Goal: Task Accomplishment & Management: Manage account settings

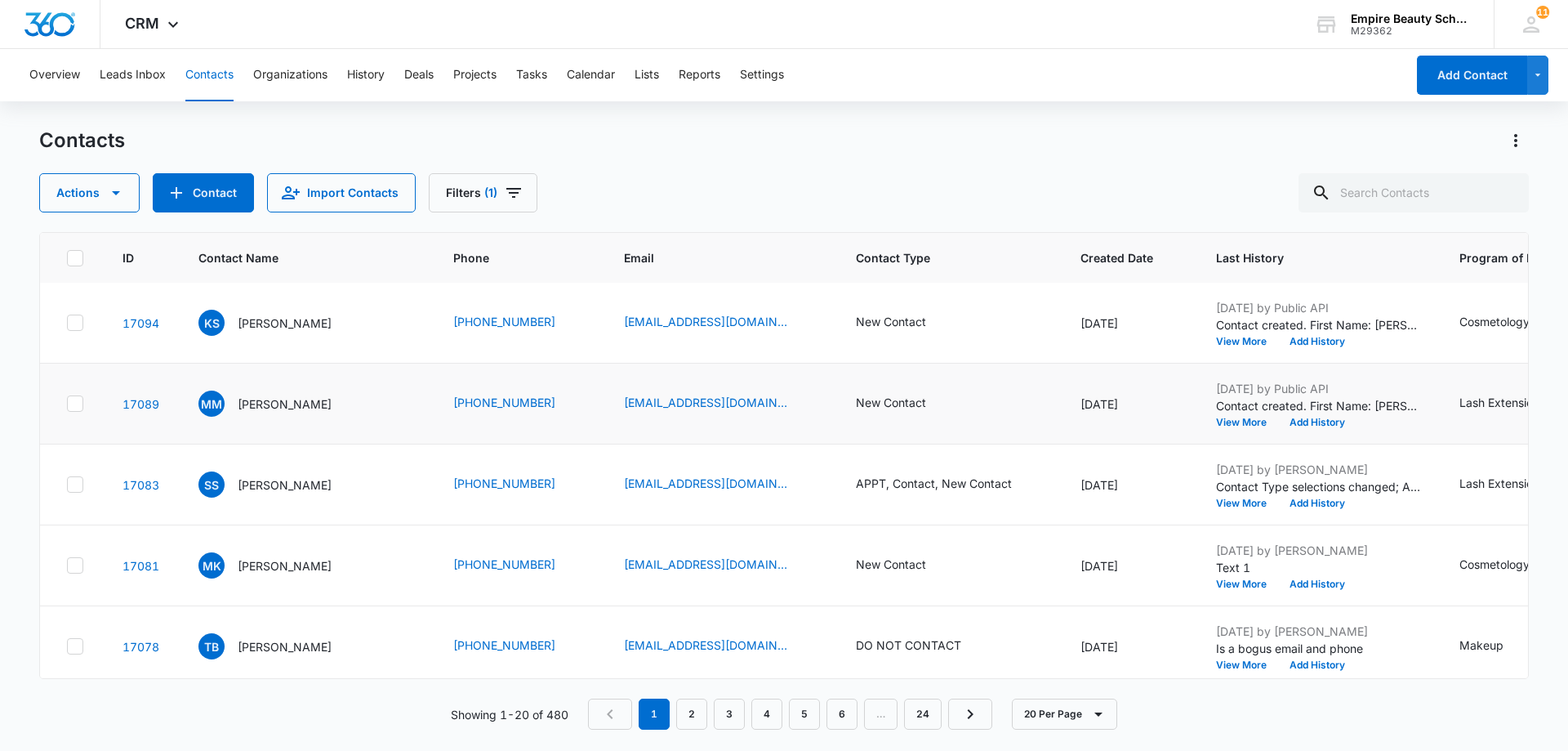
scroll to position [164, 0]
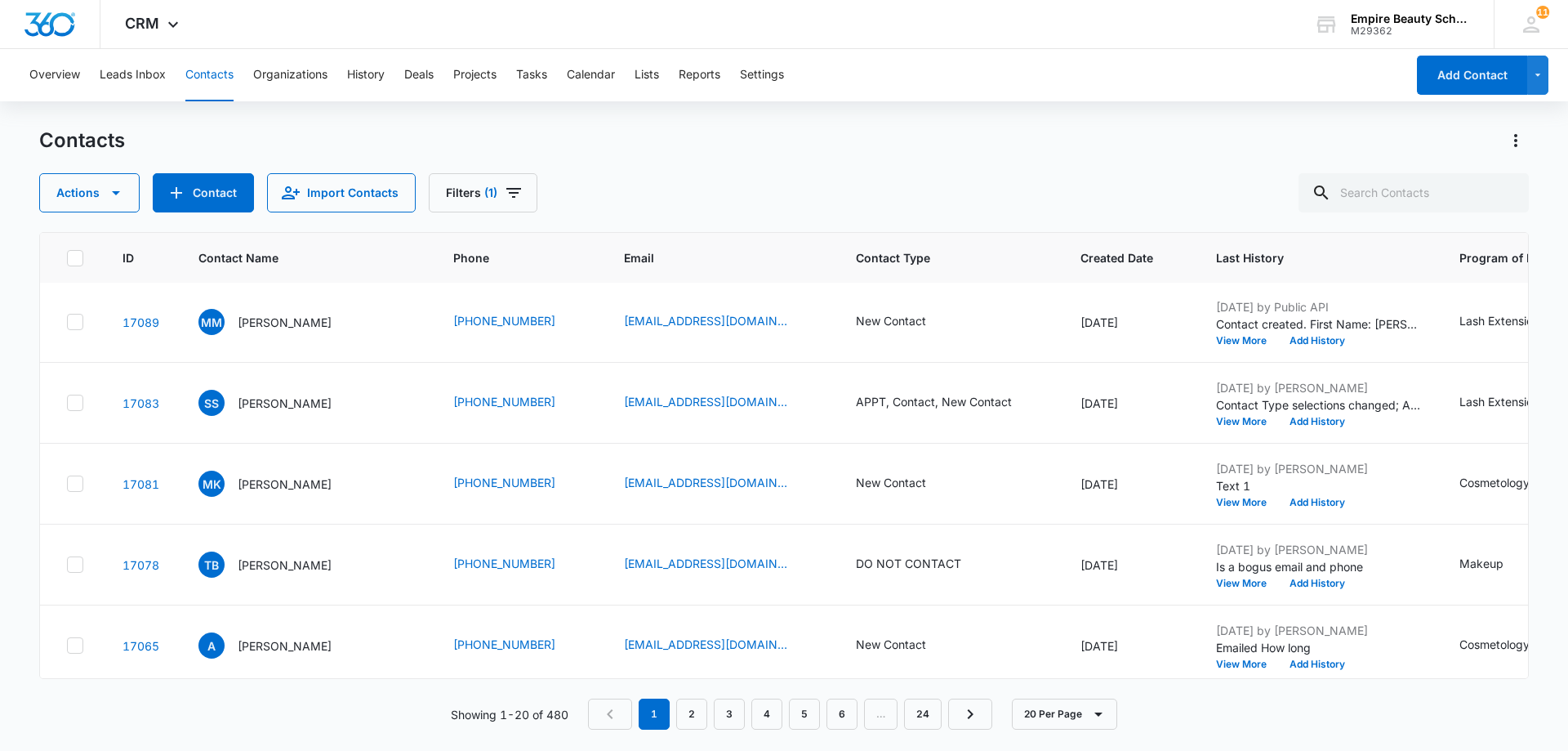
drag, startPoint x: 781, startPoint y: 334, endPoint x: 819, endPoint y: 178, distance: 160.6
click at [819, 178] on div "Actions Contact Import Contacts Filters (1)" at bounding box center [784, 192] width 1490 height 39
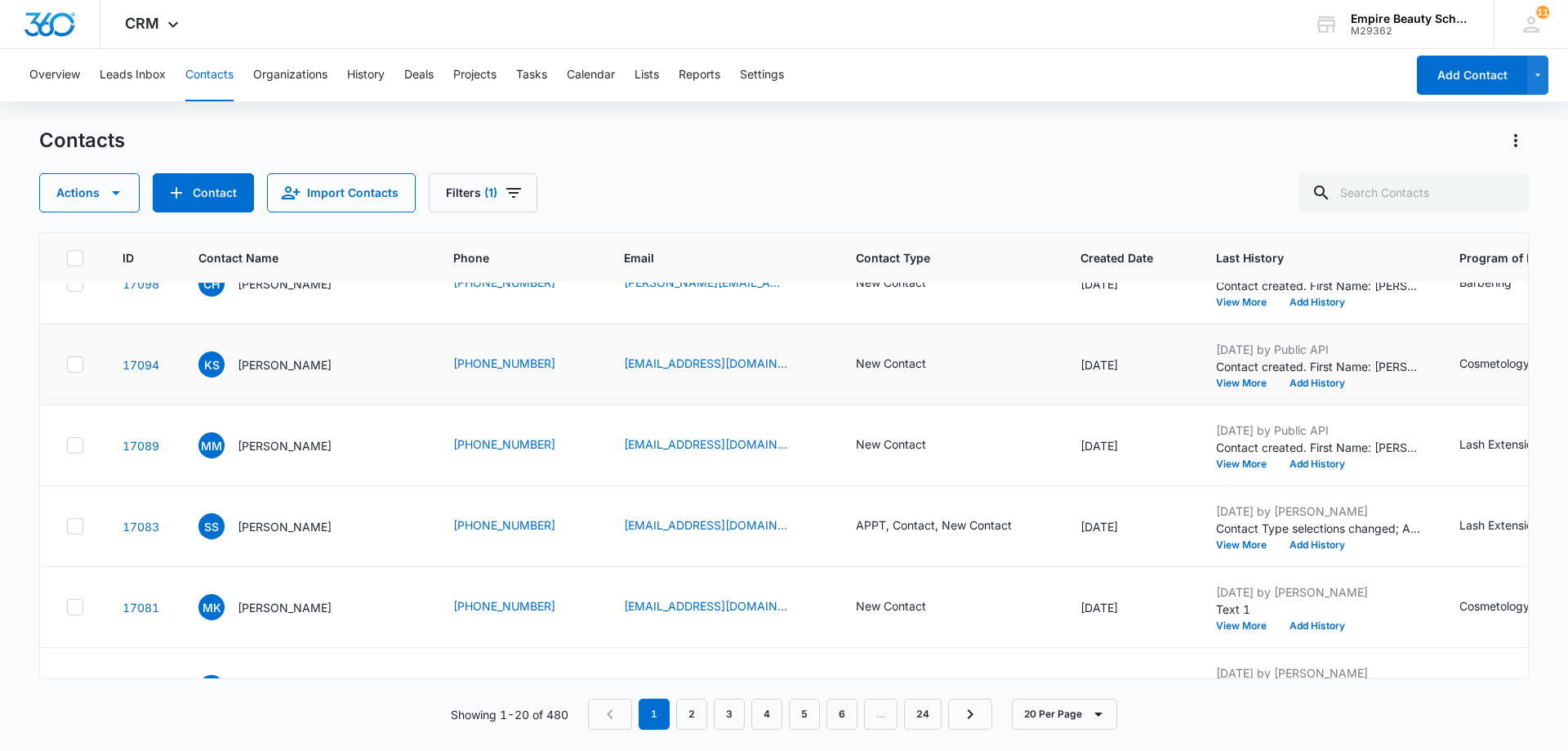
scroll to position [0, 0]
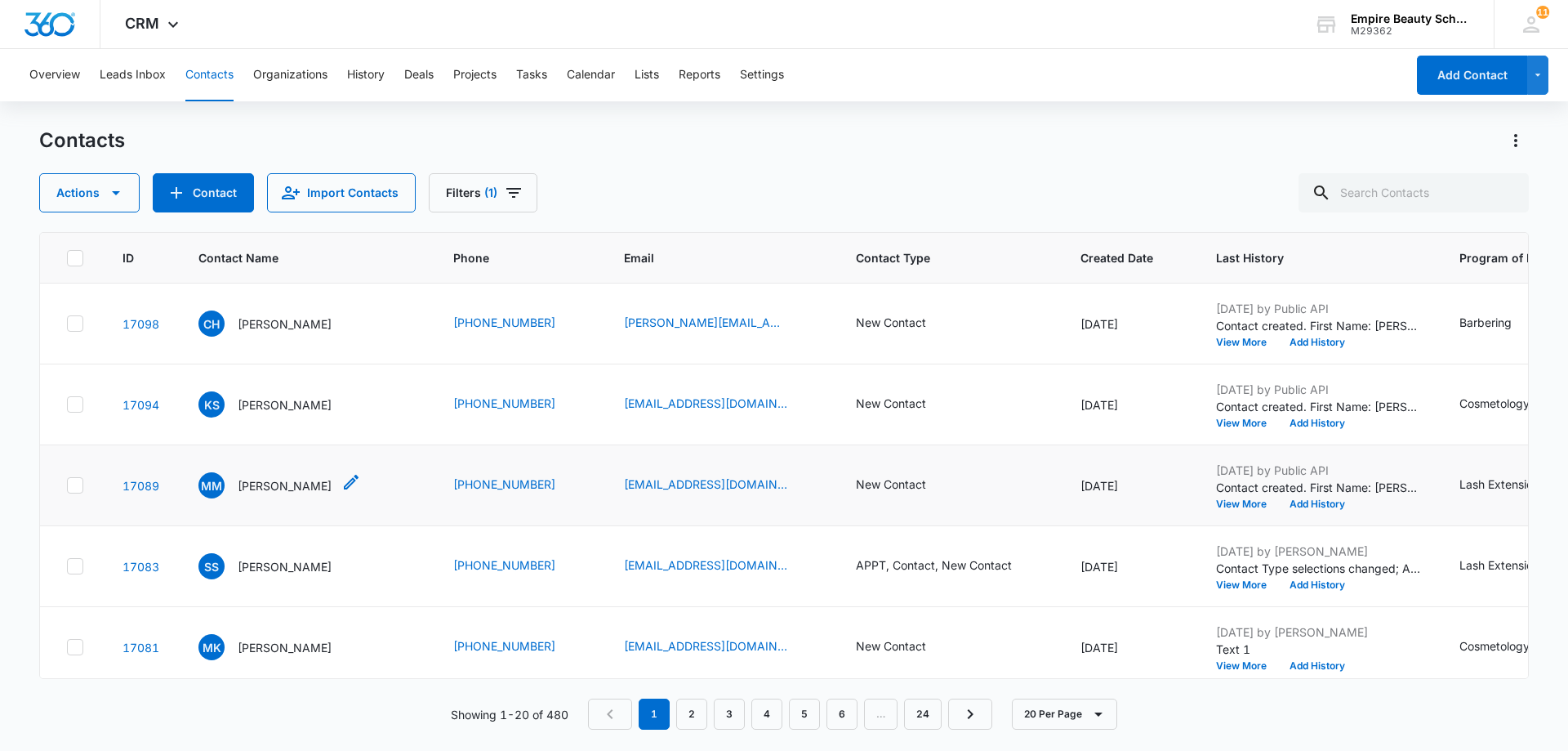
click at [285, 485] on p "[PERSON_NAME]" at bounding box center [285, 485] width 94 height 17
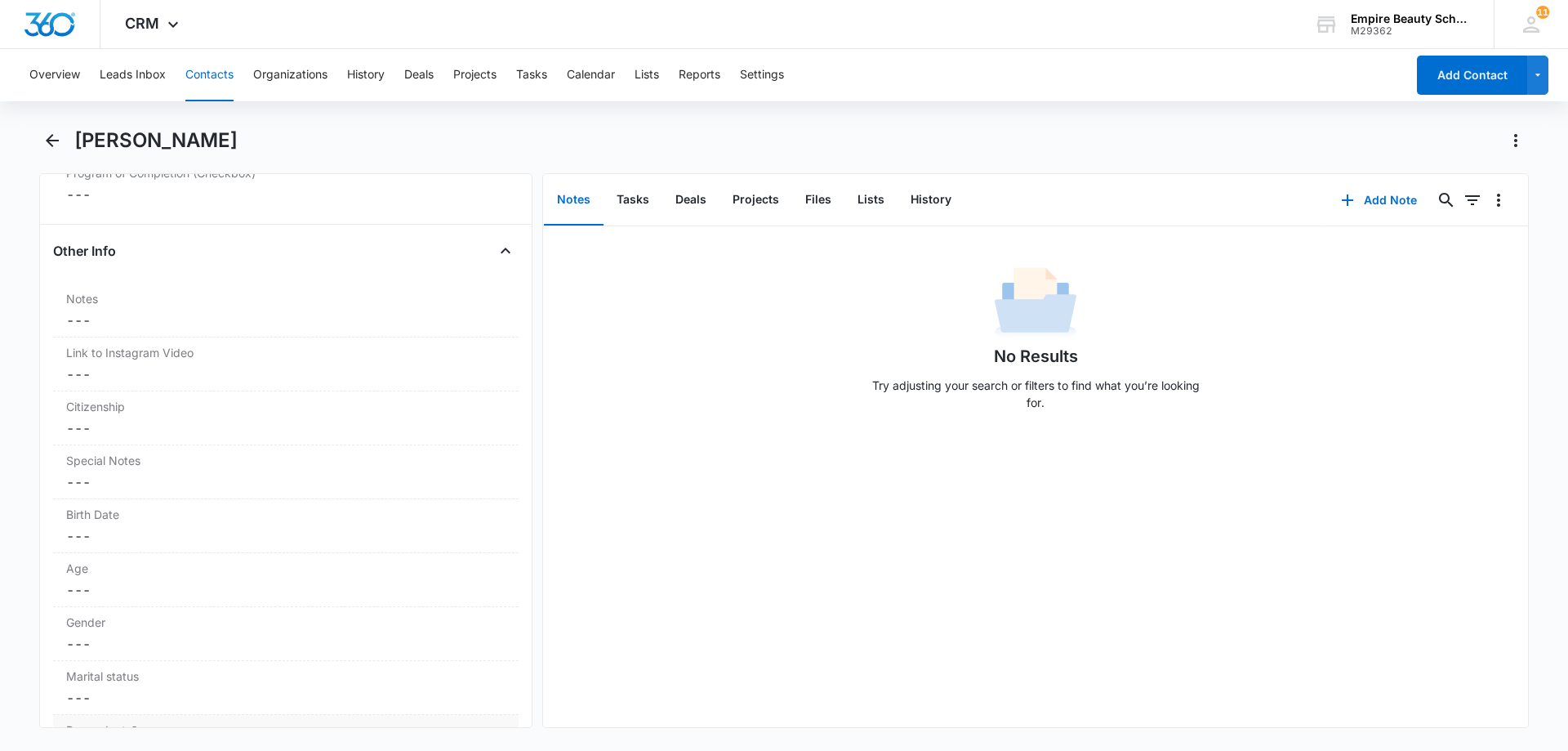
scroll to position [1087, 0]
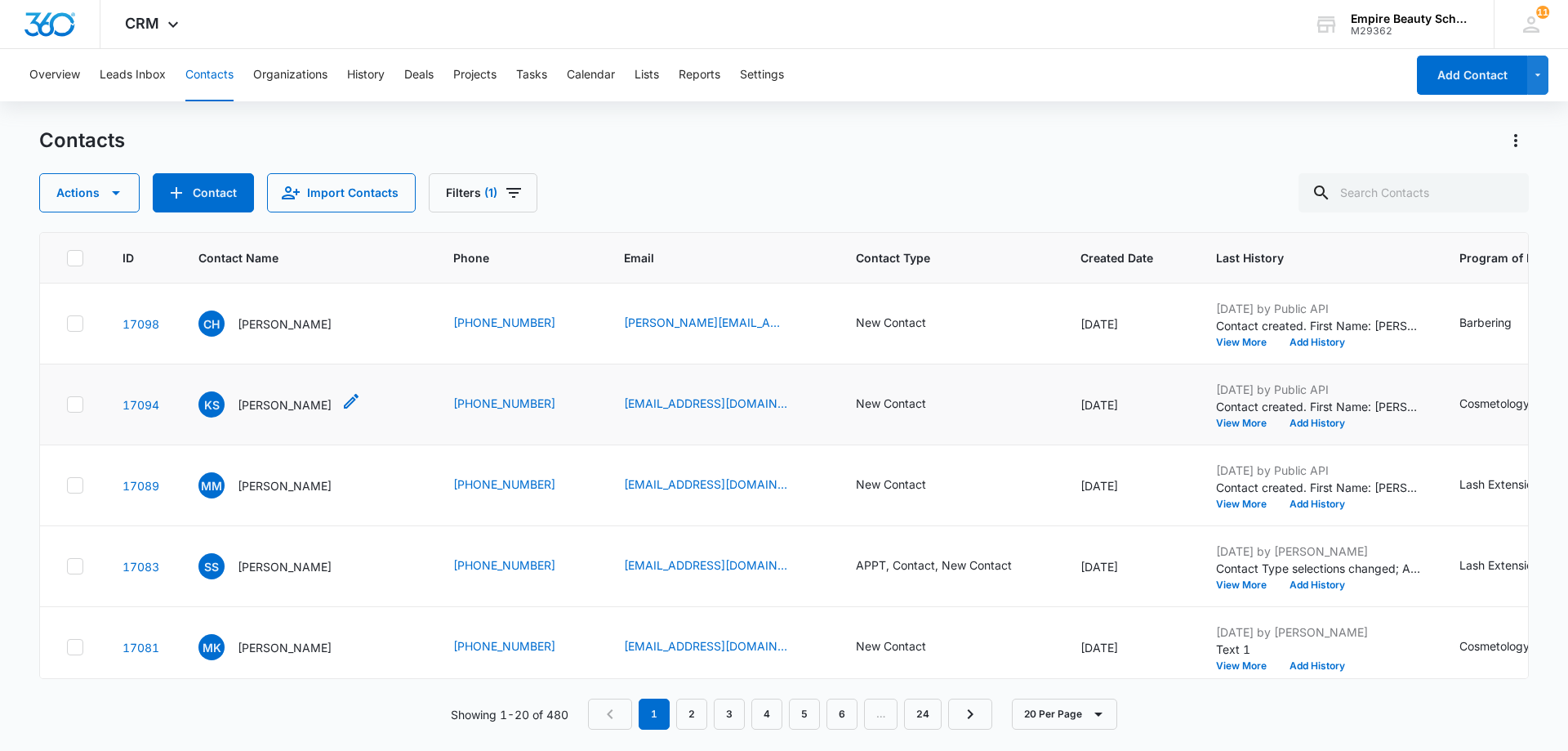
click at [292, 411] on p "[PERSON_NAME]" at bounding box center [285, 404] width 94 height 17
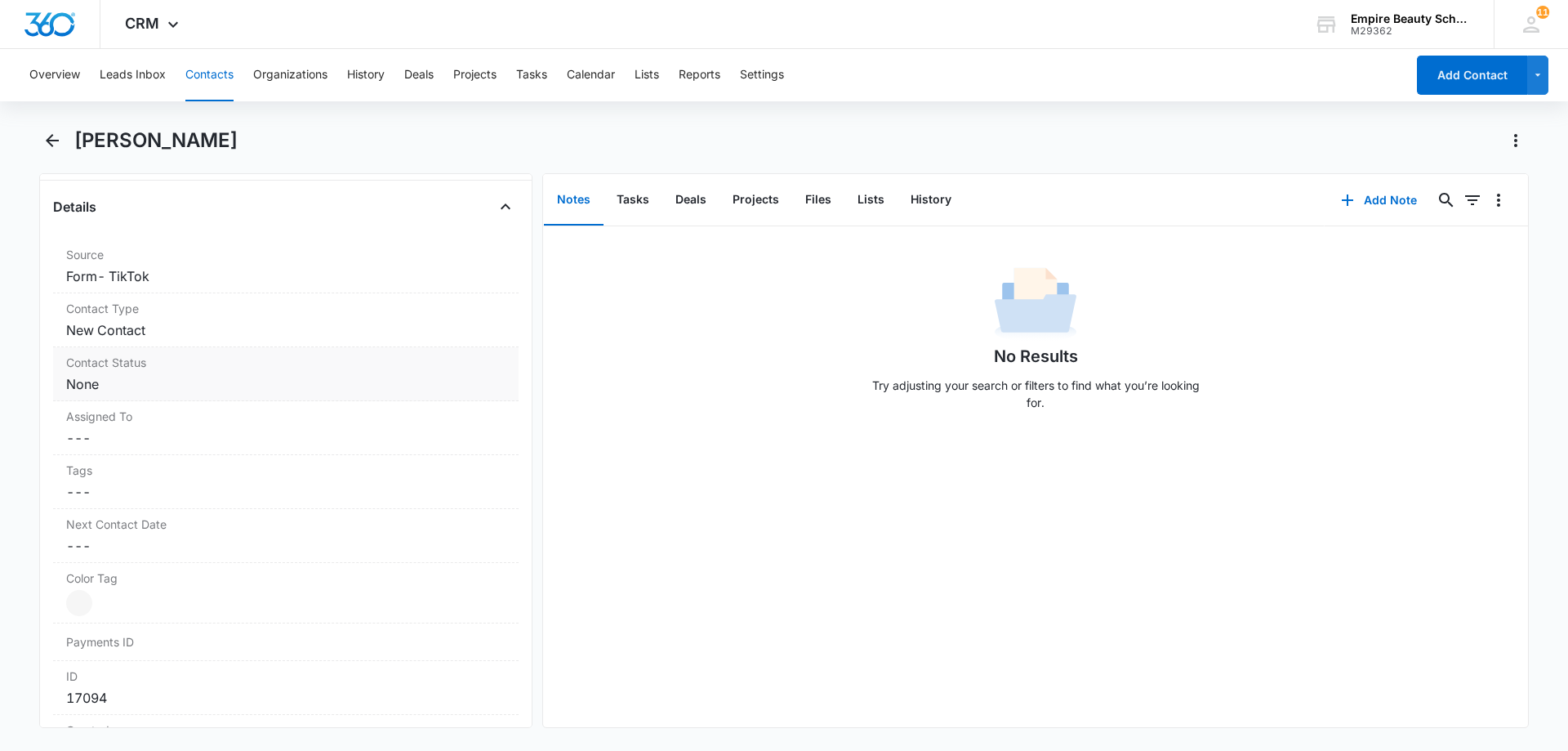
scroll to position [271, 0]
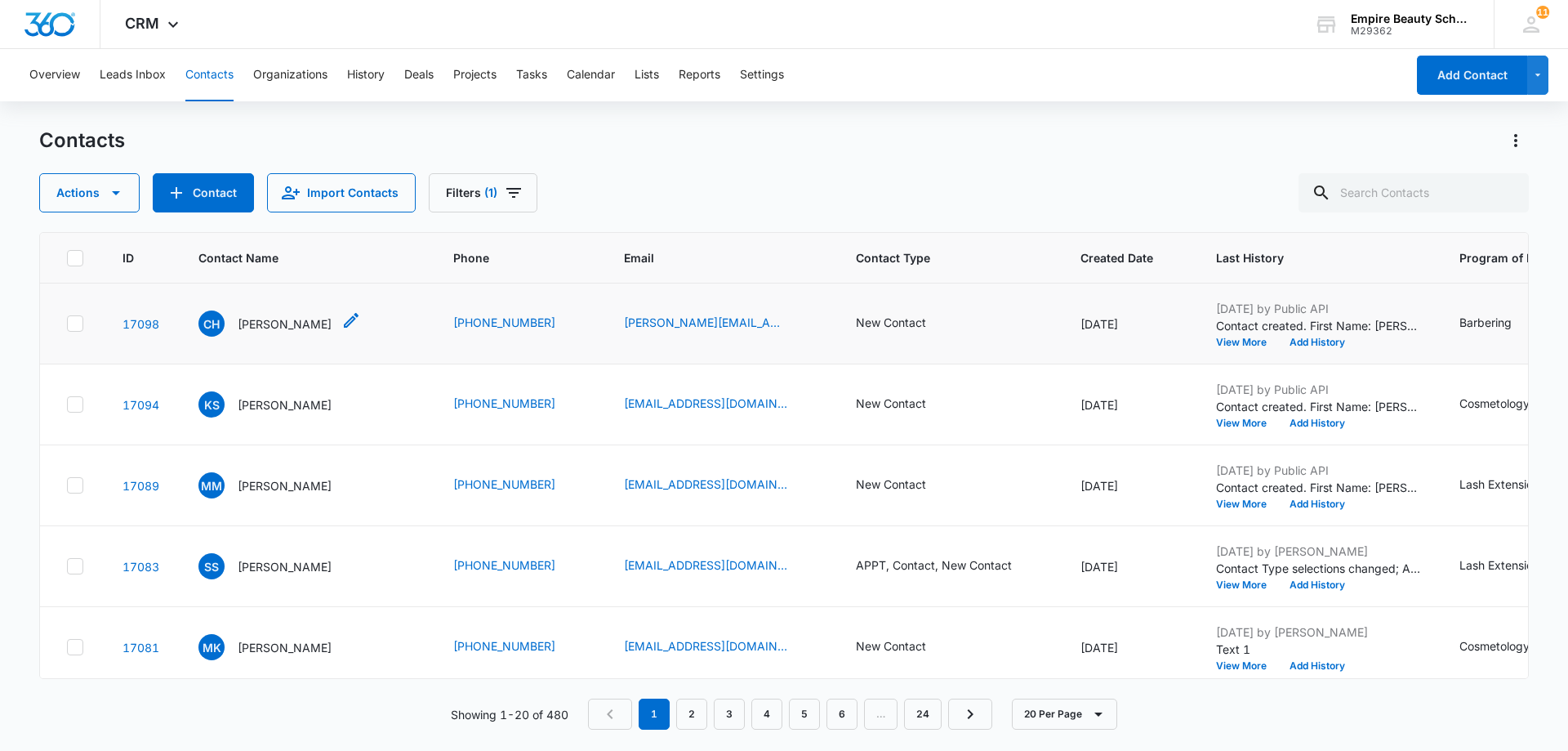
click at [287, 328] on p "[PERSON_NAME]" at bounding box center [285, 324] width 94 height 17
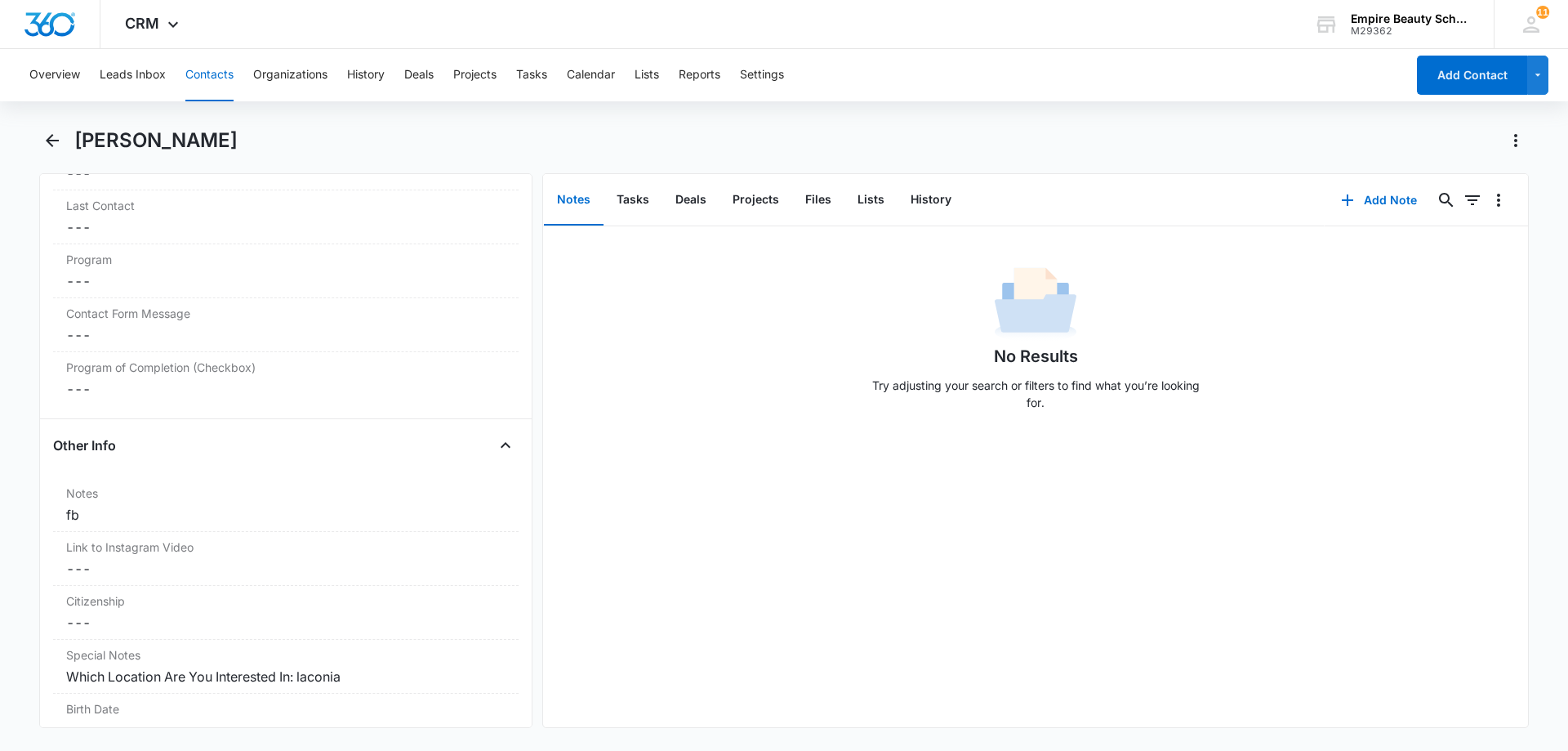
scroll to position [1087, 0]
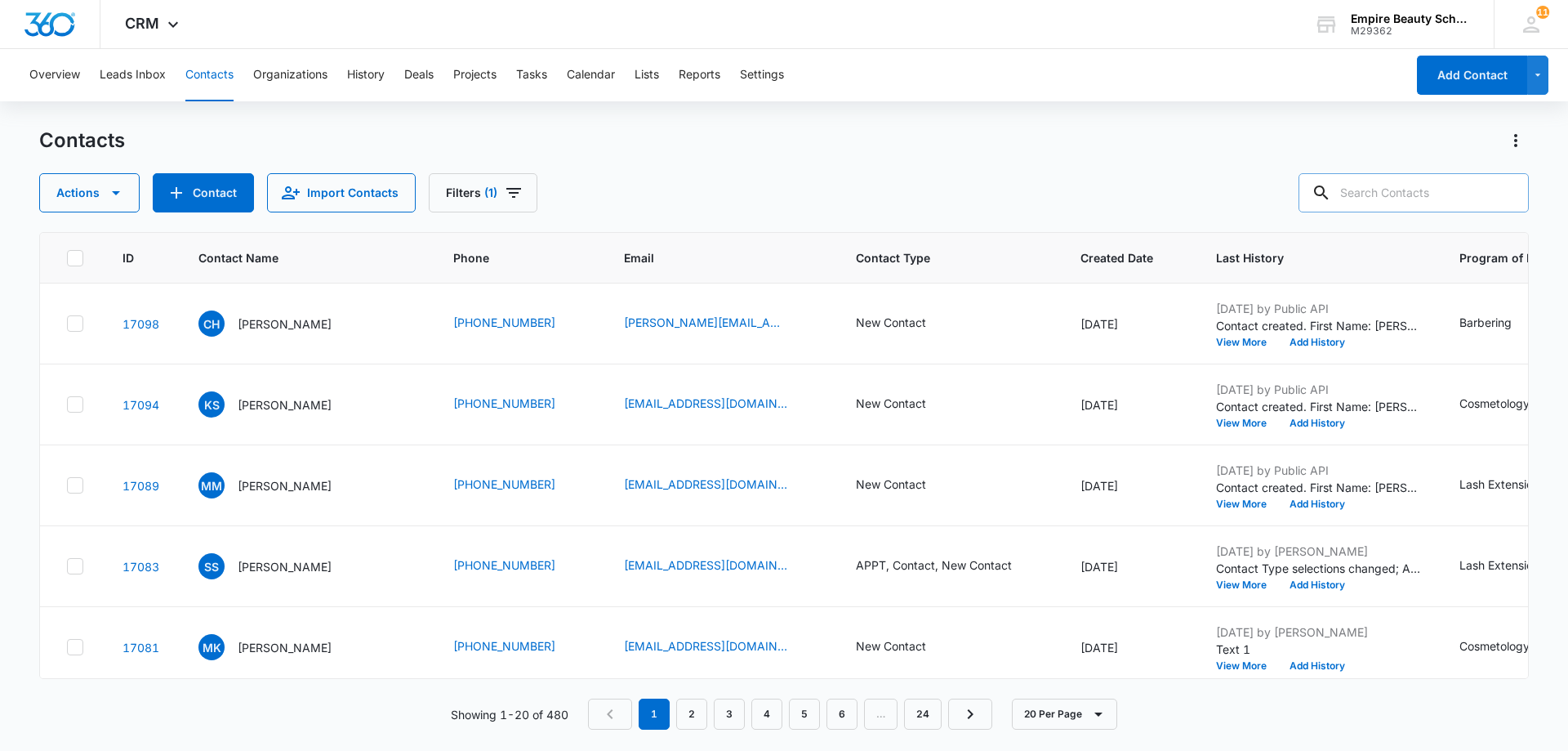
click at [1398, 192] on input "text" at bounding box center [1414, 192] width 231 height 39
type input "8147"
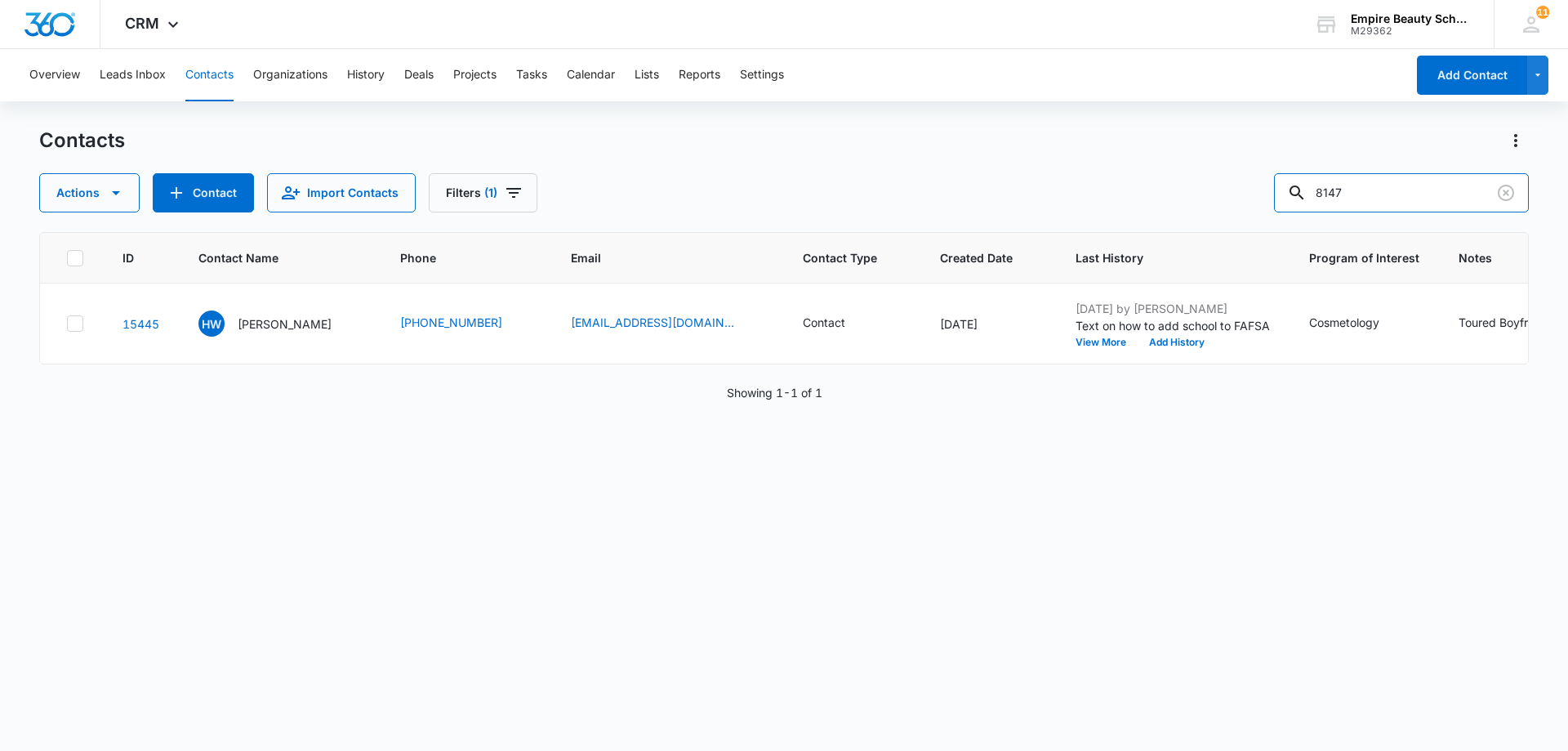
scroll to position [0, 131]
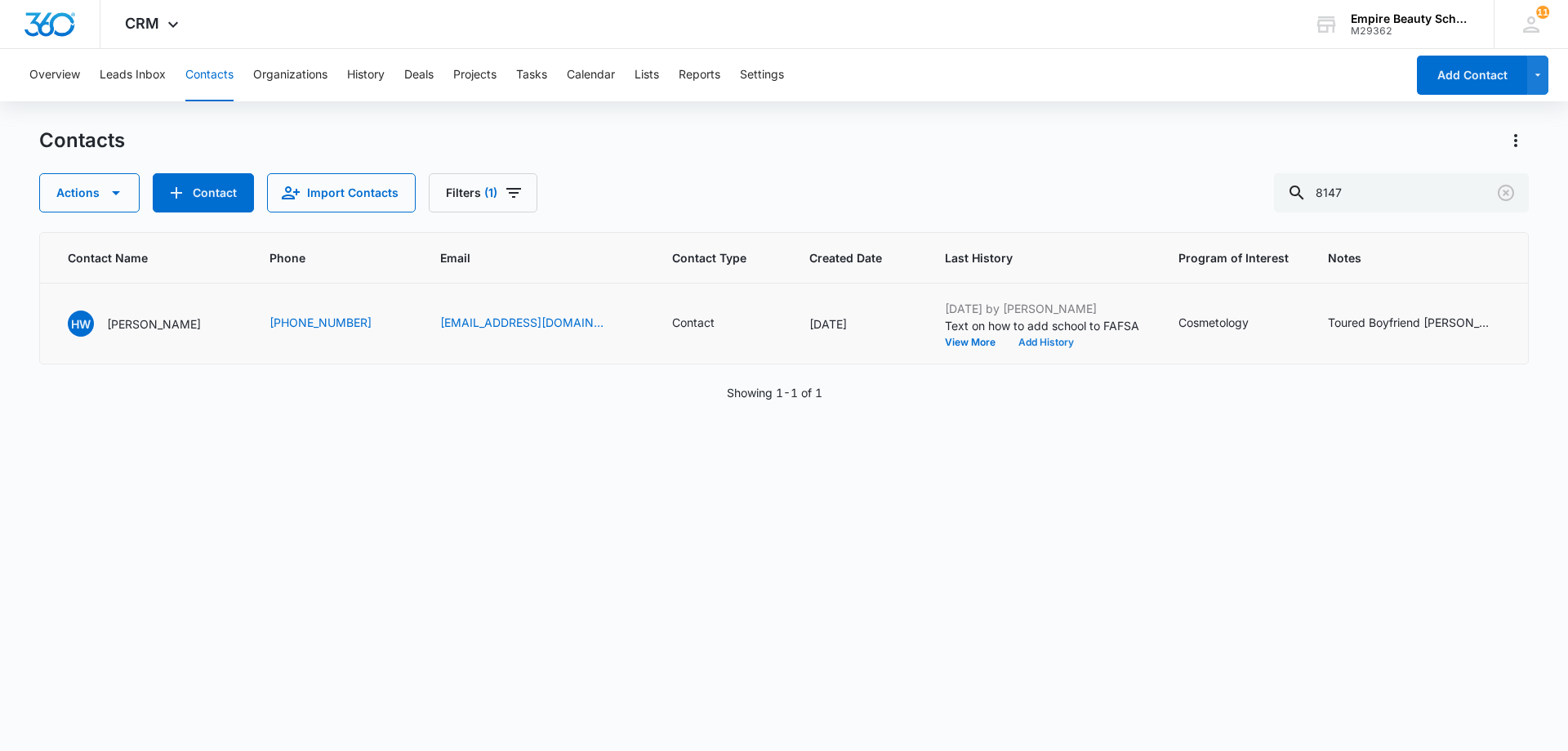
click at [1039, 342] on button "Add History" at bounding box center [1047, 342] width 79 height 10
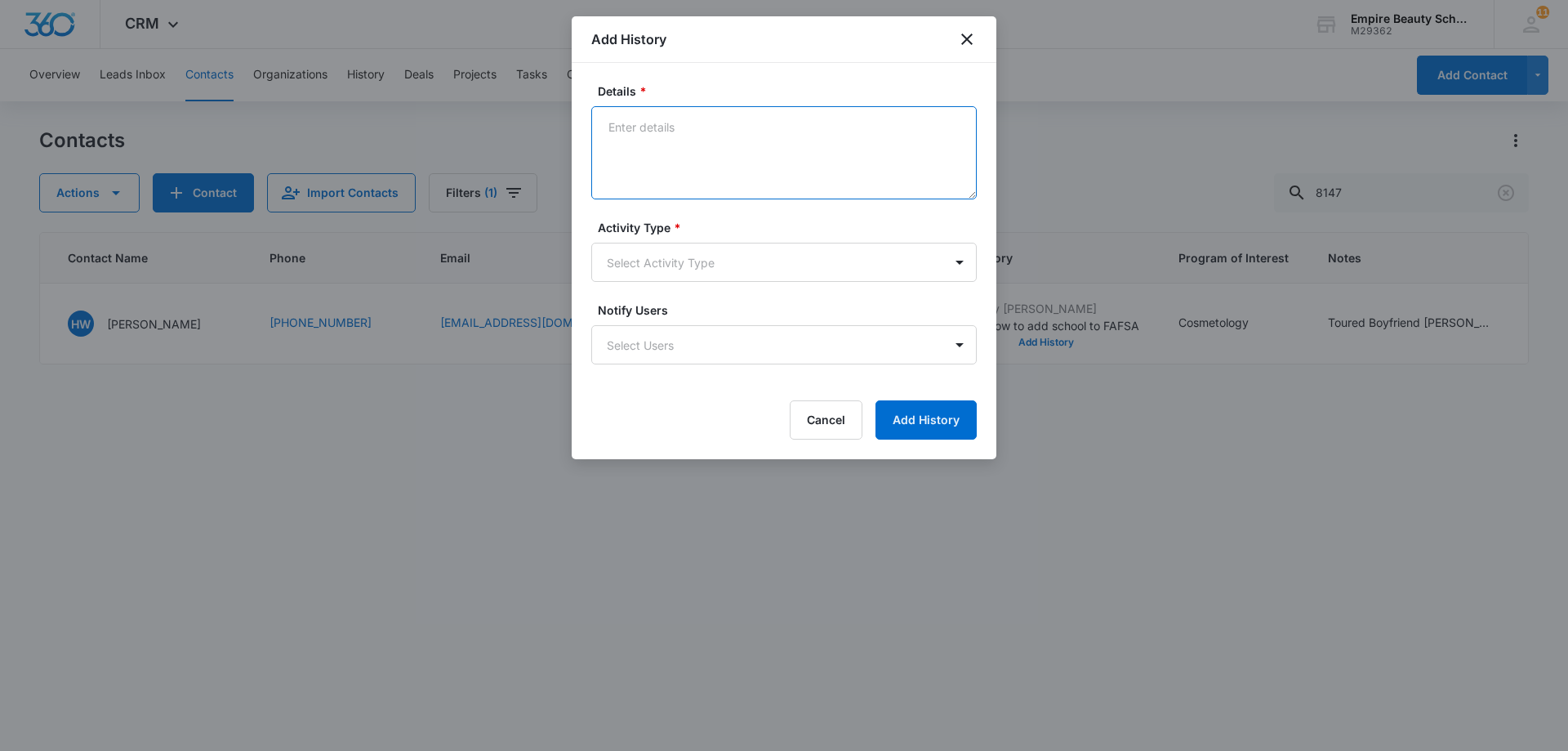
click at [621, 123] on textarea "Details *" at bounding box center [783, 153] width 385 height 93
click at [847, 129] on textarea "TX- cant make it to financing apt. Next time" at bounding box center [783, 153] width 385 height 93
type textarea "TX- cant make it to financing apt. Next time"
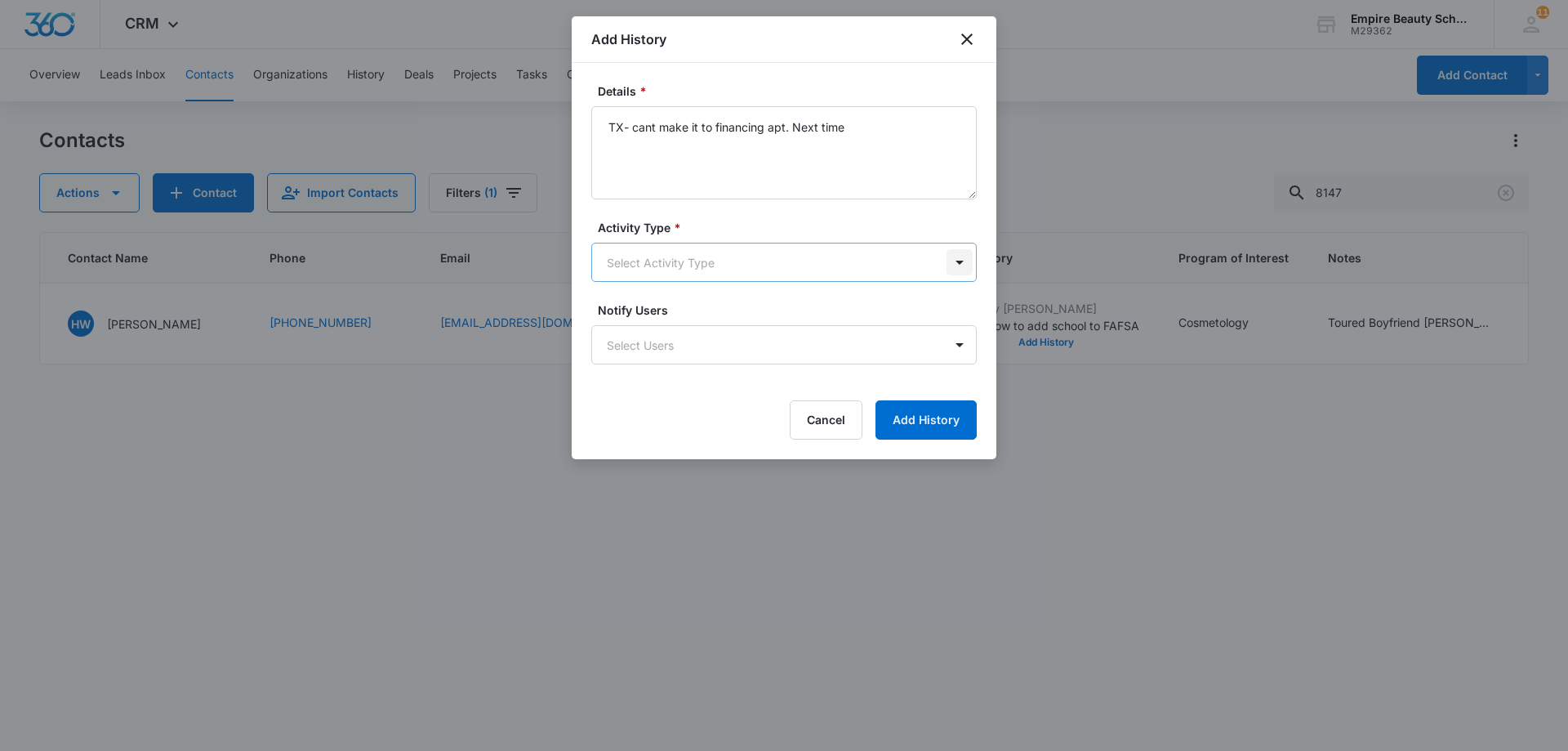
click at [964, 264] on body "CRM Apps Forms CRM Email Shop Payments POS Files Brand Settings AI Assistant Em…" at bounding box center [784, 375] width 1568 height 751
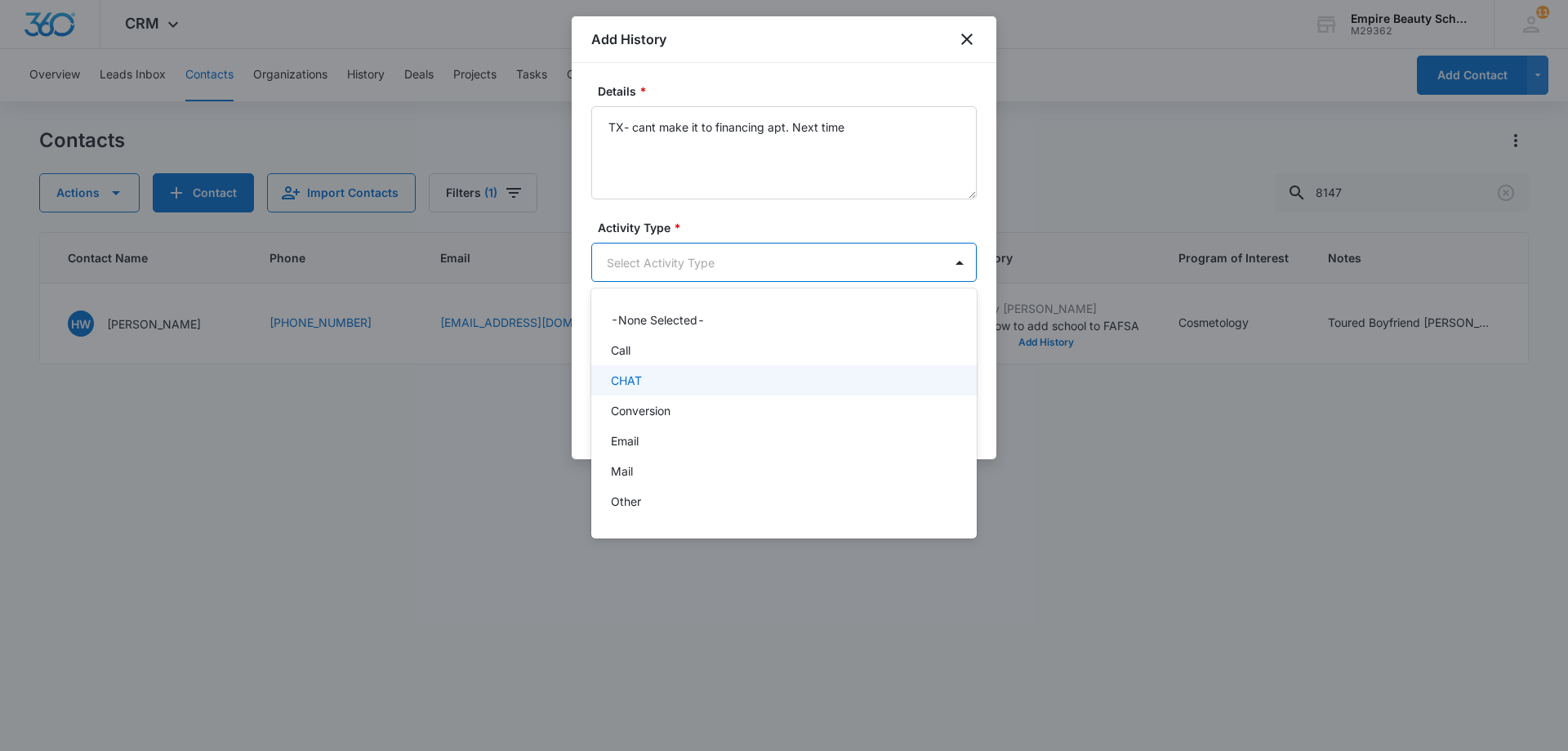
scroll to position [85, 0]
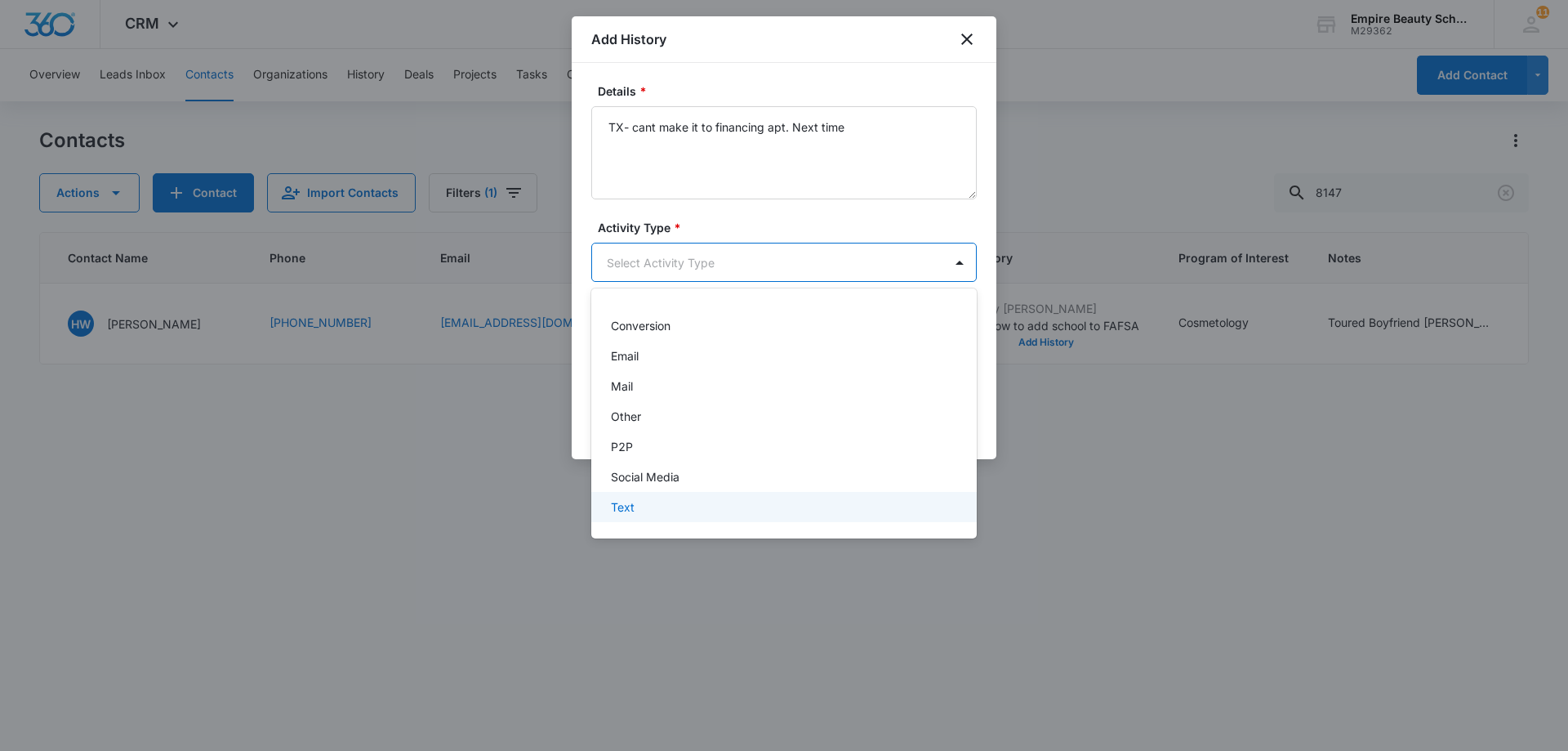
click at [888, 504] on div "Text" at bounding box center [782, 507] width 343 height 17
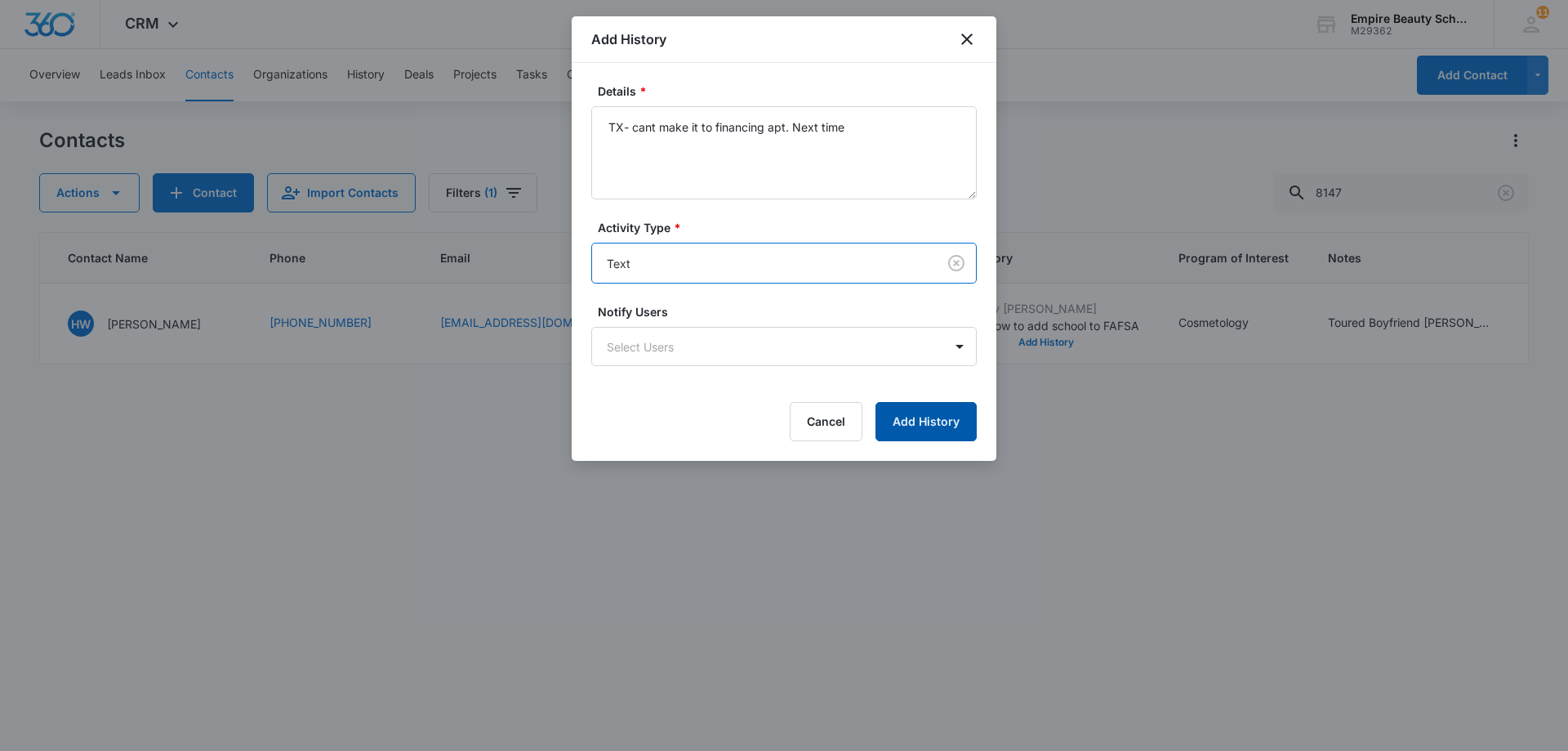
click at [929, 435] on button "Add History" at bounding box center [926, 421] width 102 height 39
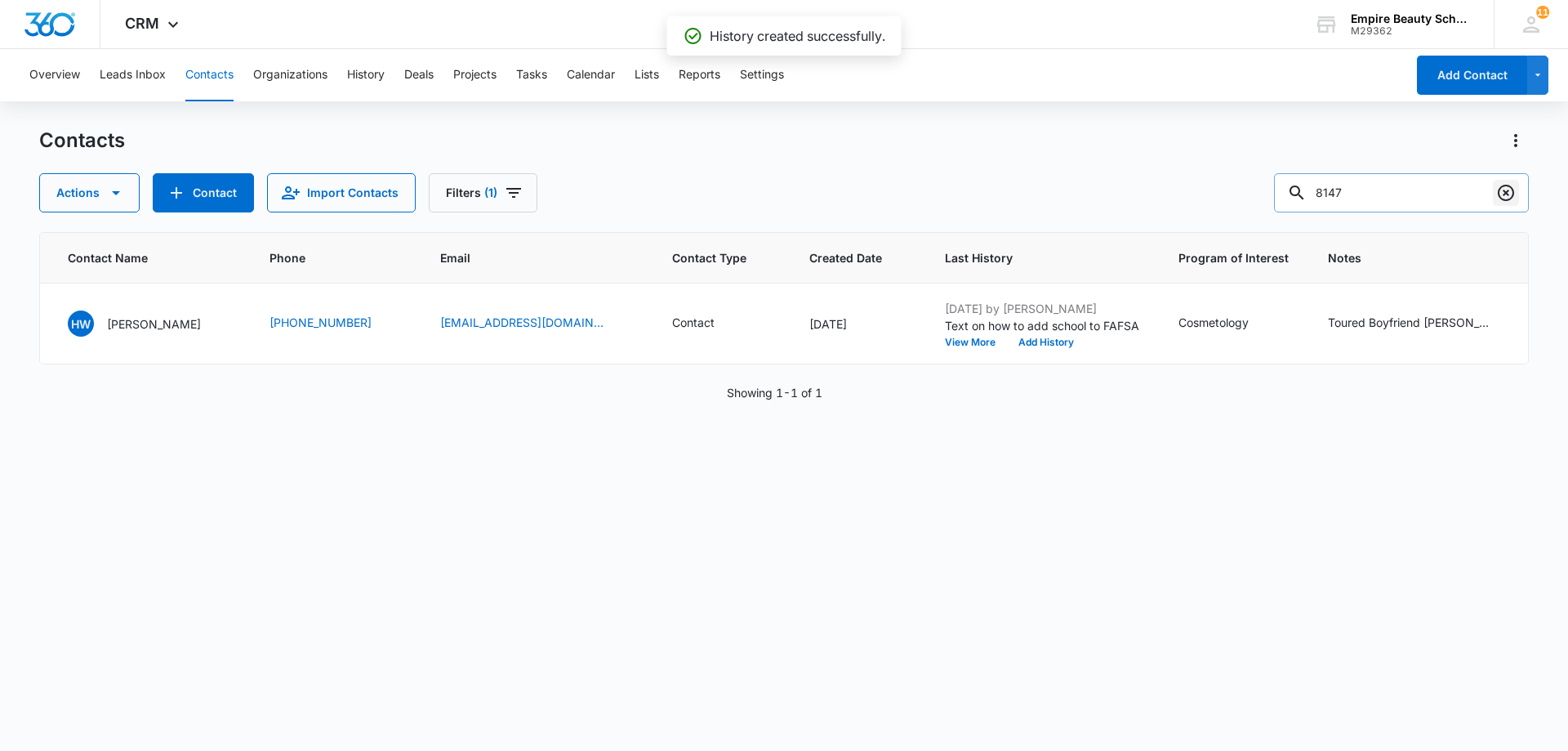
click at [1496, 194] on button "Clear" at bounding box center [1506, 192] width 27 height 27
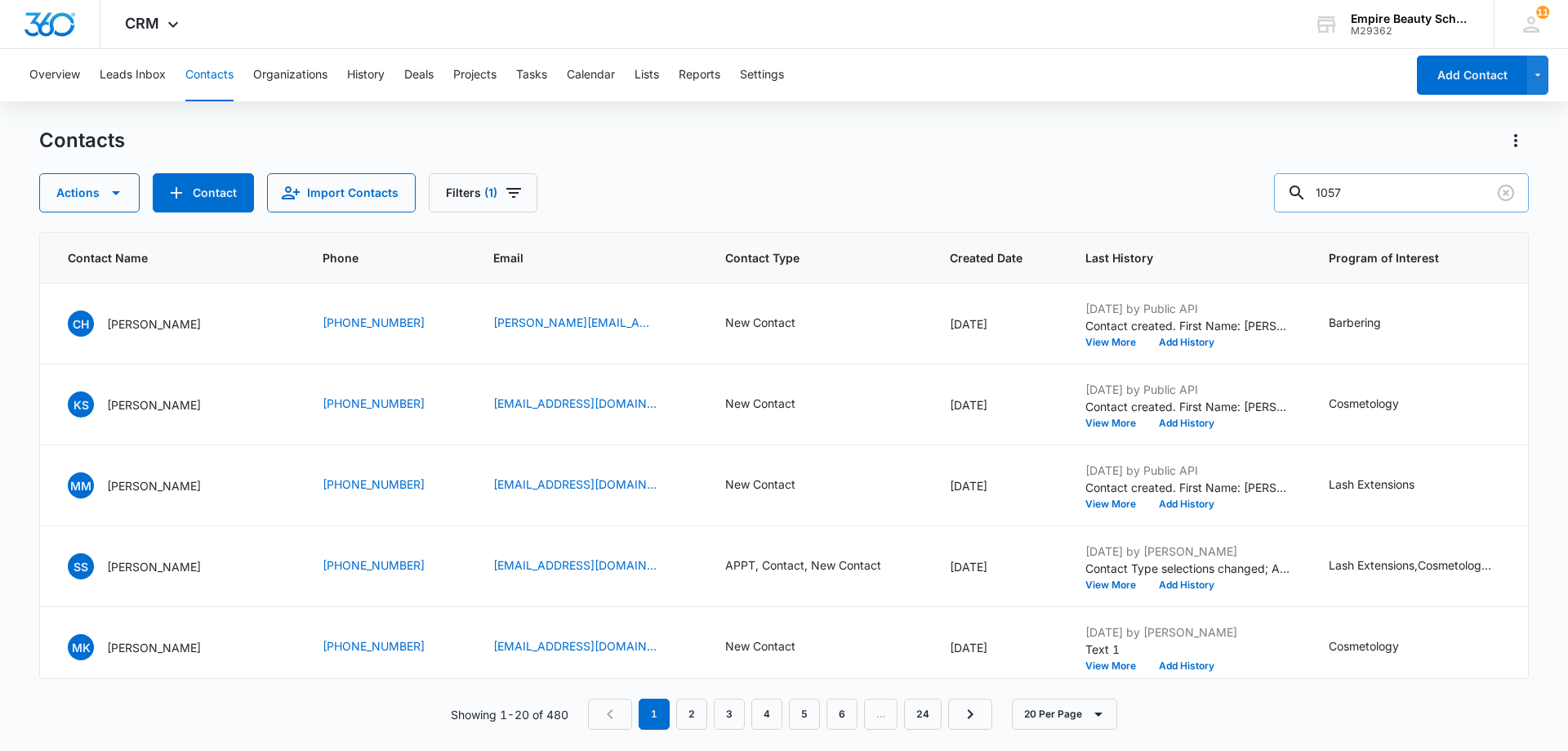
type input "1057"
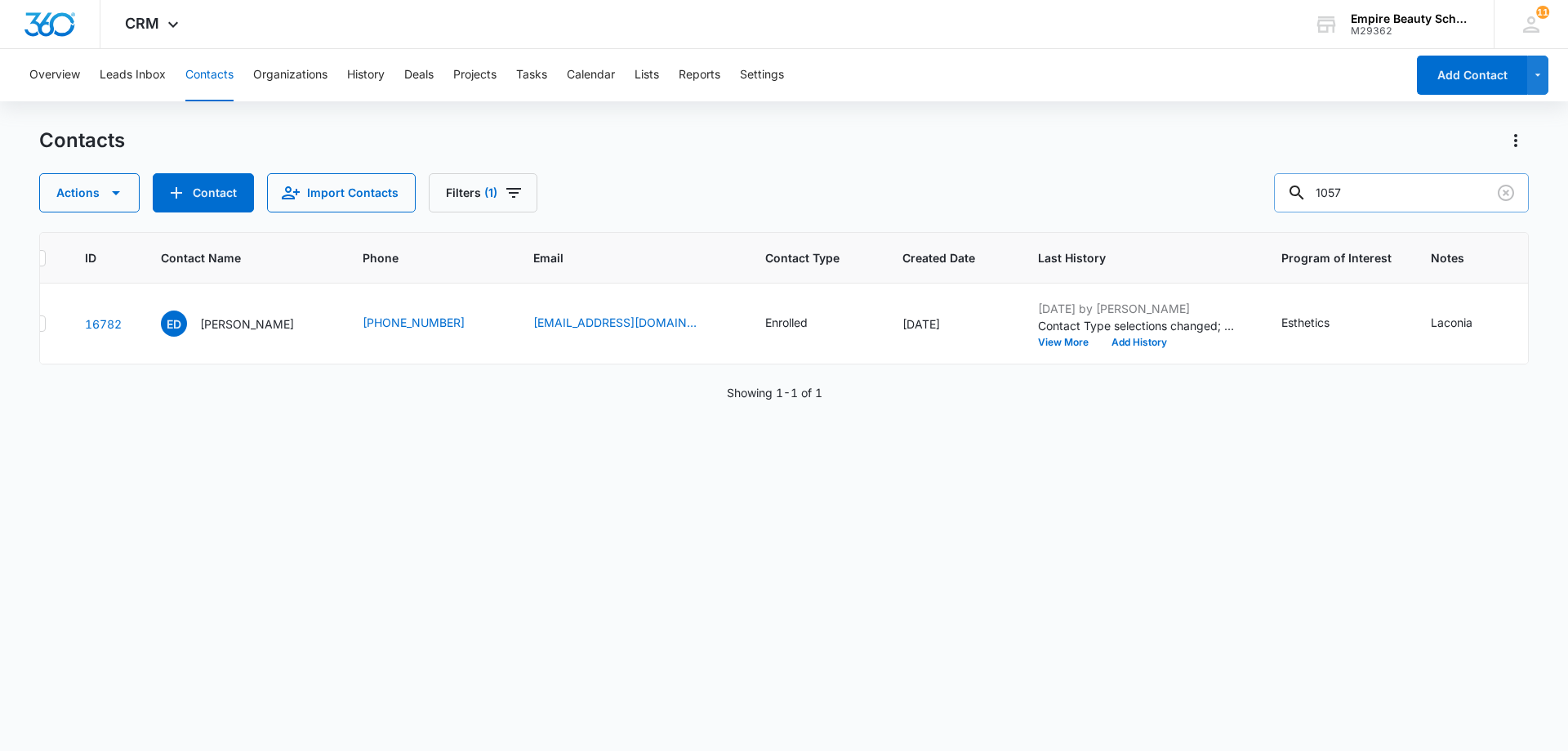
scroll to position [0, 0]
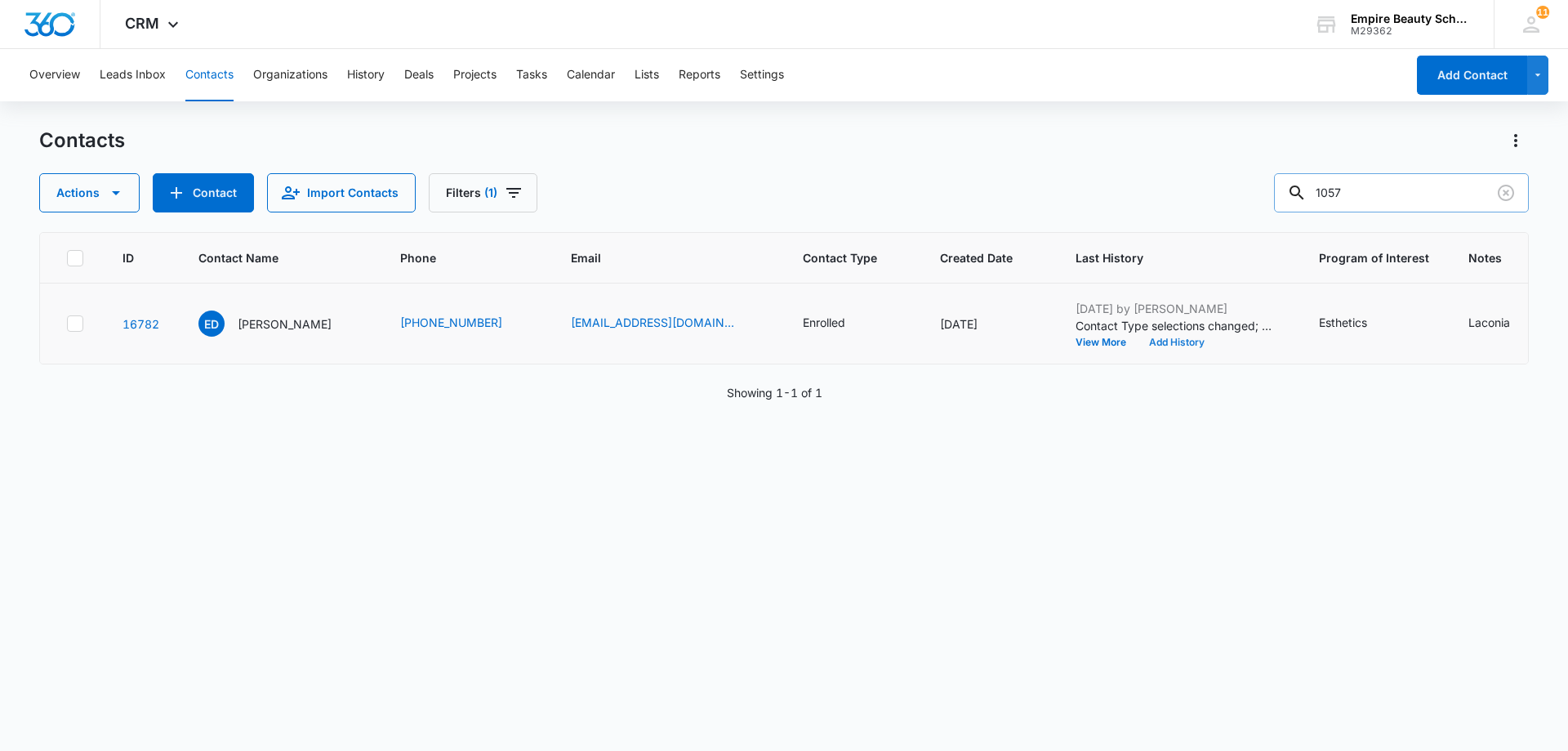
click at [1138, 343] on button "Add History" at bounding box center [1177, 342] width 79 height 10
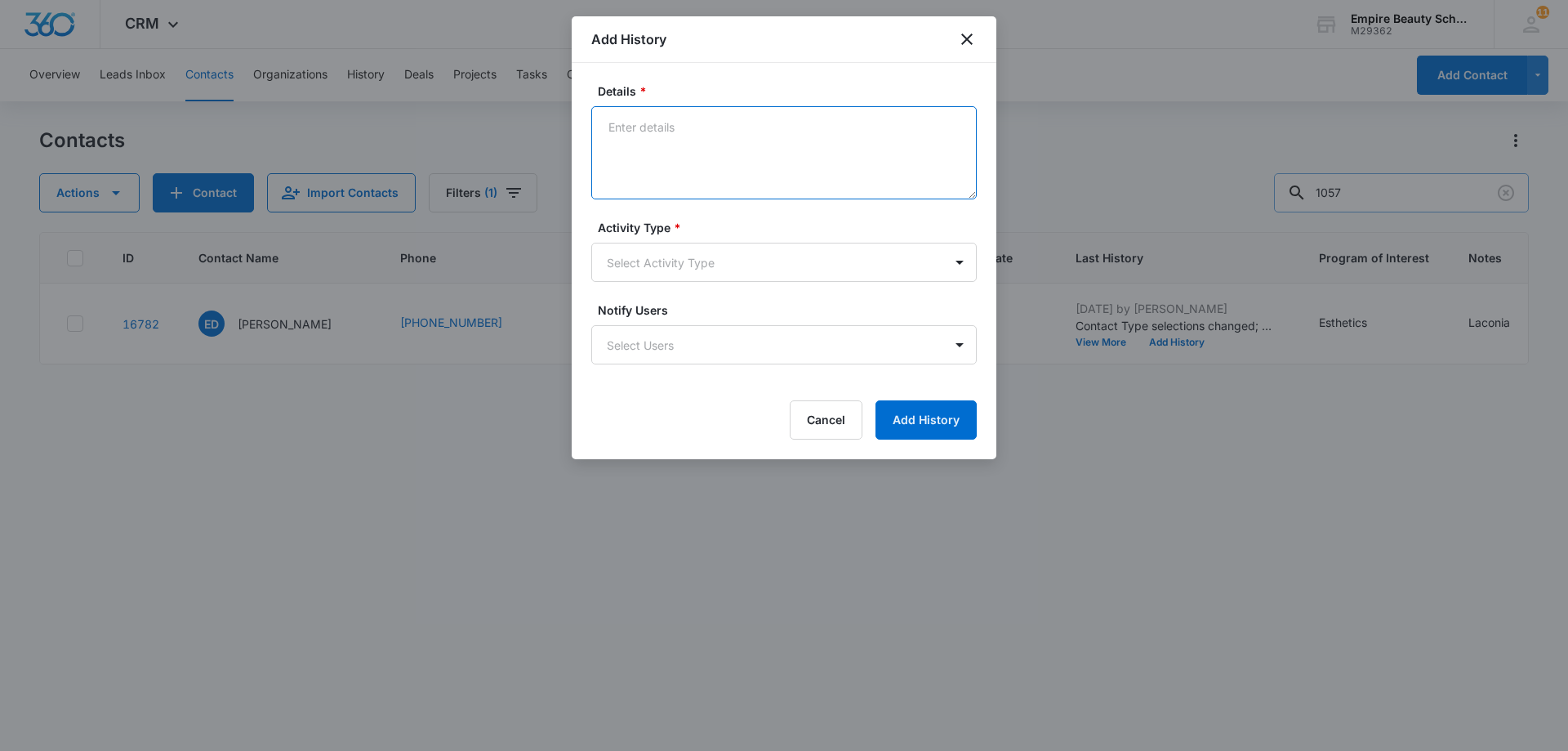
click at [637, 122] on textarea "Details *" at bounding box center [783, 153] width 385 height 93
type textarea "w"
click at [661, 127] on textarea "confirmed [DATE] dropping off transcript" at bounding box center [783, 153] width 385 height 93
type textarea "[DATE] dropping off transcript"
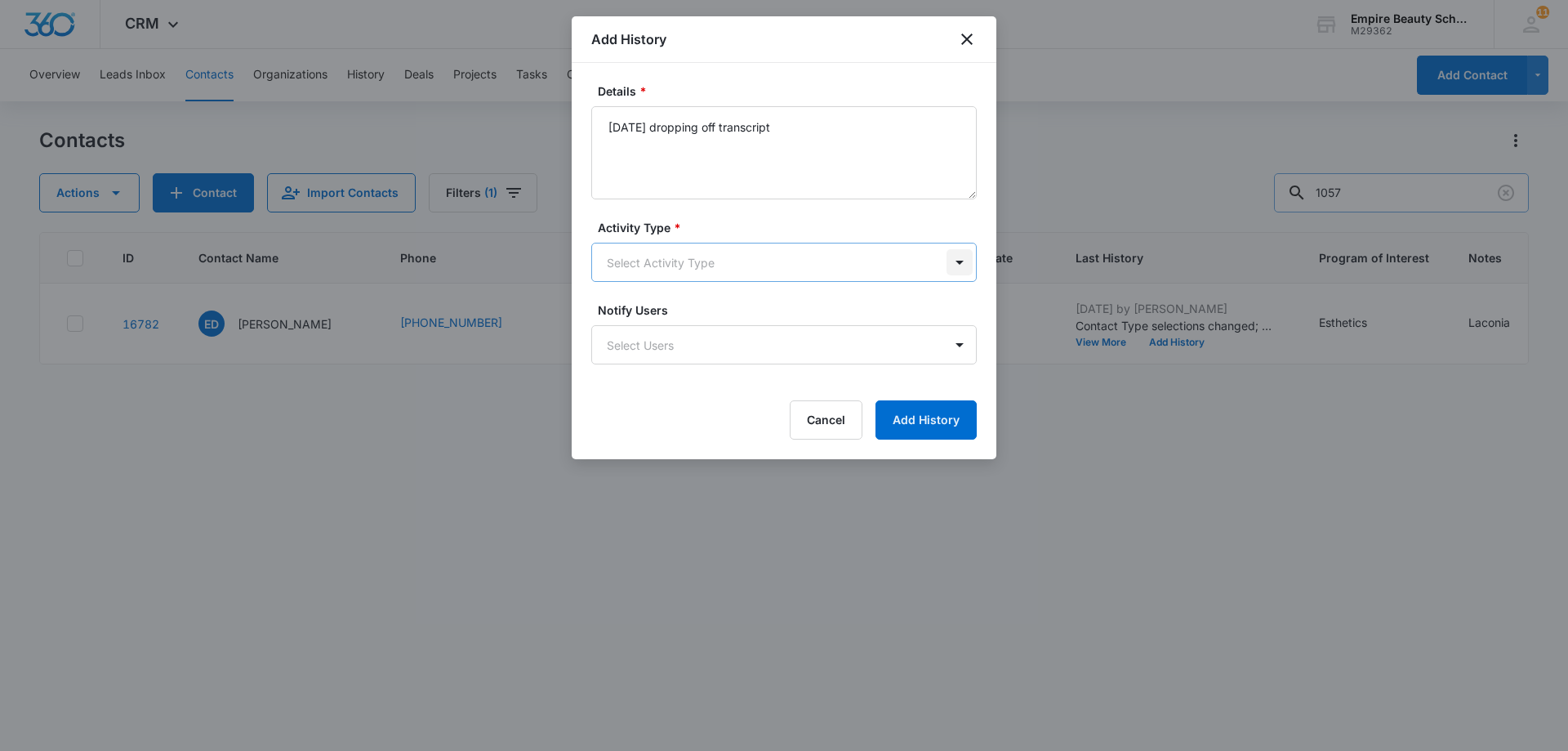
click at [961, 266] on body "CRM Apps Forms CRM Email Shop Payments POS Files Brand Settings AI Assistant Em…" at bounding box center [784, 375] width 1568 height 751
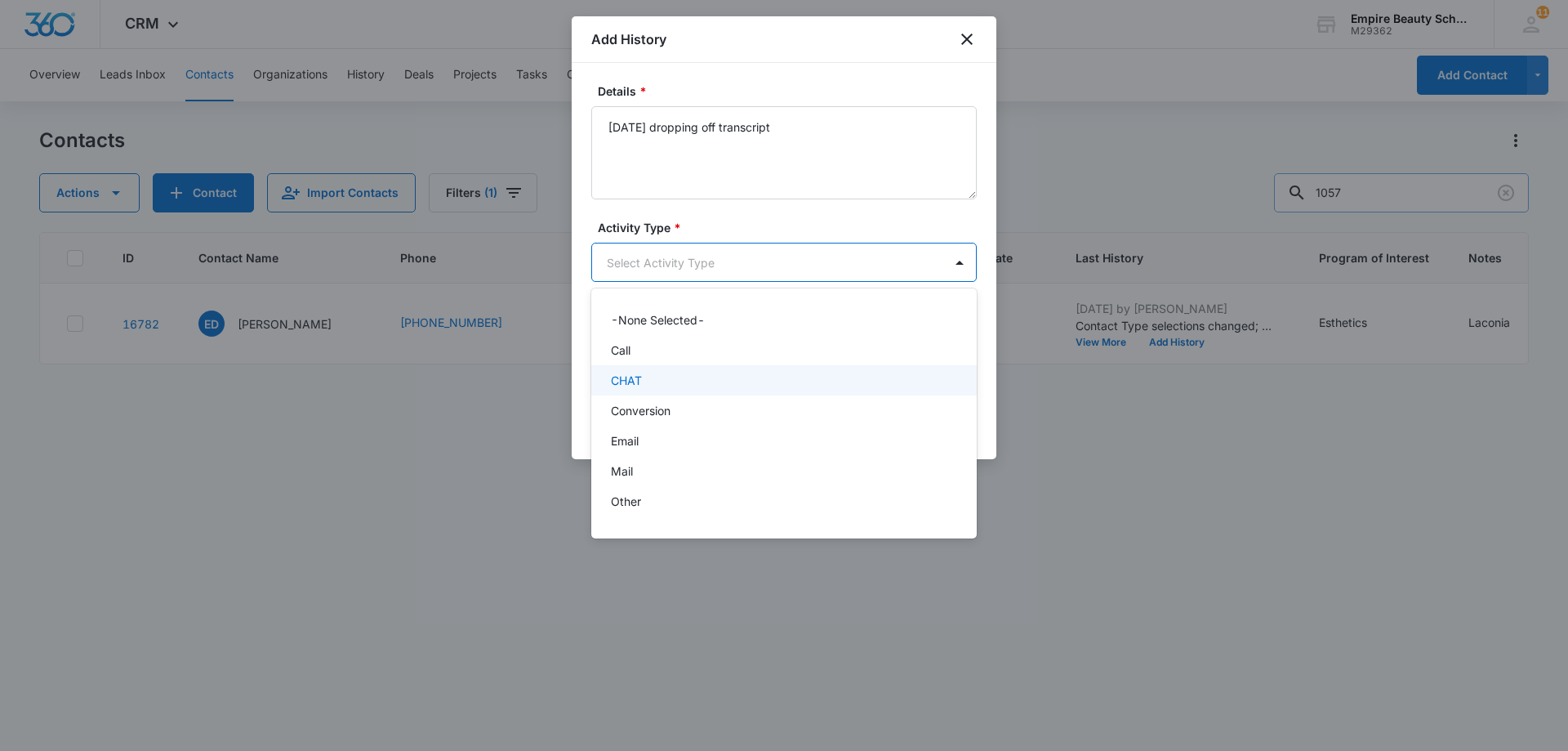
scroll to position [85, 0]
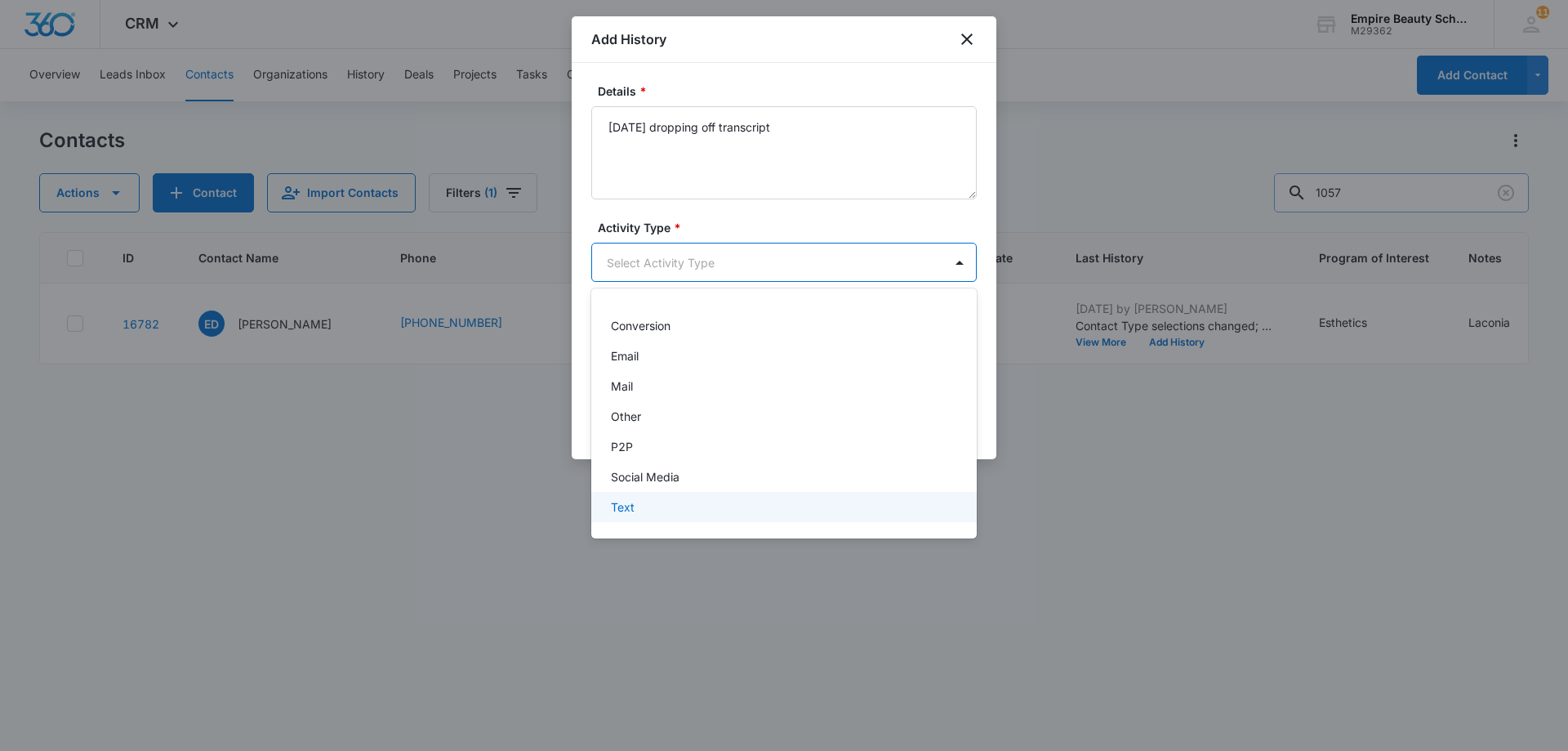
click at [832, 502] on div "Text" at bounding box center [782, 507] width 343 height 17
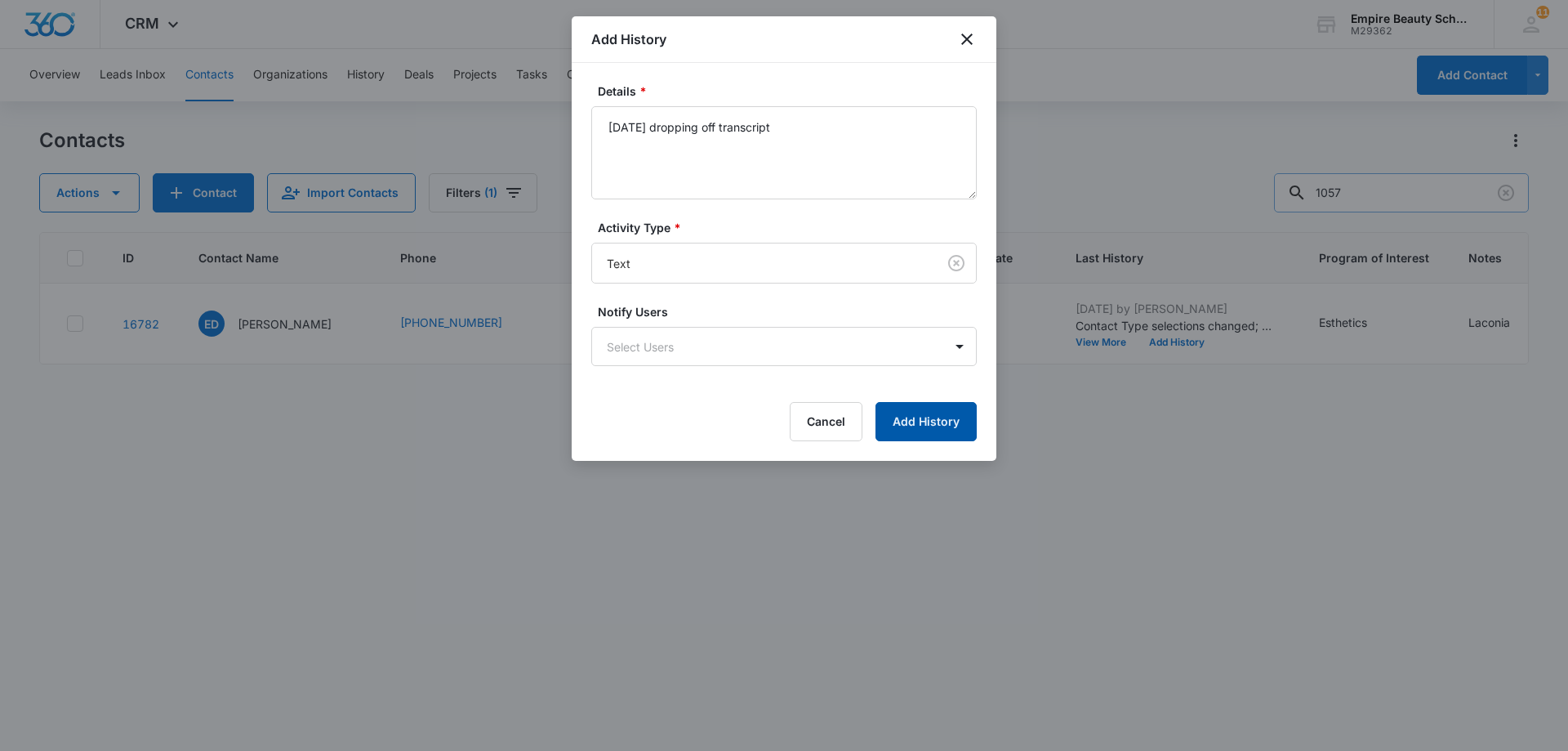
click at [934, 425] on button "Add History" at bounding box center [926, 421] width 102 height 39
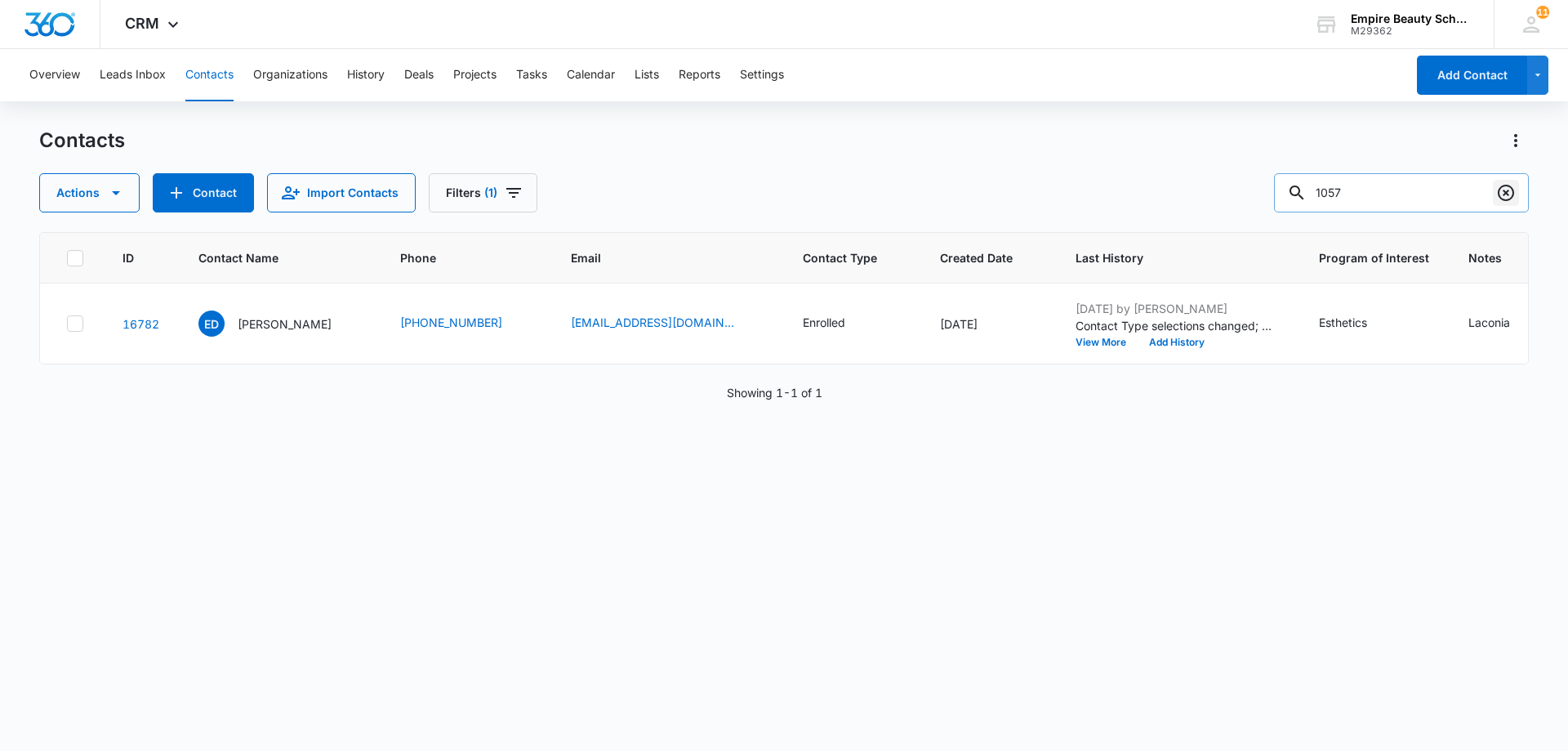
click at [1505, 193] on icon "Clear" at bounding box center [1506, 193] width 16 height 16
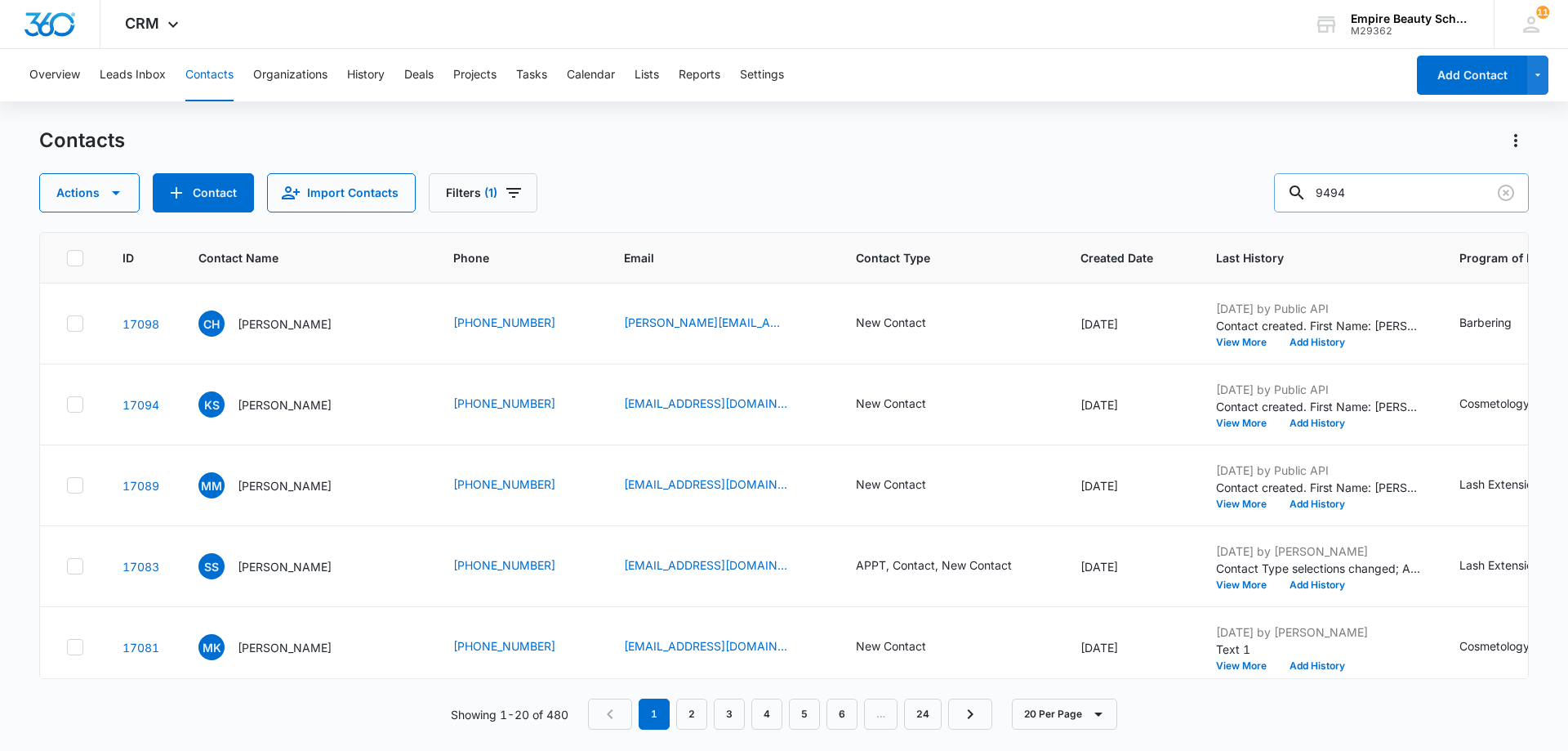
type input "9494"
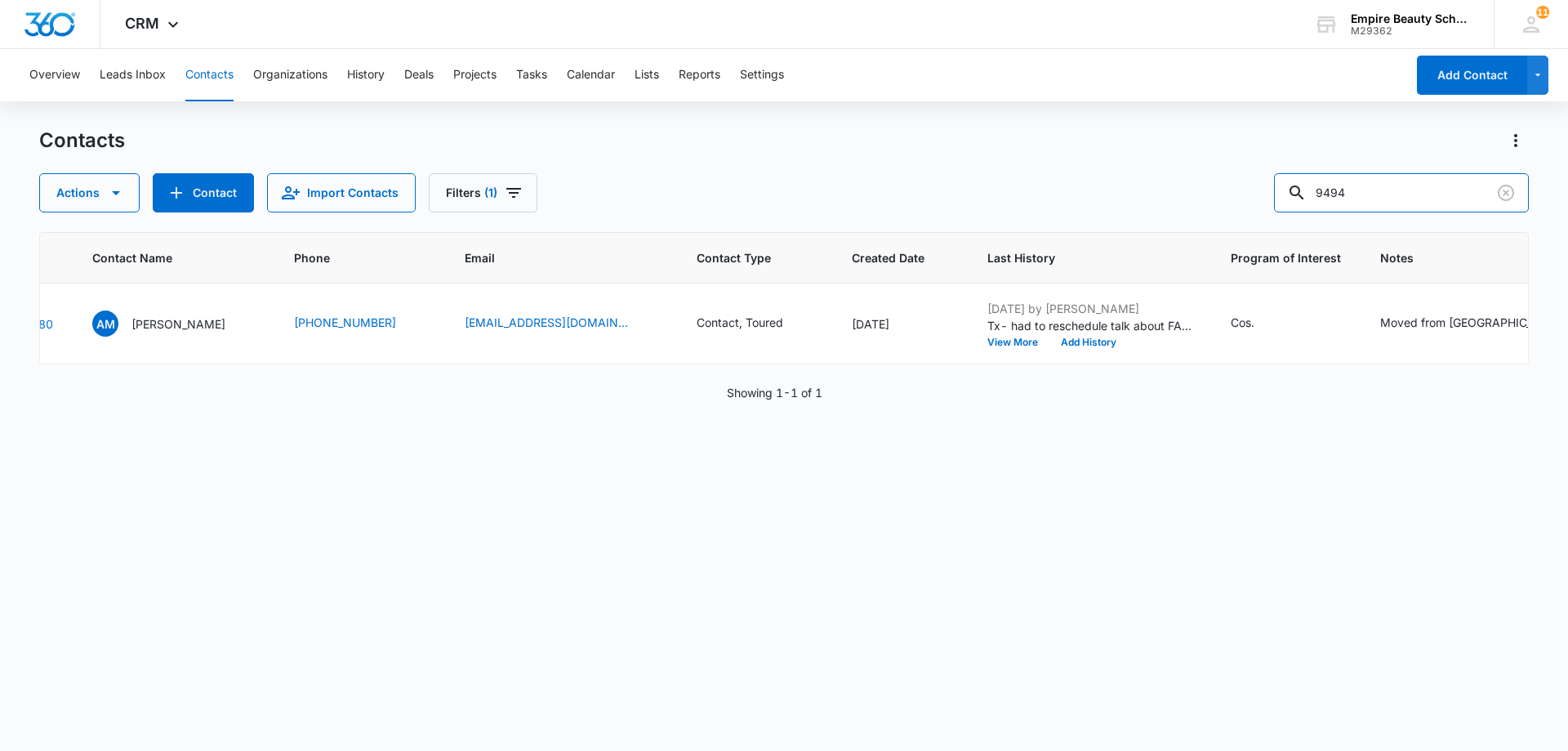
scroll to position [0, 138]
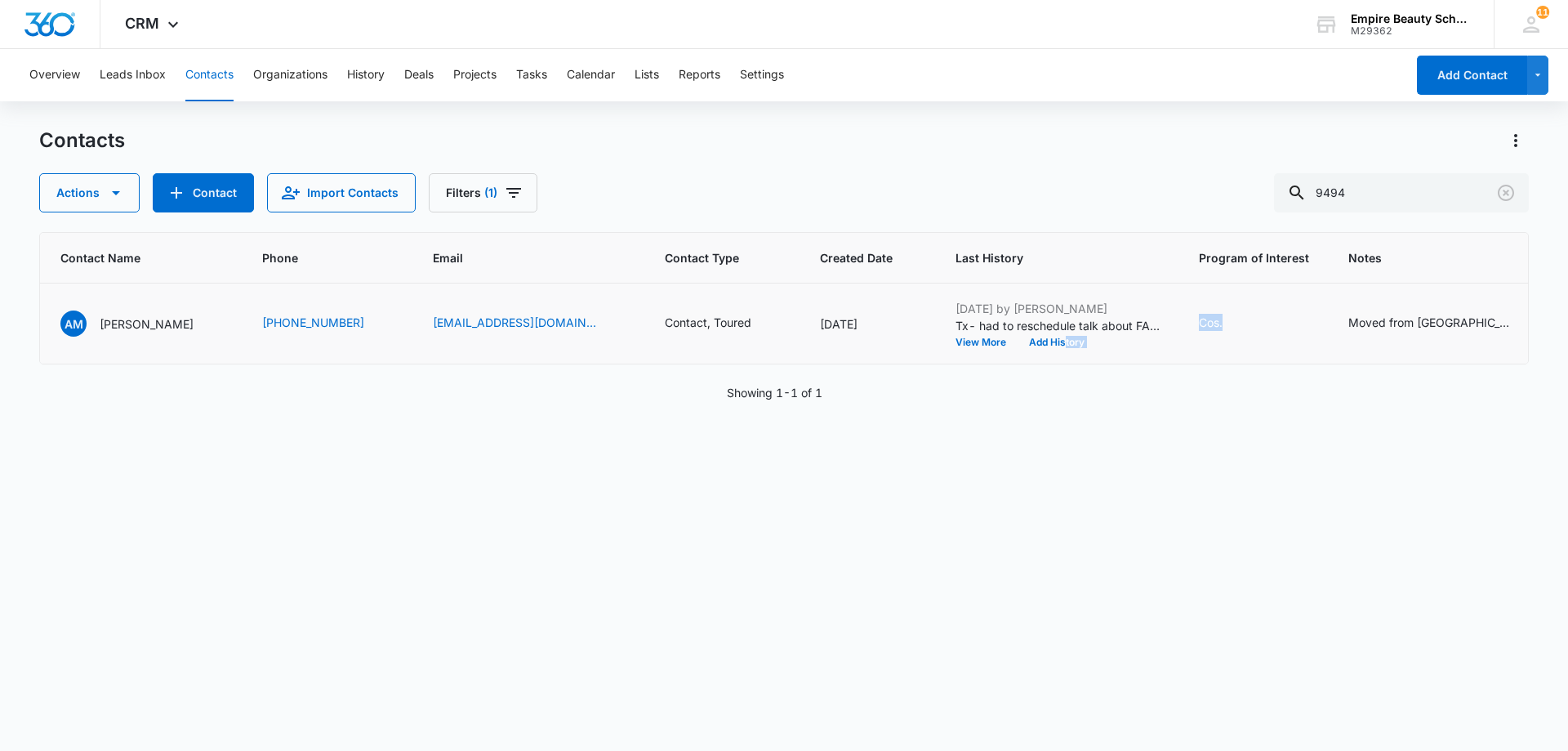
drag, startPoint x: 1262, startPoint y: 359, endPoint x: 1019, endPoint y: 354, distance: 243.1
click at [1019, 354] on tr "16980 AM [PERSON_NAME] [PHONE_NUMBER] [EMAIL_ADDRESS][DOMAIN_NAME] Contact, Tou…" at bounding box center [735, 324] width 1665 height 80
drag, startPoint x: 1205, startPoint y: 362, endPoint x: 1041, endPoint y: 360, distance: 164.0
click at [1041, 360] on tr "16980 AM [PERSON_NAME] [PHONE_NUMBER] [EMAIL_ADDRESS][DOMAIN_NAME] Contact, Tou…" at bounding box center [735, 324] width 1665 height 80
click at [1017, 342] on button "Add History" at bounding box center [1057, 342] width 79 height 10
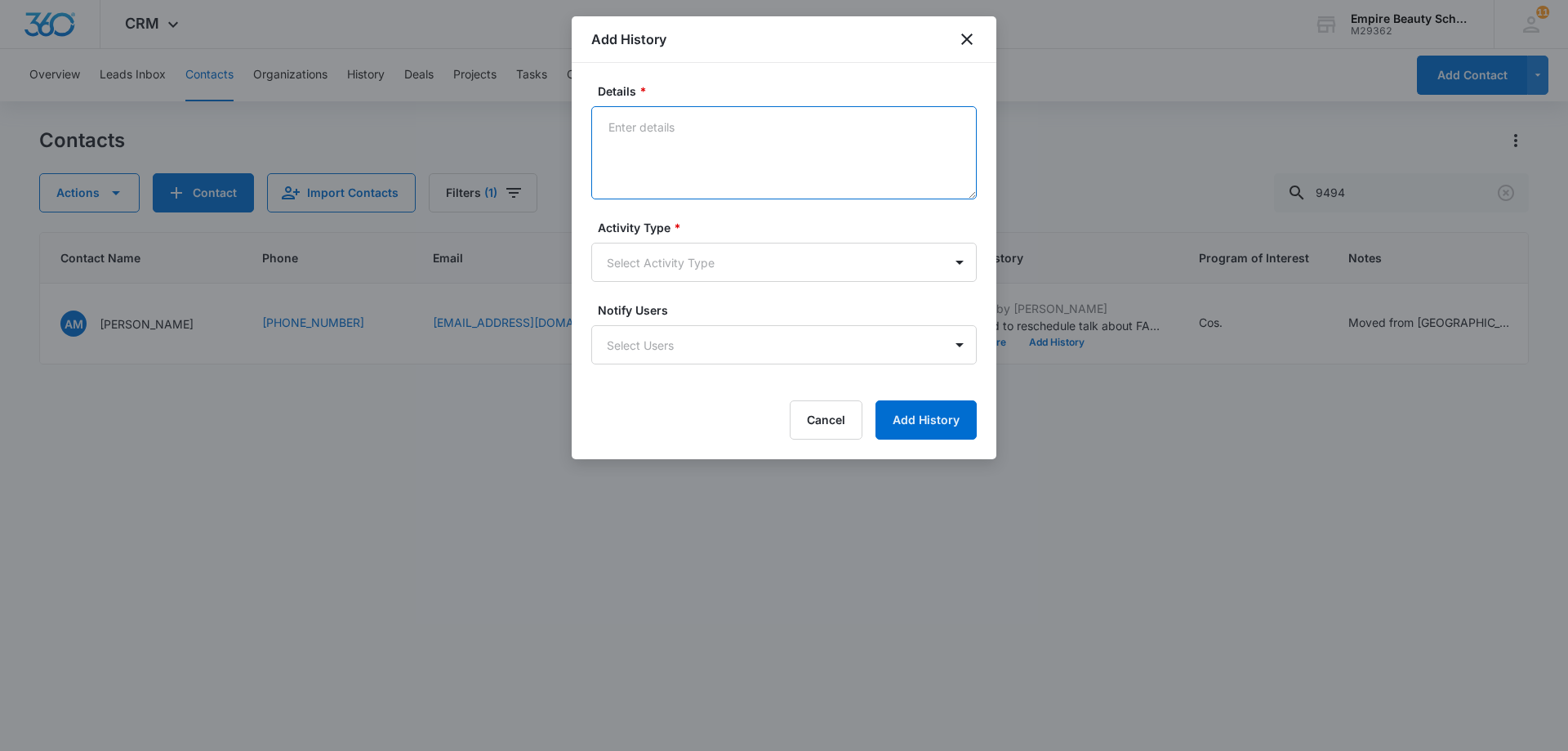
click at [629, 125] on textarea "Details *" at bounding box center [783, 153] width 385 height 93
type textarea "Tx-Appt. Hair"
click at [968, 264] on body "CRM Apps Forms CRM Email Shop Payments POS Files Brand Settings AI Assistant Em…" at bounding box center [784, 375] width 1568 height 751
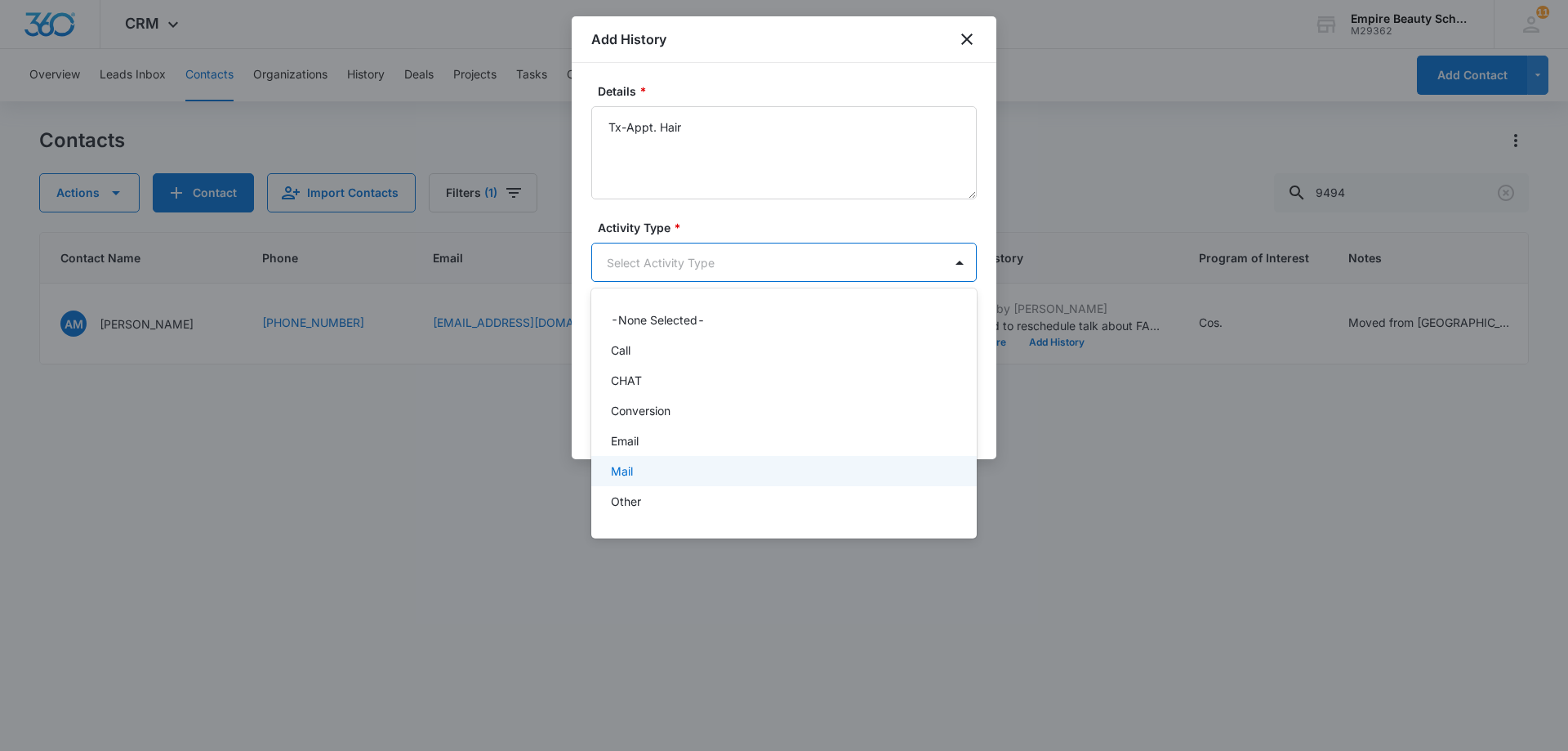
scroll to position [85, 0]
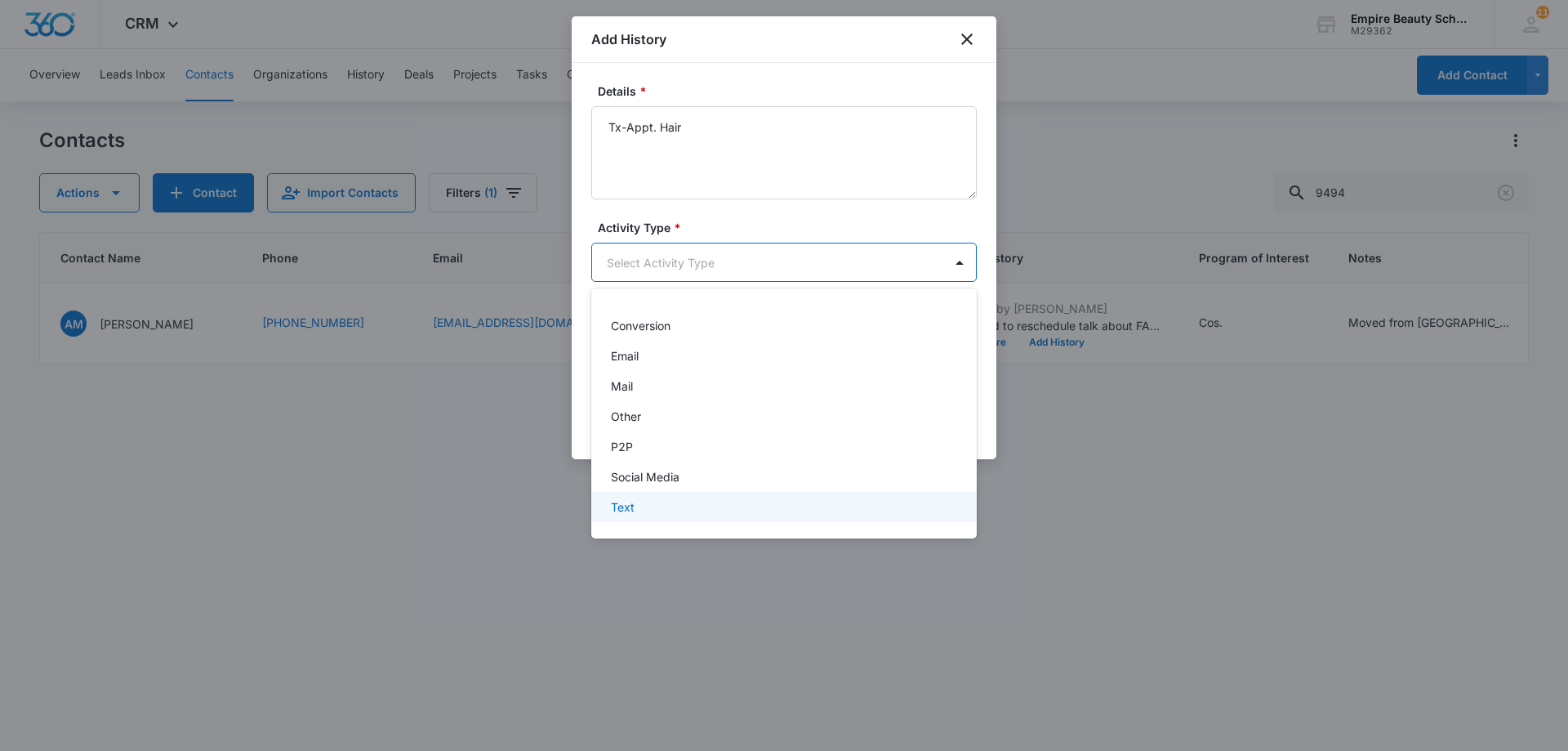
click at [834, 514] on div "Text" at bounding box center [782, 507] width 343 height 17
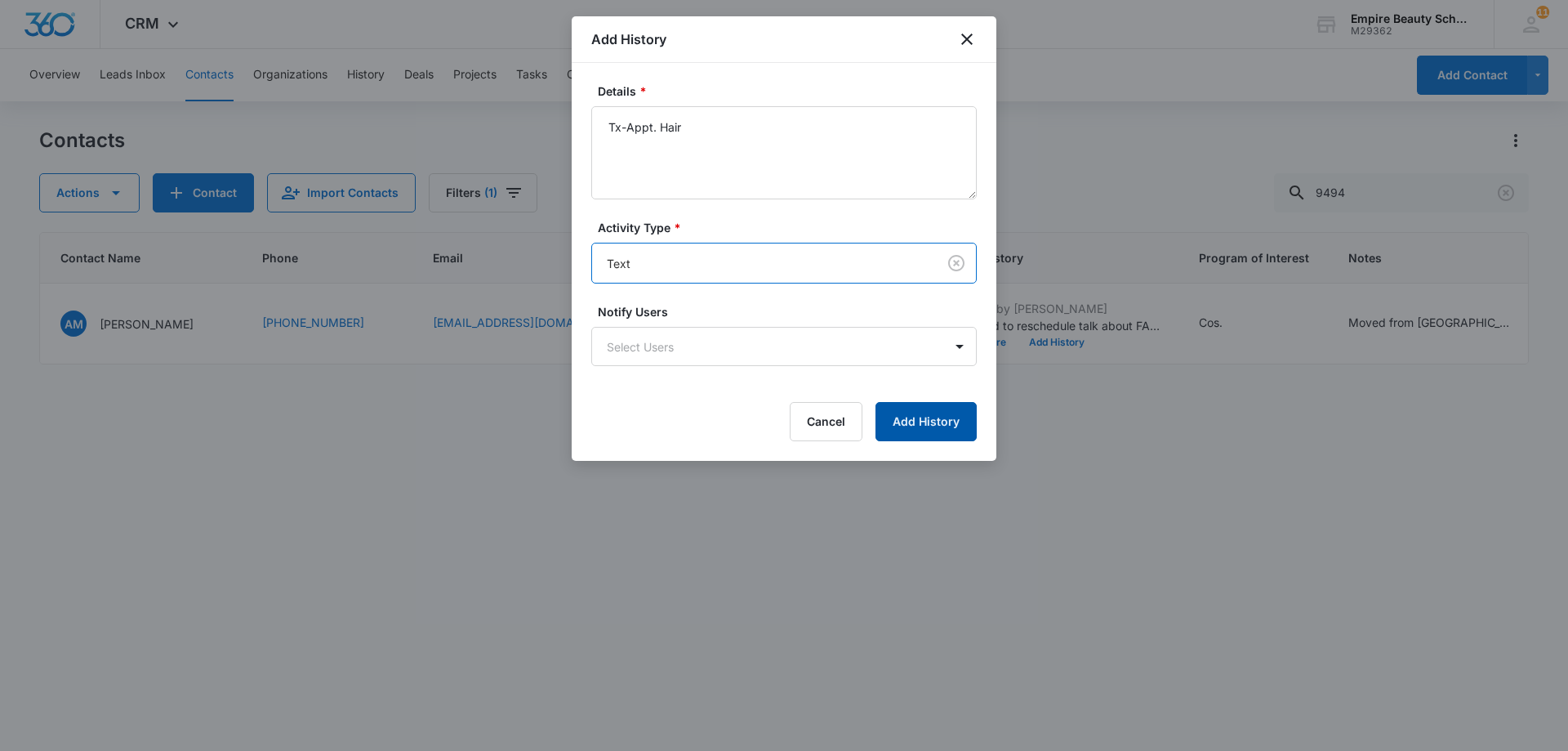
click at [914, 426] on button "Add History" at bounding box center [926, 421] width 102 height 39
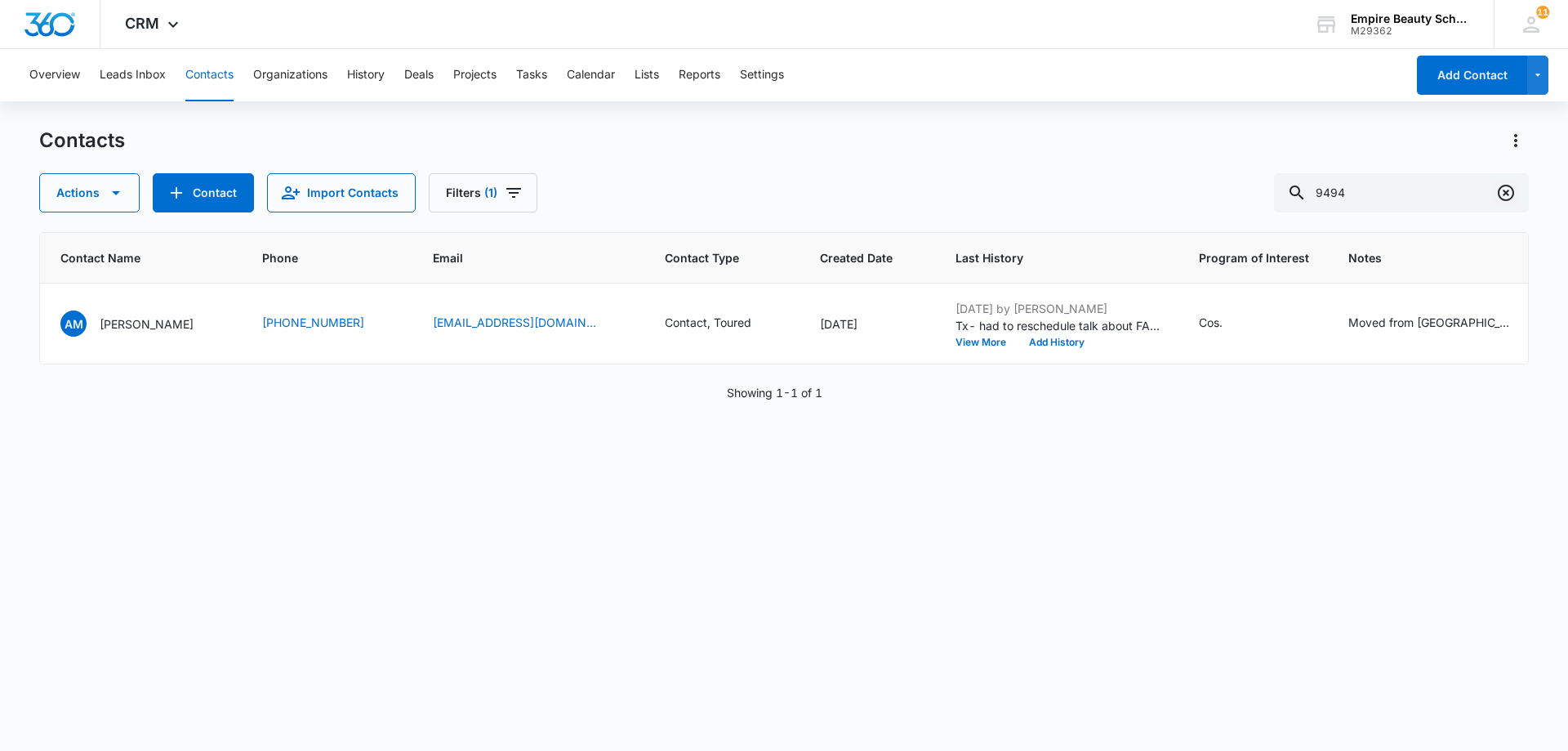
click at [1511, 195] on icon "Clear" at bounding box center [1506, 192] width 19 height 19
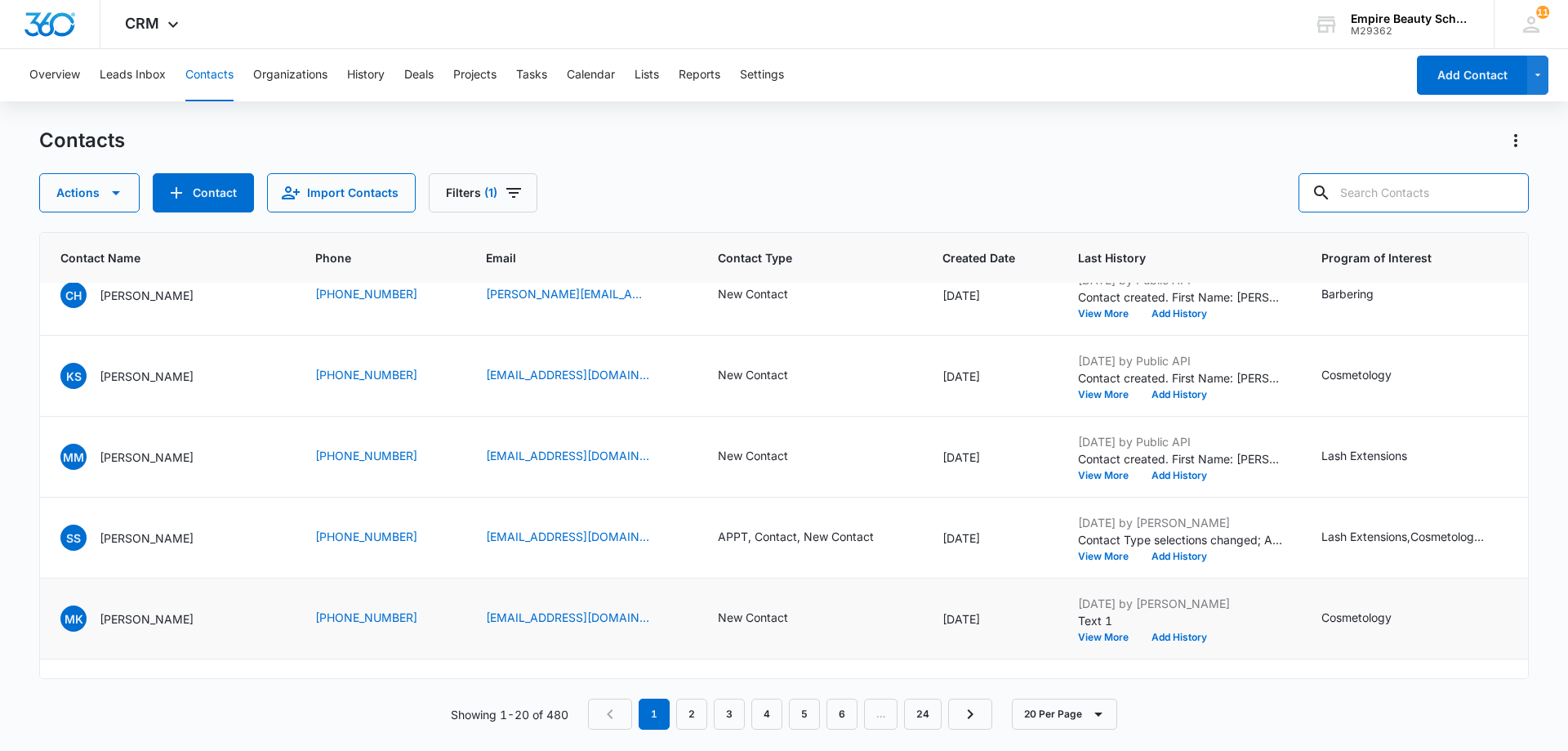
scroll to position [0, 138]
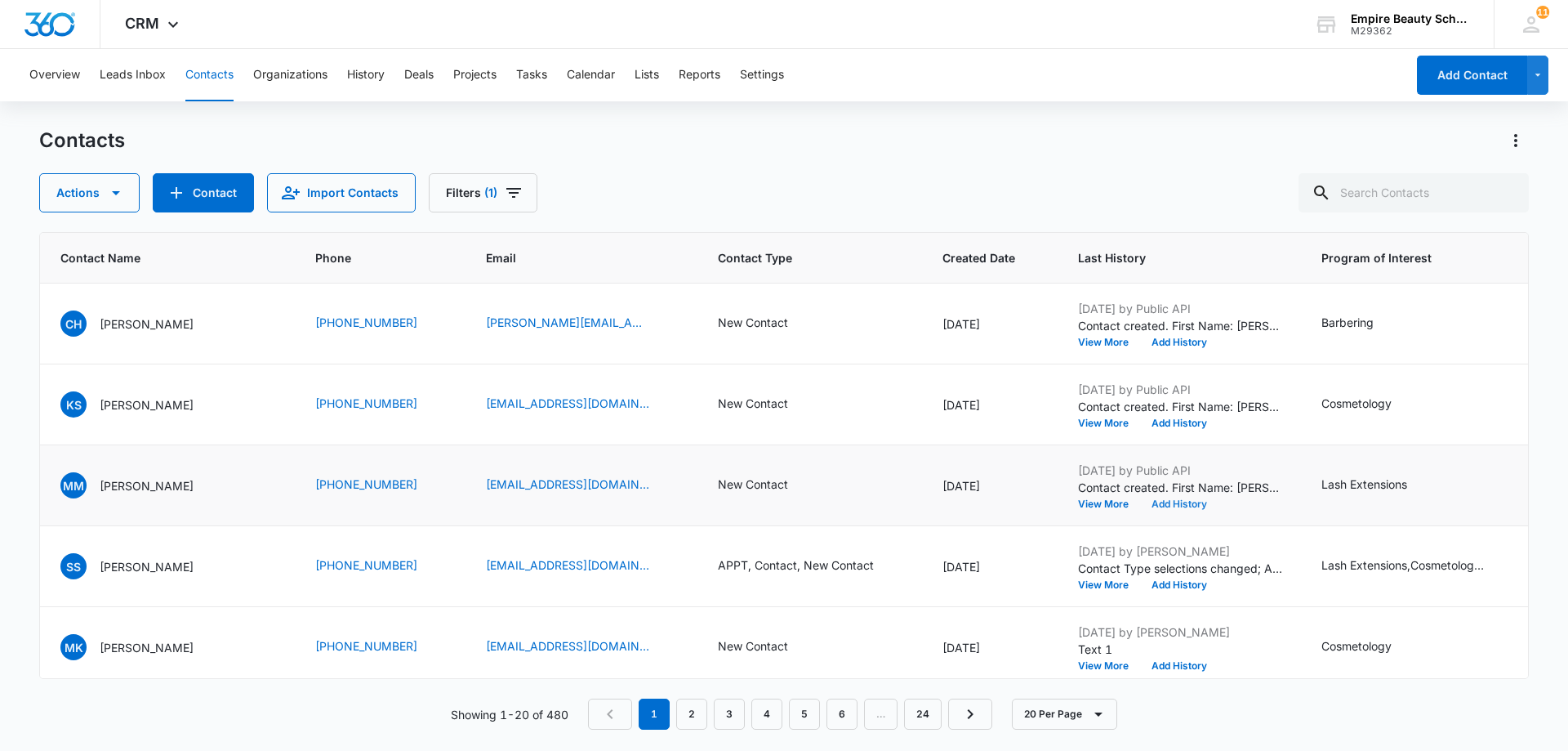
click at [1185, 502] on button "Add History" at bounding box center [1179, 504] width 79 height 10
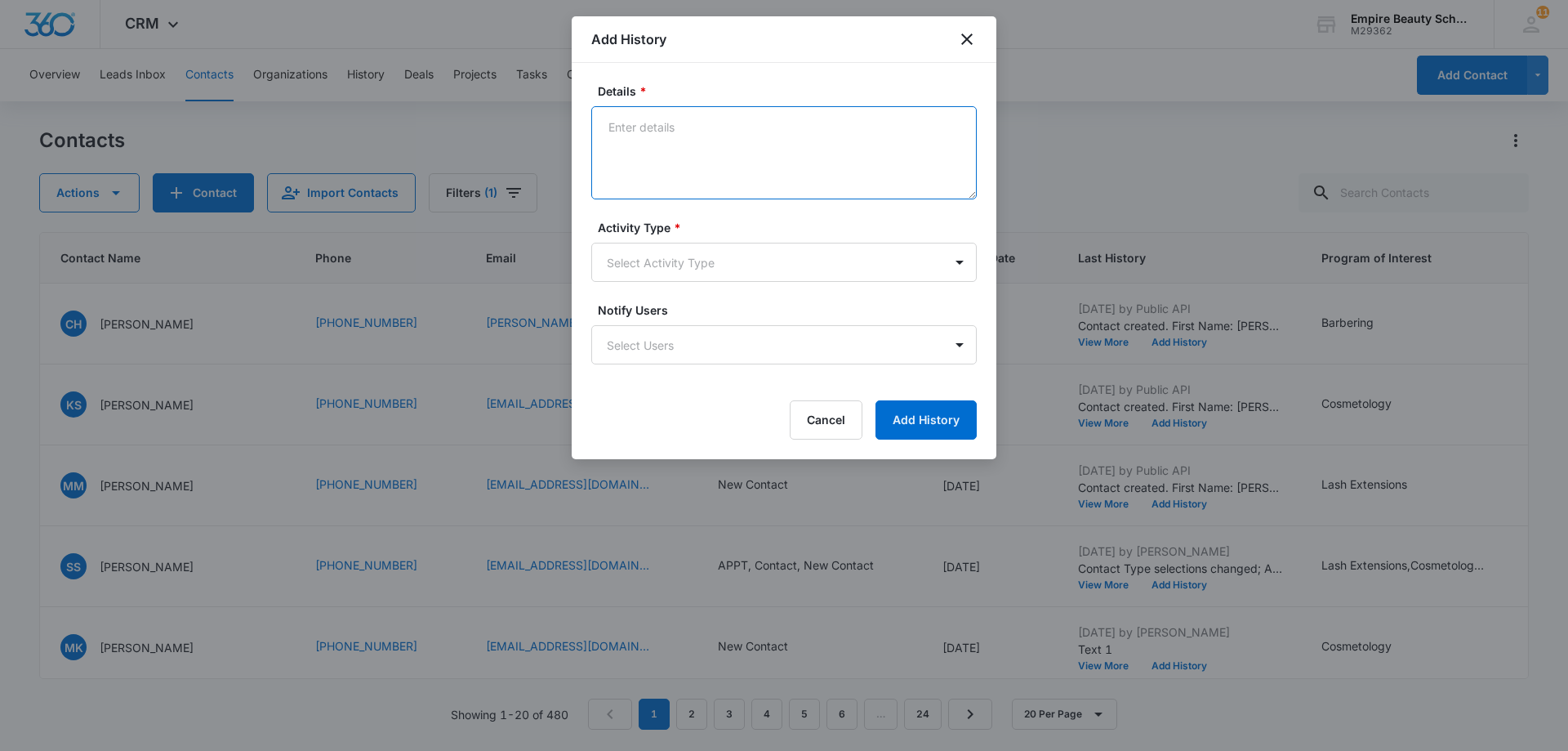
click at [624, 122] on textarea "Details *" at bounding box center [783, 153] width 385 height 93
type textarea "TX-1 SOON/LATER"
click at [961, 262] on body "CRM Apps Forms CRM Email Shop Payments POS Files Brand Settings AI Assistant Em…" at bounding box center [784, 375] width 1568 height 751
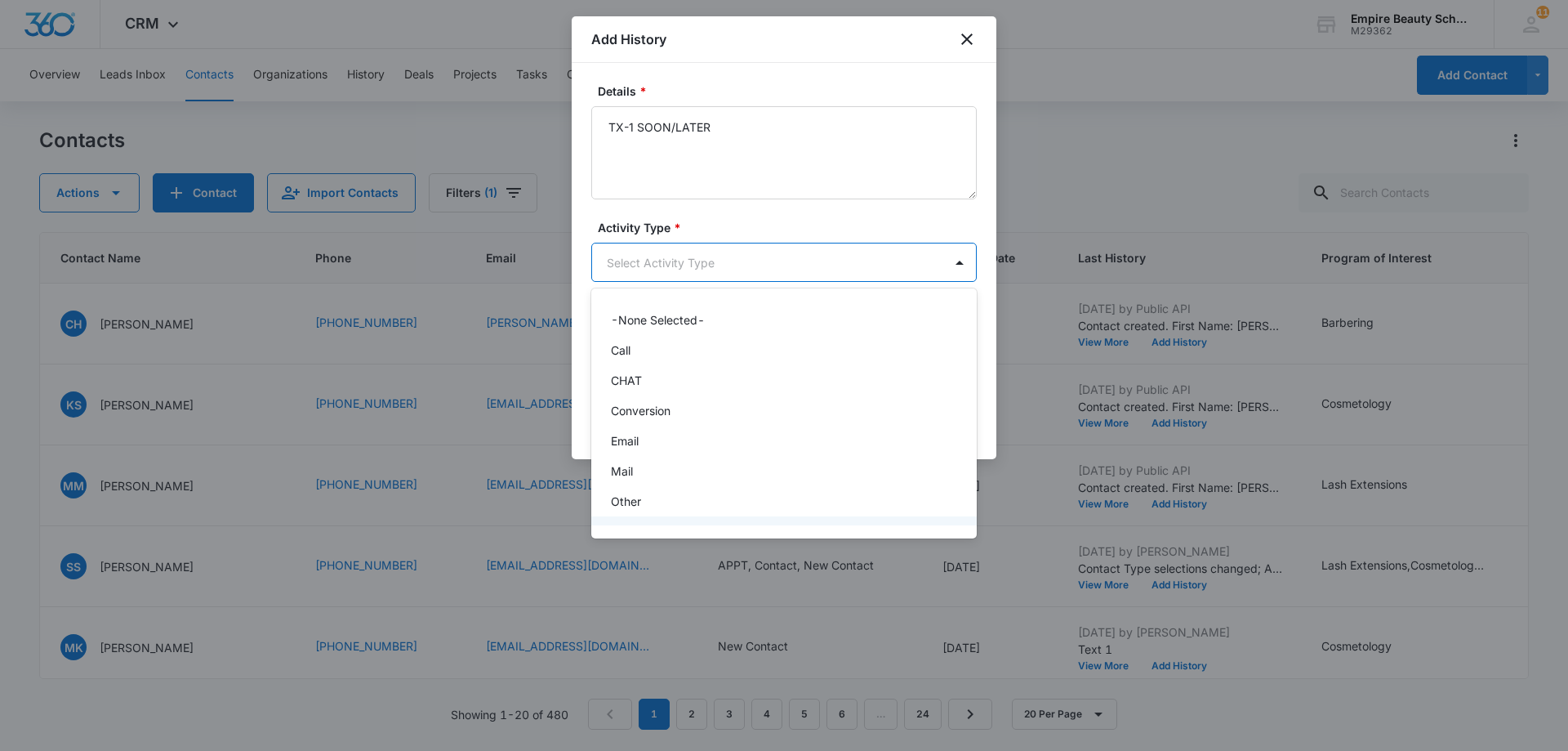
scroll to position [85, 0]
click at [857, 500] on div "Text" at bounding box center [782, 507] width 343 height 17
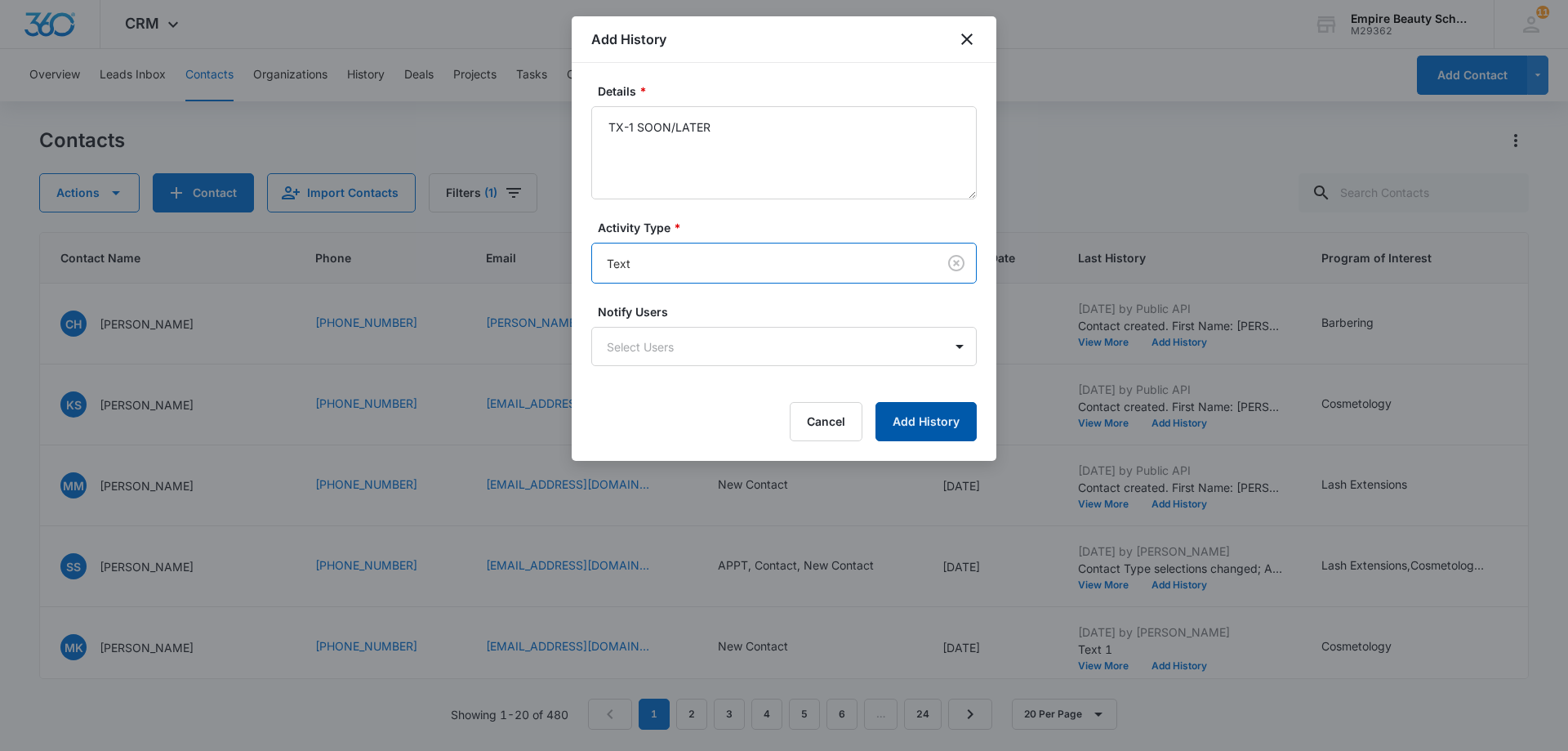
click at [928, 424] on button "Add History" at bounding box center [926, 421] width 102 height 39
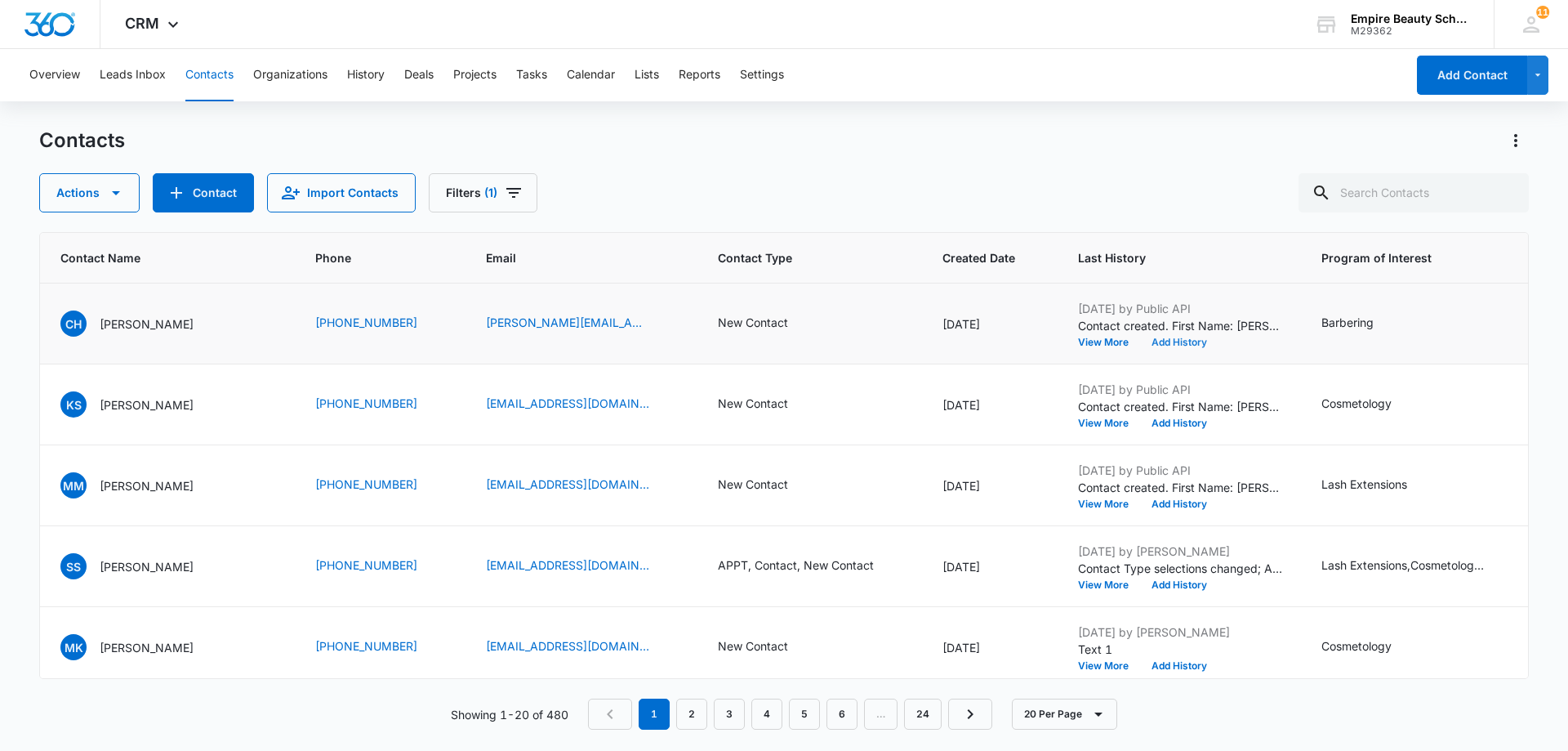
click at [1169, 343] on button "Add History" at bounding box center [1179, 342] width 79 height 10
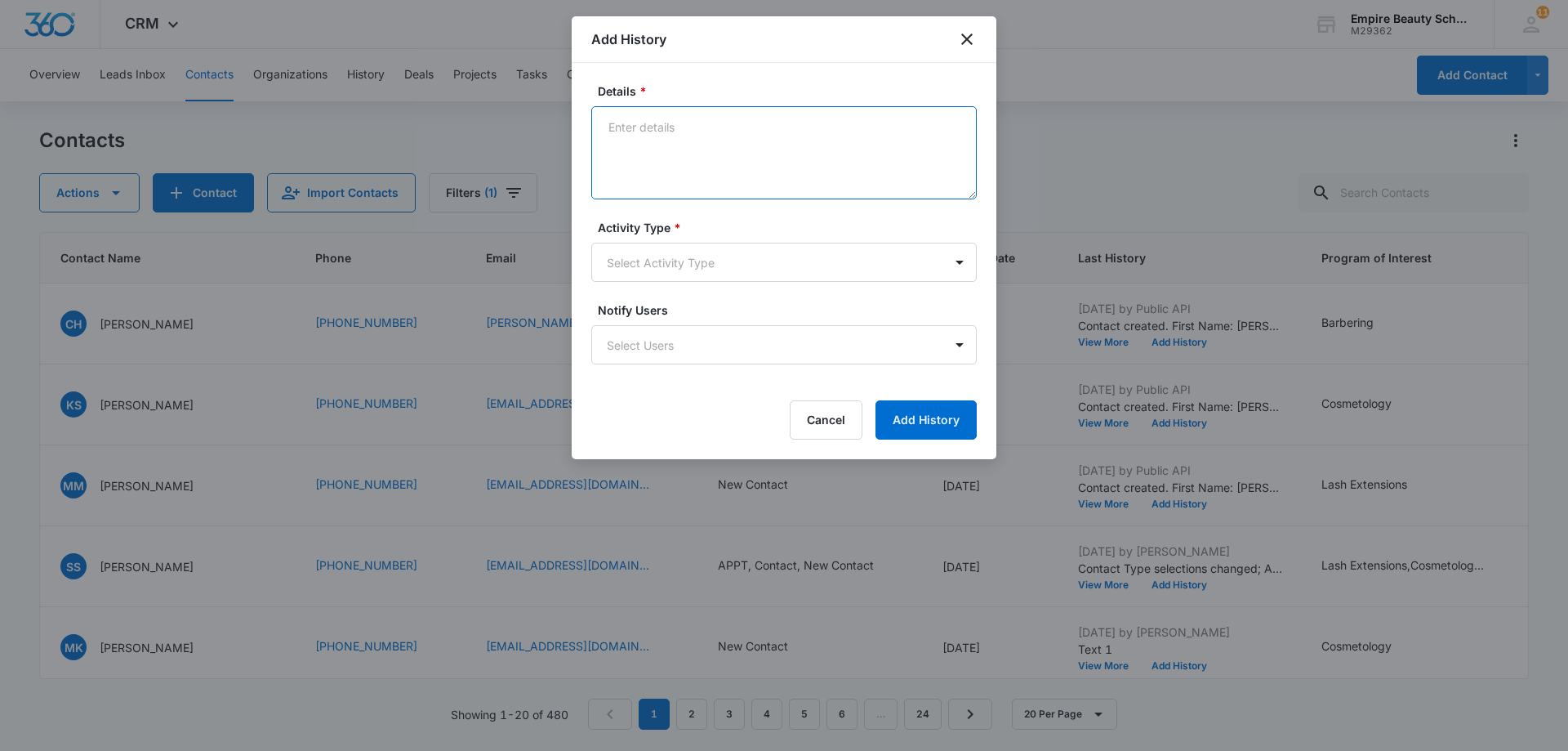
click at [627, 125] on textarea "Details *" at bounding box center [783, 153] width 385 height 93
drag, startPoint x: 717, startPoint y: 125, endPoint x: 600, endPoint y: 120, distance: 117.1
click at [600, 120] on textarea "TX-1 SOON/LATER" at bounding box center [783, 153] width 385 height 93
type textarea "TX-1 SOON/LATER"
click at [957, 257] on body "CRM Apps Forms CRM Email Shop Payments POS Files Brand Settings AI Assistant Em…" at bounding box center [784, 375] width 1568 height 751
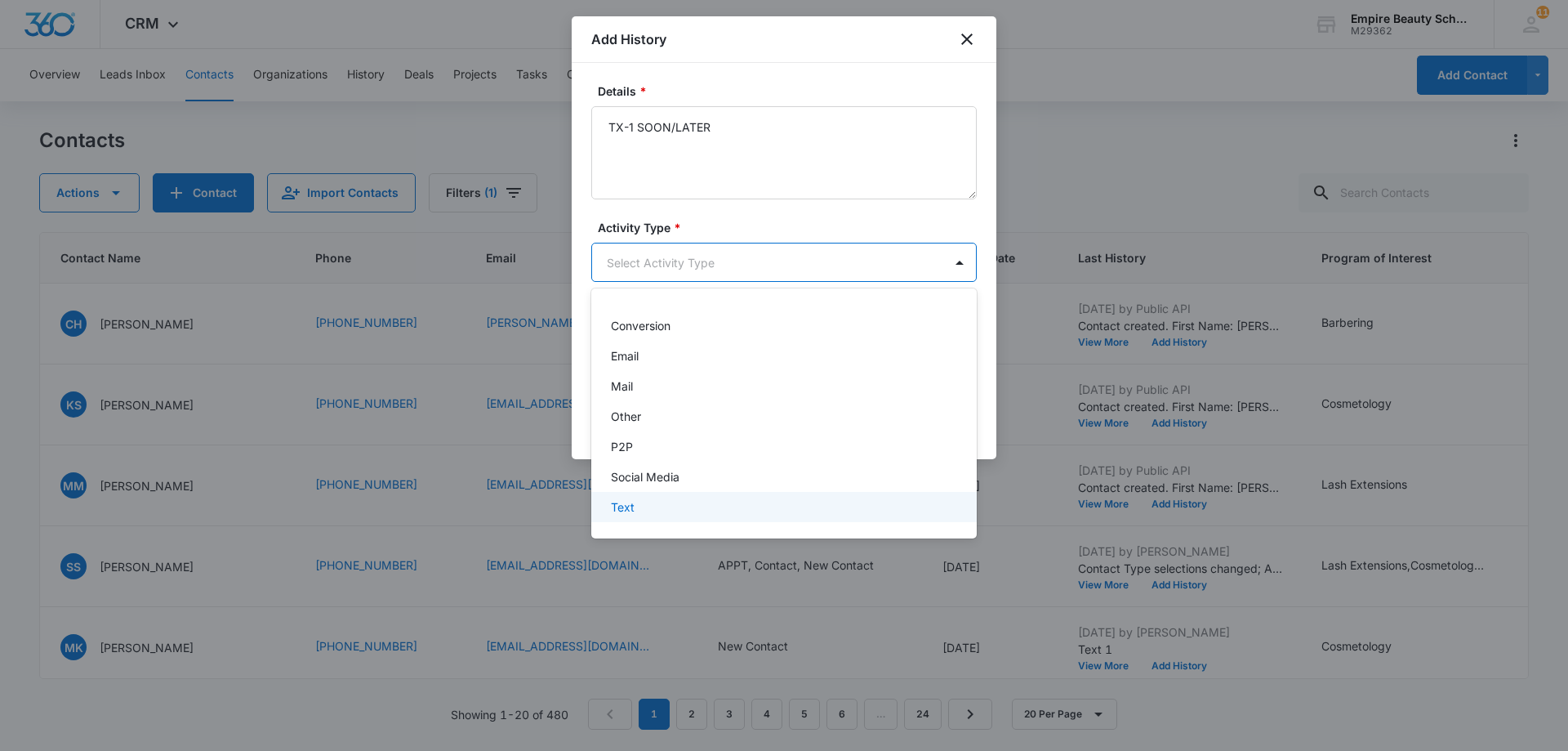
click at [823, 510] on div "Text" at bounding box center [782, 507] width 343 height 17
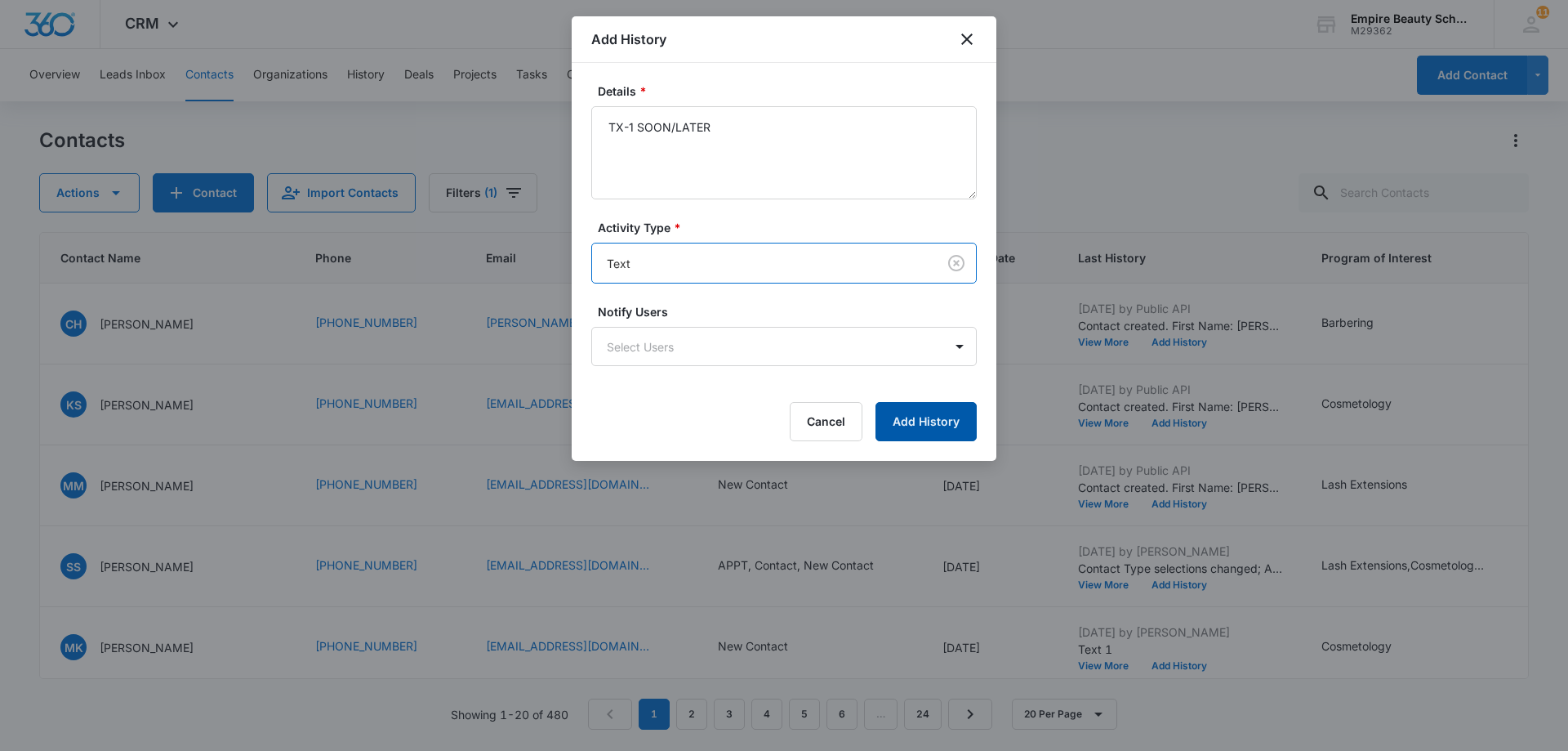
click at [941, 431] on button "Add History" at bounding box center [926, 421] width 102 height 39
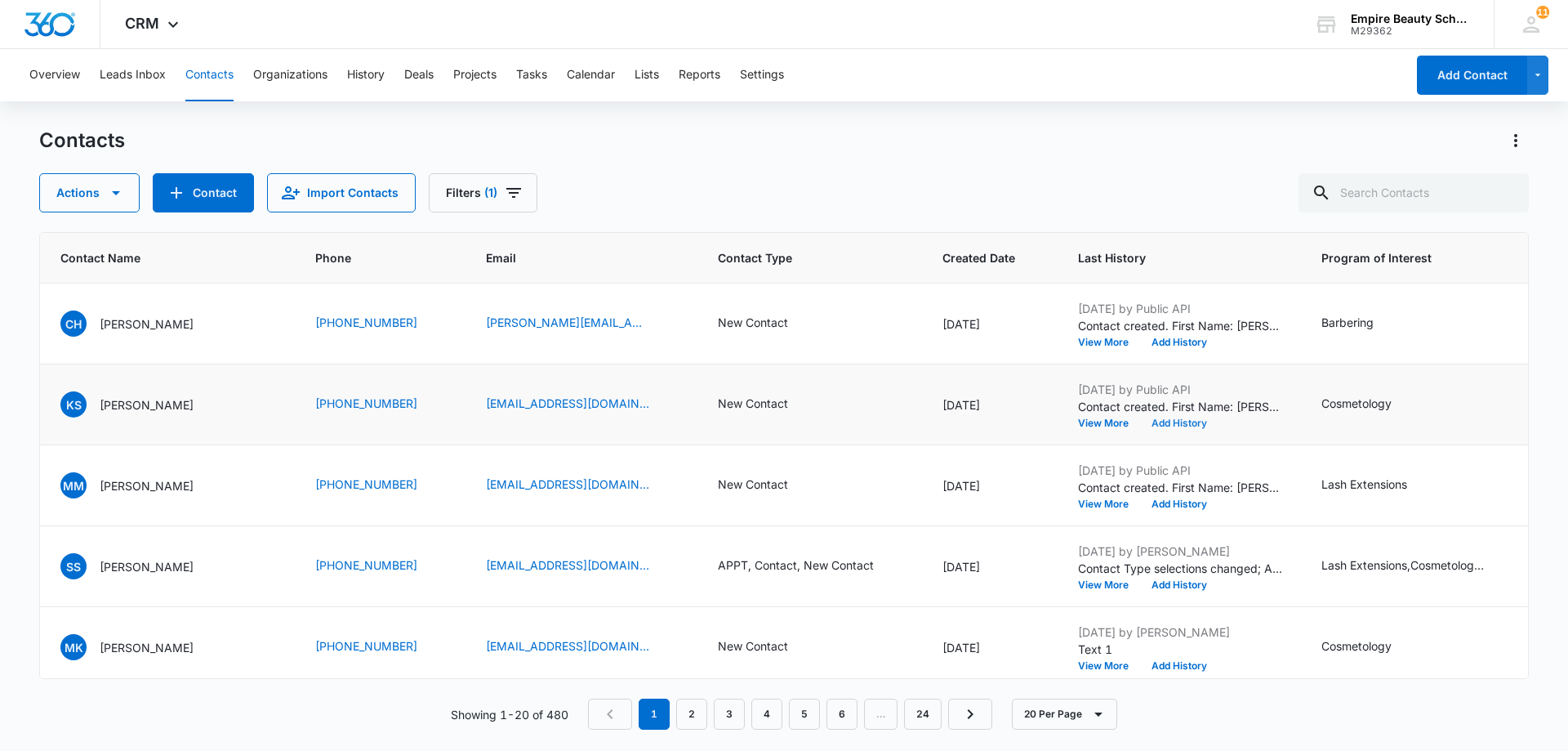
click at [1186, 422] on button "Add History" at bounding box center [1179, 423] width 79 height 10
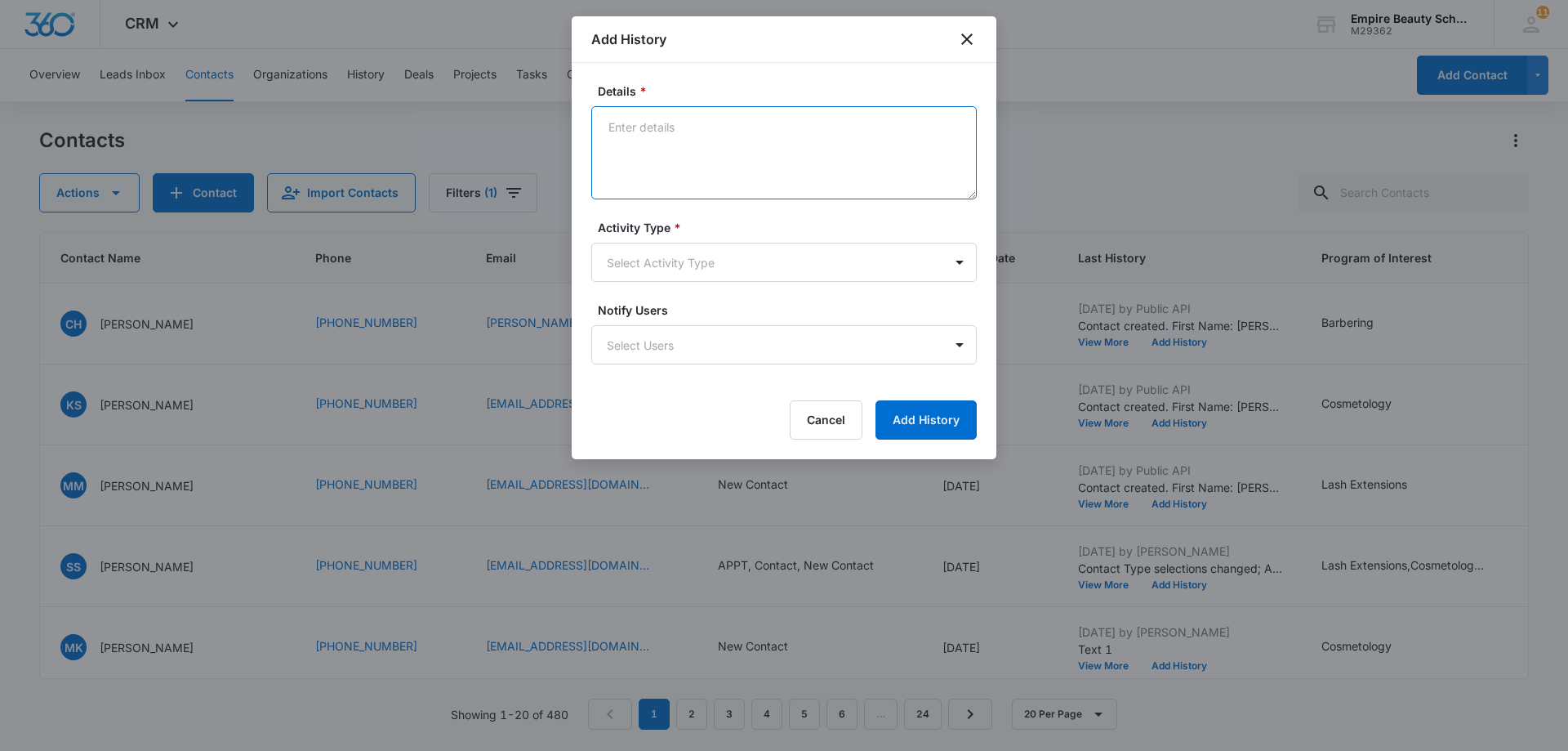
paste textarea "TX-1 SOON/LATER"
type textarea "TX-1 SOON/LATER"
click at [960, 264] on body "CRM Apps Forms CRM Email Shop Payments POS Files Brand Settings AI Assistant Em…" at bounding box center [784, 375] width 1568 height 751
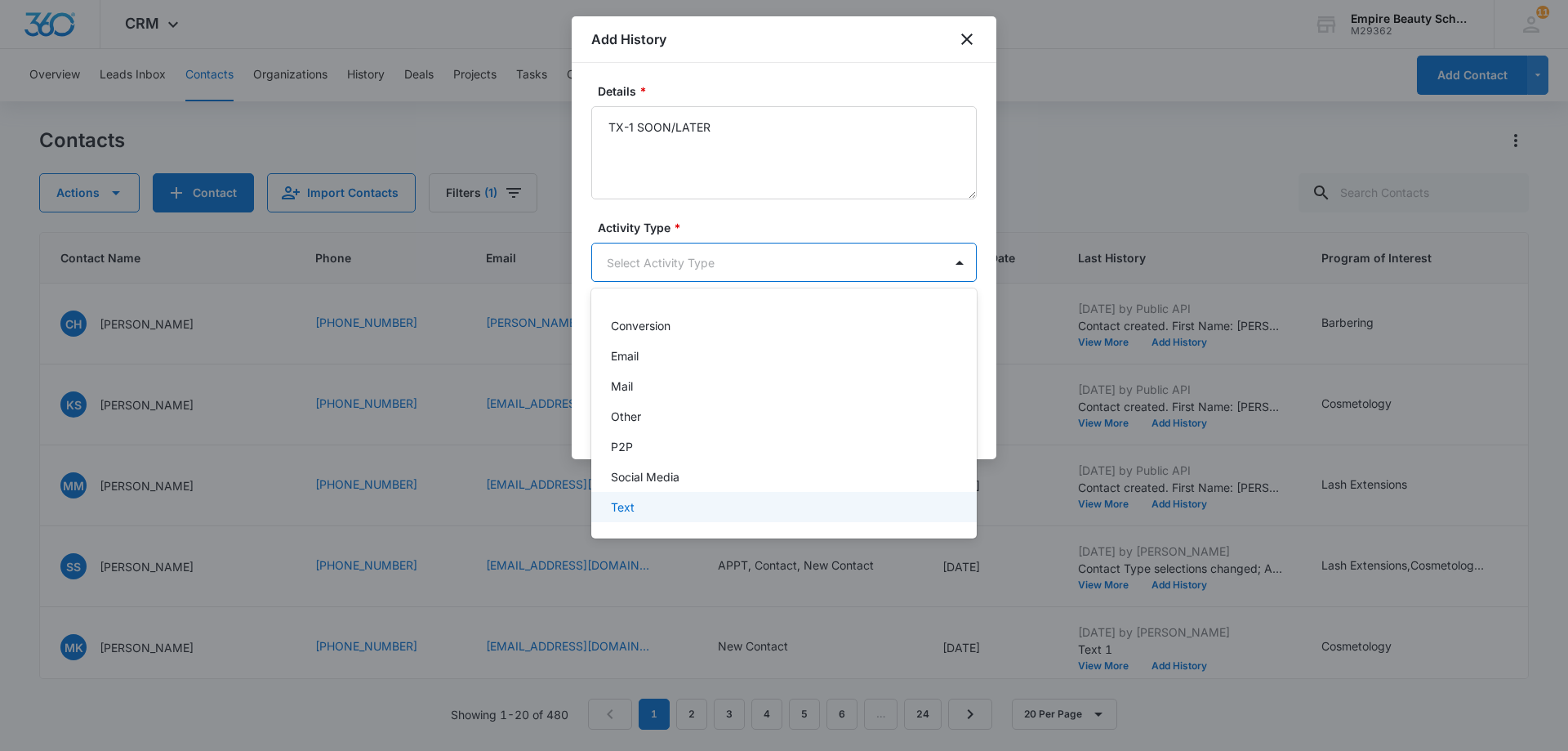
click at [790, 513] on div "Text" at bounding box center [782, 507] width 343 height 17
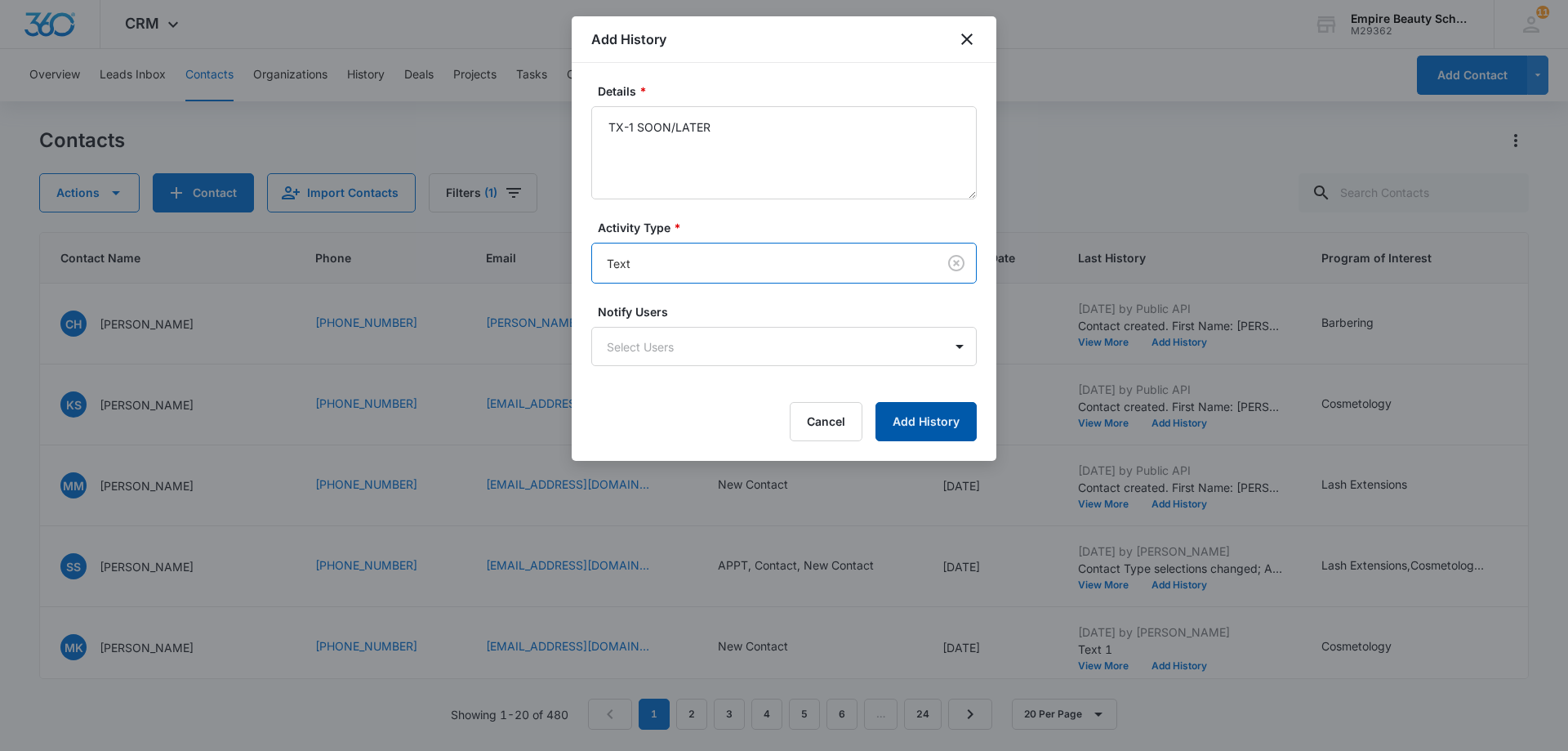
click at [932, 426] on button "Add History" at bounding box center [926, 421] width 102 height 39
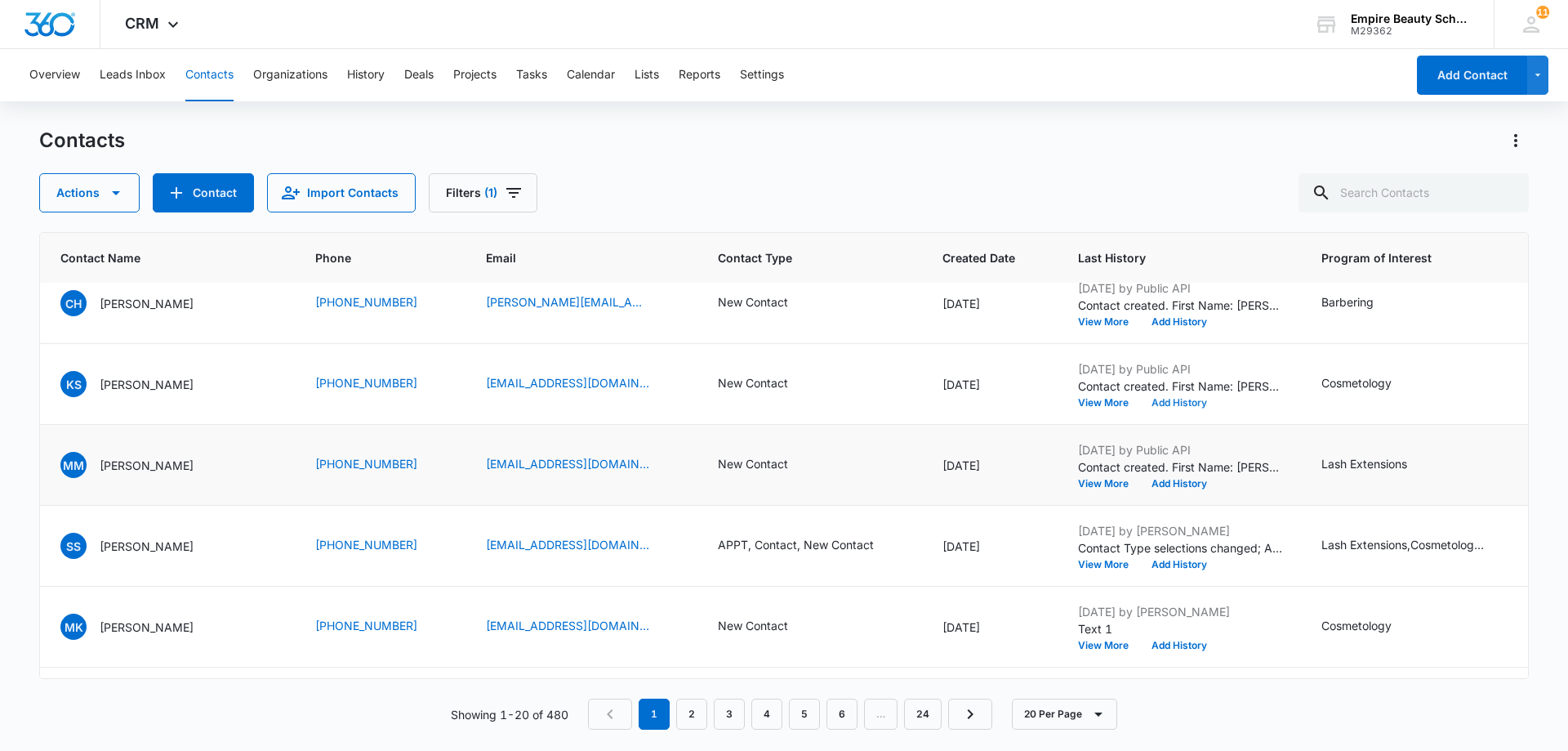
scroll to position [0, 138]
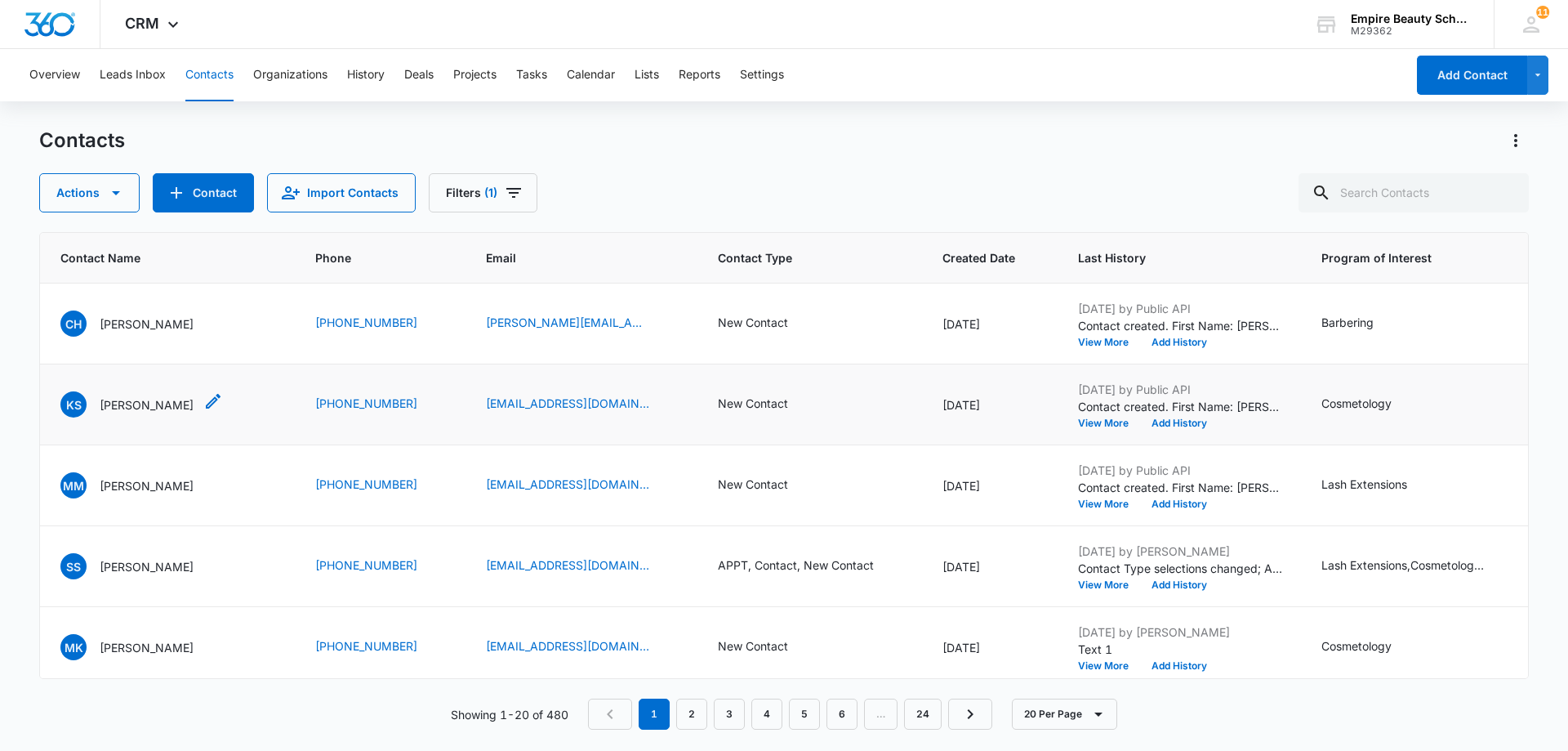
drag, startPoint x: 145, startPoint y: 405, endPoint x: 128, endPoint y: 401, distance: 17.5
click at [128, 401] on p "[PERSON_NAME]" at bounding box center [146, 404] width 94 height 17
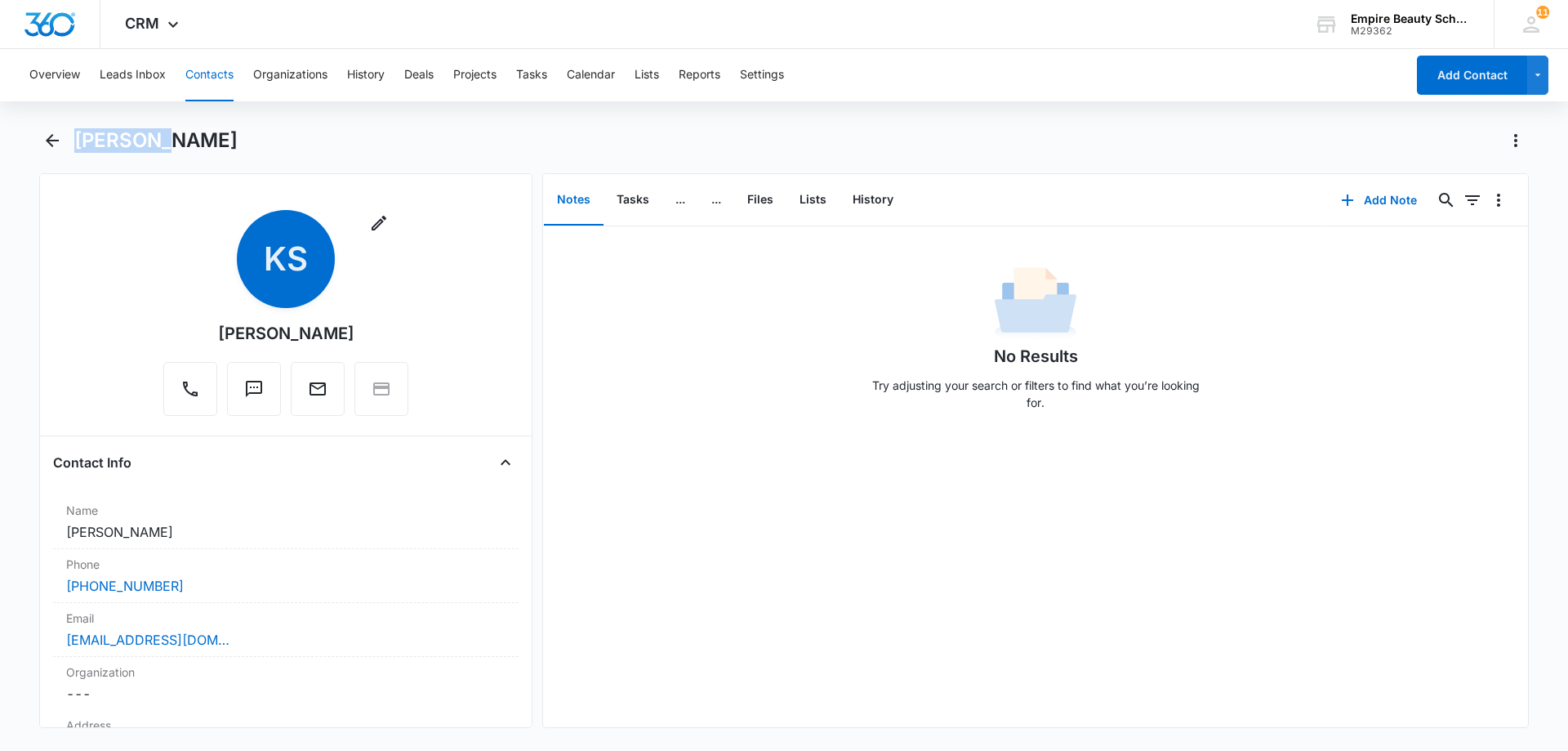
drag, startPoint x: 161, startPoint y: 139, endPoint x: 78, endPoint y: 139, distance: 83.0
click at [77, 140] on h1 "[PERSON_NAME]" at bounding box center [156, 140] width 164 height 25
copy h1 "Katreena"
click at [59, 139] on icon "Back" at bounding box center [51, 140] width 19 height 19
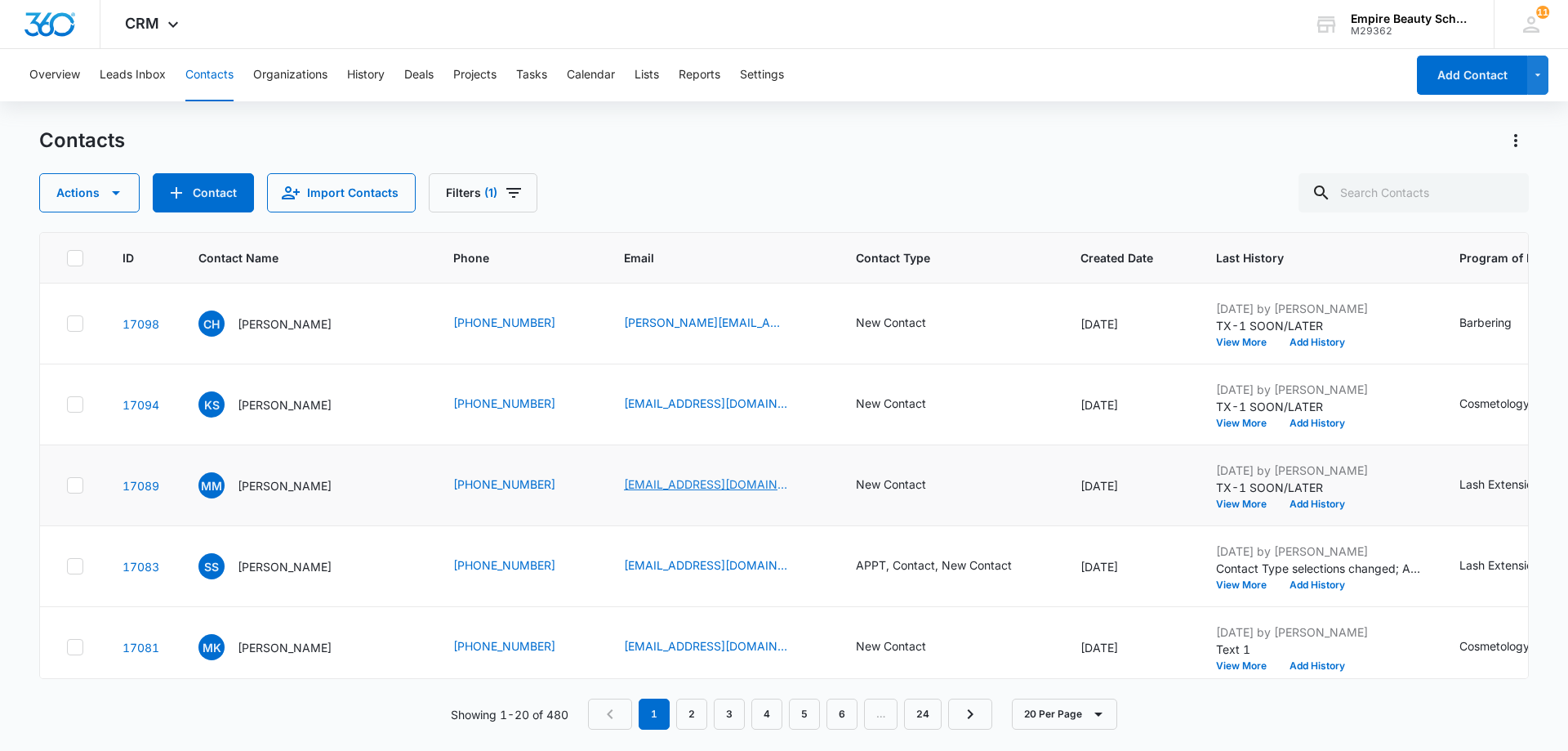
scroll to position [81, 0]
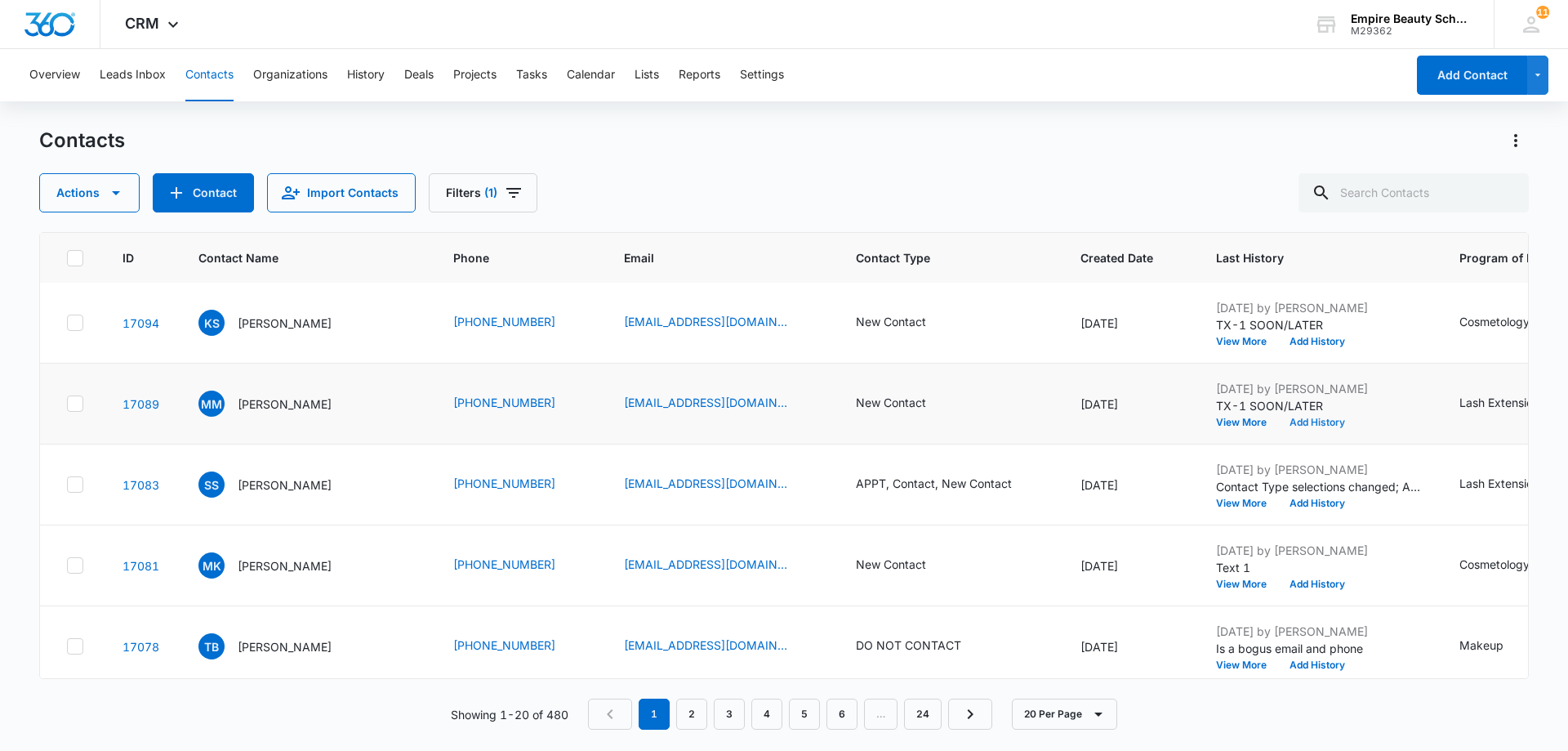
click at [1308, 419] on button "Add History" at bounding box center [1317, 422] width 79 height 10
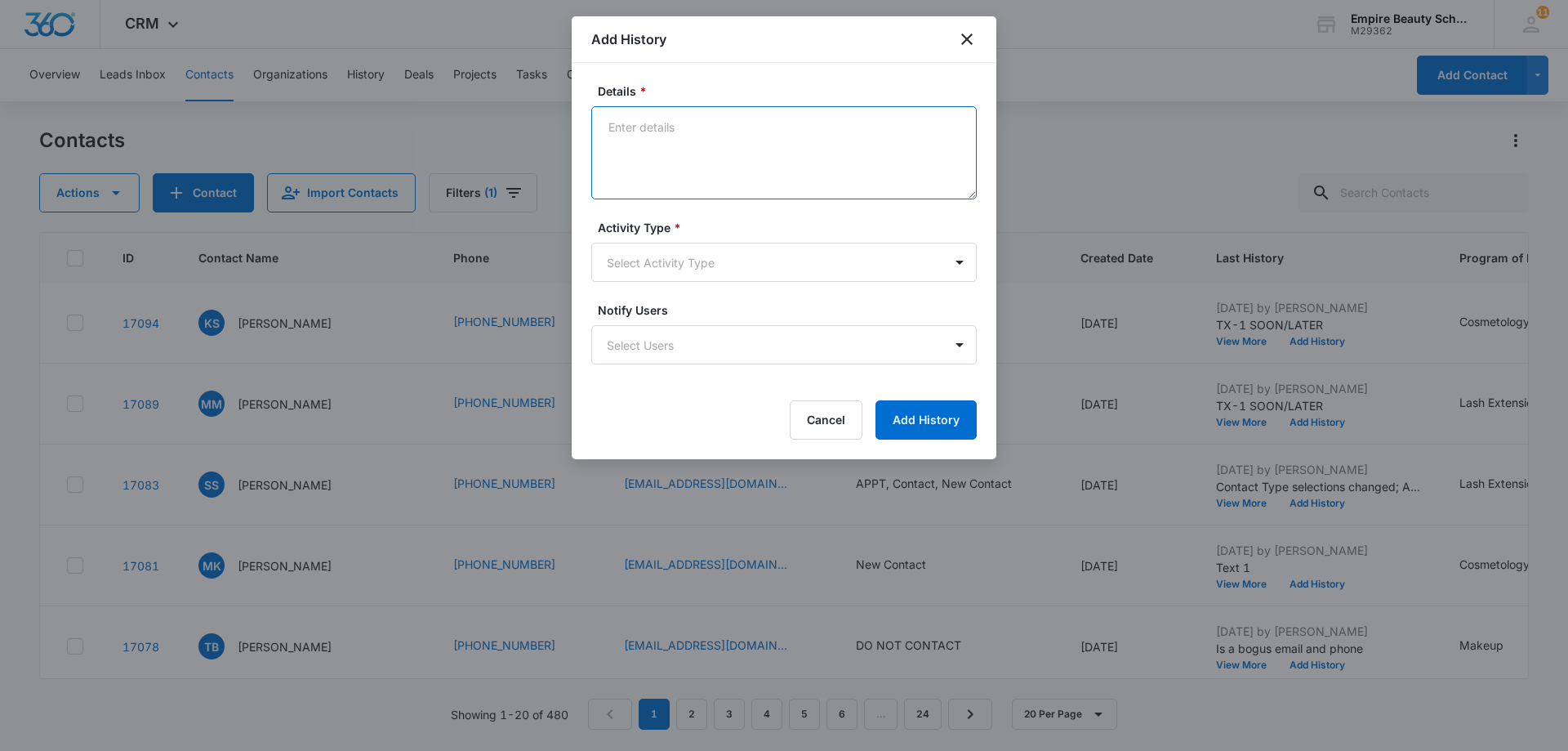
click at [613, 125] on textarea "Details *" at bounding box center [783, 153] width 385 height 93
drag, startPoint x: 606, startPoint y: 124, endPoint x: 713, endPoint y: 129, distance: 107.1
click at [713, 129] on textarea "EM-1 SOON/LATER" at bounding box center [783, 153] width 385 height 93
type textarea "EM-1 SOON/LATER"
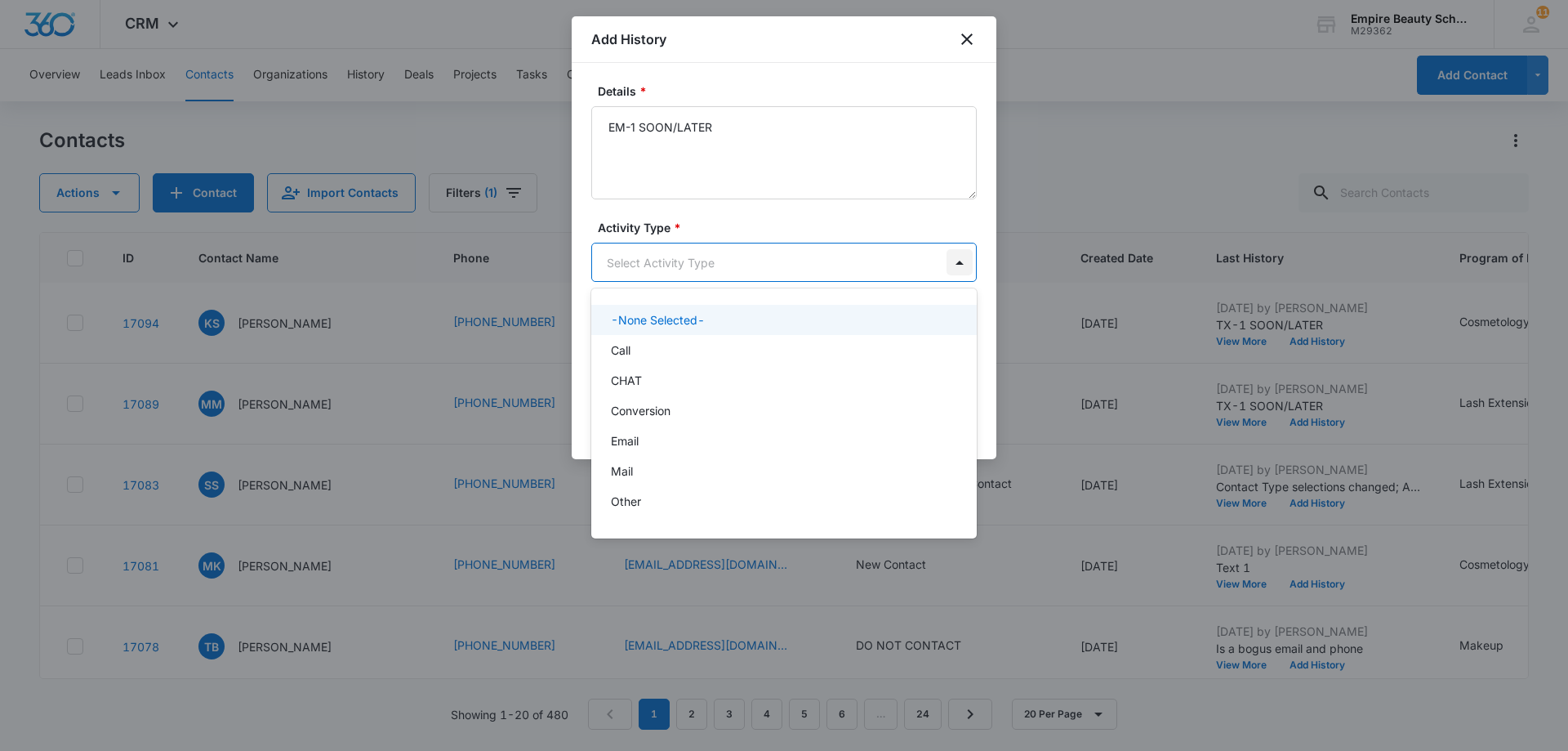
click at [956, 265] on body "CRM Apps Forms CRM Email Shop Payments POS Files Brand Settings AI Assistant Em…" at bounding box center [784, 375] width 1568 height 751
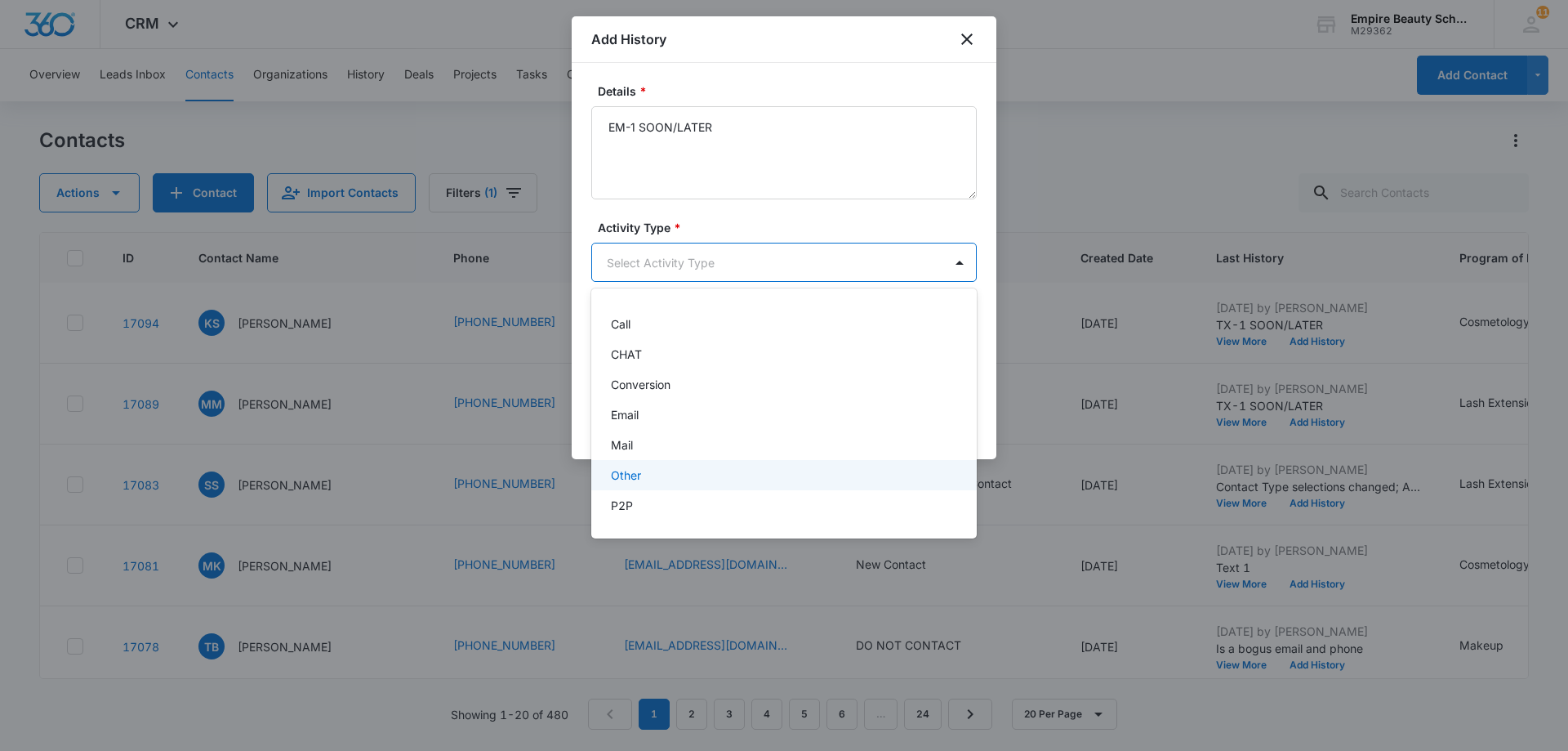
scroll to position [4, 0]
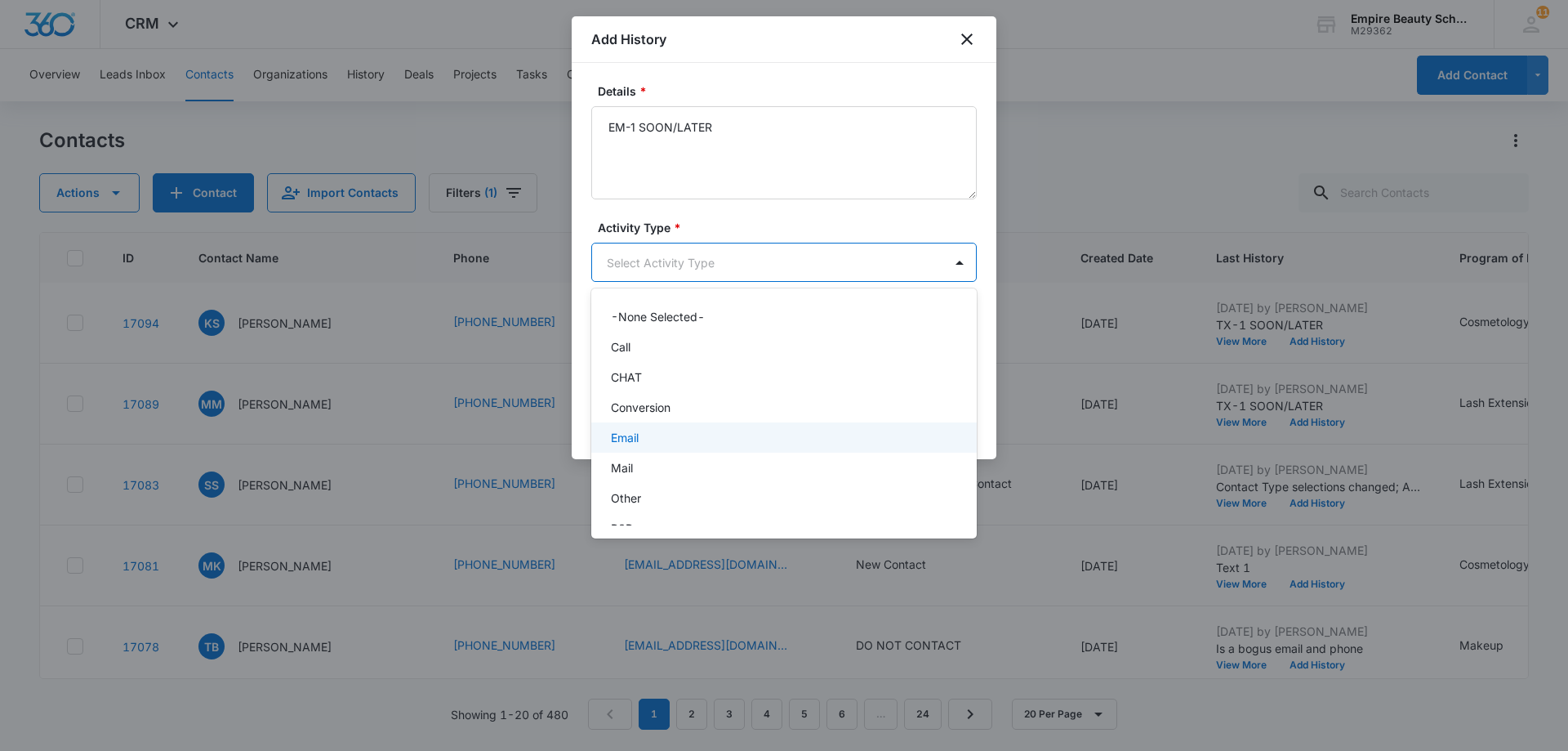
click at [762, 435] on div "Email" at bounding box center [782, 437] width 343 height 17
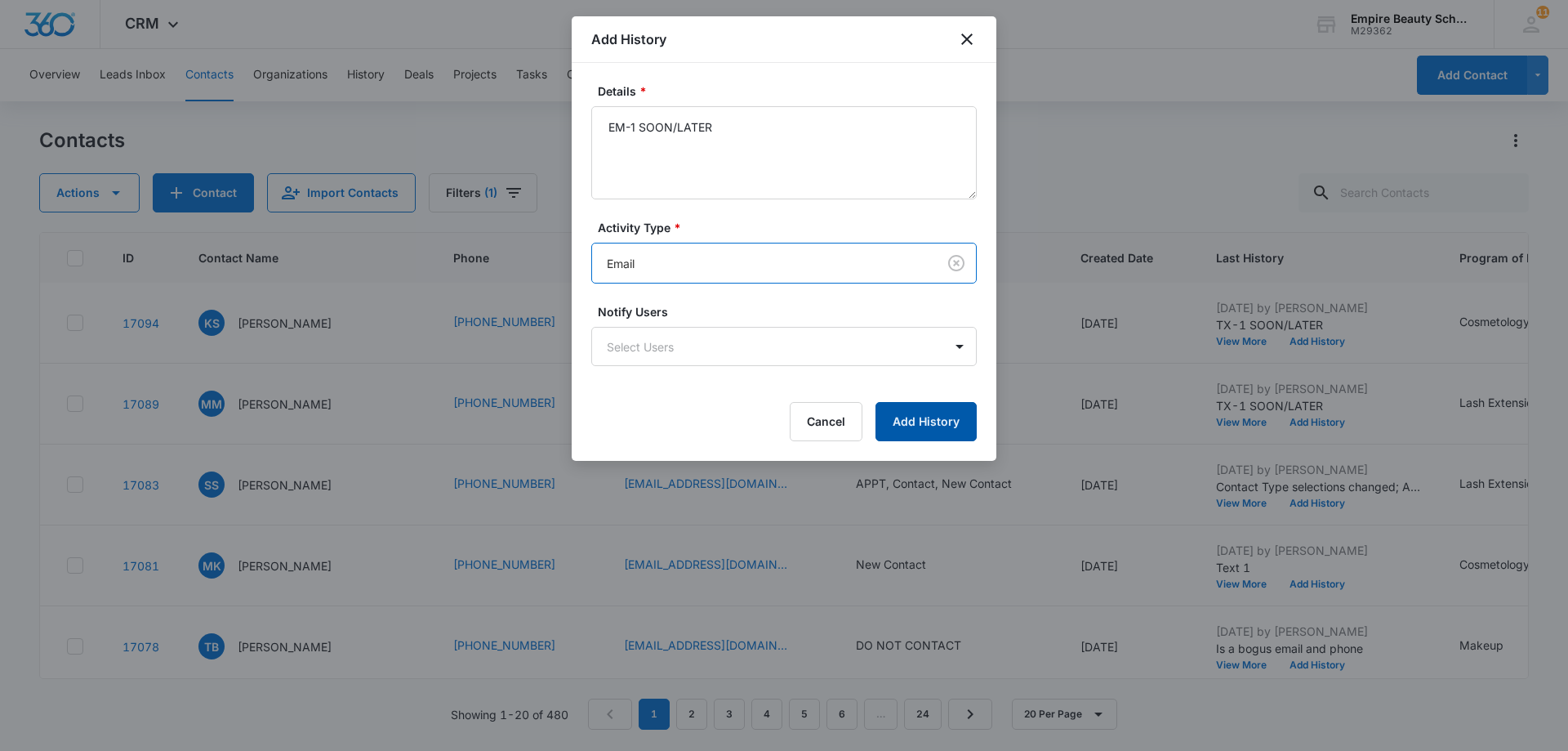
click at [926, 417] on button "Add History" at bounding box center [926, 421] width 102 height 39
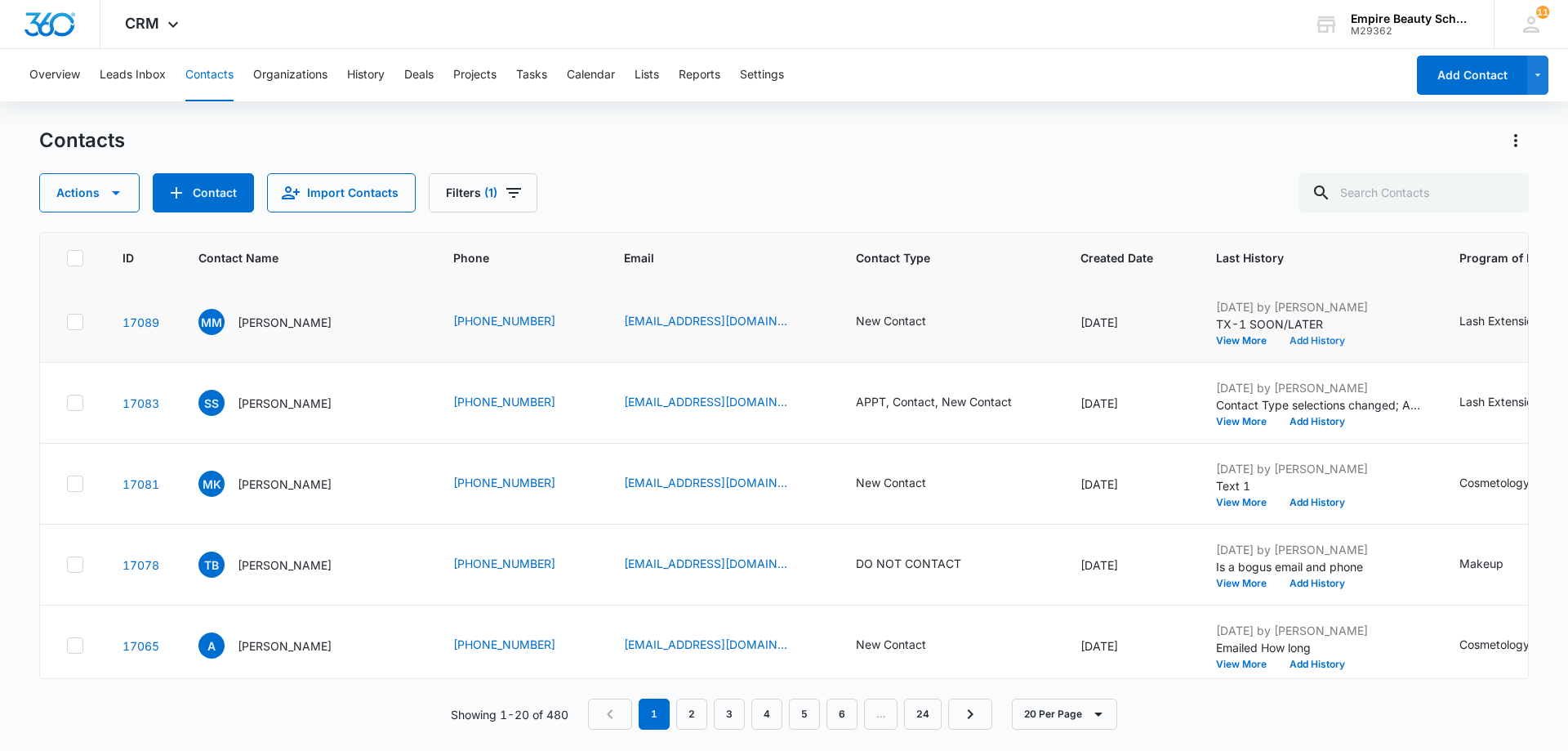
scroll to position [81, 0]
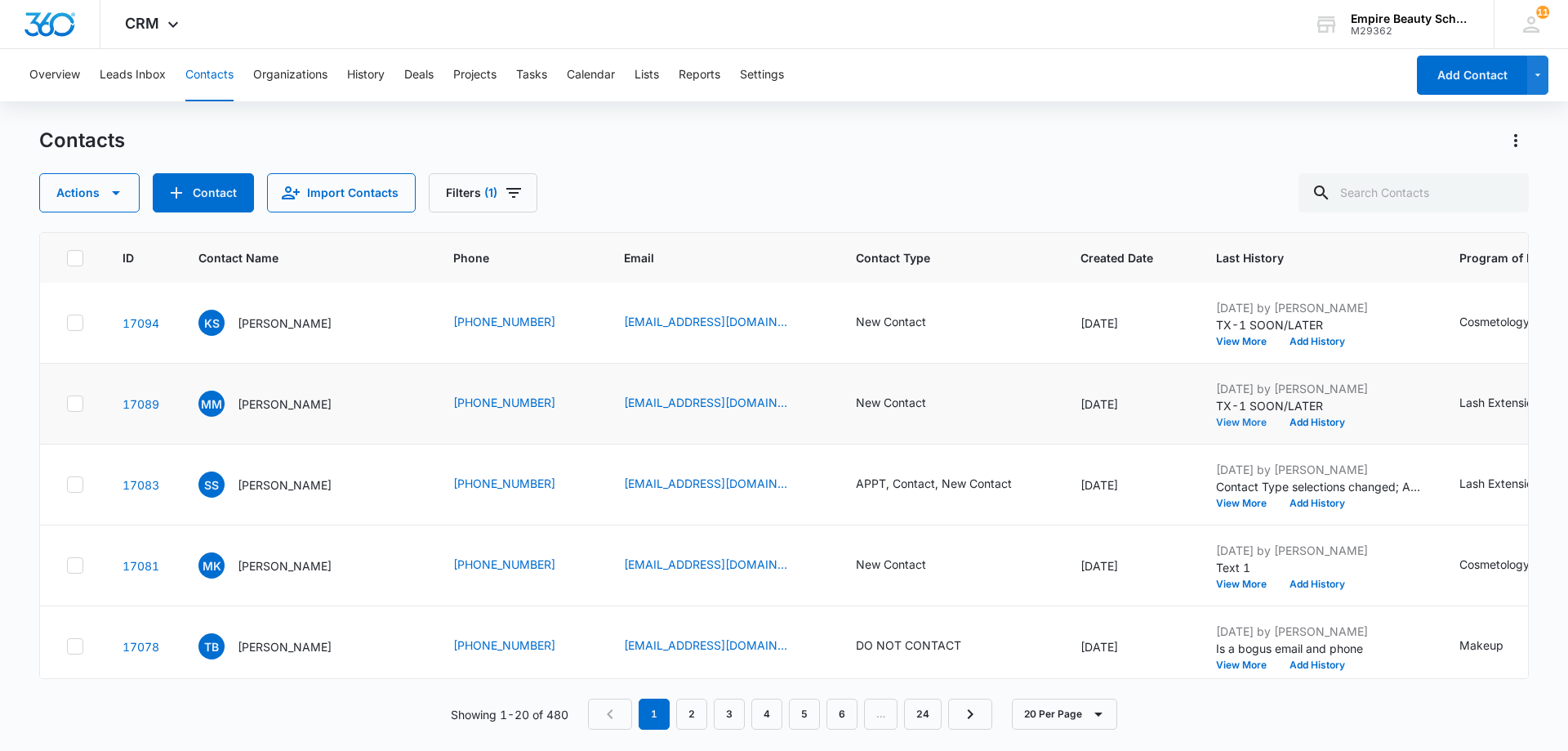
click at [1233, 424] on button "View More" at bounding box center [1247, 422] width 62 height 10
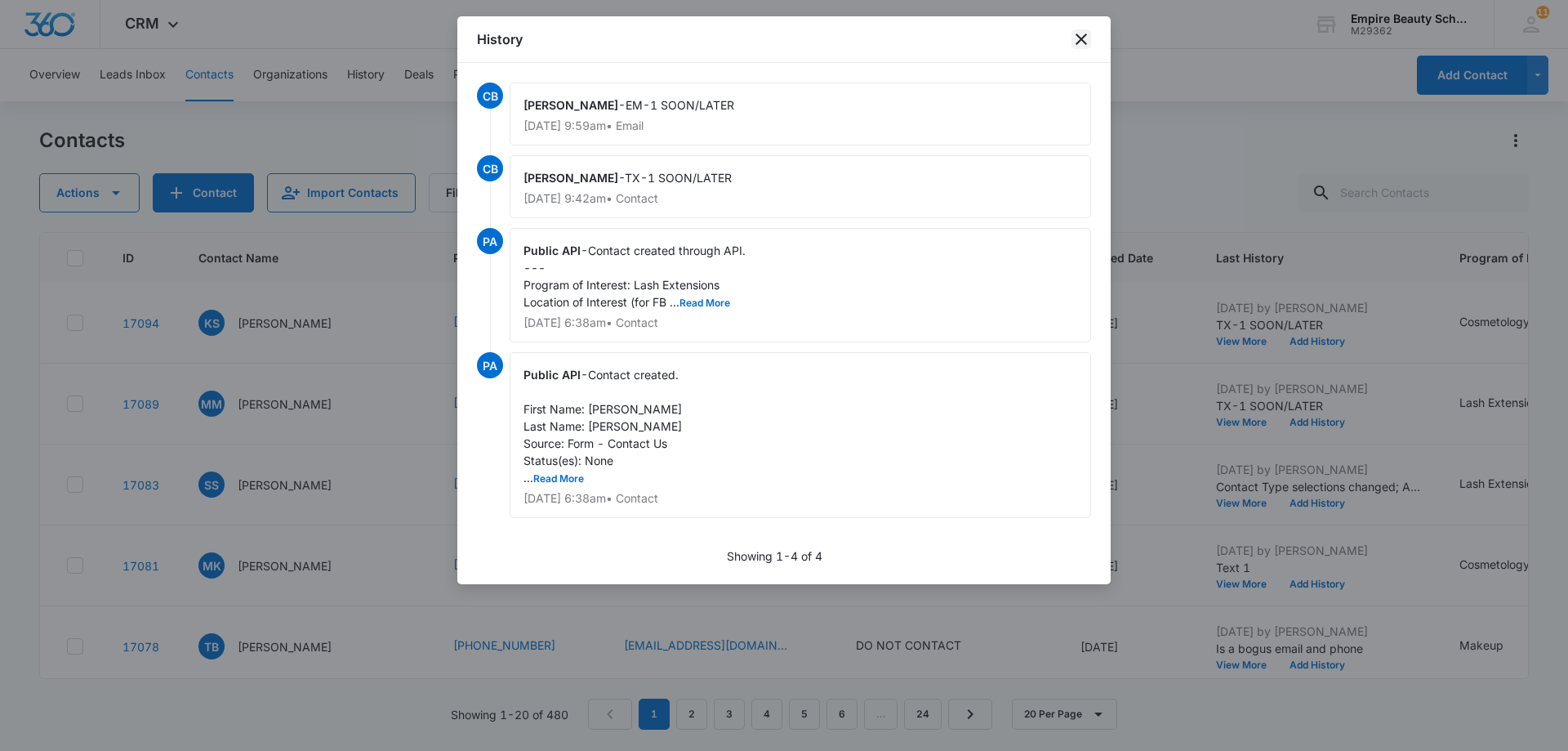
click at [1076, 44] on icon "close" at bounding box center [1080, 38] width 19 height 19
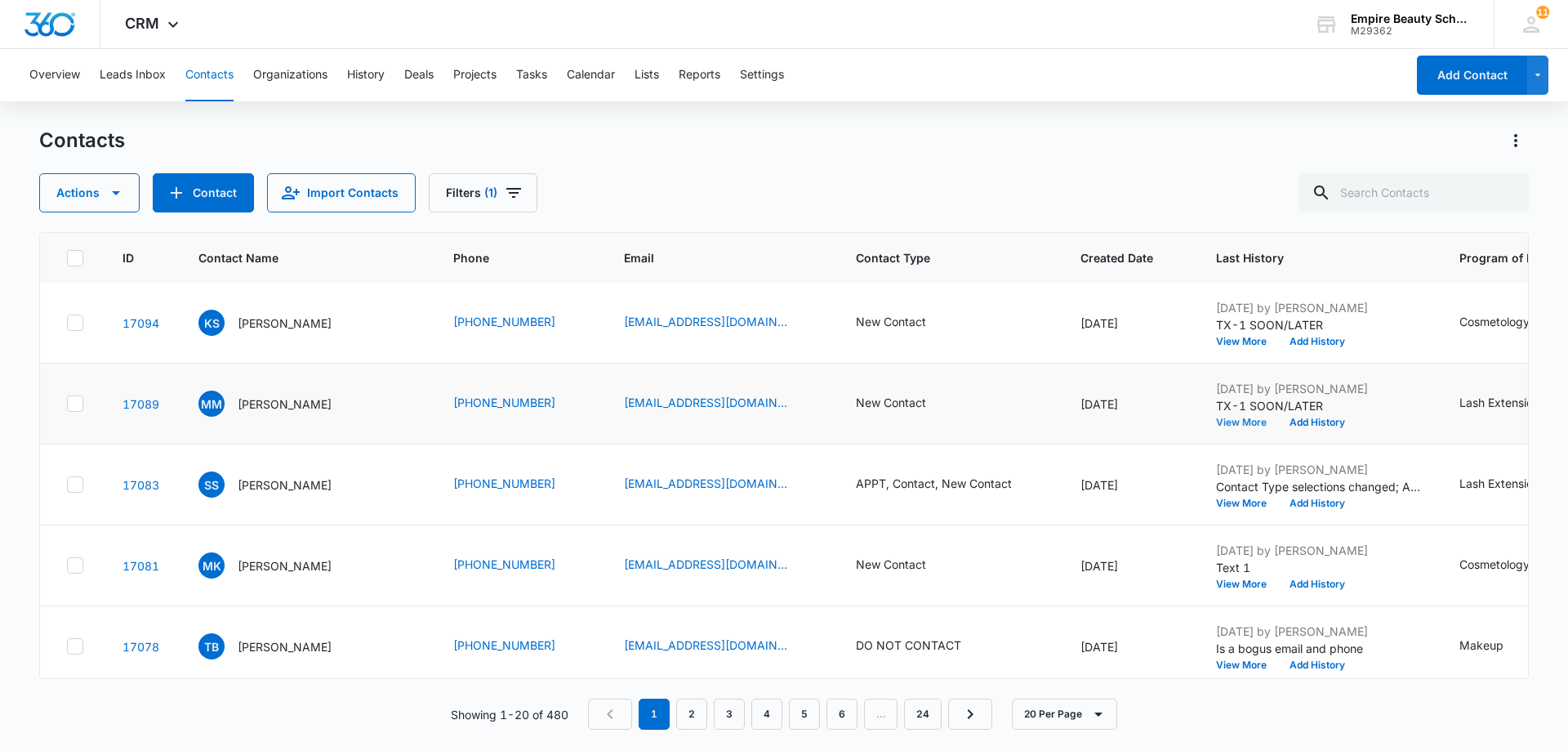
click at [1235, 423] on button "View More" at bounding box center [1247, 422] width 62 height 10
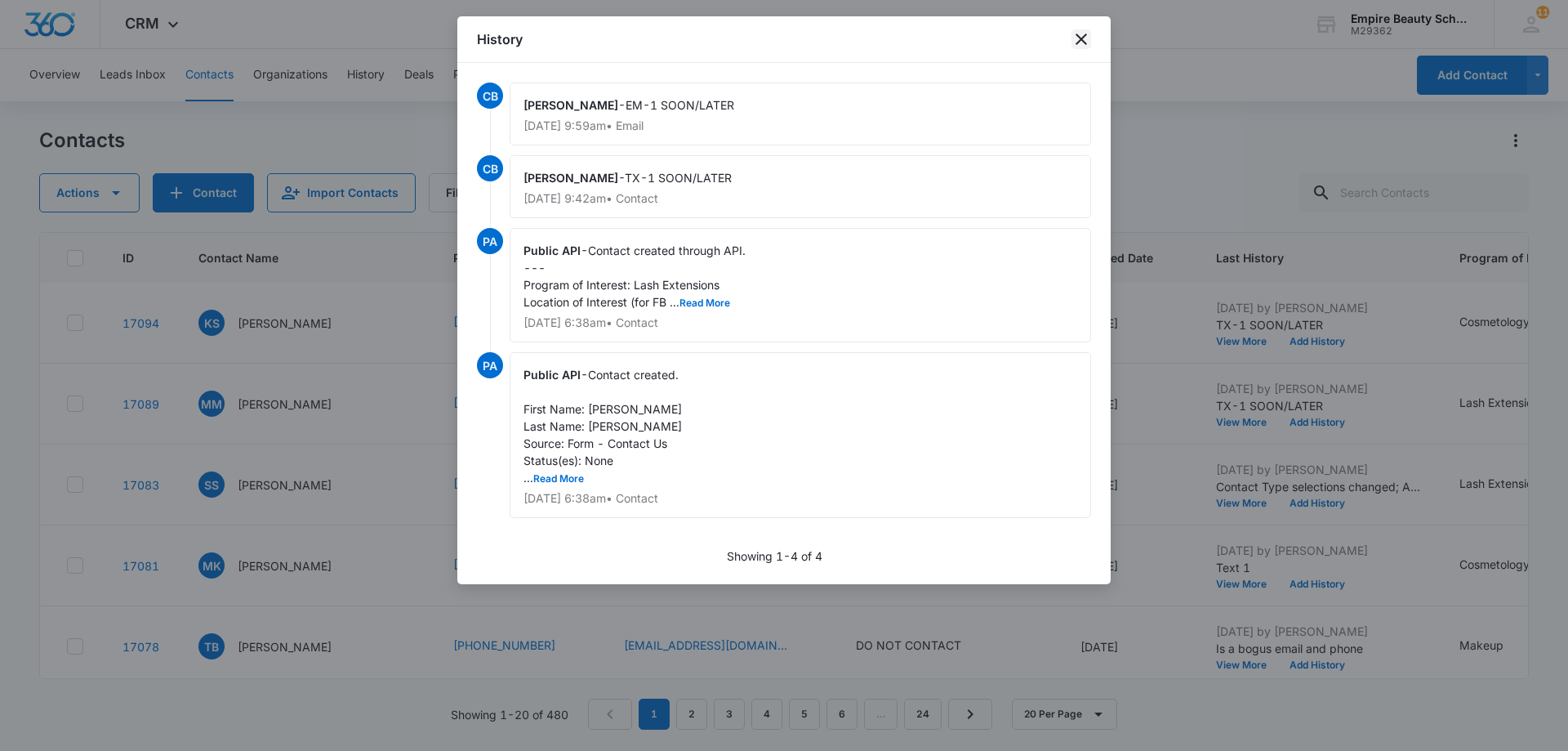
click at [1086, 40] on icon "close" at bounding box center [1080, 38] width 19 height 19
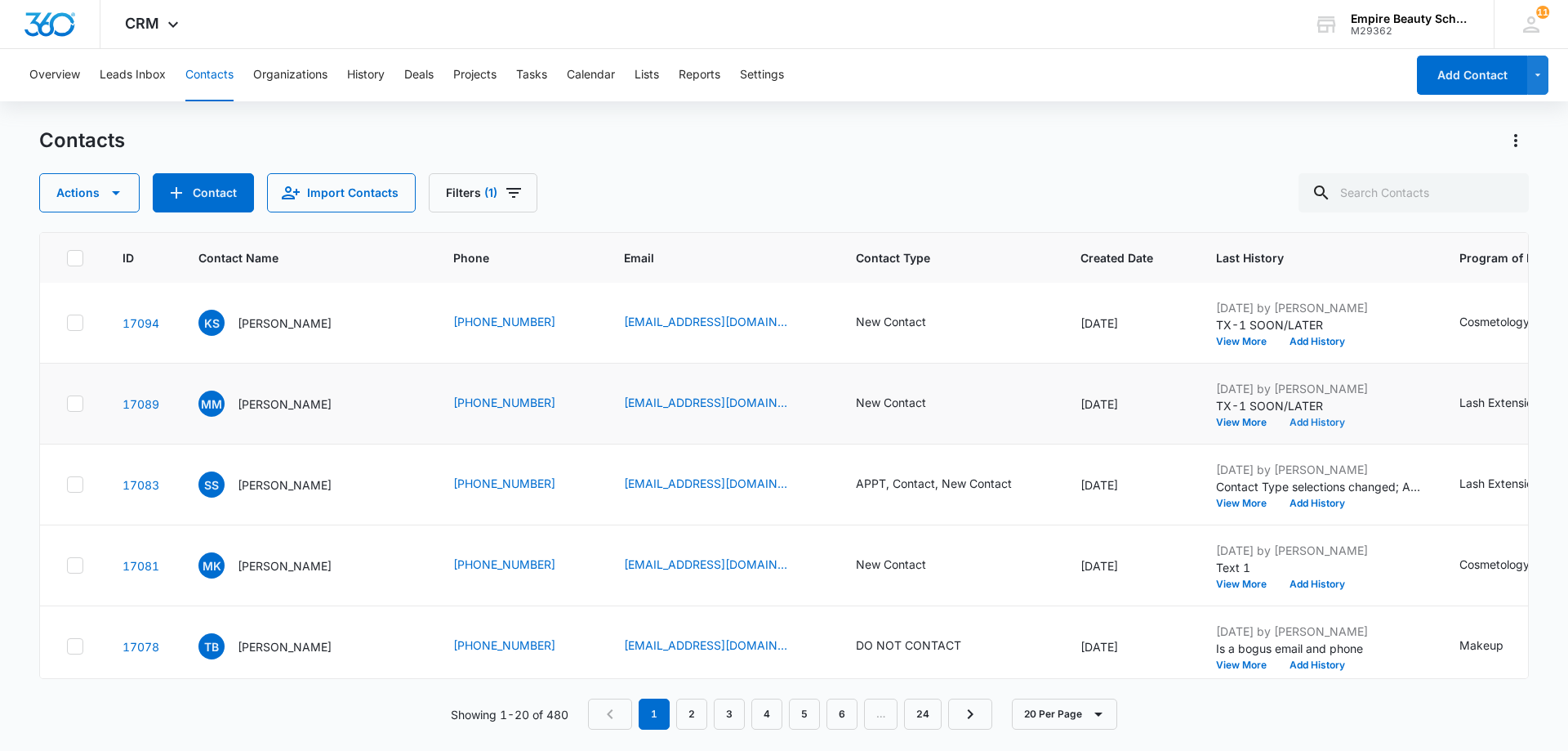
click at [1313, 423] on button "Add History" at bounding box center [1317, 422] width 79 height 10
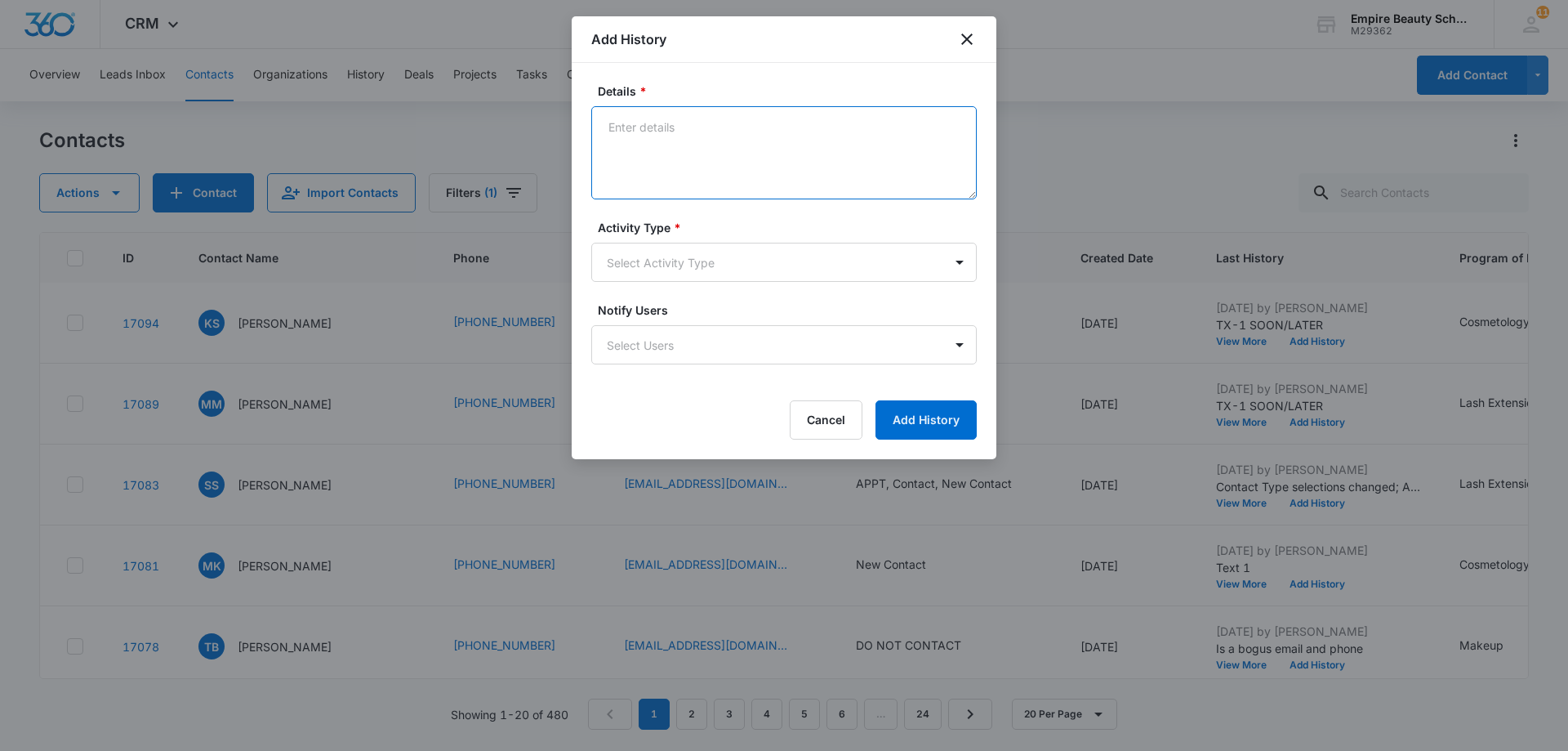
click at [618, 124] on textarea "Details *" at bounding box center [783, 153] width 385 height 93
type textarea "E"
paste textarea "EM-1 SOON/LATER"
type textarea "EM-1 SOON/LATER"
click at [964, 263] on body "CRM Apps Forms CRM Email Shop Payments POS Files Brand Settings AI Assistant Em…" at bounding box center [784, 375] width 1568 height 751
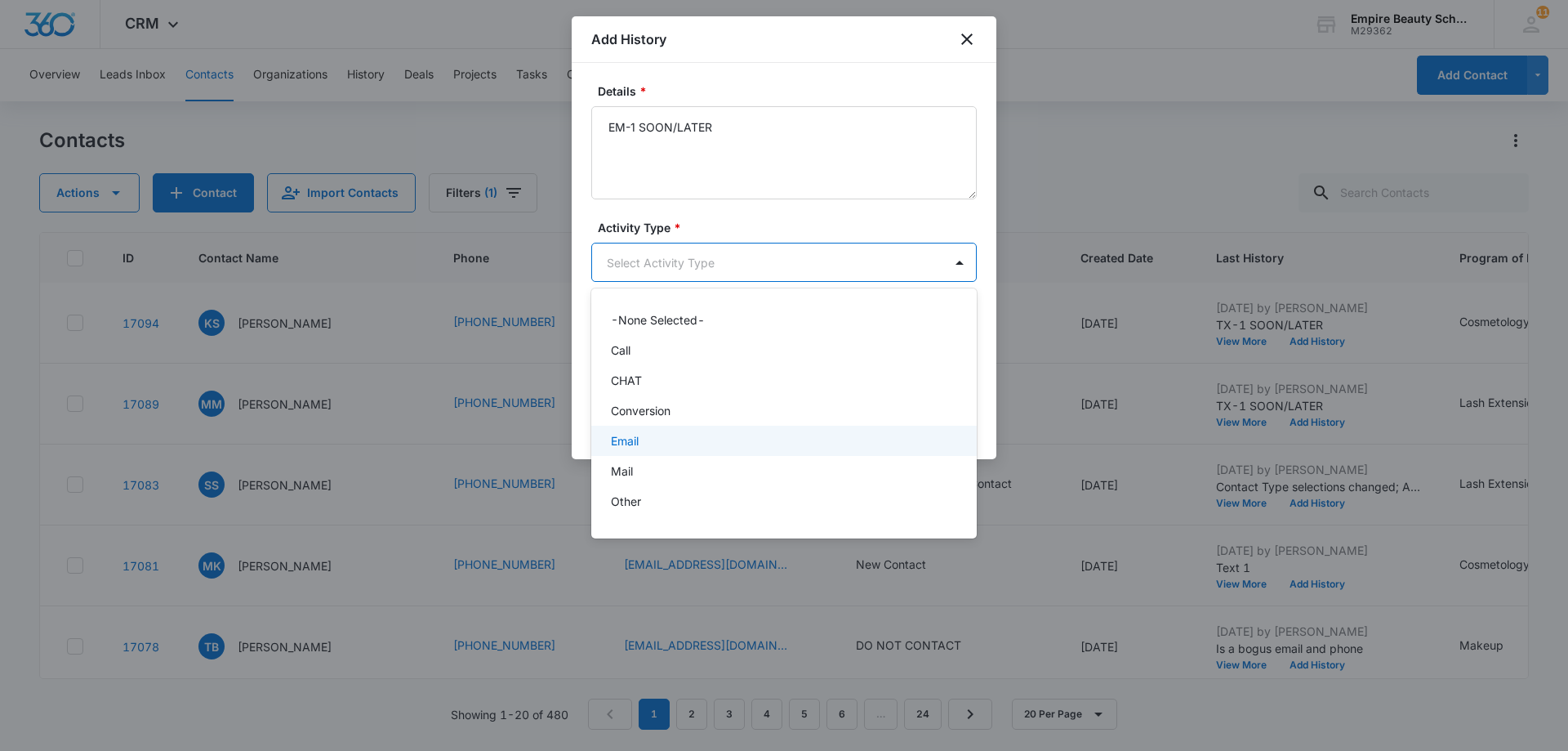
click at [771, 440] on div "Email" at bounding box center [782, 440] width 343 height 17
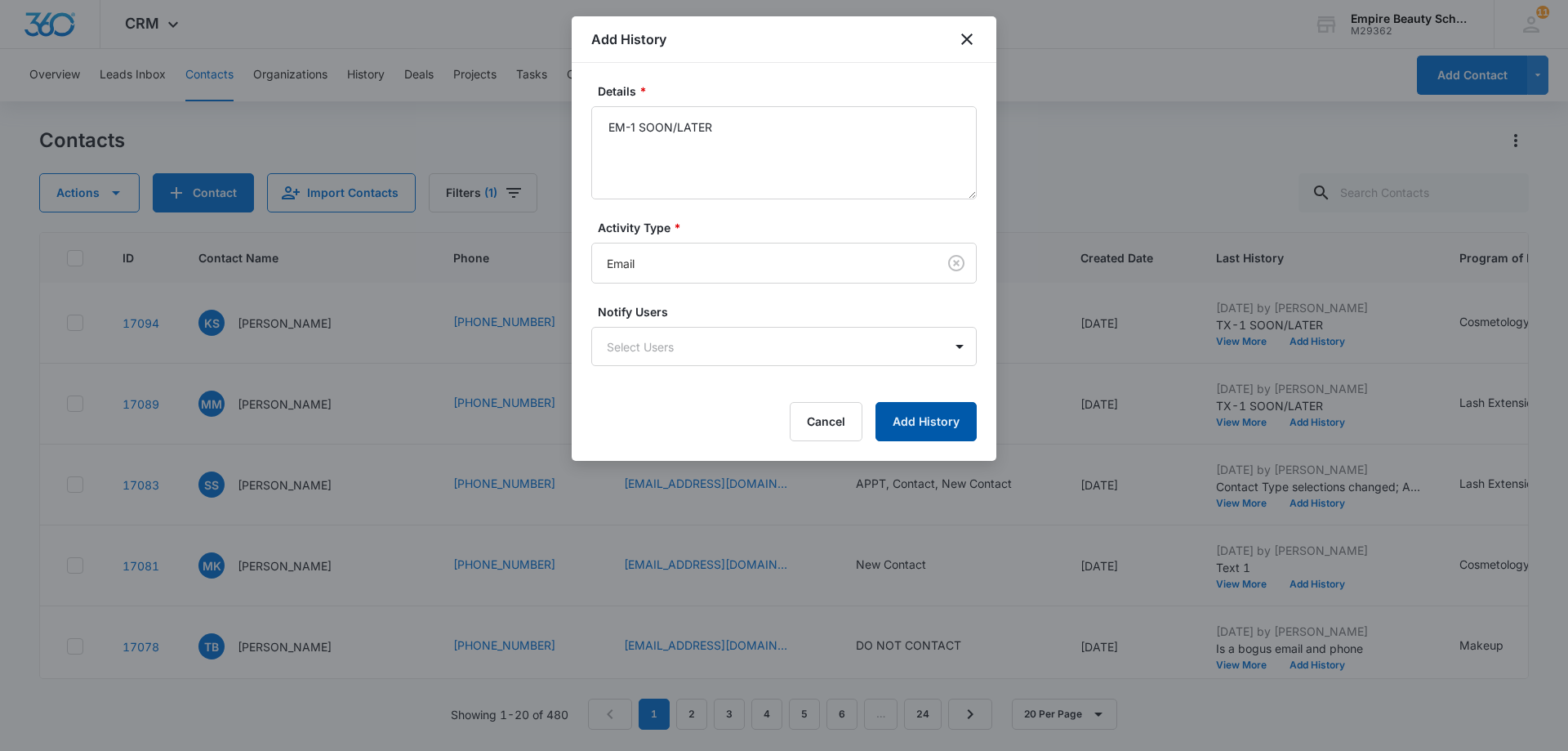
click at [935, 423] on button "Add History" at bounding box center [926, 421] width 102 height 39
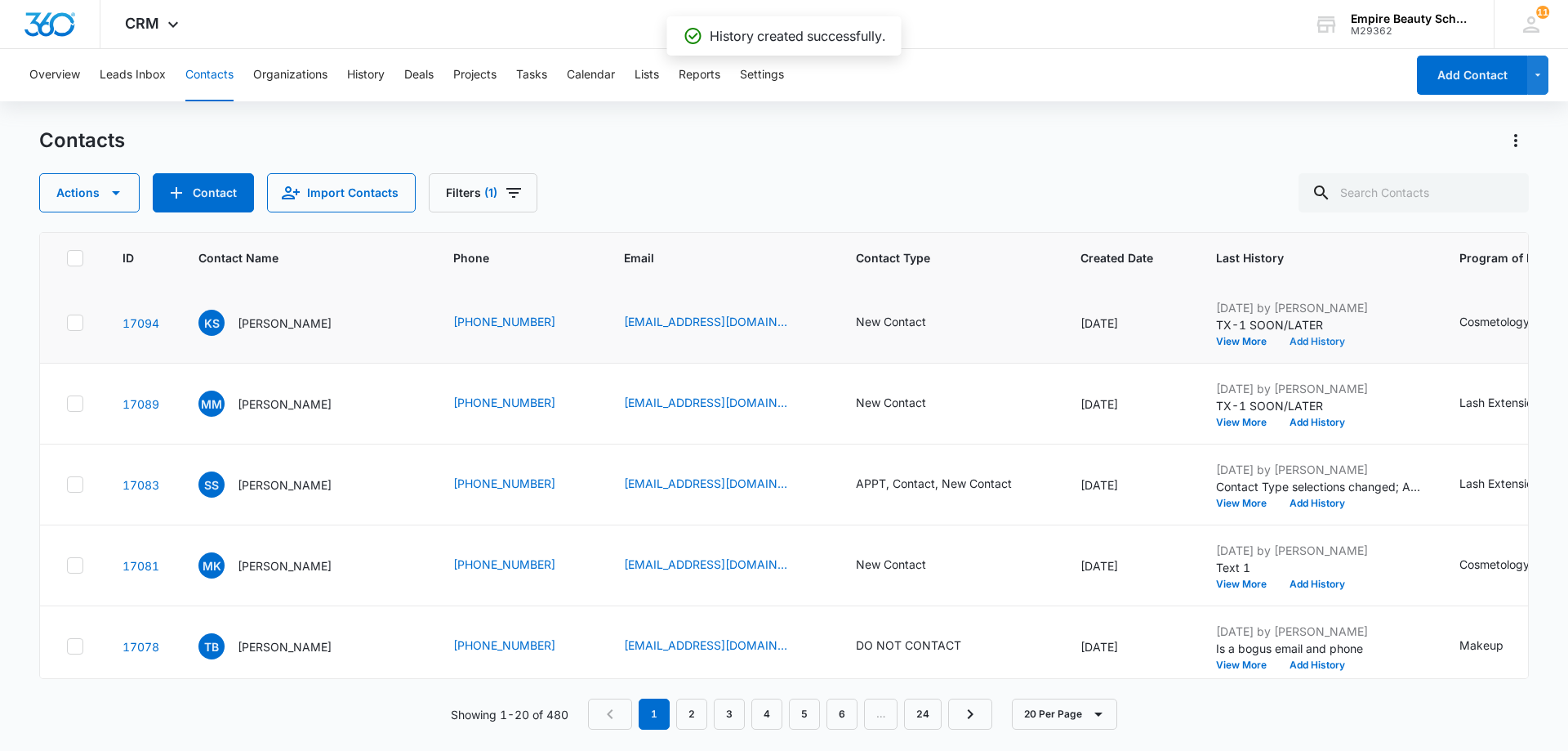
click at [1304, 343] on button "Add History" at bounding box center [1317, 341] width 79 height 10
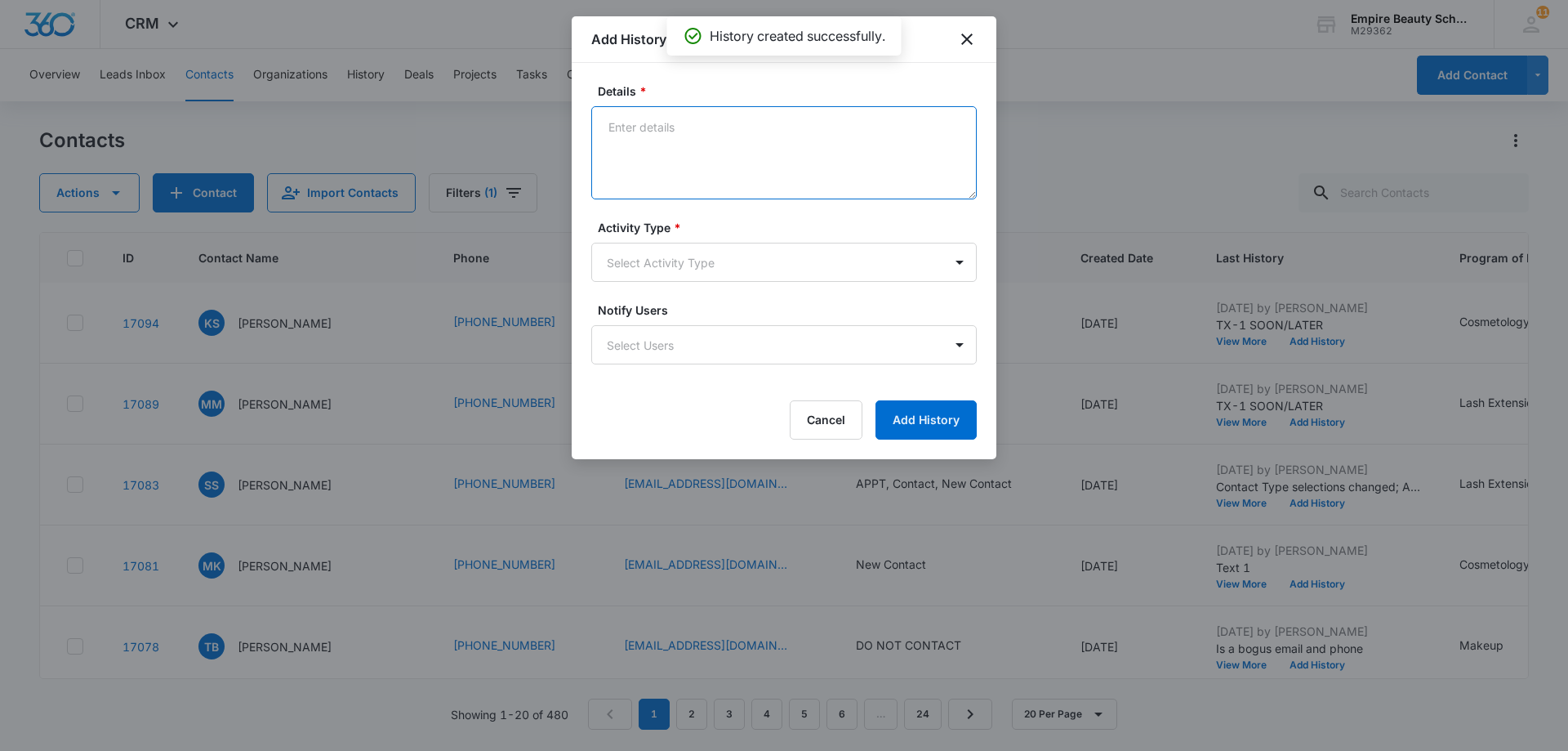
click at [626, 129] on textarea "Details *" at bounding box center [783, 153] width 385 height 93
paste textarea "EM-1 SOON/LATER"
type textarea "EM-1 SOON/LATER"
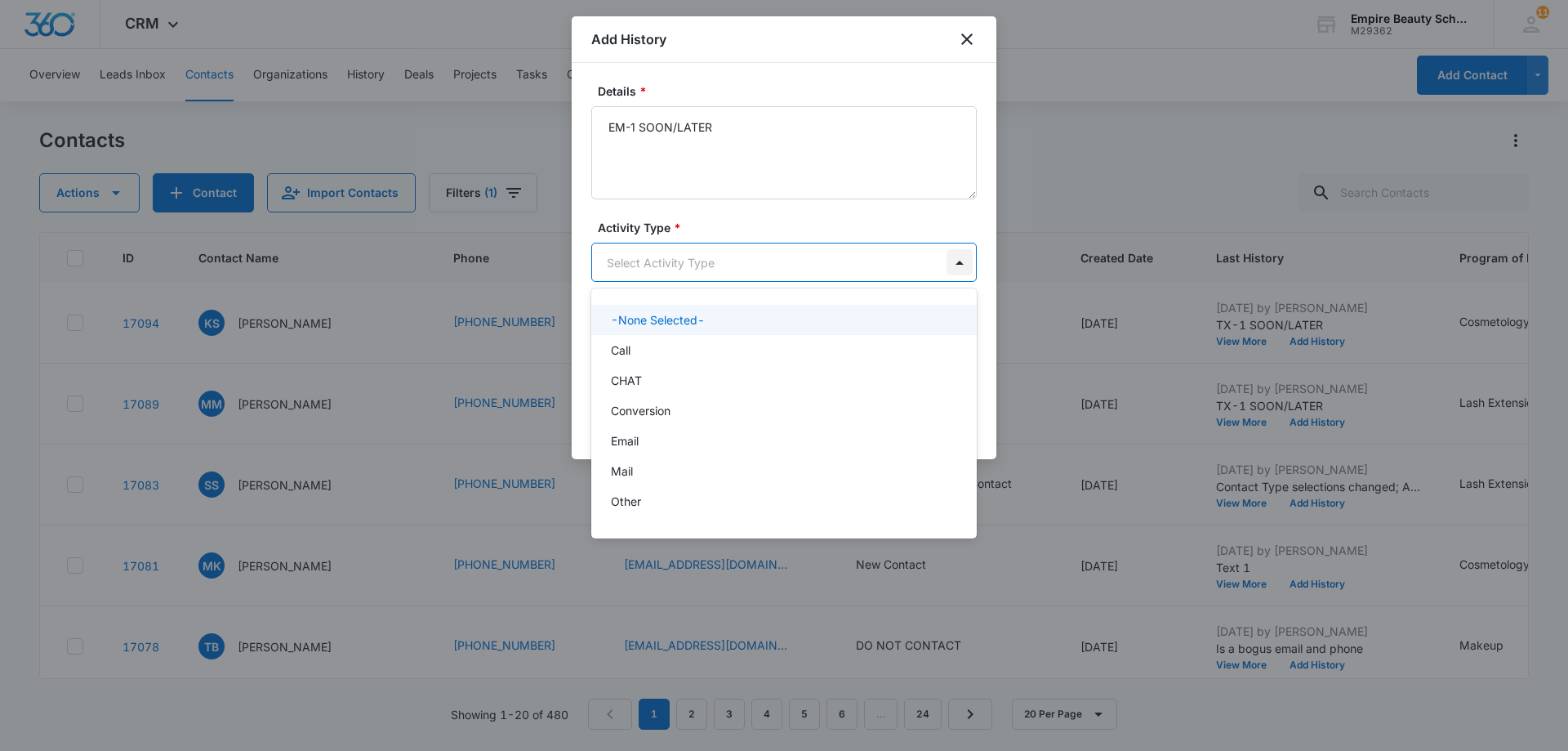
click at [954, 262] on body "CRM Apps Forms CRM Email Shop Payments POS Files Brand Settings AI Assistant Em…" at bounding box center [784, 375] width 1568 height 751
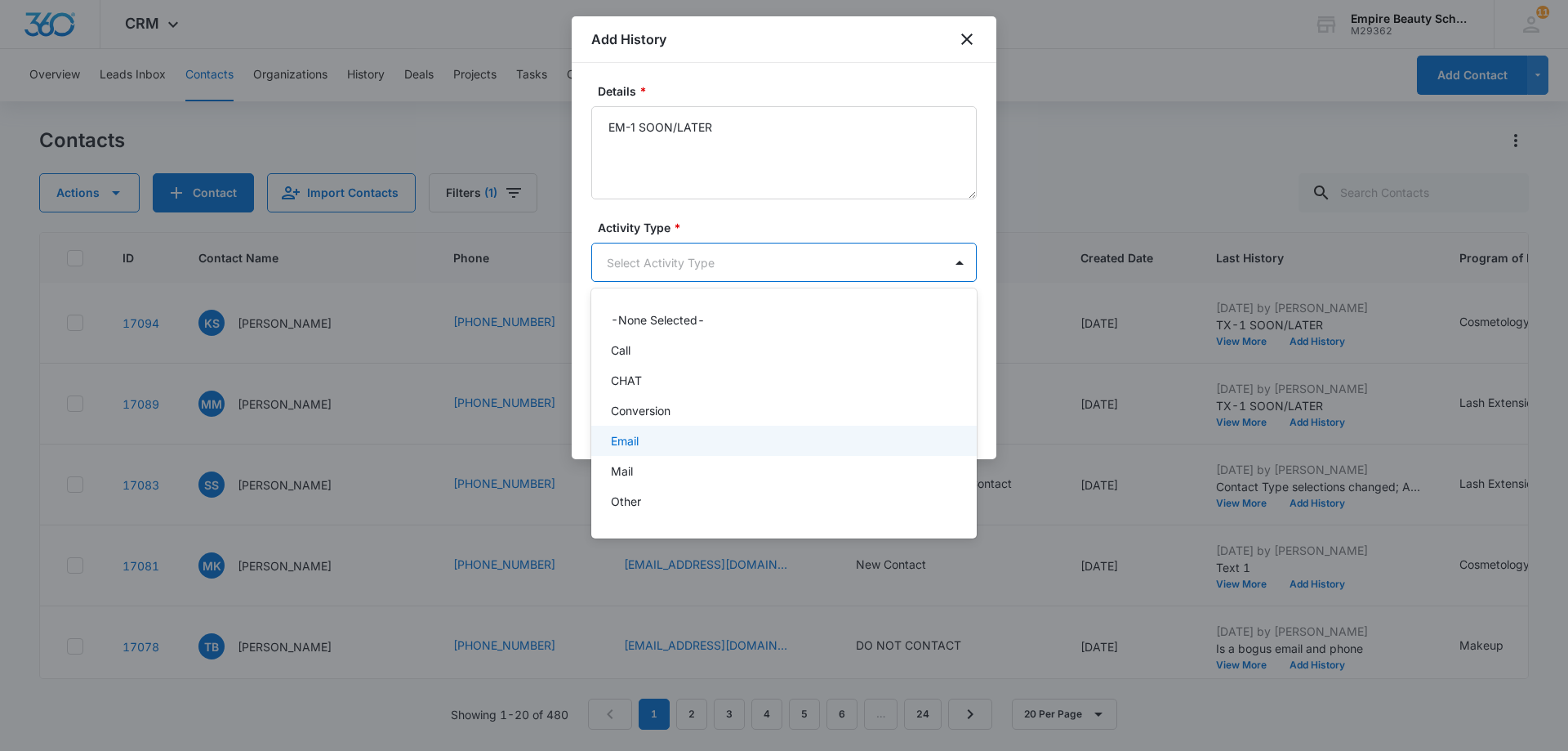
click at [835, 448] on div "Email" at bounding box center [782, 440] width 343 height 17
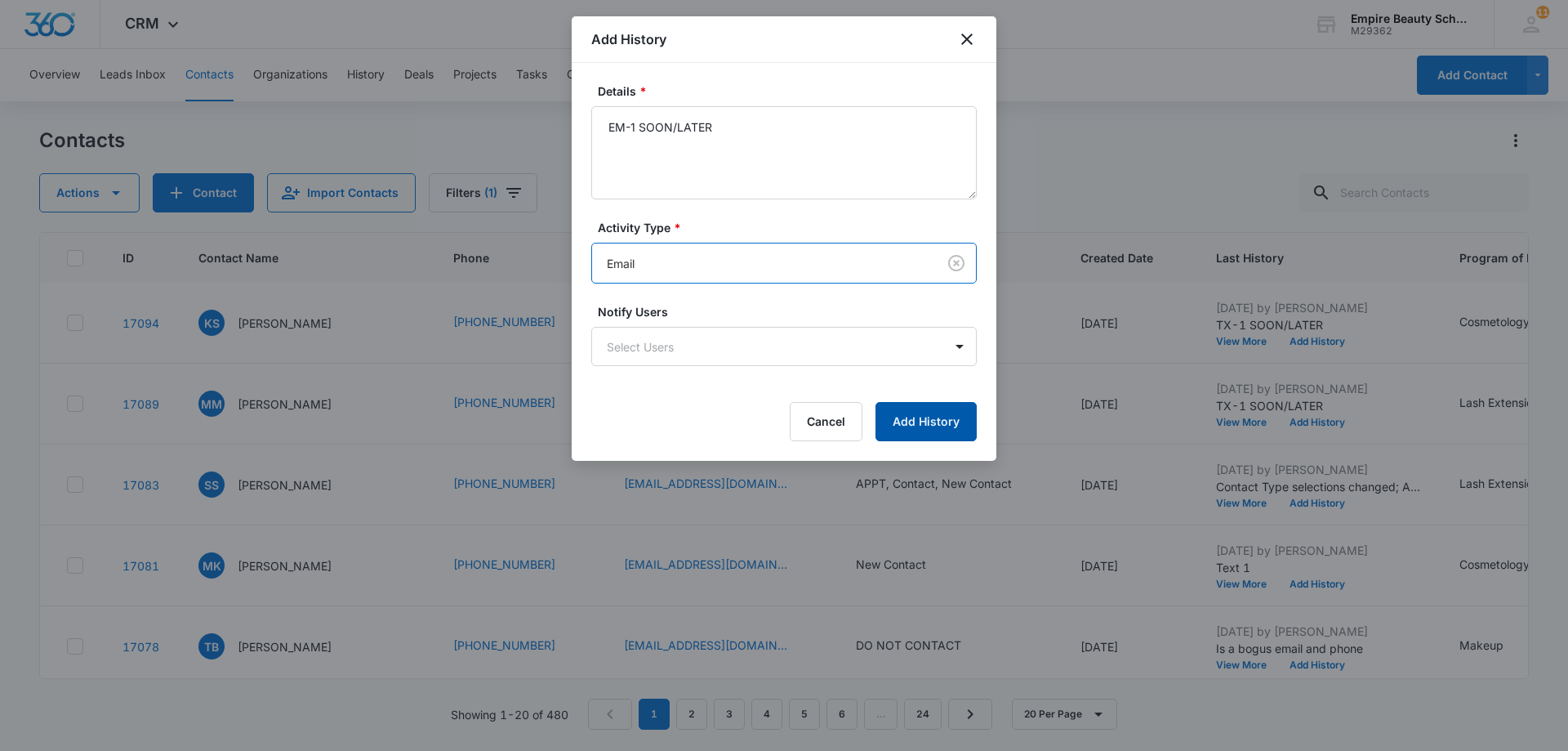
click at [916, 418] on button "Add History" at bounding box center [926, 421] width 102 height 39
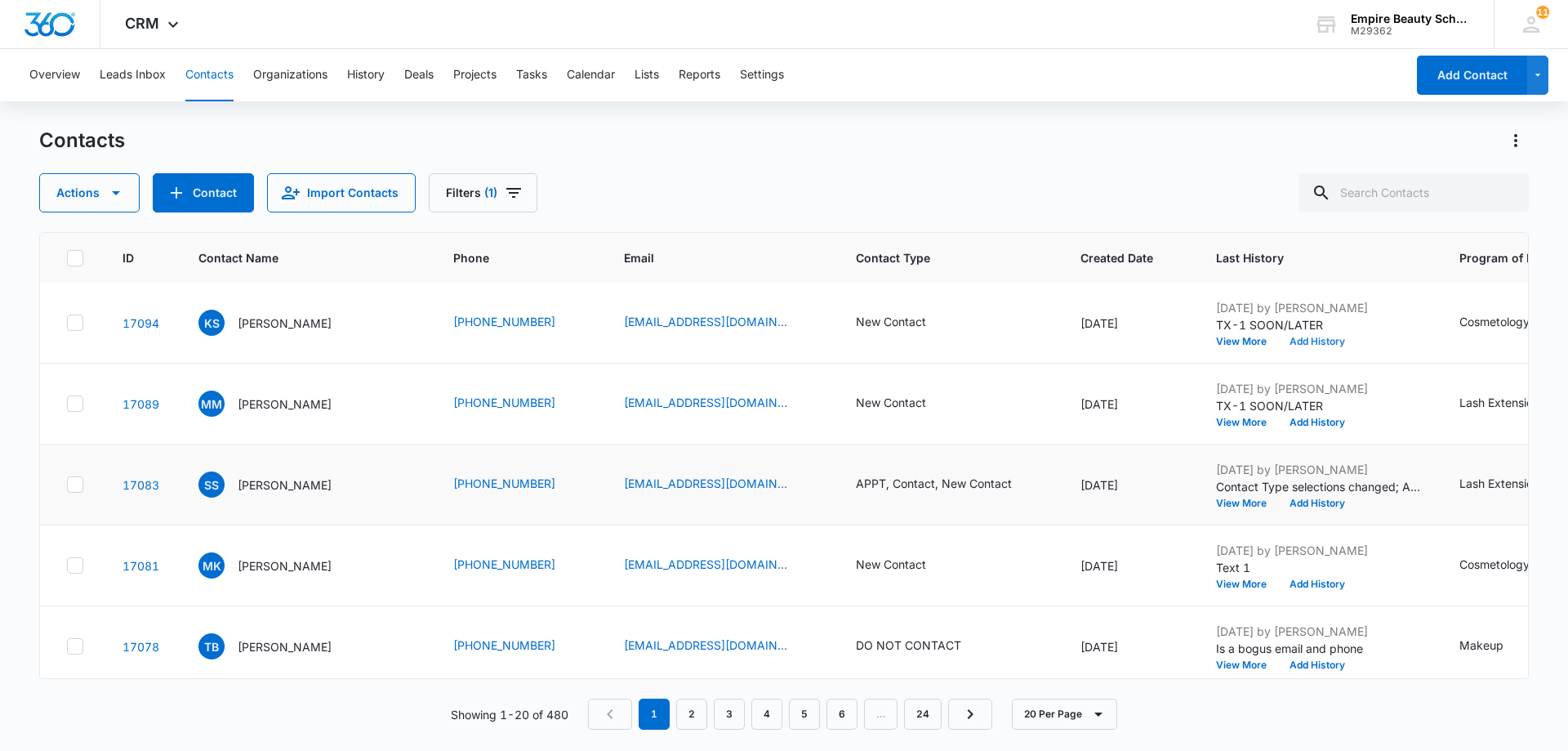
scroll to position [0, 0]
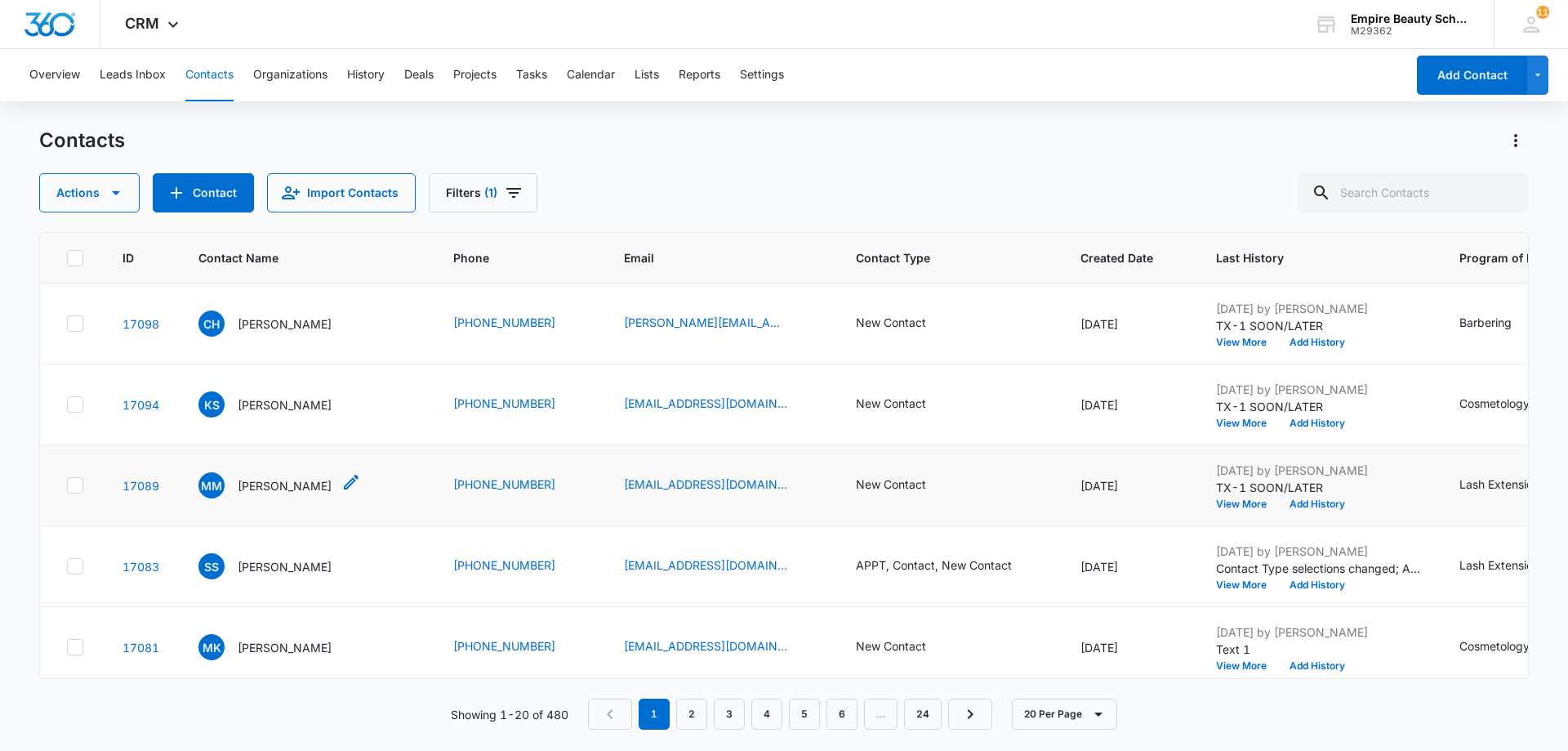
click at [262, 486] on p "[PERSON_NAME]" at bounding box center [285, 485] width 94 height 17
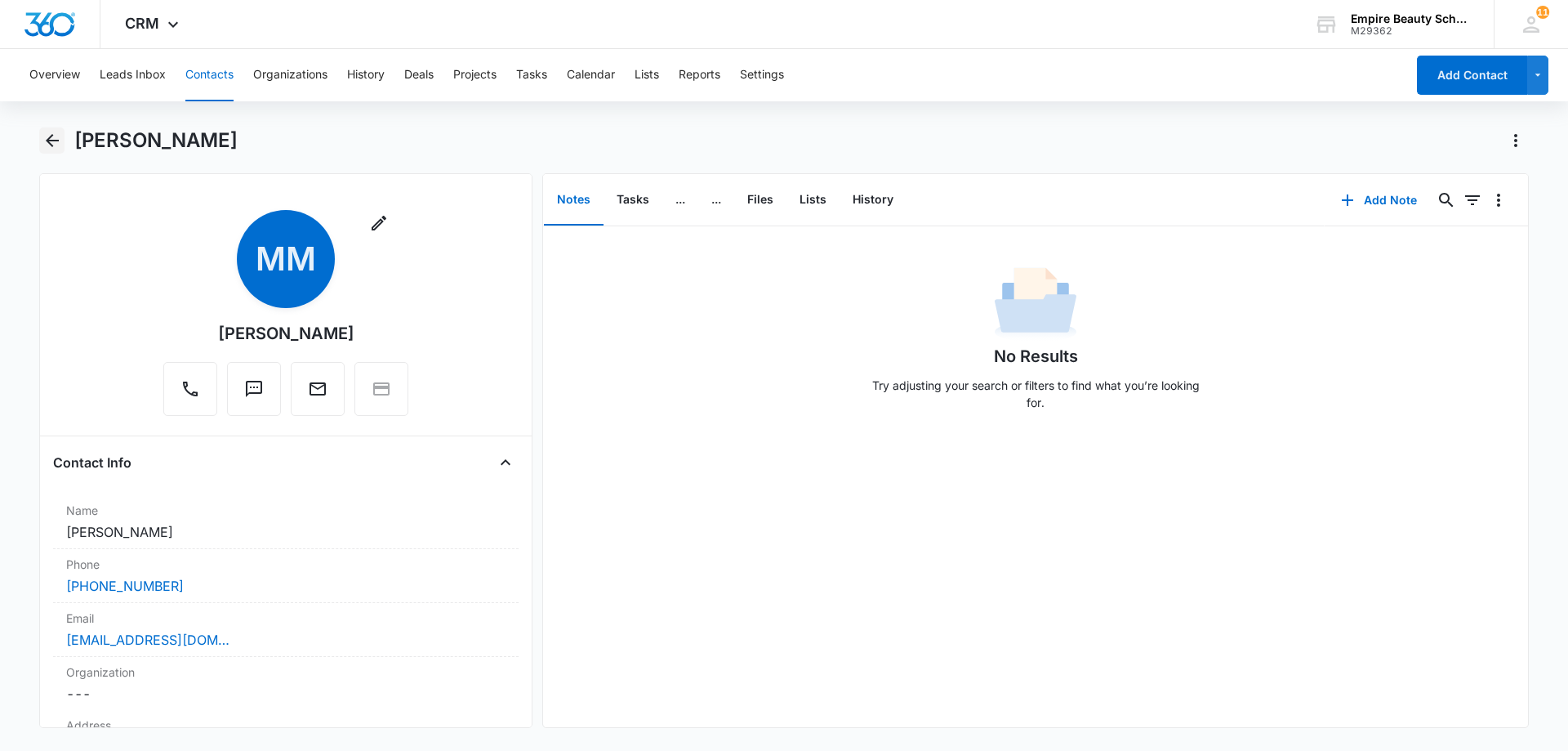
click at [49, 134] on icon "Back" at bounding box center [51, 140] width 19 height 19
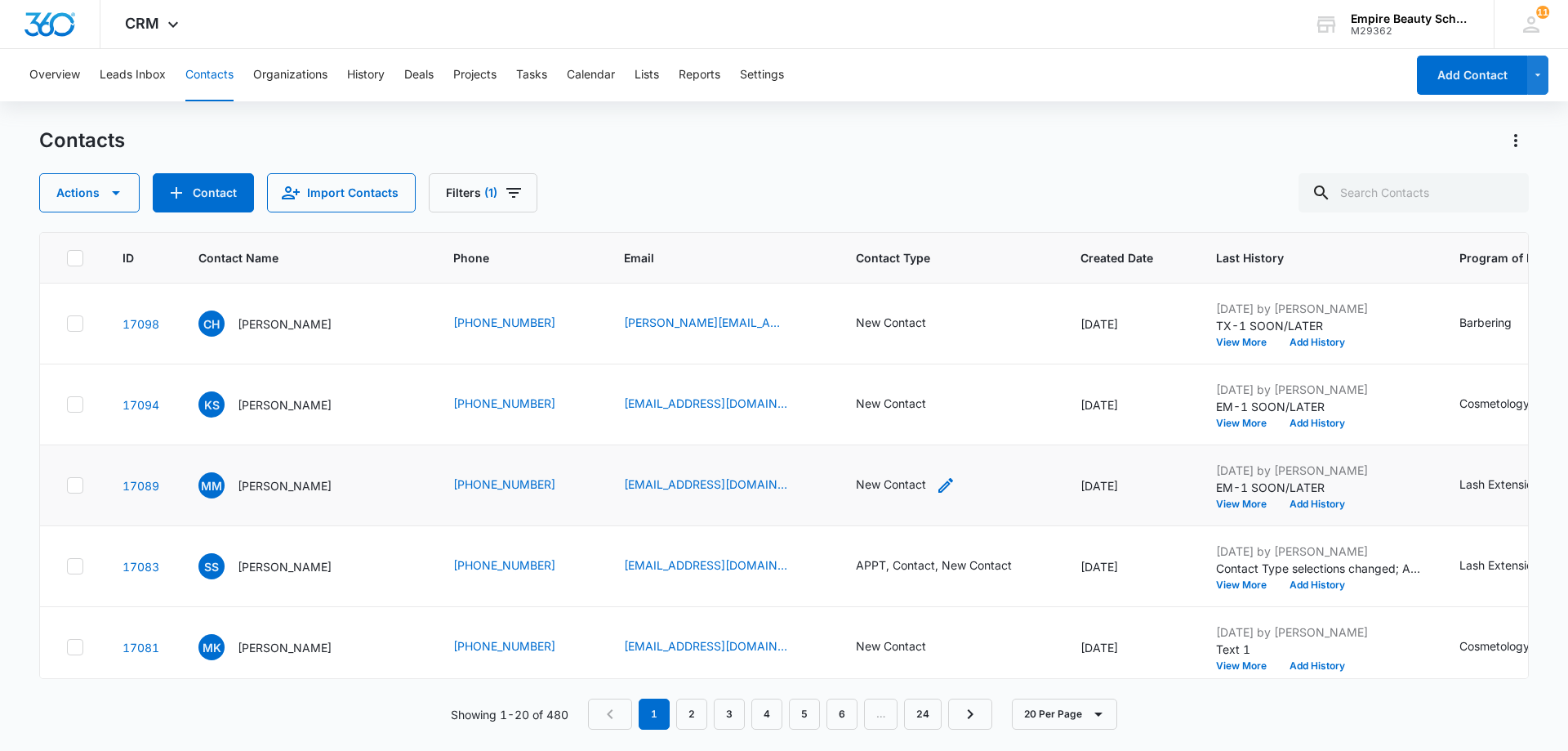
click at [892, 489] on div "New Contact" at bounding box center [891, 484] width 70 height 17
click at [961, 379] on div at bounding box center [966, 380] width 27 height 27
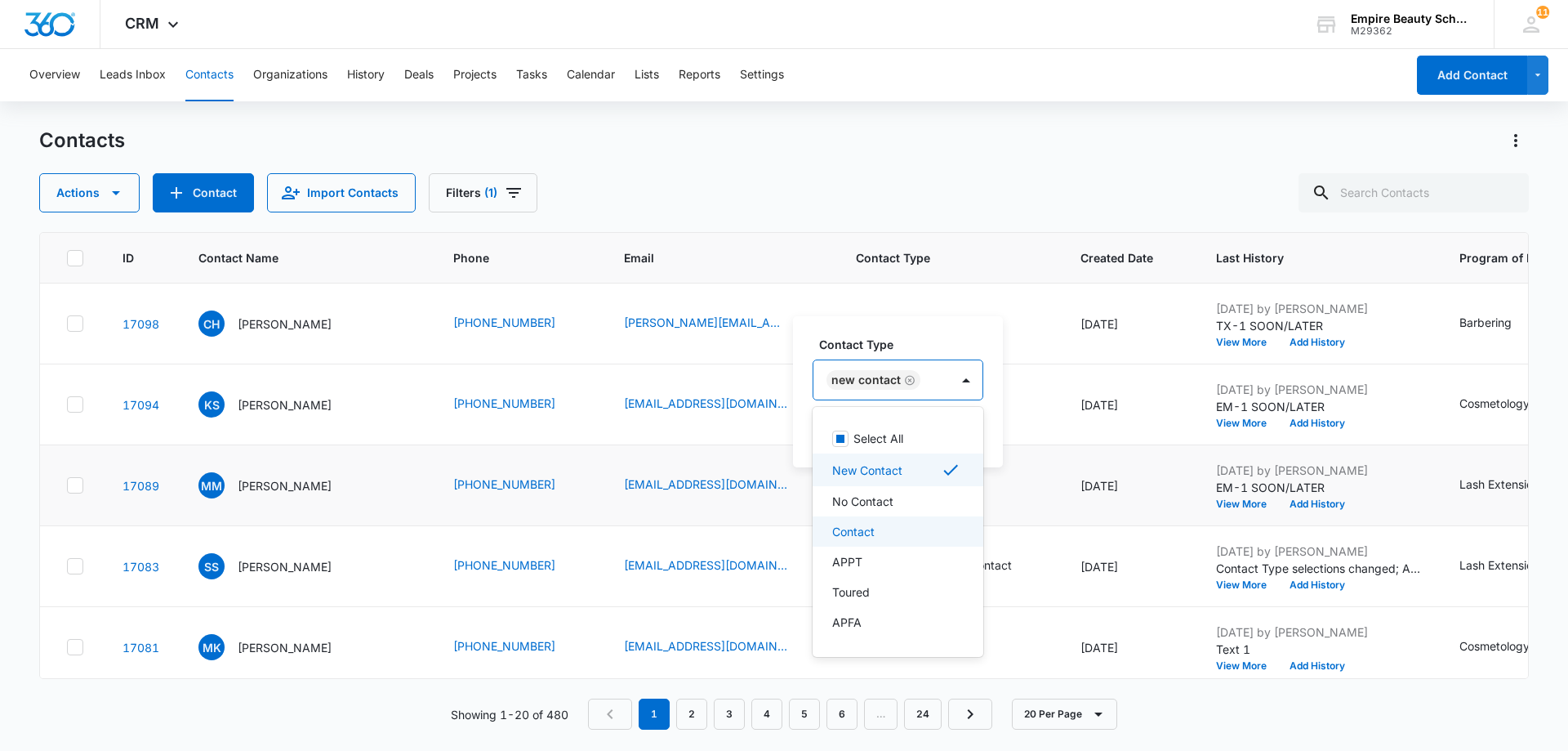
click at [874, 540] on div "Contact" at bounding box center [897, 531] width 171 height 30
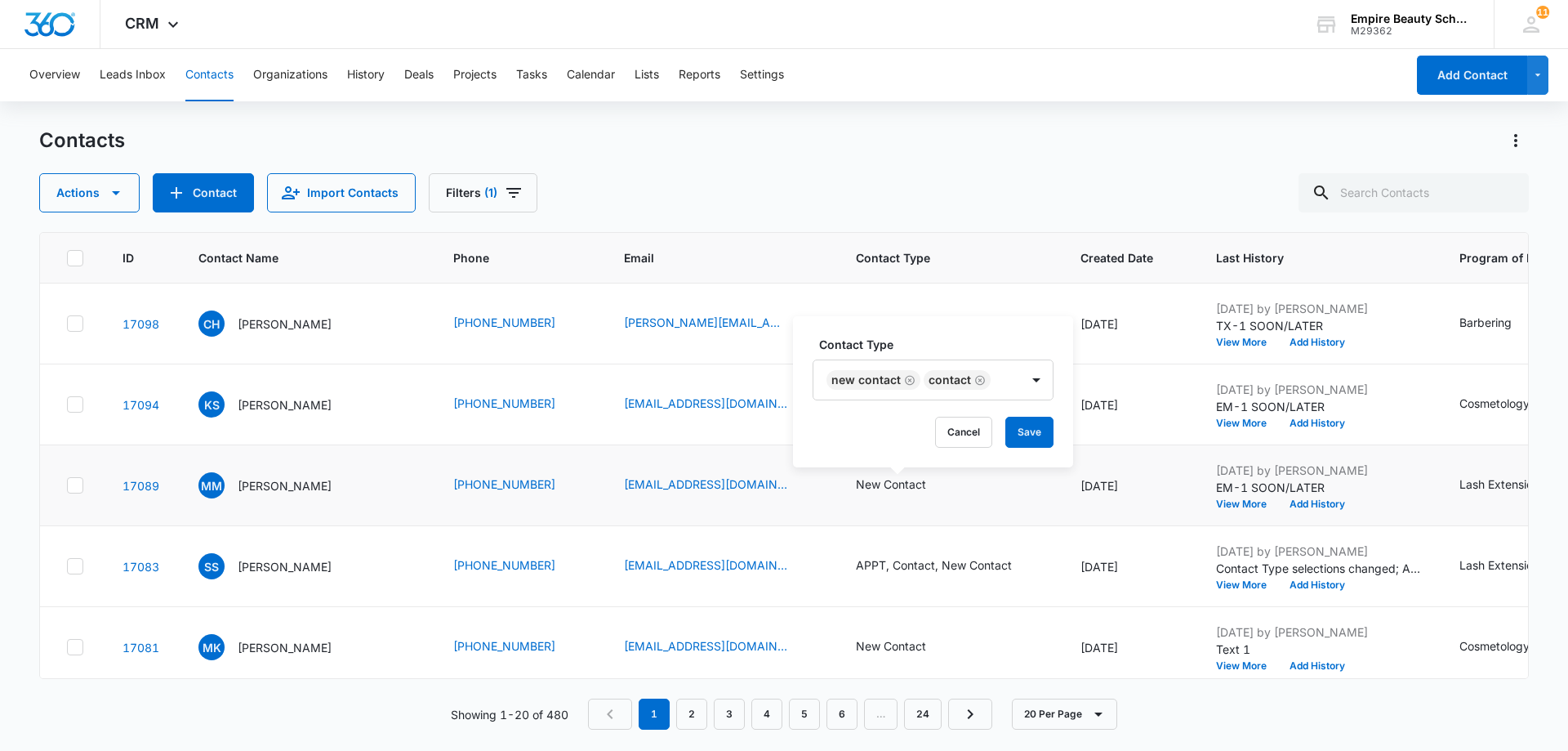
click at [1022, 330] on div "Contact Type New Contact Contact Cancel Save" at bounding box center [933, 392] width 280 height 151
click at [1032, 431] on button "Save" at bounding box center [1029, 432] width 48 height 31
click at [1310, 425] on button "Add History" at bounding box center [1317, 423] width 79 height 10
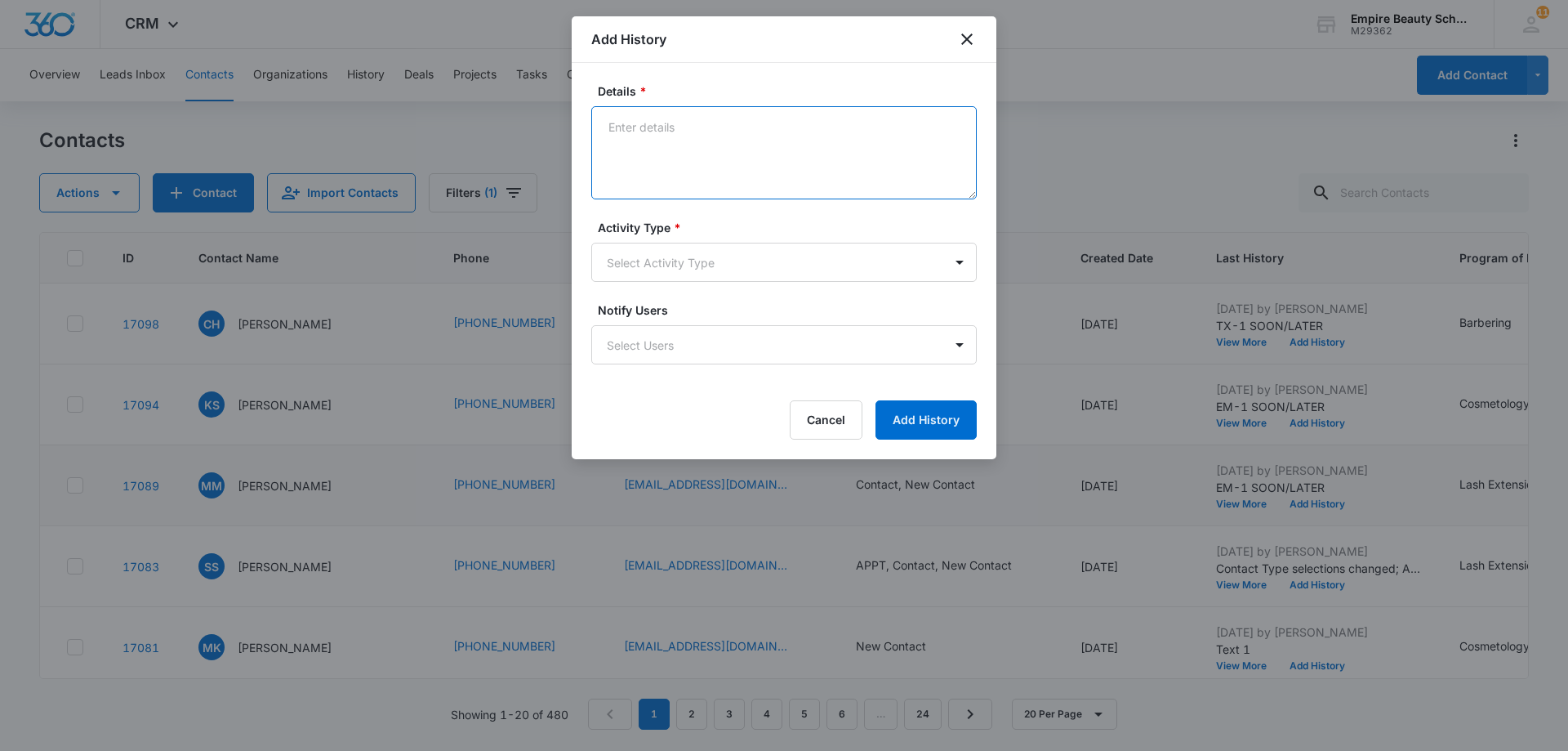
click at [612, 123] on textarea "Details *" at bounding box center [783, 153] width 385 height 93
click at [798, 128] on textarea "CALL-1 Licensed Cos./[PERSON_NAME] has saloon In [GEOGRAPHIC_DATA] [GEOGRAPHIC_…" at bounding box center [783, 153] width 385 height 93
click at [799, 128] on textarea "CALL-1 Licensed Cos./[PERSON_NAME] has saloon In [GEOGRAPHIC_DATA] [GEOGRAPHIC_…" at bounding box center [783, 153] width 385 height 93
click at [806, 129] on textarea "CALL-1 Licensed Cos./[PERSON_NAME] has saloon In [GEOGRAPHIC_DATA] [GEOGRAPHIC_…" at bounding box center [783, 153] width 385 height 93
click at [854, 131] on textarea "CALL-1 Licensed Cos./[PERSON_NAME] has salon In [GEOGRAPHIC_DATA] [GEOGRAPHIC_D…" at bounding box center [783, 153] width 385 height 93
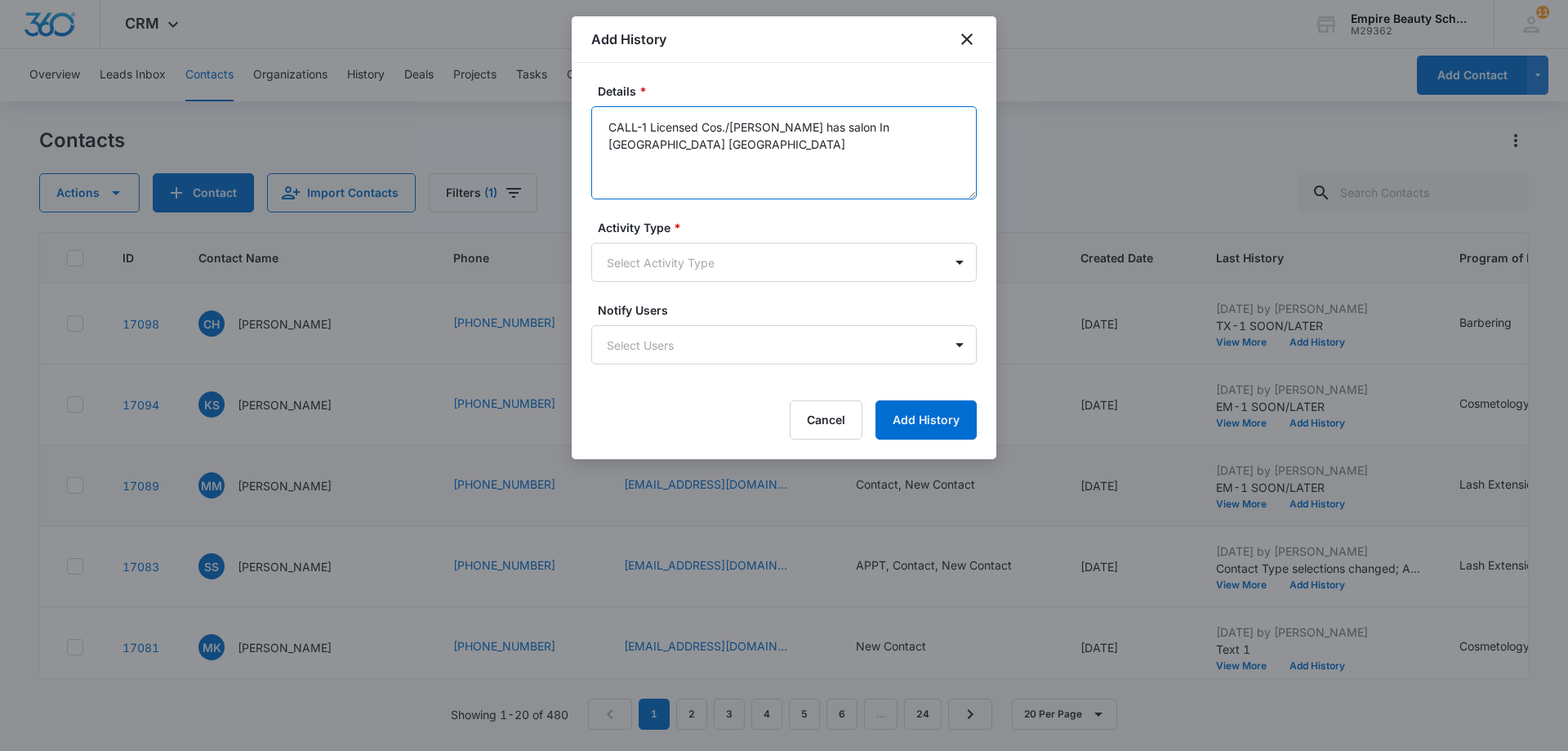
click at [854, 131] on textarea "CALL-1 Licensed Cos./[PERSON_NAME] has salon In [GEOGRAPHIC_DATA] [GEOGRAPHIC_D…" at bounding box center [783, 153] width 385 height 93
click at [865, 129] on textarea "CALL-1 Licensed Cos./[PERSON_NAME] has salon In [GEOGRAPHIC_DATA] [GEOGRAPHIC_D…" at bounding box center [783, 153] width 385 height 93
click at [832, 129] on textarea "CALL-1 Licensed Cos./[PERSON_NAME] has salon In [GEOGRAPHIC_DATA] [GEOGRAPHIC_D…" at bounding box center [783, 153] width 385 height 93
drag, startPoint x: 859, startPoint y: 124, endPoint x: 844, endPoint y: 198, distance: 75.5
click at [844, 198] on form "Details * CALL-1 Licensed Cos./[PERSON_NAME] has salon In [GEOGRAPHIC_DATA] [GE…" at bounding box center [783, 261] width 385 height 357
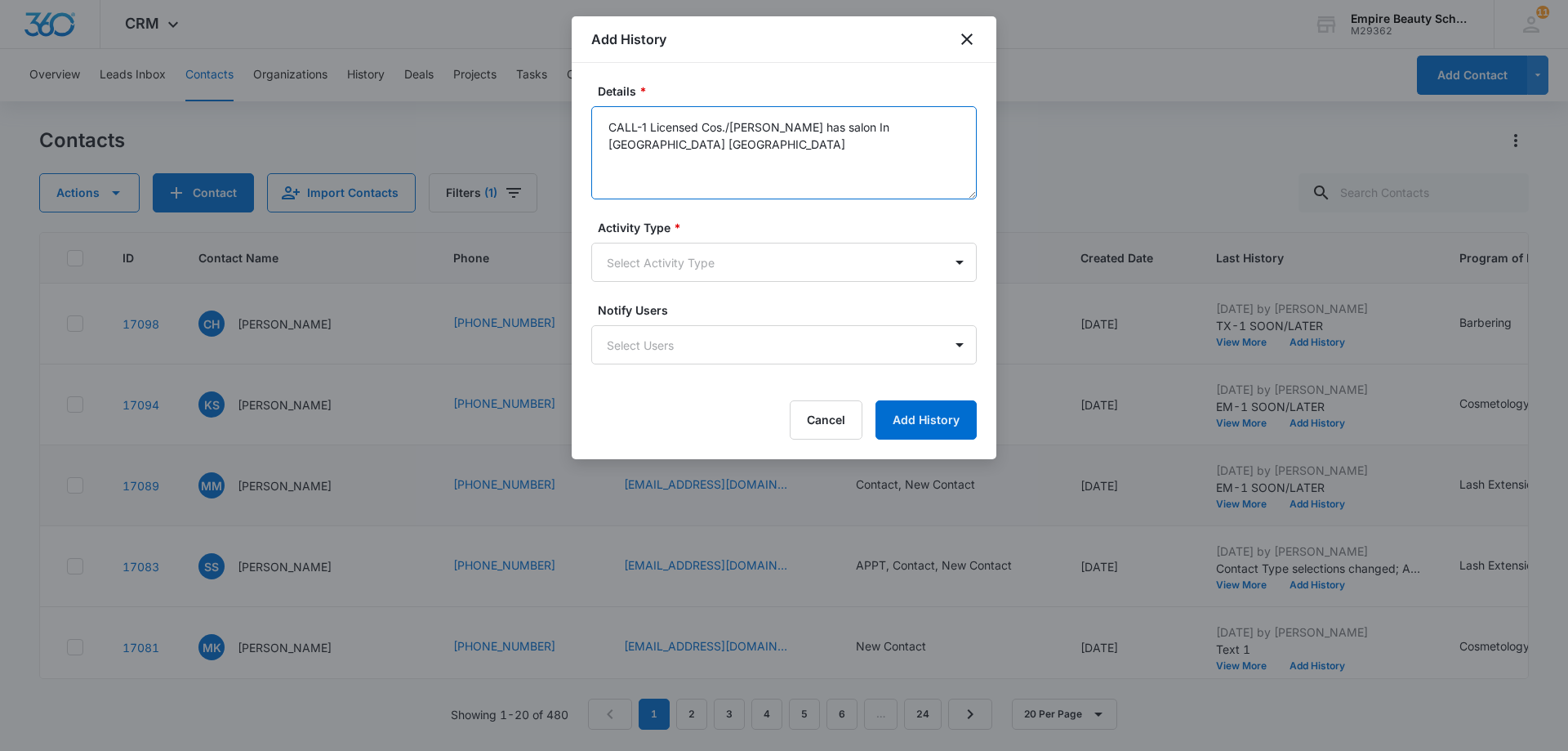
click at [841, 128] on textarea "CALL-1 Licensed Cos./[PERSON_NAME] has salon In [GEOGRAPHIC_DATA] [GEOGRAPHIC_D…" at bounding box center [783, 153] width 385 height 93
drag, startPoint x: 911, startPoint y: 130, endPoint x: 898, endPoint y: 130, distance: 13.0
click at [898, 130] on textarea "CALL-1 Licensed Cos./[PERSON_NAME] has salon In [GEOGRAPHIC_DATA] [GEOGRAPHIC_D…" at bounding box center [783, 153] width 385 height 93
click at [899, 128] on textarea "CALL-1 Licensed Cos./[PERSON_NAME] has salon In [GEOGRAPHIC_DATA] [GEOGRAPHIC_D…" at bounding box center [783, 153] width 385 height 93
click at [926, 126] on textarea "CALL-1 Licensed Cos./[PERSON_NAME] has salon In [GEOGRAPHIC_DATA] [GEOGRAPHIC_D…" at bounding box center [783, 153] width 385 height 93
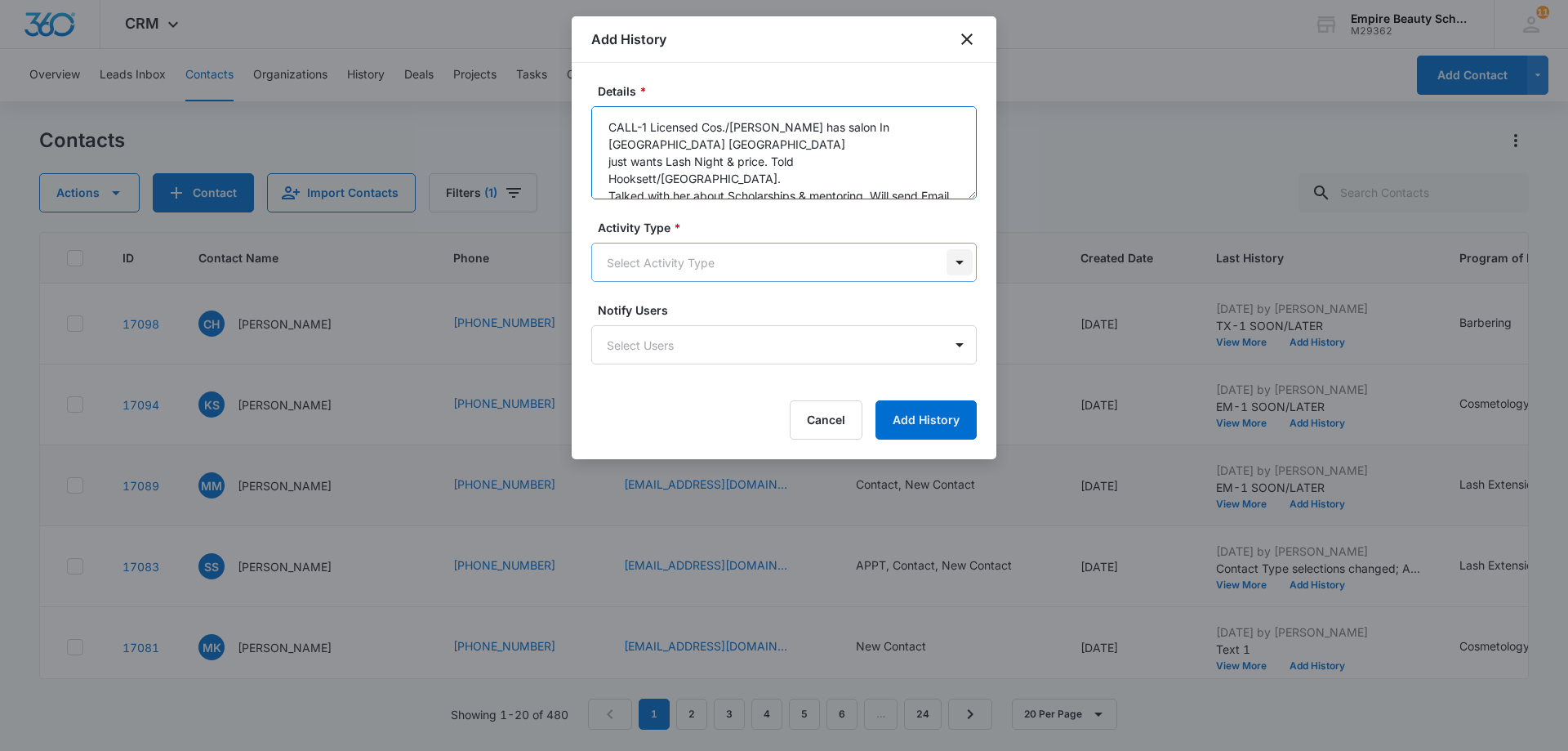
type textarea "CALL-1 Licensed Cos./[PERSON_NAME] has salon In [GEOGRAPHIC_DATA] [GEOGRAPHIC_D…"
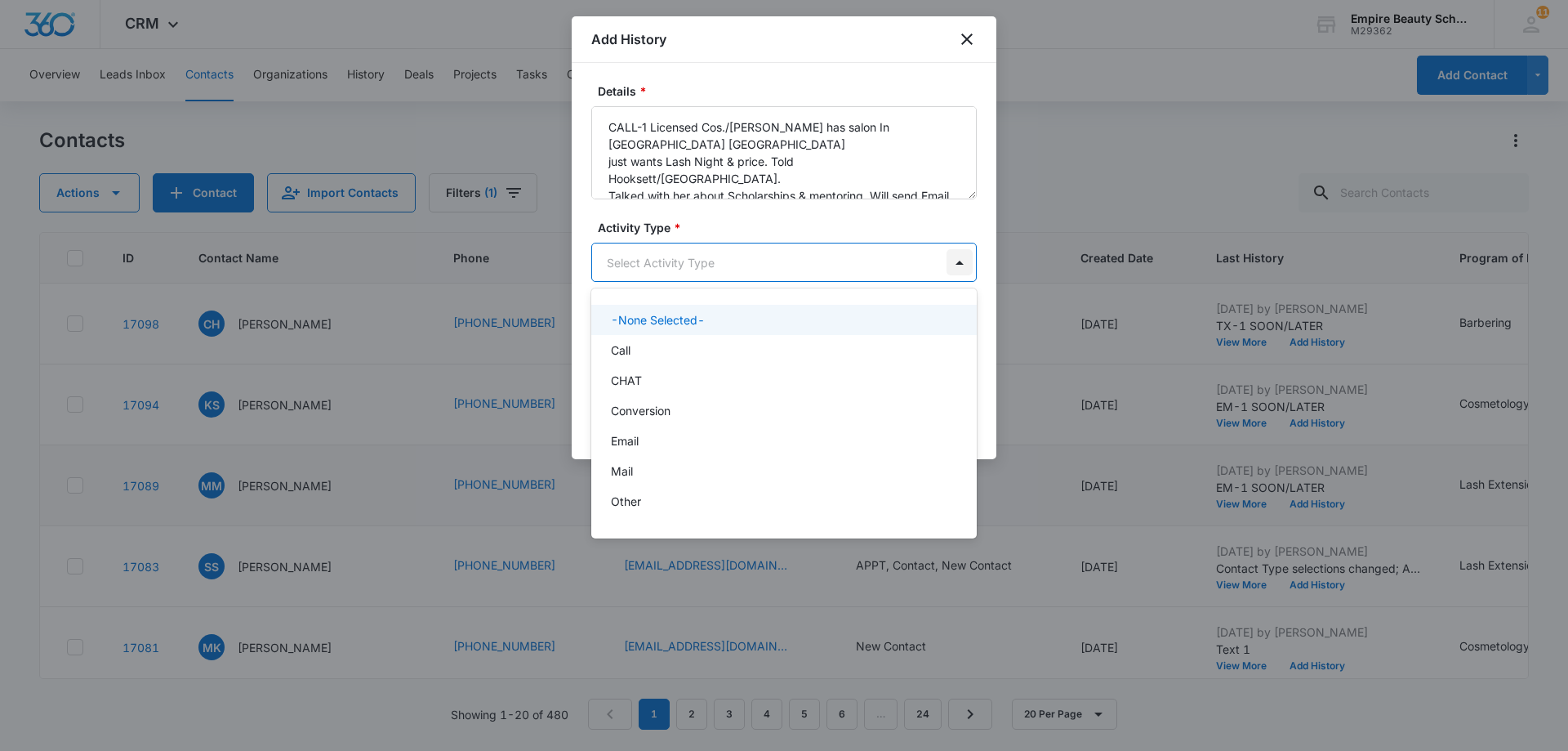
click at [960, 263] on body "CRM Apps Forms CRM Email Shop Payments POS Files Brand Settings AI Assistant Em…" at bounding box center [784, 375] width 1568 height 751
click at [877, 344] on div "Call" at bounding box center [782, 349] width 343 height 17
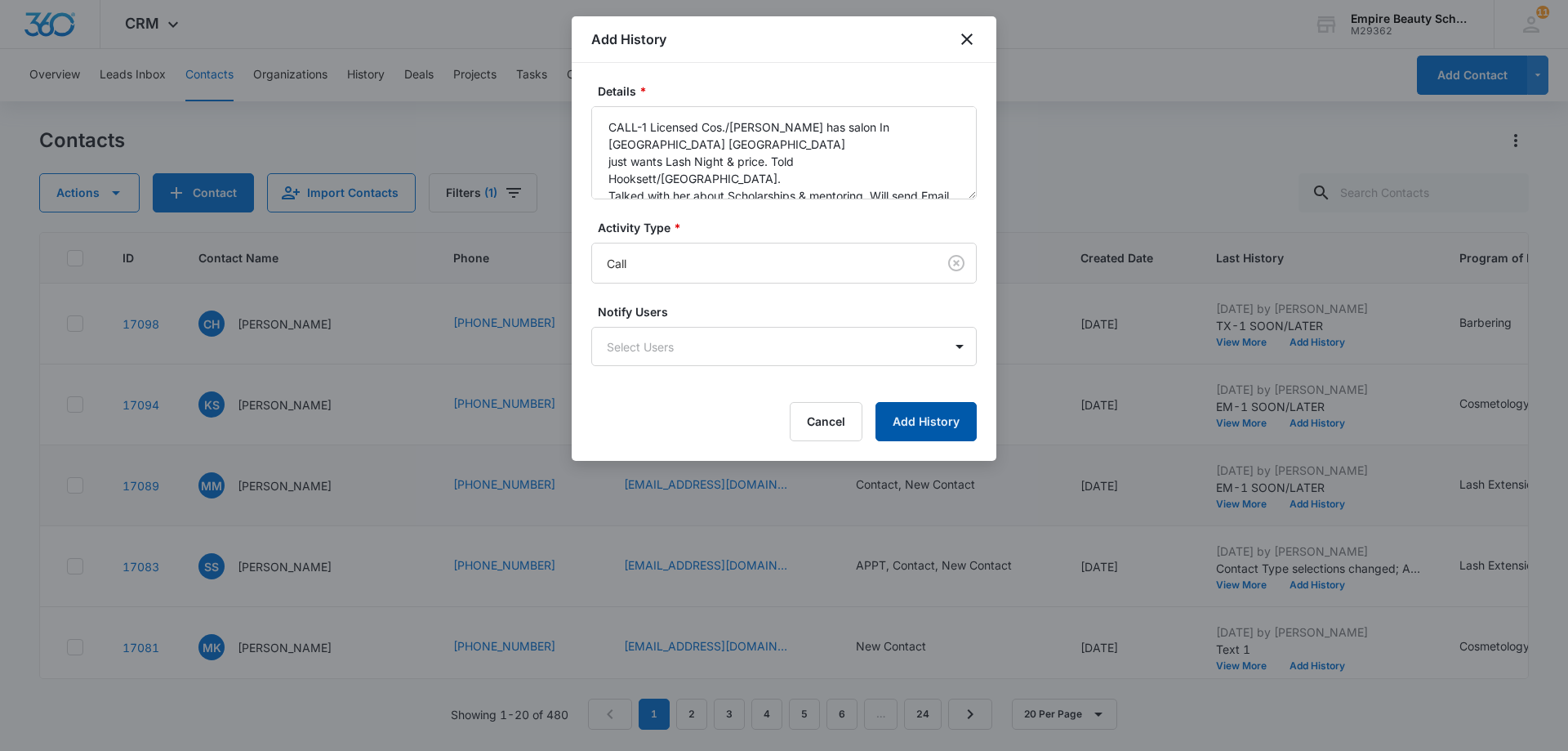
click at [921, 430] on button "Add History" at bounding box center [926, 421] width 102 height 39
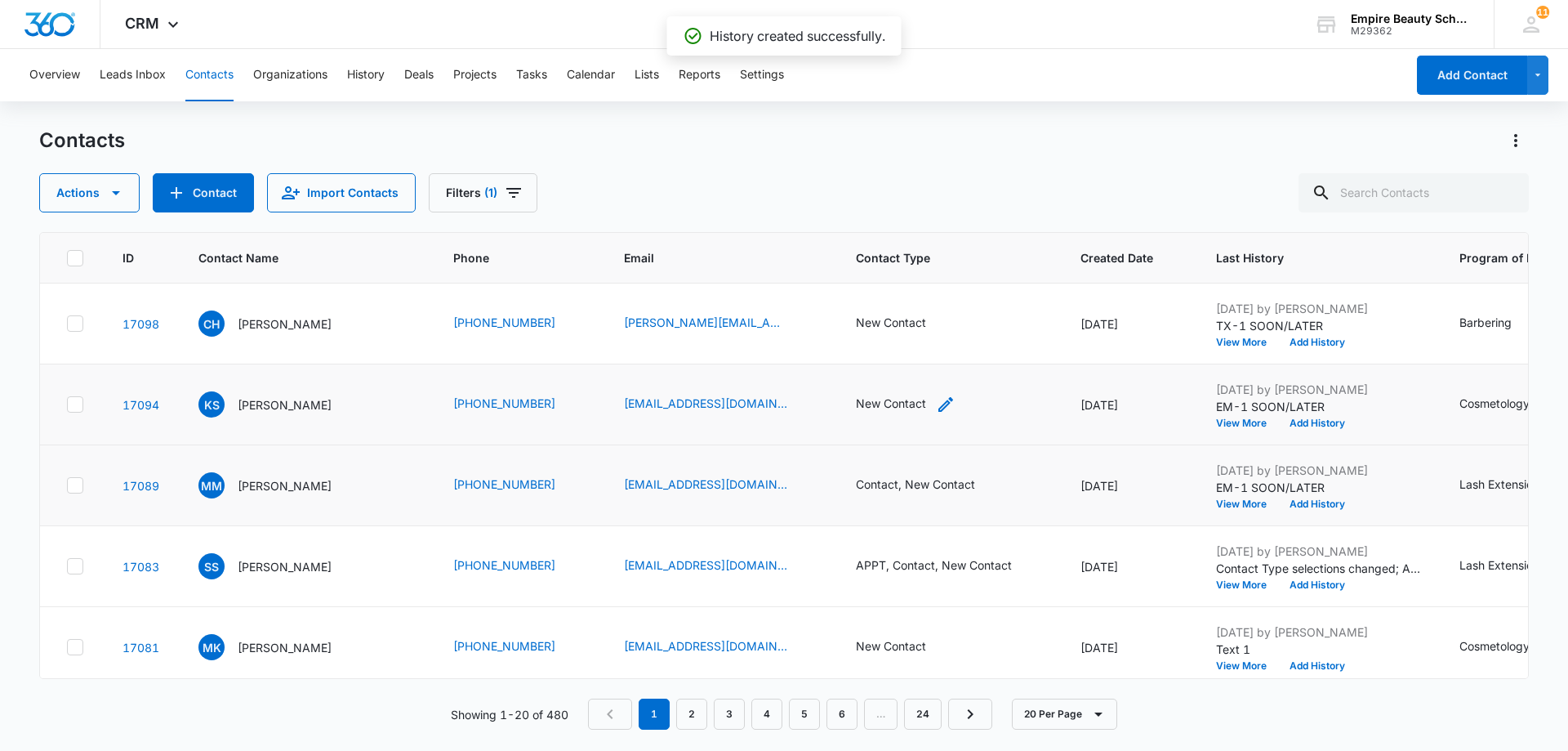
click at [896, 407] on div "New Contact" at bounding box center [891, 402] width 70 height 17
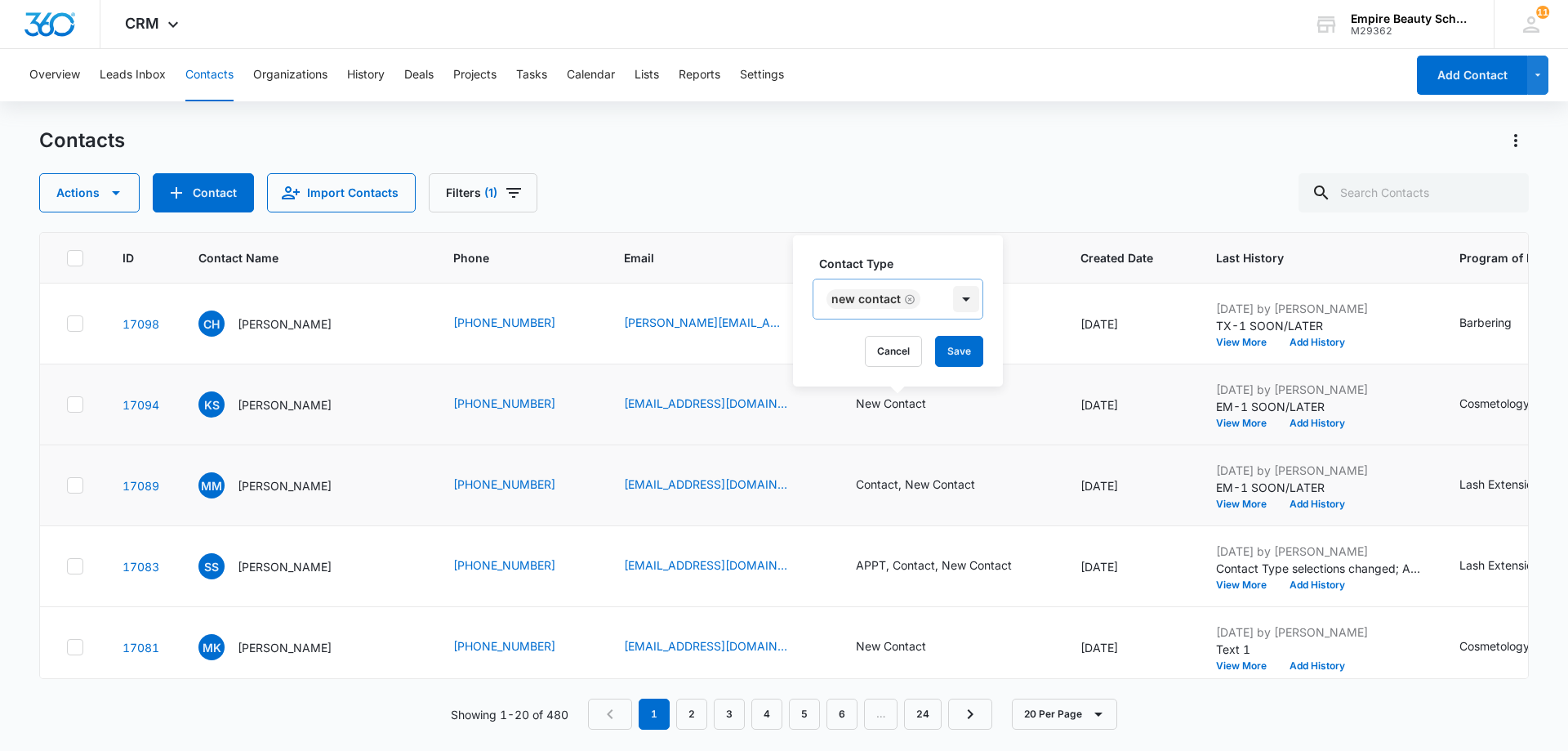
click at [964, 301] on div at bounding box center [966, 298] width 27 height 27
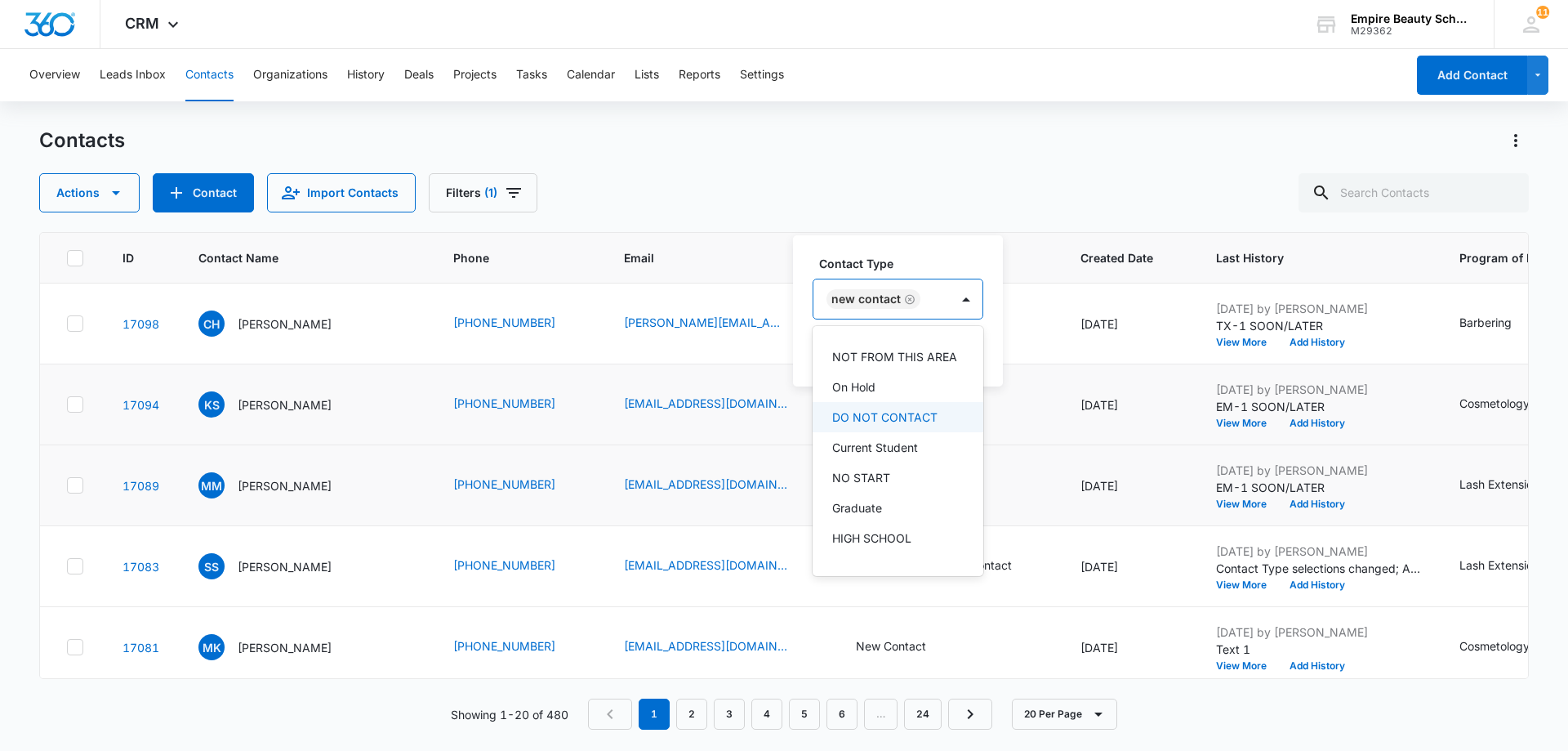
scroll to position [285, 0]
click at [1033, 342] on td "New Contact" at bounding box center [949, 324] width 225 height 80
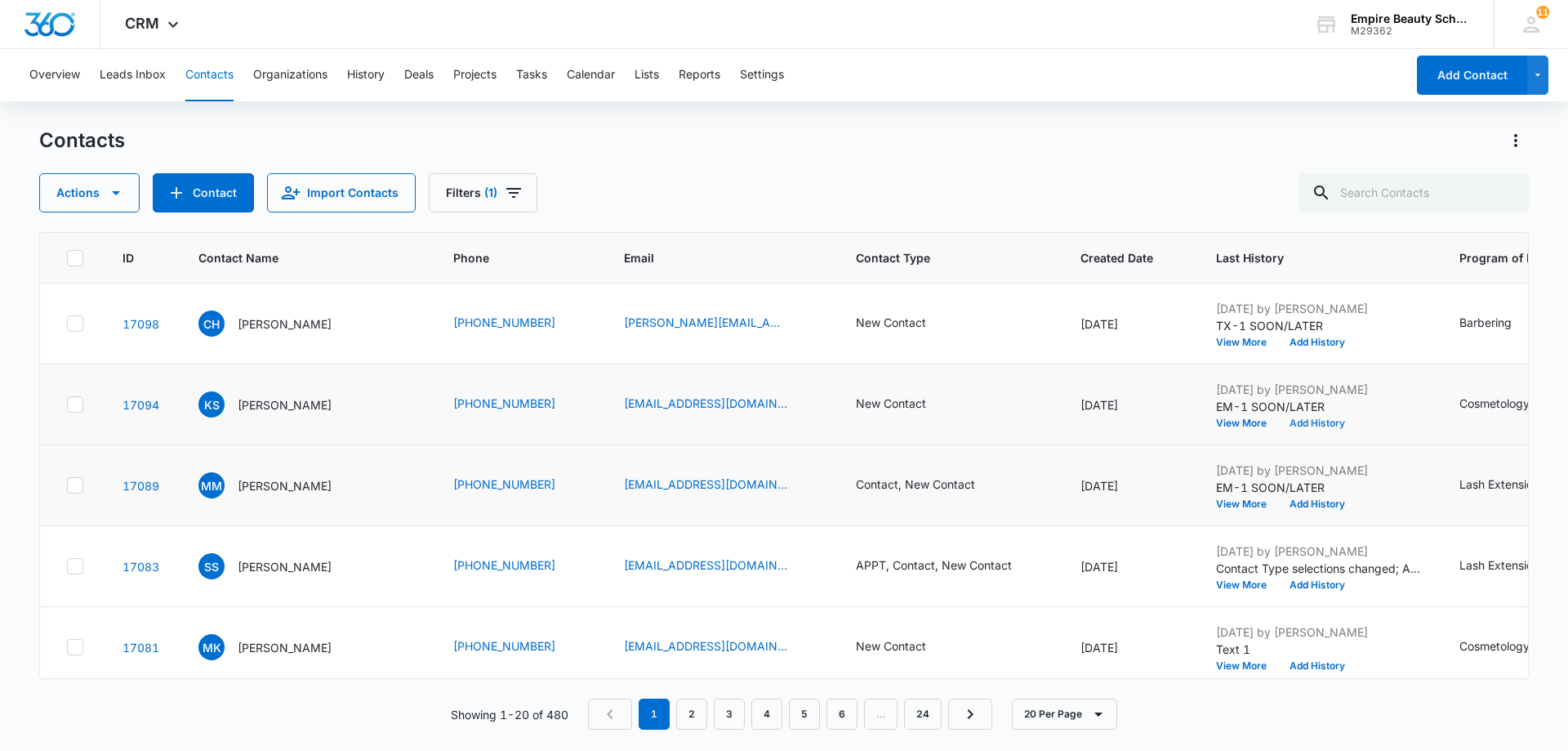
click at [1322, 418] on button "Add History" at bounding box center [1317, 423] width 79 height 10
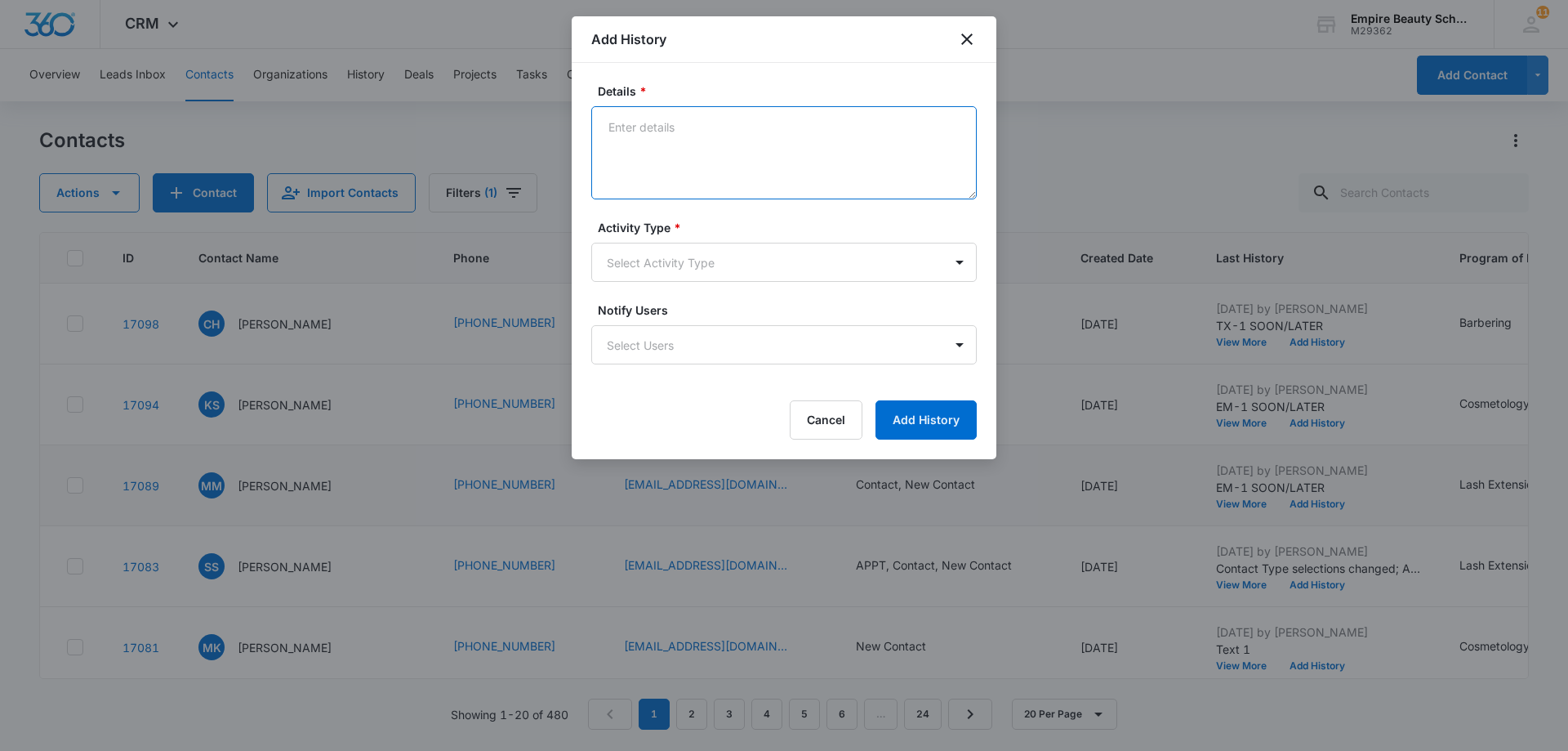
click at [624, 130] on textarea "Details *" at bounding box center [783, 153] width 385 height 93
type textarea "call-1 sooner /later"
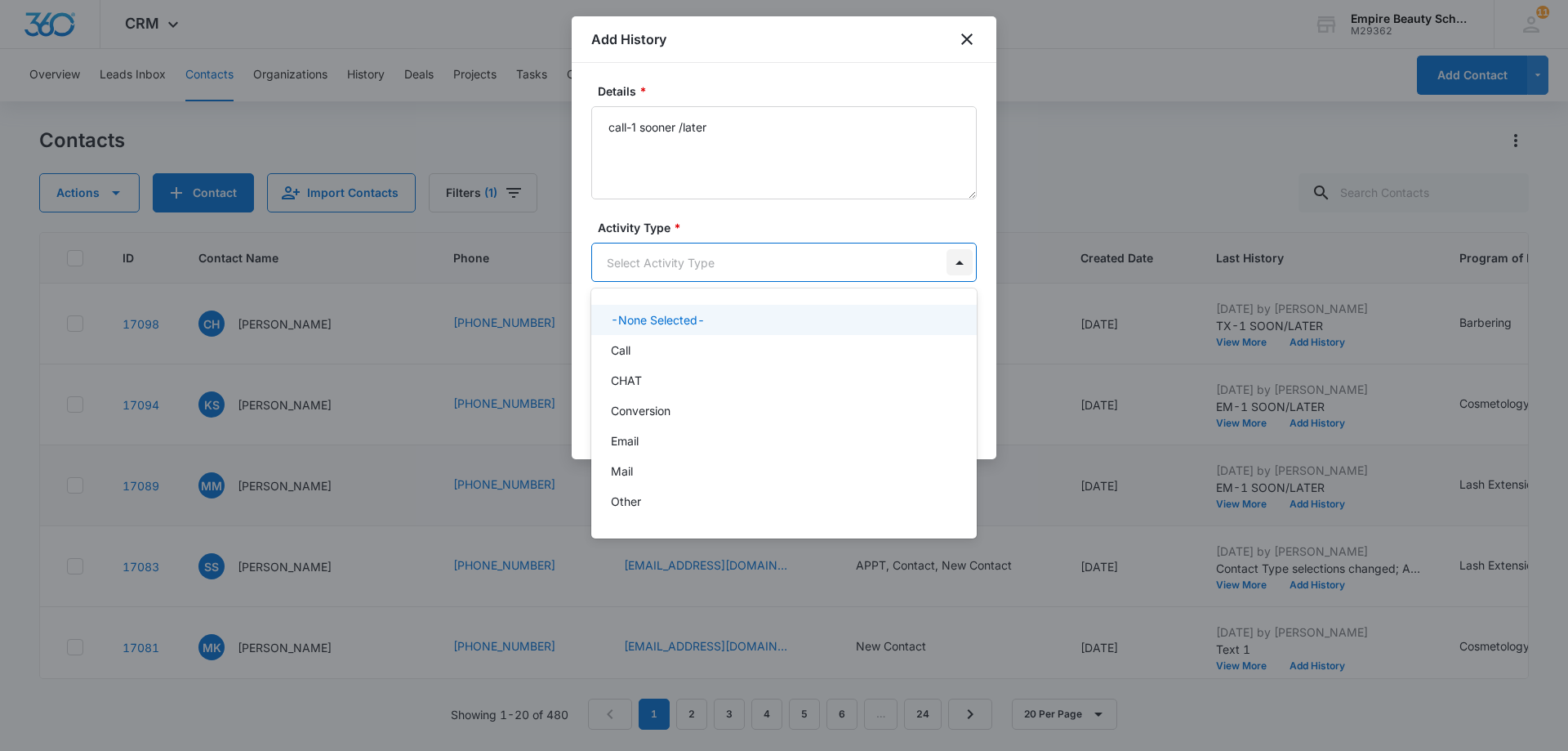
click at [970, 261] on body "CRM Apps Forms CRM Email Shop Payments POS Files Brand Settings AI Assistant Em…" at bounding box center [784, 375] width 1568 height 751
click at [848, 346] on div "Call" at bounding box center [782, 349] width 343 height 17
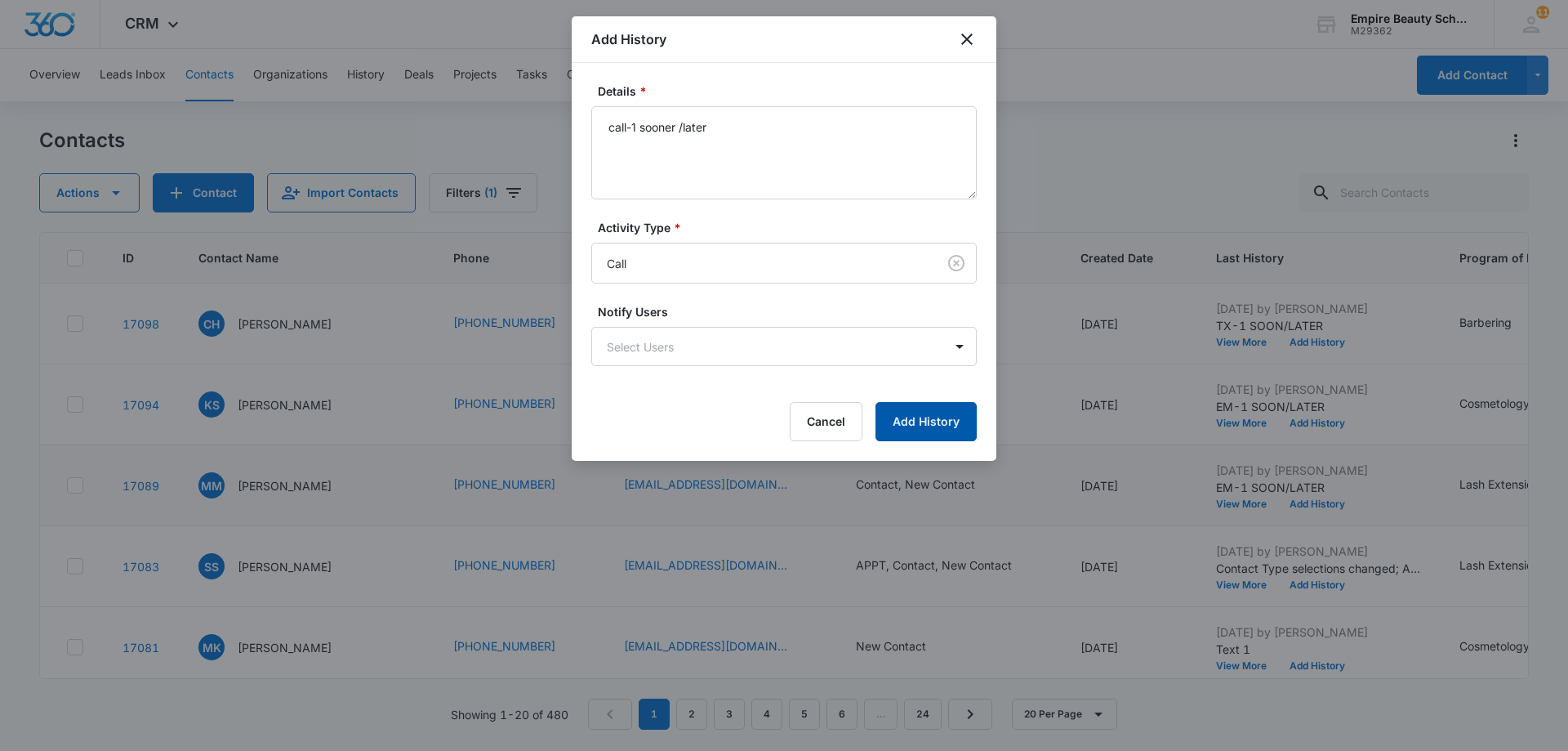
click at [933, 423] on button "Add History" at bounding box center [926, 421] width 102 height 39
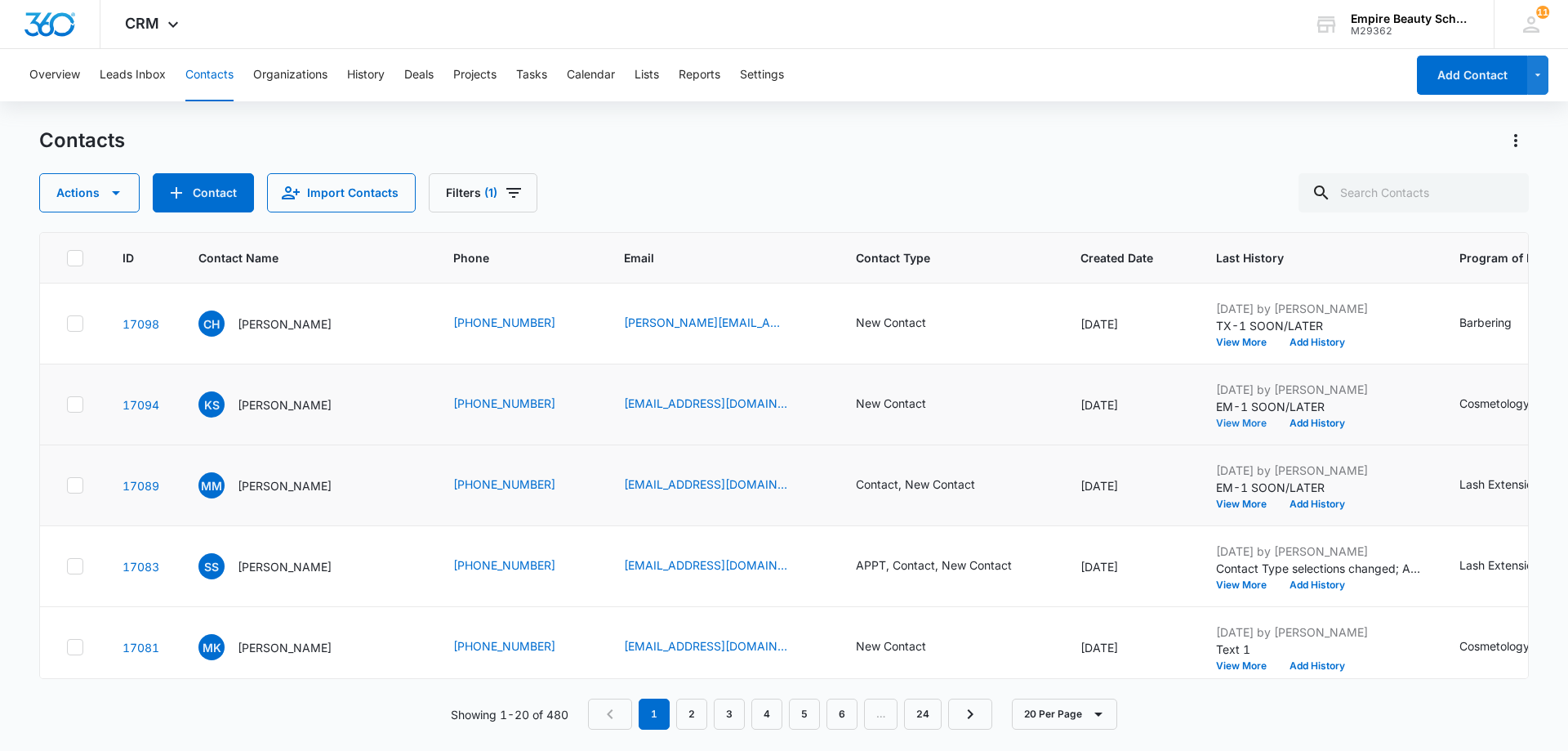
click at [1237, 418] on button "View More" at bounding box center [1247, 423] width 62 height 10
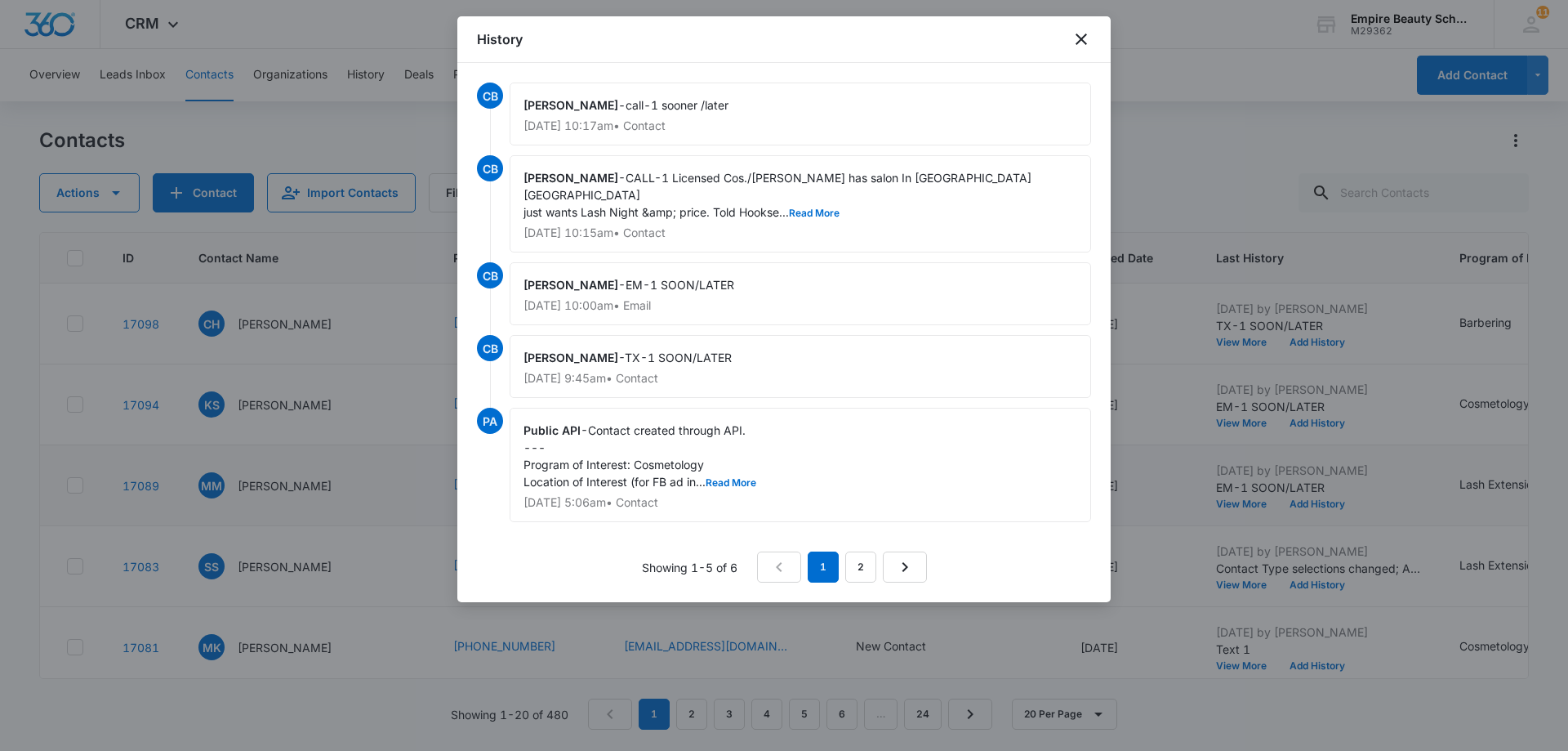
drag, startPoint x: 635, startPoint y: 177, endPoint x: 894, endPoint y: 232, distance: 264.8
click at [894, 232] on div "[PERSON_NAME] - CALL-1 Licensed Cos./[PERSON_NAME] has salon In [GEOGRAPHIC_DAT…" at bounding box center [800, 204] width 582 height 97
click at [886, 202] on div "[PERSON_NAME] - CALL-1 Licensed Cos./[PERSON_NAME] has salon In [GEOGRAPHIC_DAT…" at bounding box center [800, 204] width 582 height 97
click at [826, 209] on button "Read More" at bounding box center [813, 213] width 50 height 10
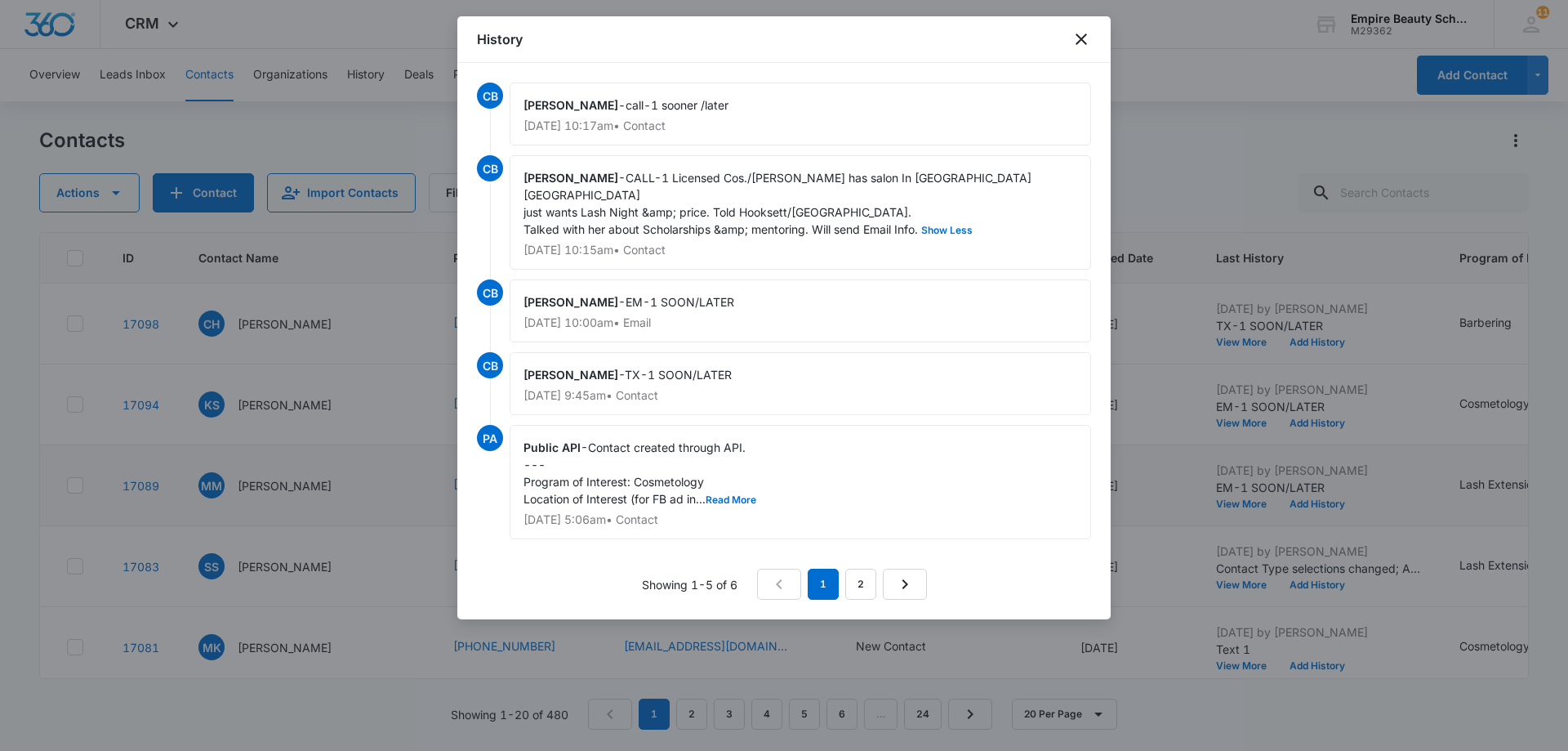
drag, startPoint x: 628, startPoint y: 176, endPoint x: 919, endPoint y: 217, distance: 293.9
click at [919, 217] on div "[PERSON_NAME] - CALL-1 Licensed Cos./[PERSON_NAME] has salon In [GEOGRAPHIC_DAT…" at bounding box center [800, 212] width 582 height 114
copy div "CALL-1 Licensed Cos./[PERSON_NAME] has salon In [GEOGRAPHIC_DATA] [GEOGRAPHIC_D…"
click at [1239, 168] on div at bounding box center [784, 375] width 1568 height 751
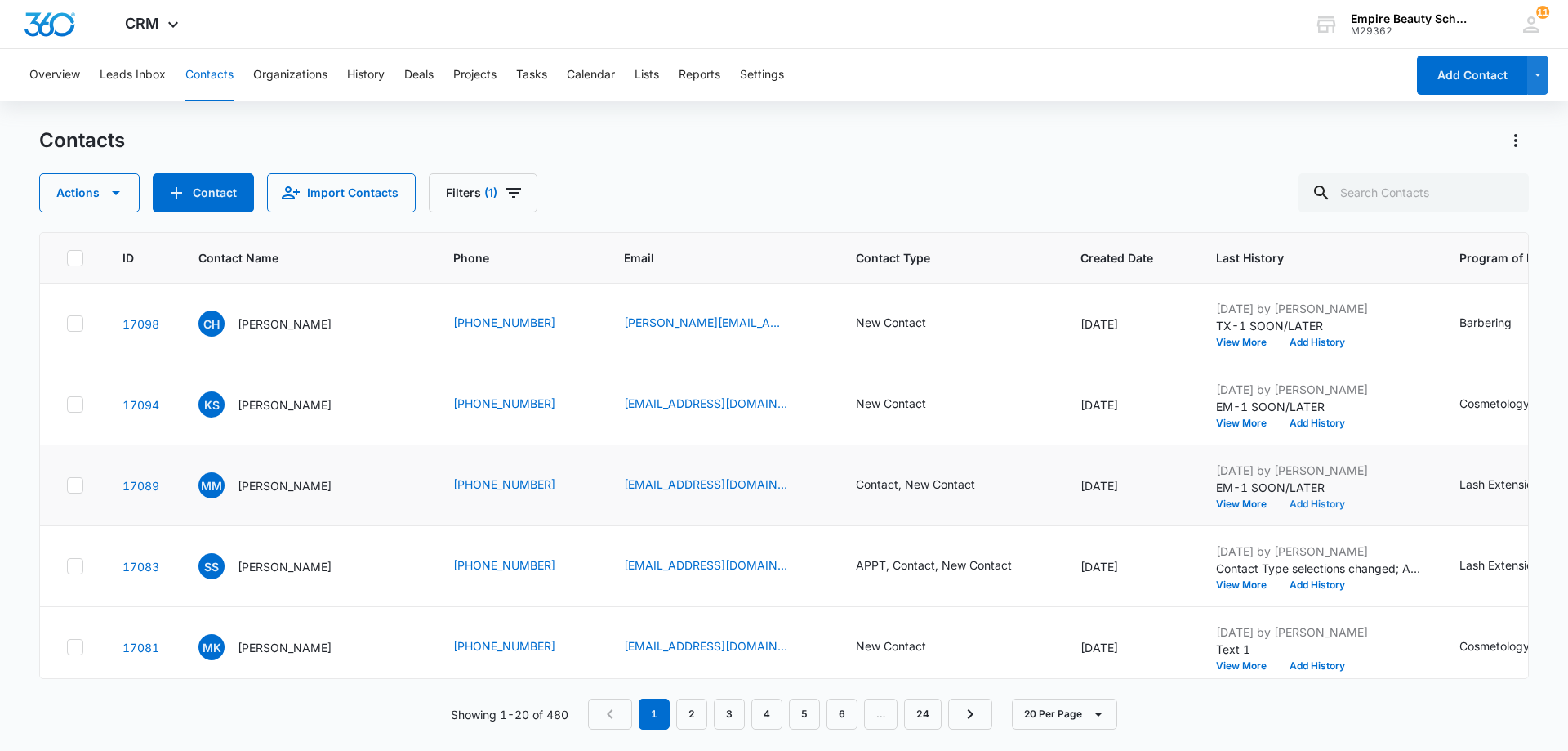
click at [1315, 502] on button "Add History" at bounding box center [1317, 504] width 79 height 10
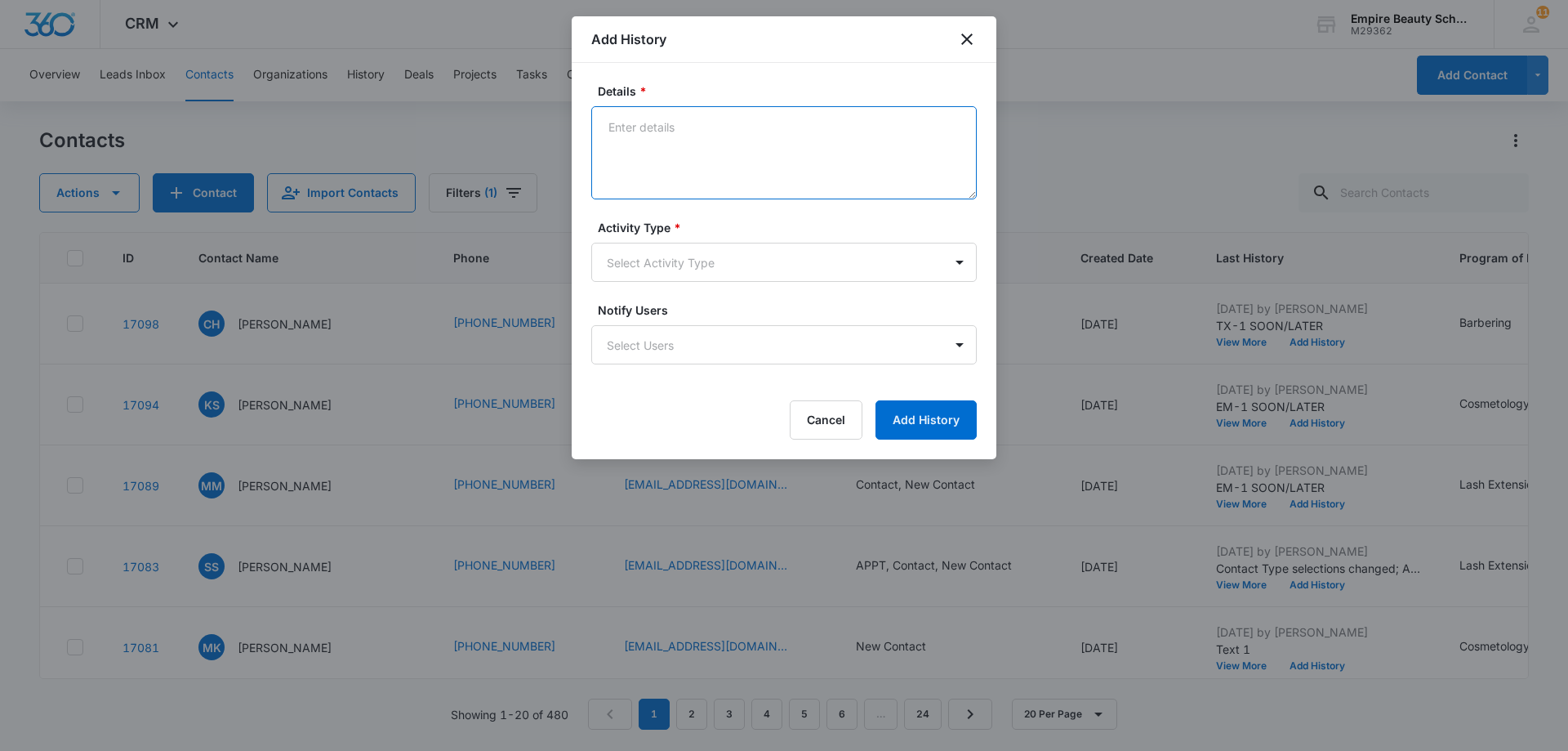
click at [628, 129] on textarea "Details *" at bounding box center [783, 153] width 385 height 93
paste textarea "CALL-1 Licensed Cos./[PERSON_NAME] has salon In [GEOGRAPHIC_DATA] [GEOGRAPHIC_D…"
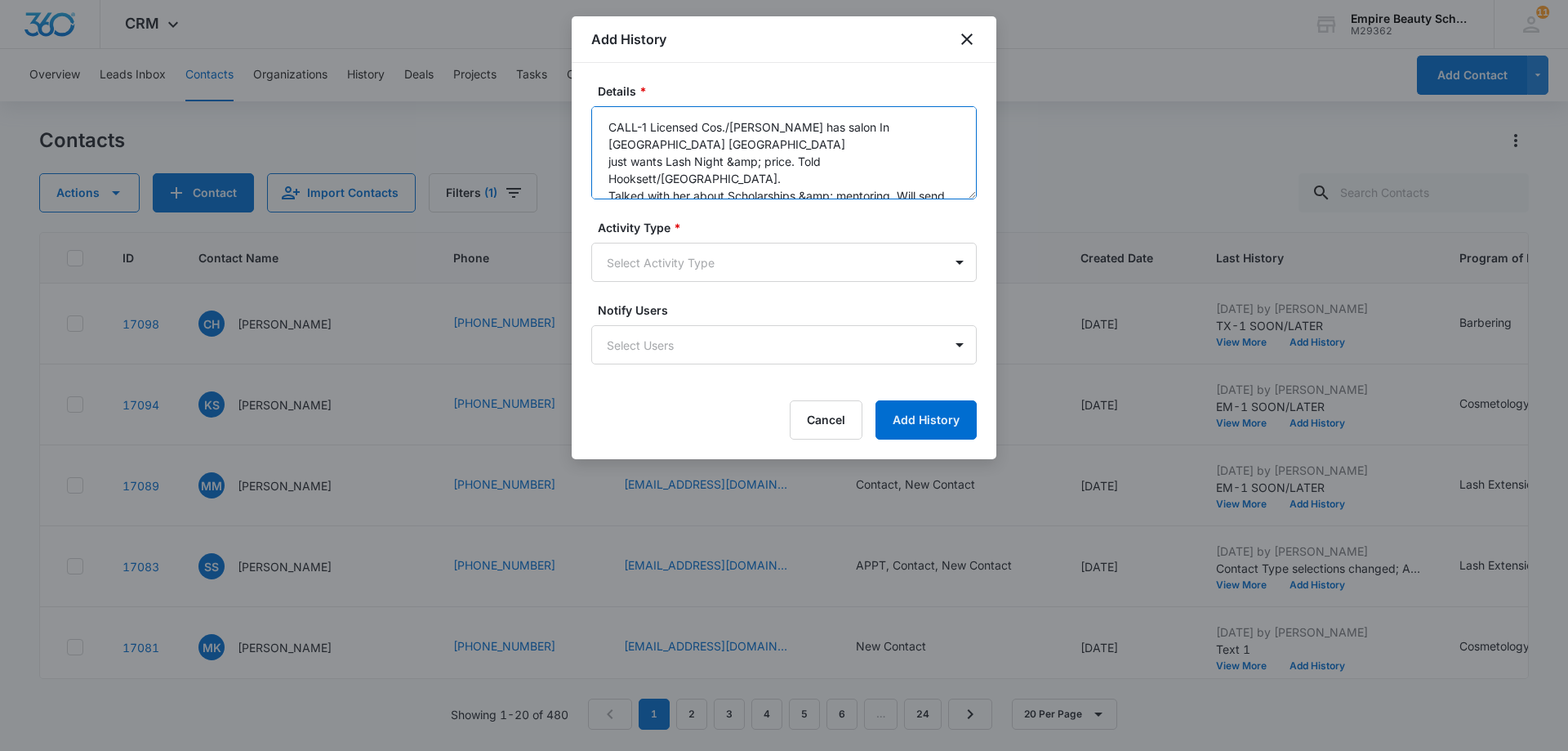
type textarea "CALL-1 Licensed Cos./[PERSON_NAME] has salon In [GEOGRAPHIC_DATA] [GEOGRAPHIC_D…"
click at [895, 298] on form "Details * CALL-1 Licensed Cos./[PERSON_NAME] has salon In [GEOGRAPHIC_DATA] [GE…" at bounding box center [783, 261] width 385 height 357
click at [960, 256] on body "CRM Apps Forms CRM Email Shop Payments POS Files Brand Settings AI Assistant Em…" at bounding box center [784, 375] width 1568 height 751
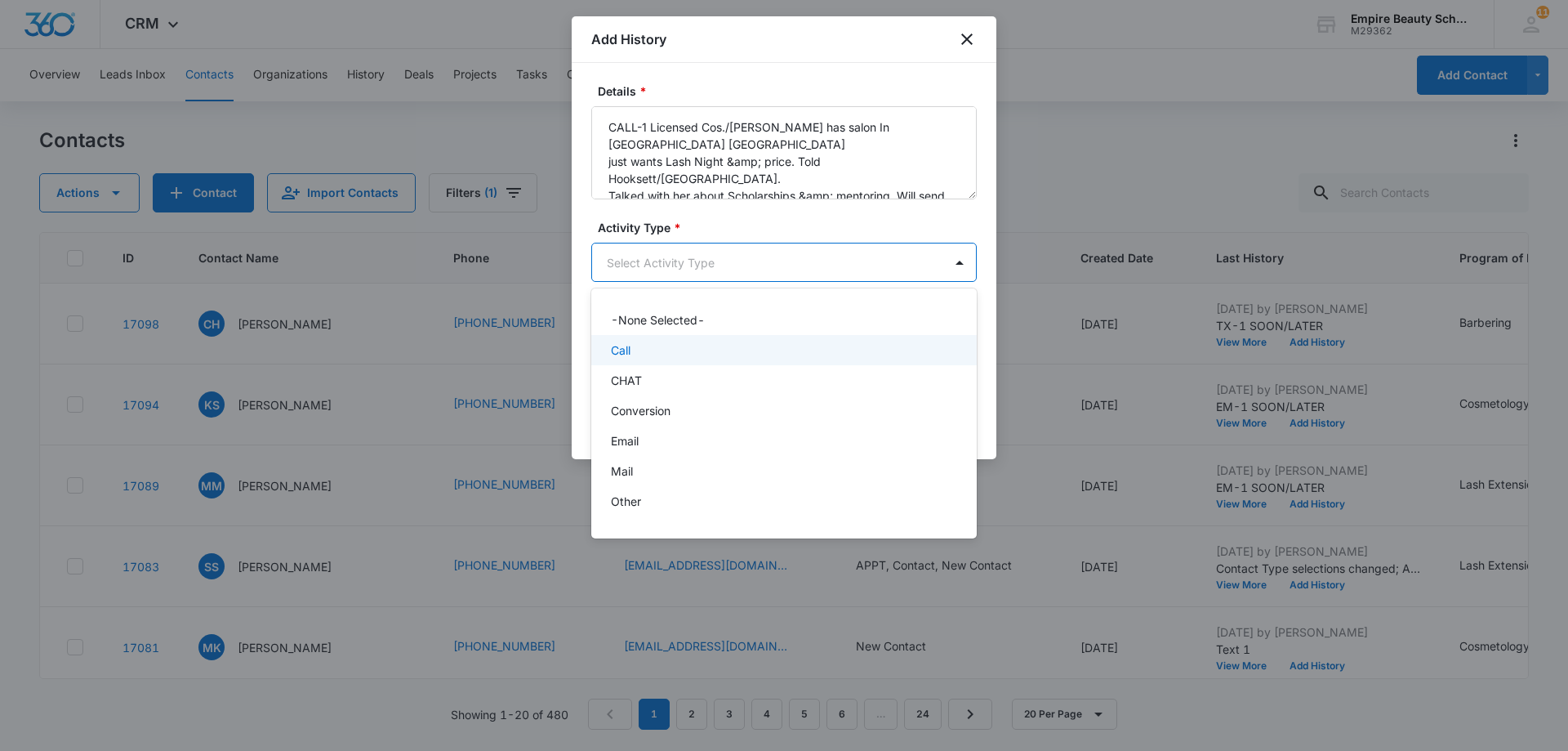
click at [699, 355] on div "Call" at bounding box center [782, 349] width 343 height 17
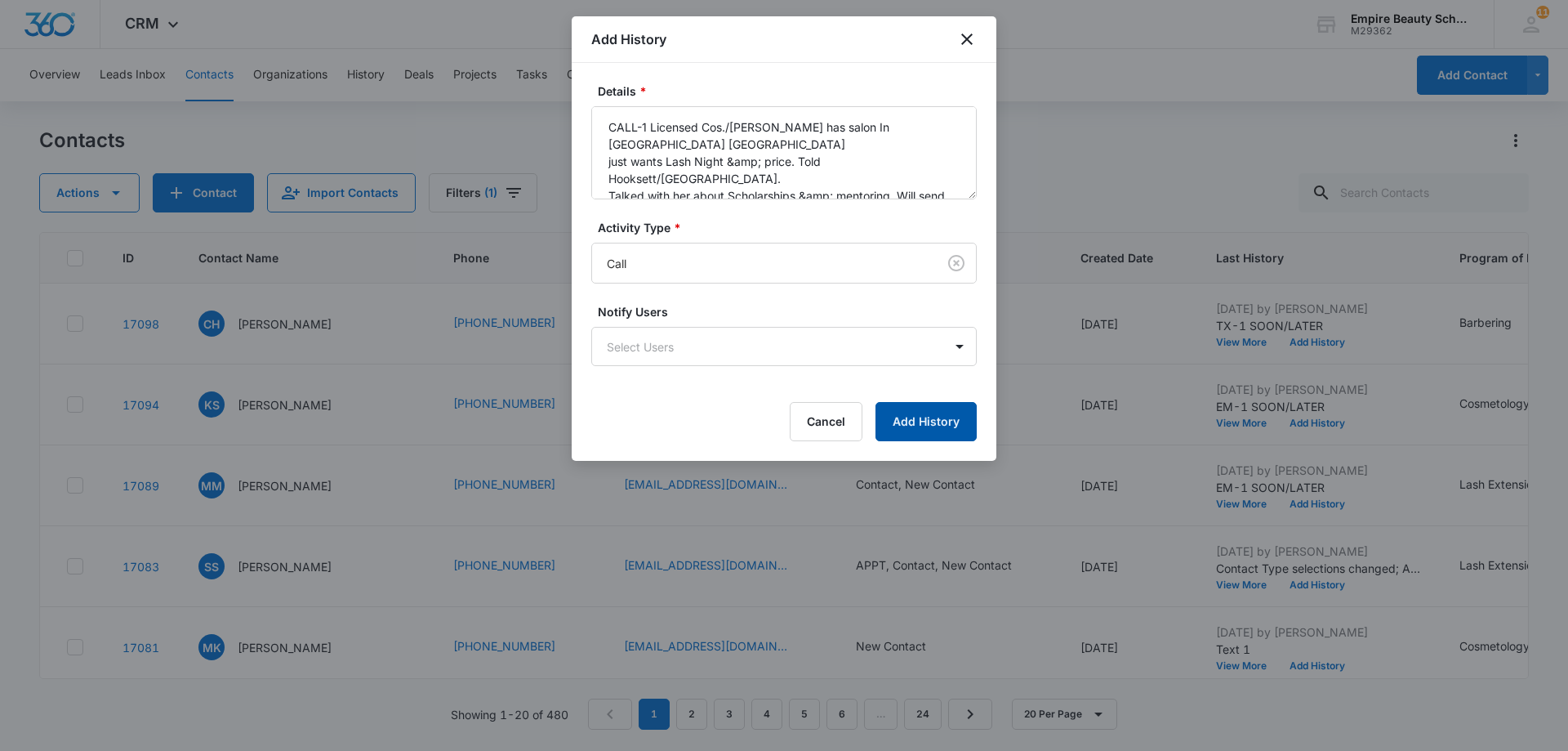
click at [941, 422] on button "Add History" at bounding box center [926, 421] width 102 height 39
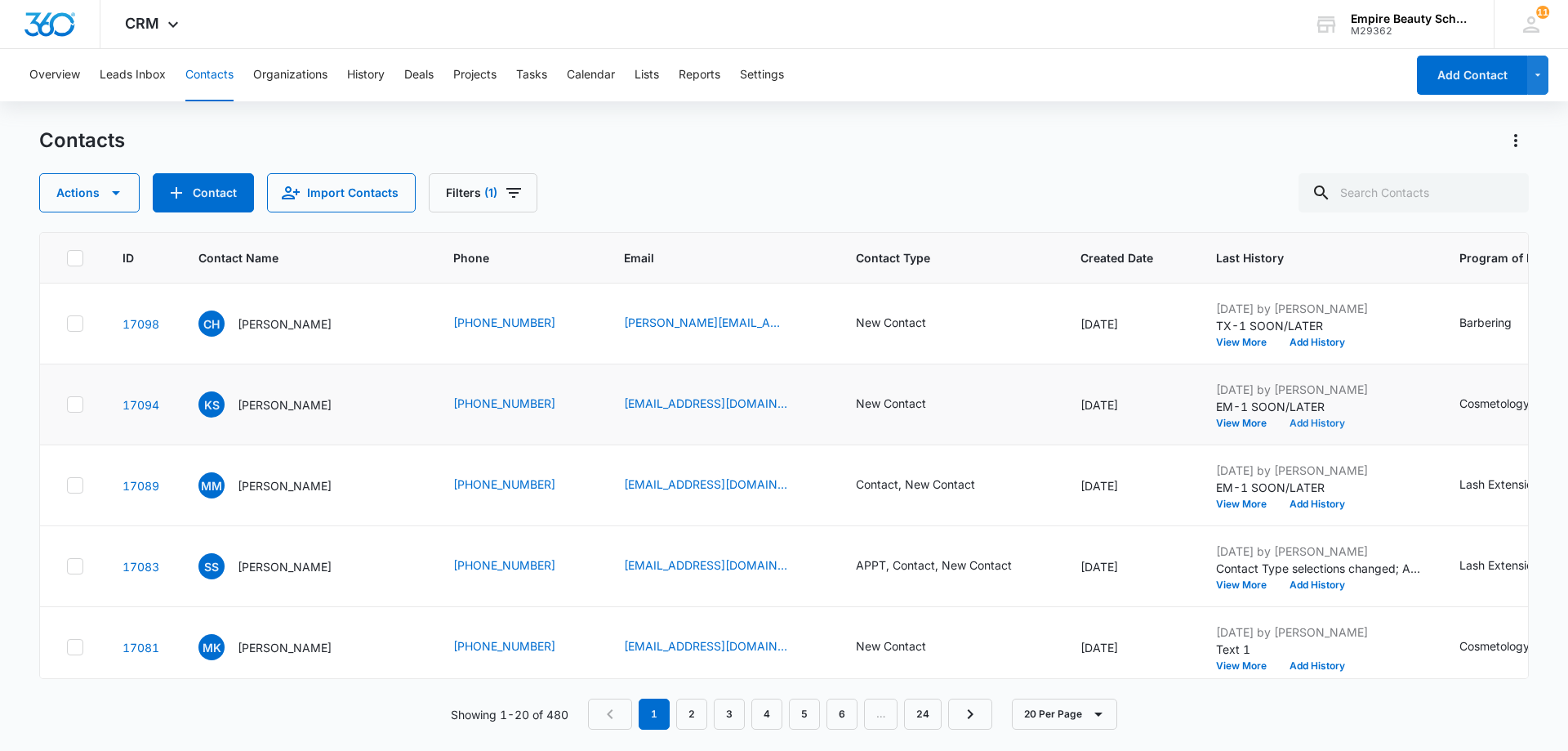
click at [1321, 423] on button "Add History" at bounding box center [1317, 423] width 79 height 10
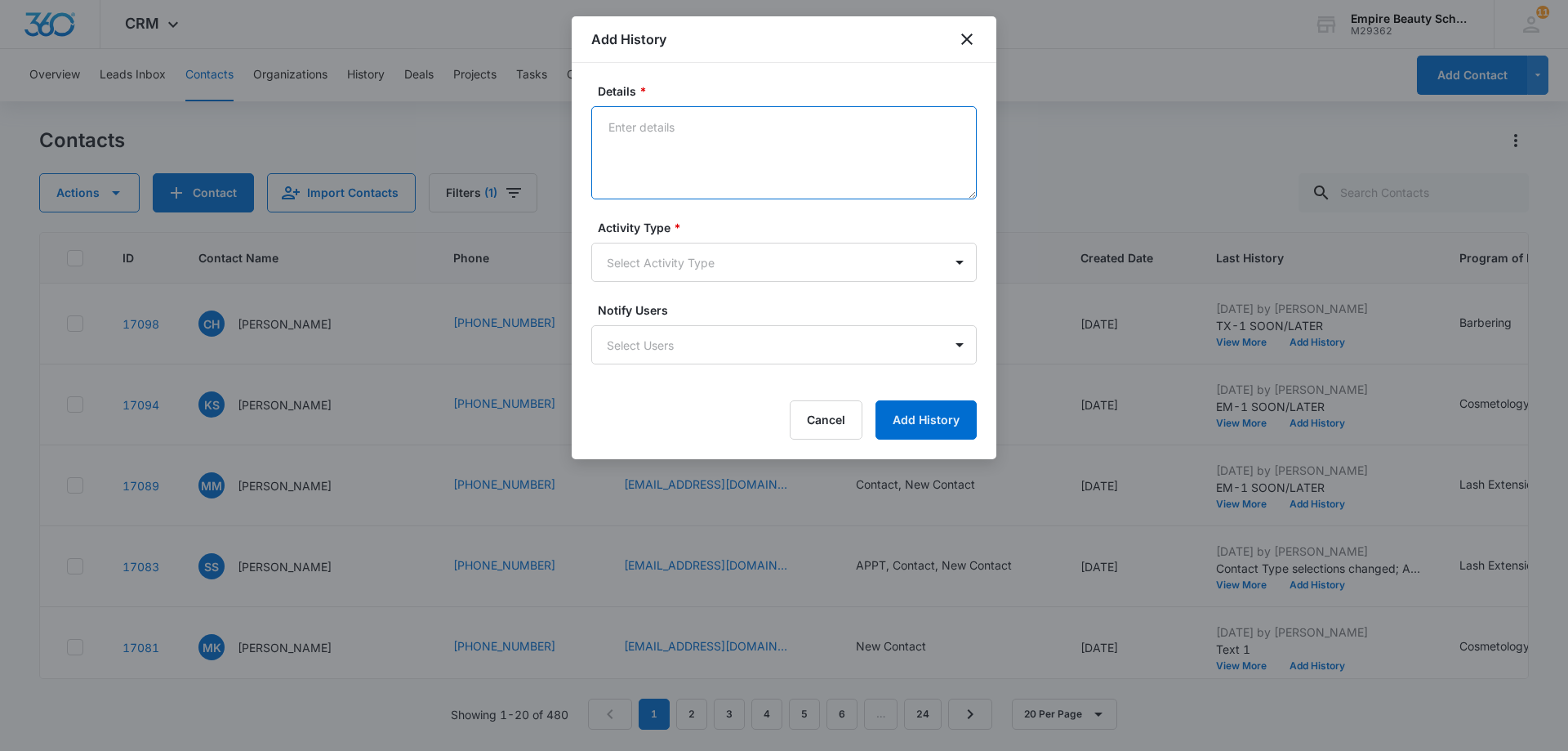
click at [632, 128] on textarea "Details *" at bounding box center [783, 153] width 385 height 93
type textarea "Call-VM soon/later"
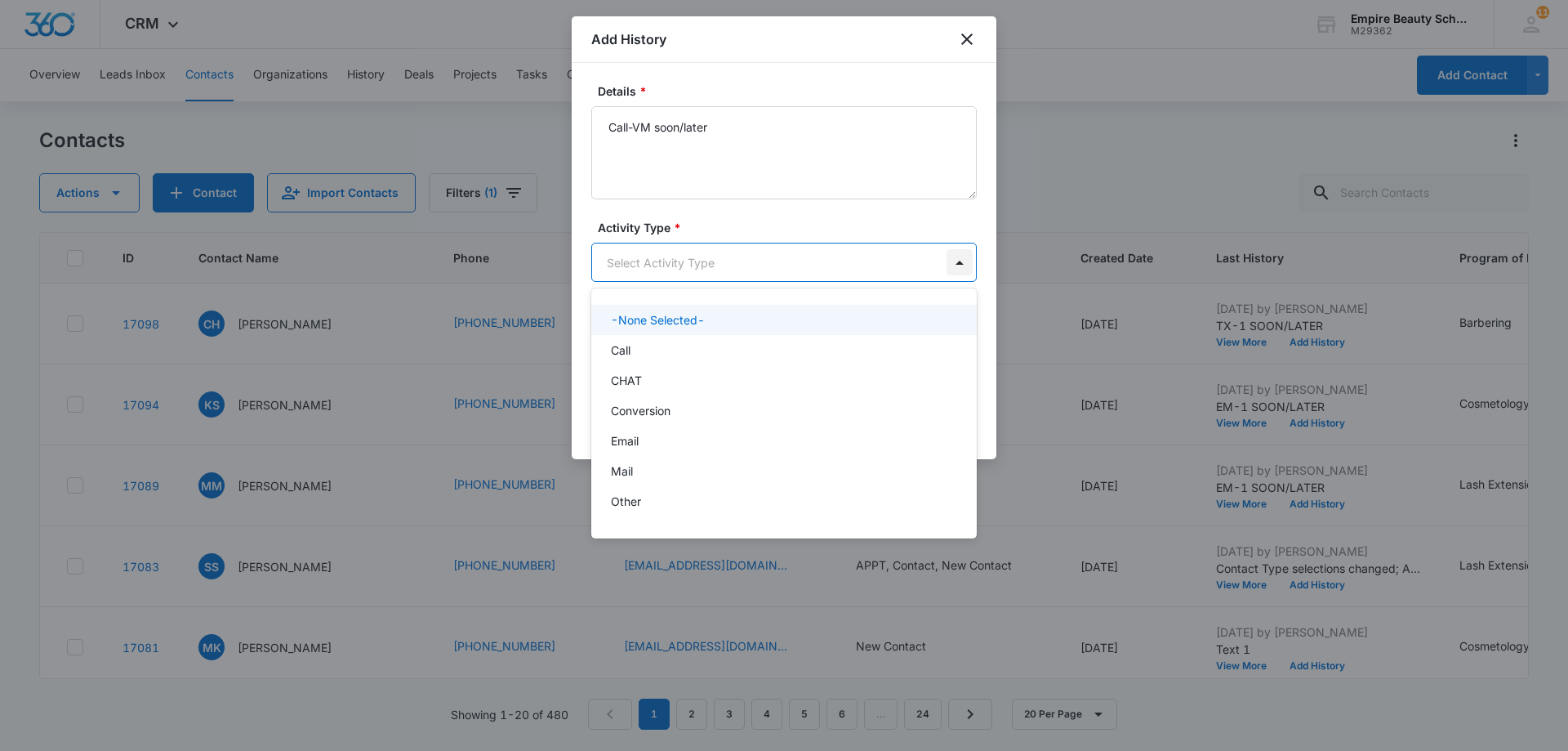
click at [956, 263] on body "CRM Apps Forms CRM Email Shop Payments POS Files Brand Settings AI Assistant Em…" at bounding box center [784, 375] width 1568 height 751
click at [857, 342] on div "Call" at bounding box center [782, 349] width 343 height 17
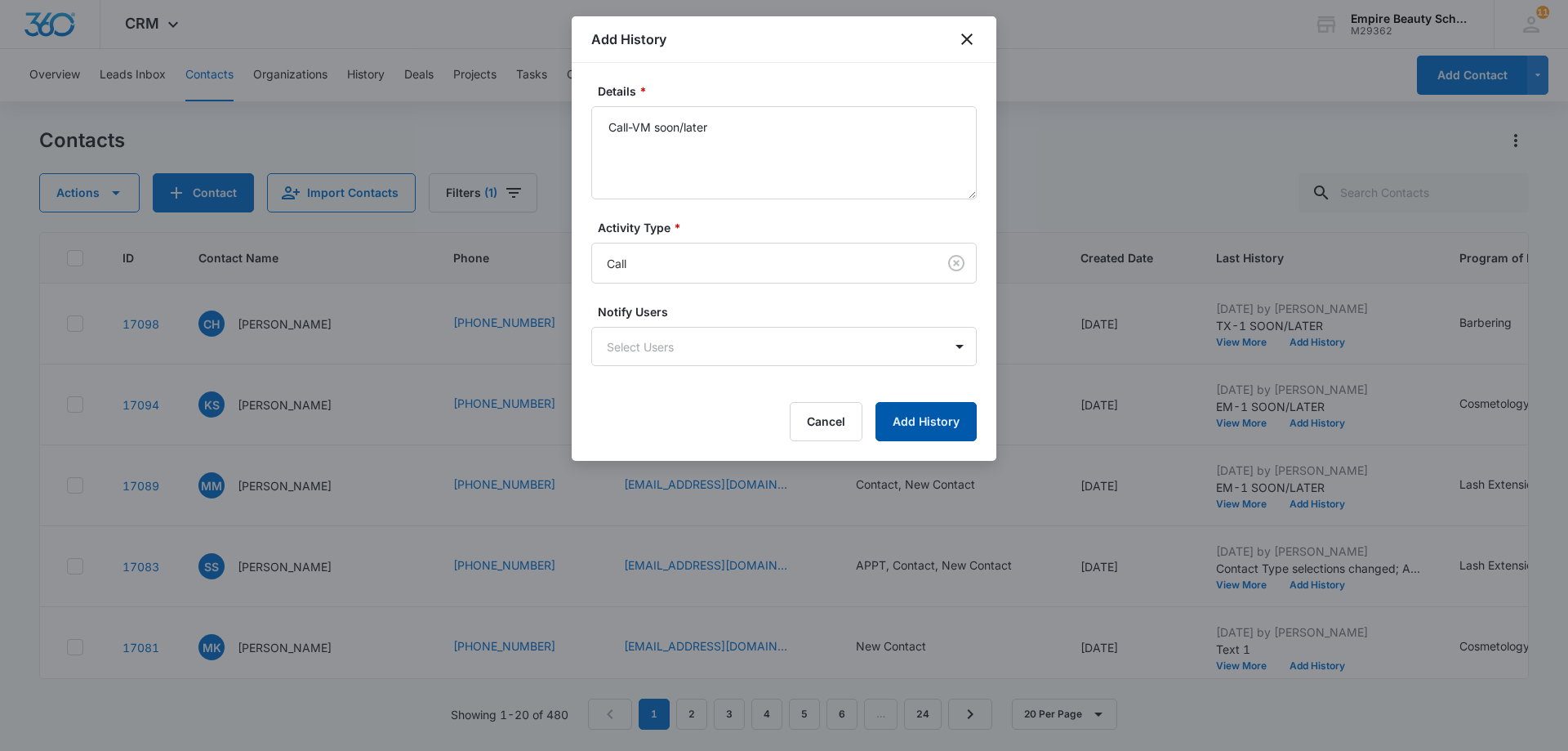
click at [922, 426] on button "Add History" at bounding box center [926, 421] width 102 height 39
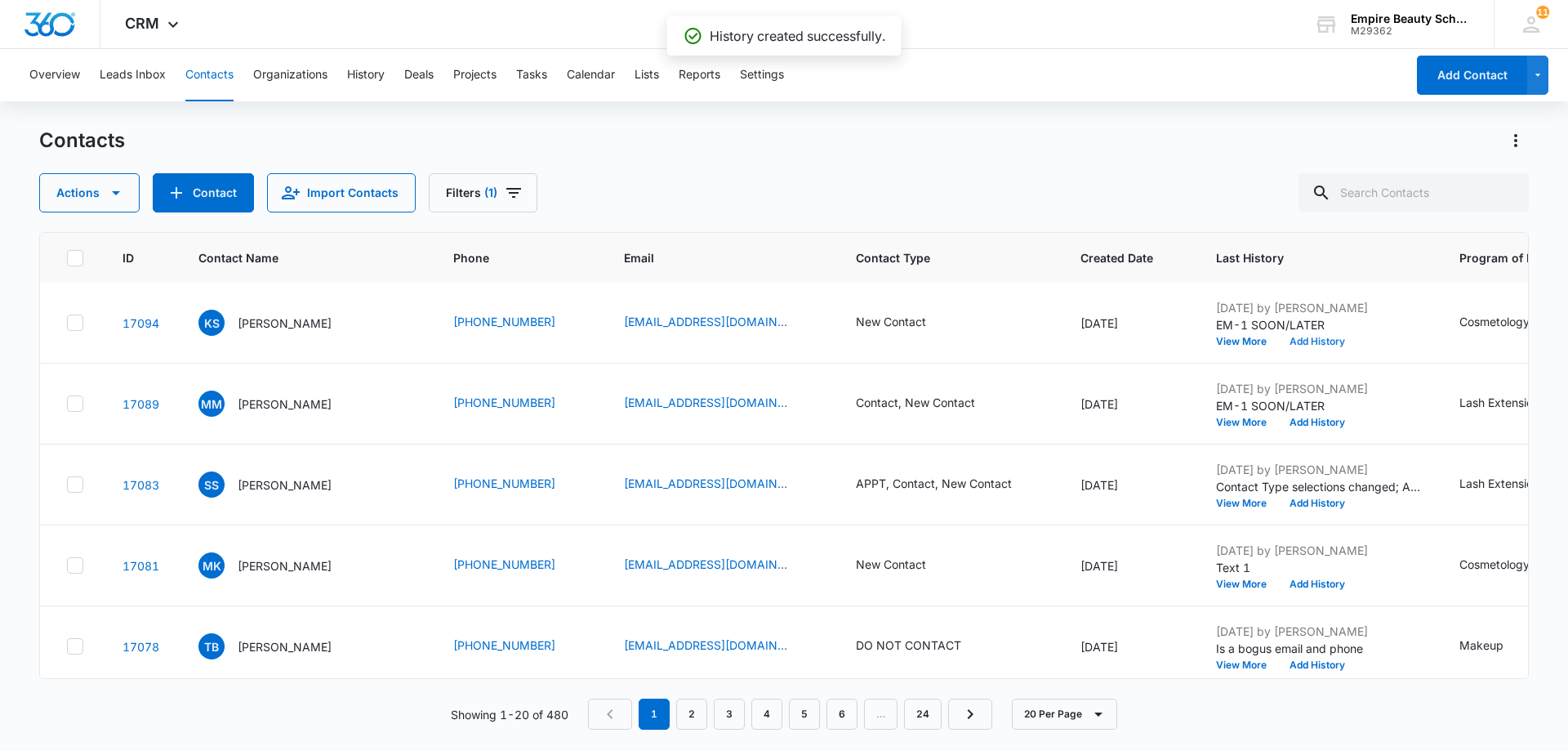
scroll to position [0, 0]
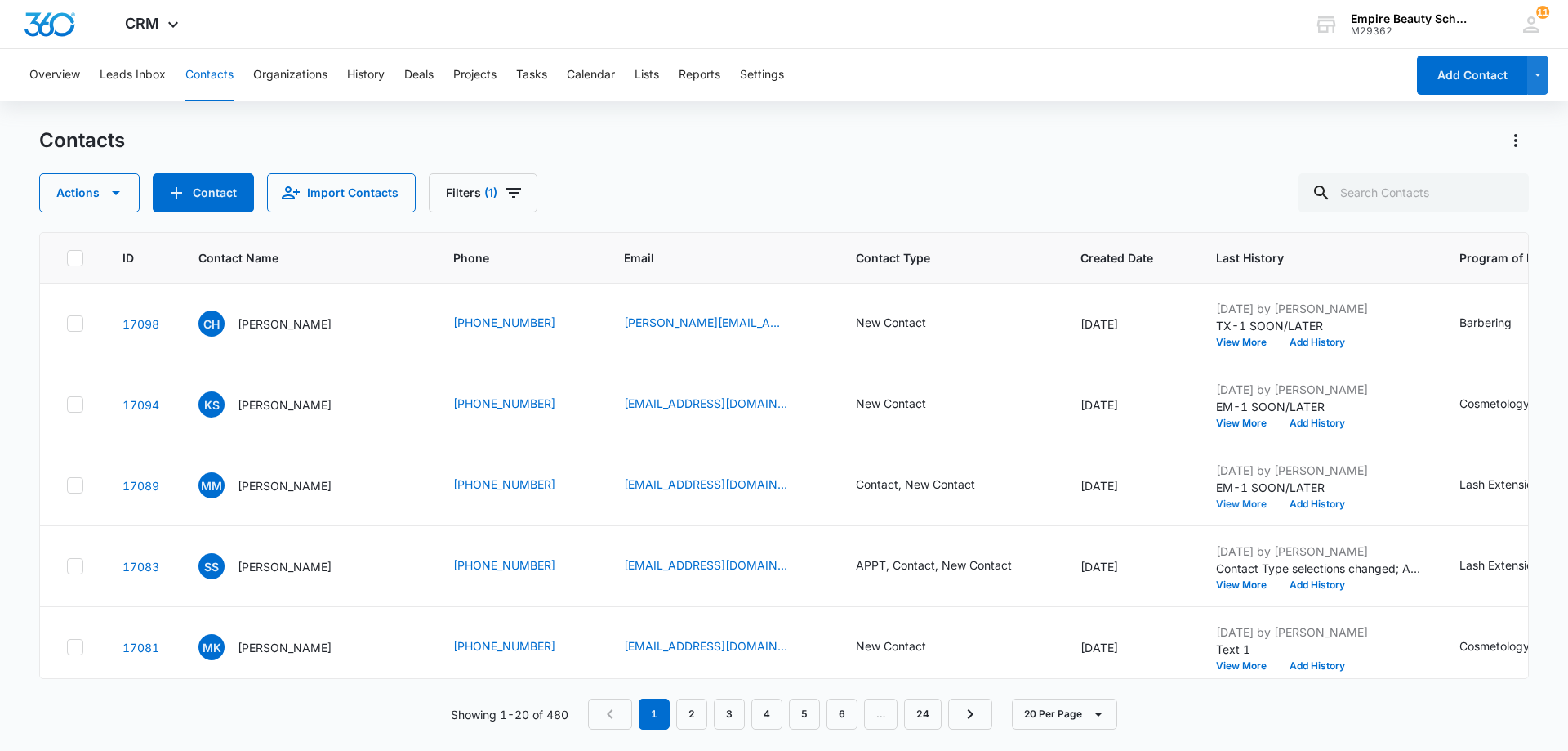
click at [1230, 508] on button "View More" at bounding box center [1247, 504] width 62 height 10
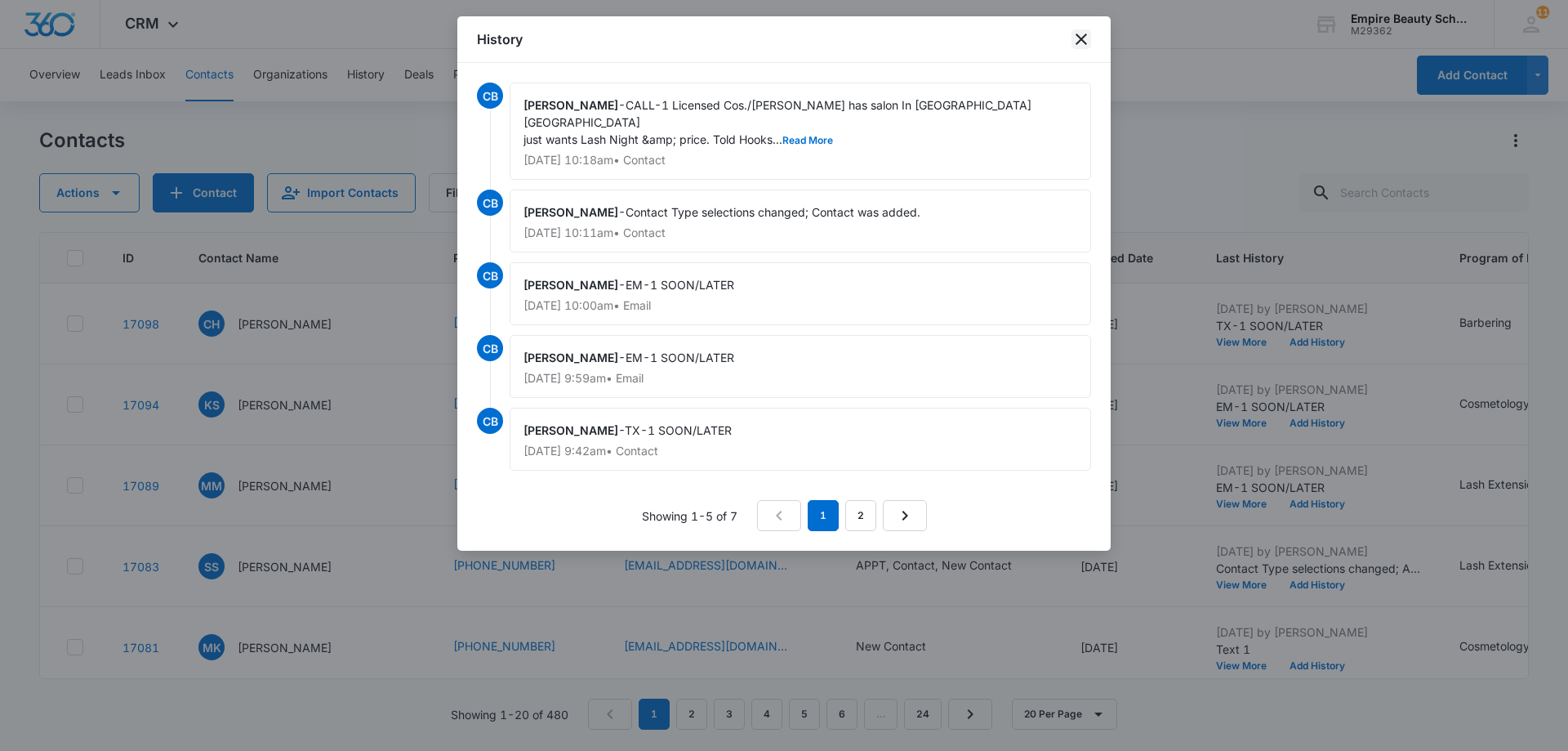
click at [1079, 42] on icon "close" at bounding box center [1081, 39] width 11 height 11
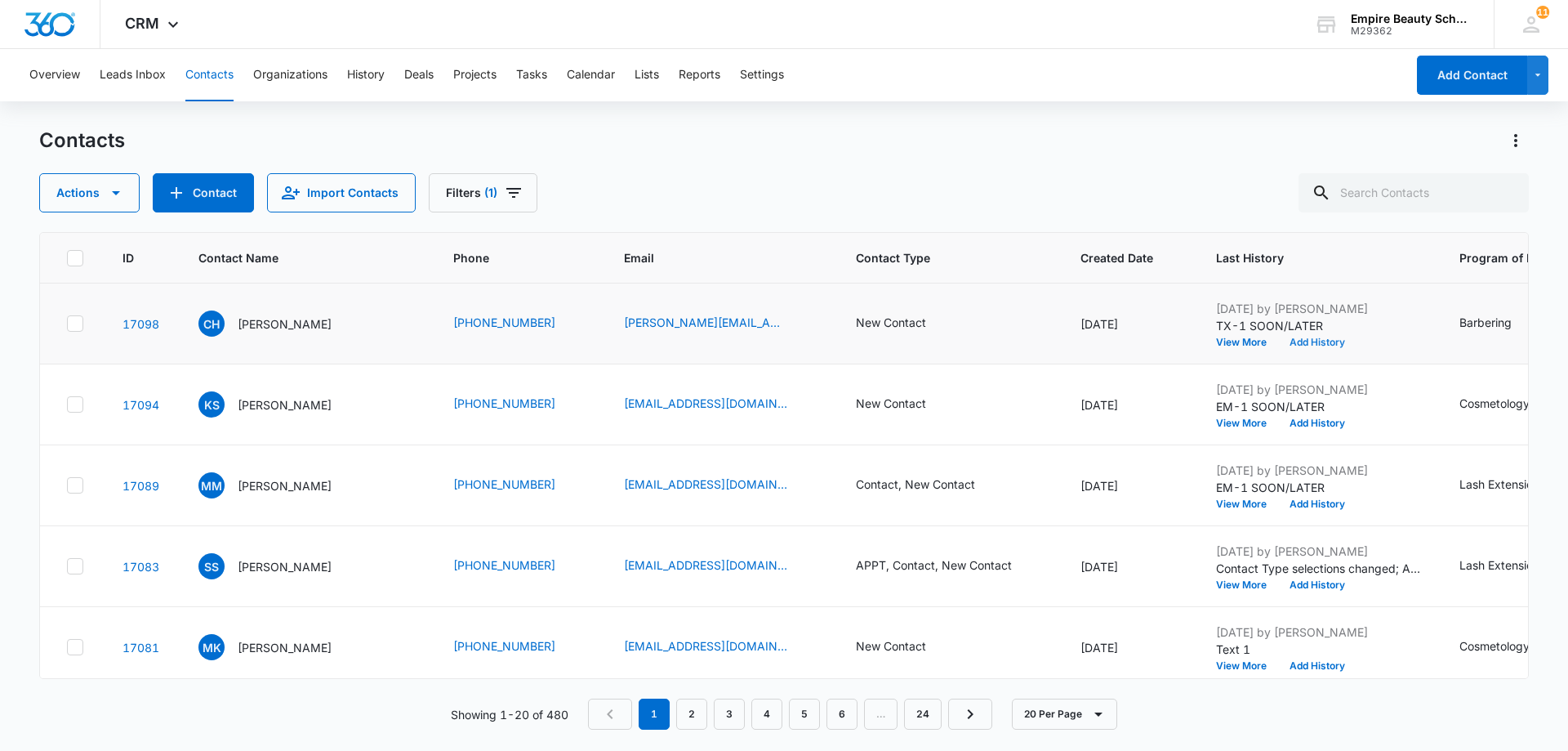
click at [1314, 339] on button "Add History" at bounding box center [1317, 342] width 79 height 10
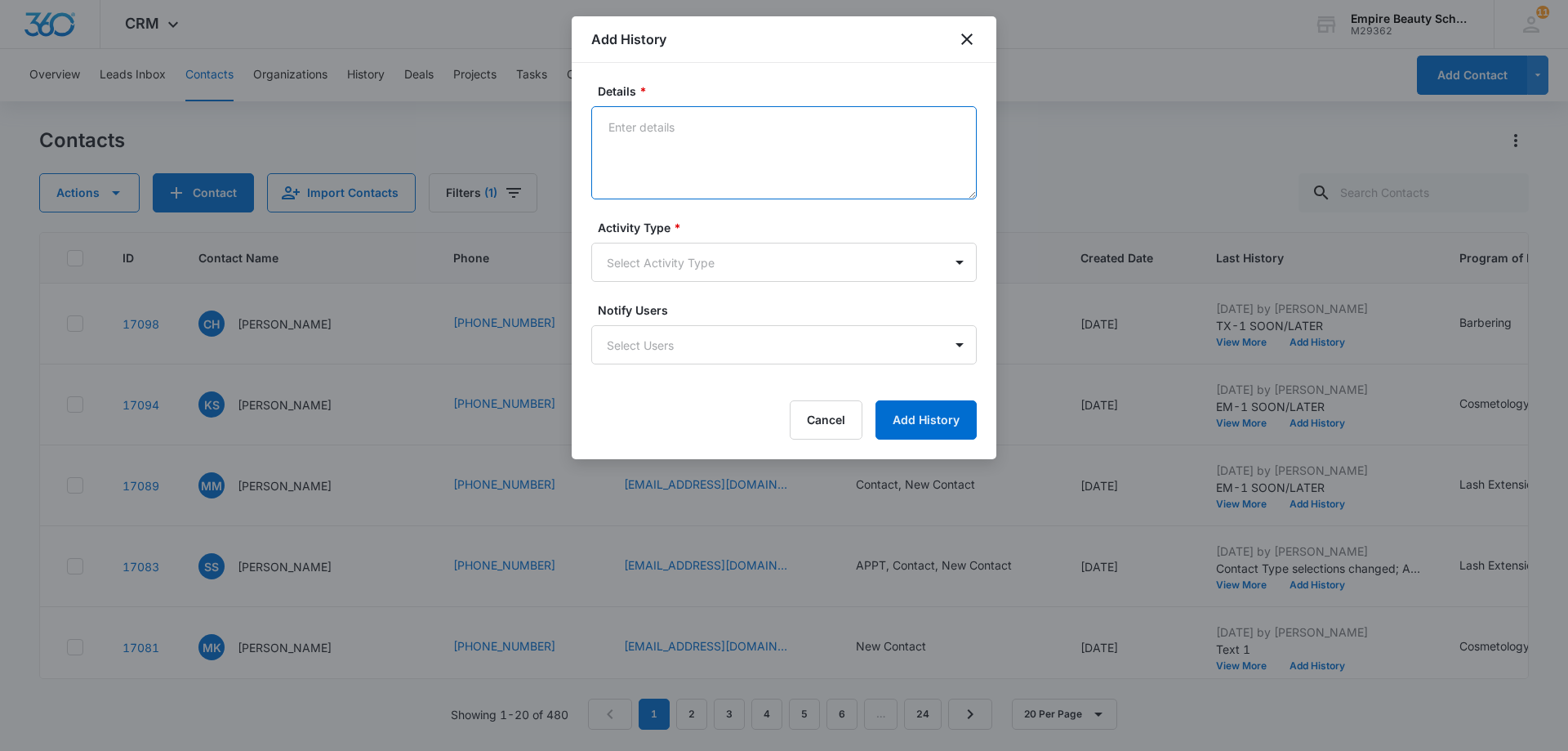
click at [626, 122] on textarea "Details *" at bounding box center [783, 153] width 385 height 93
type textarea "call-1 sooner /later"
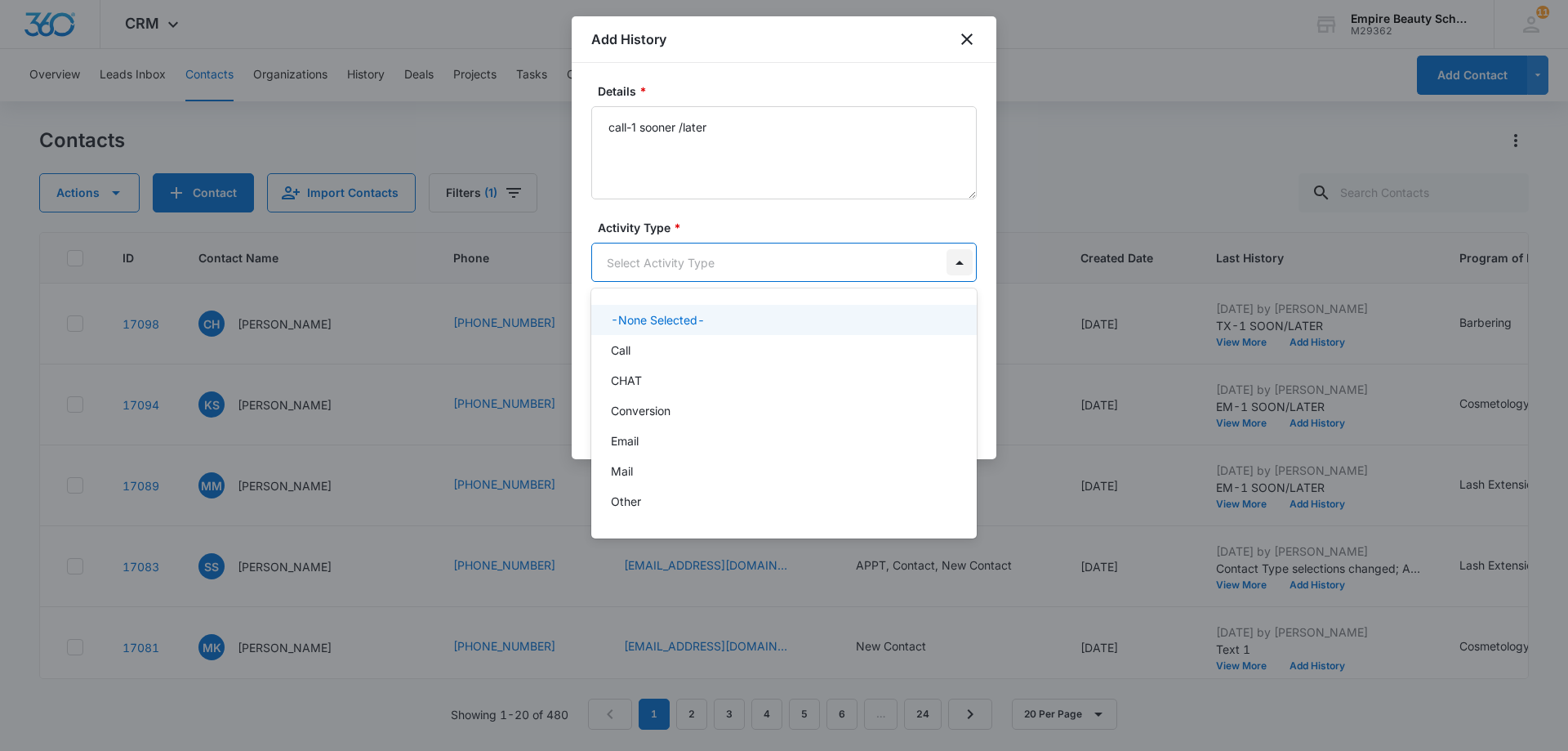
click at [958, 263] on body "CRM Apps Forms CRM Email Shop Payments POS Files Brand Settings AI Assistant Em…" at bounding box center [784, 375] width 1568 height 751
click at [895, 353] on div "Call" at bounding box center [782, 349] width 343 height 17
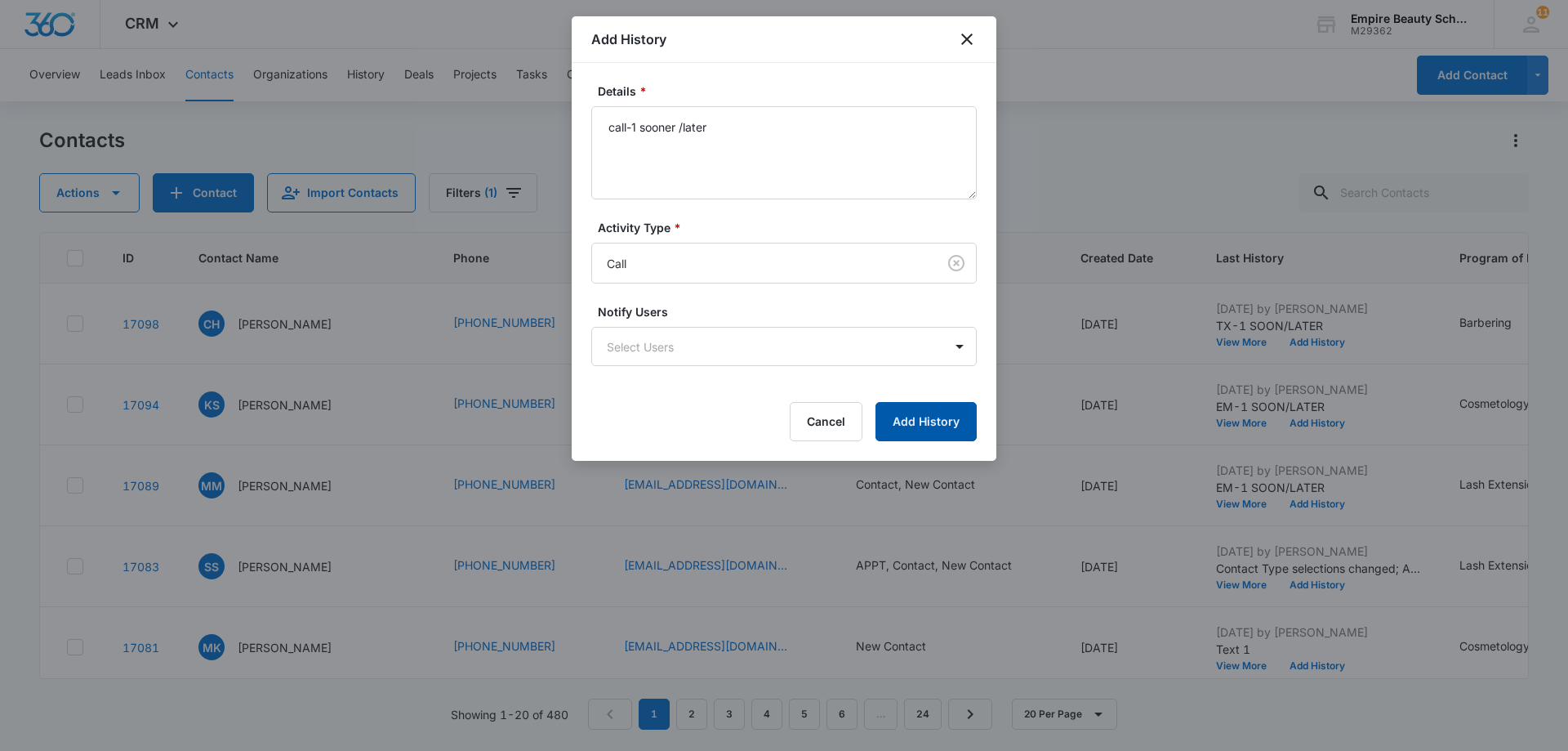
click at [921, 424] on button "Add History" at bounding box center [926, 421] width 102 height 39
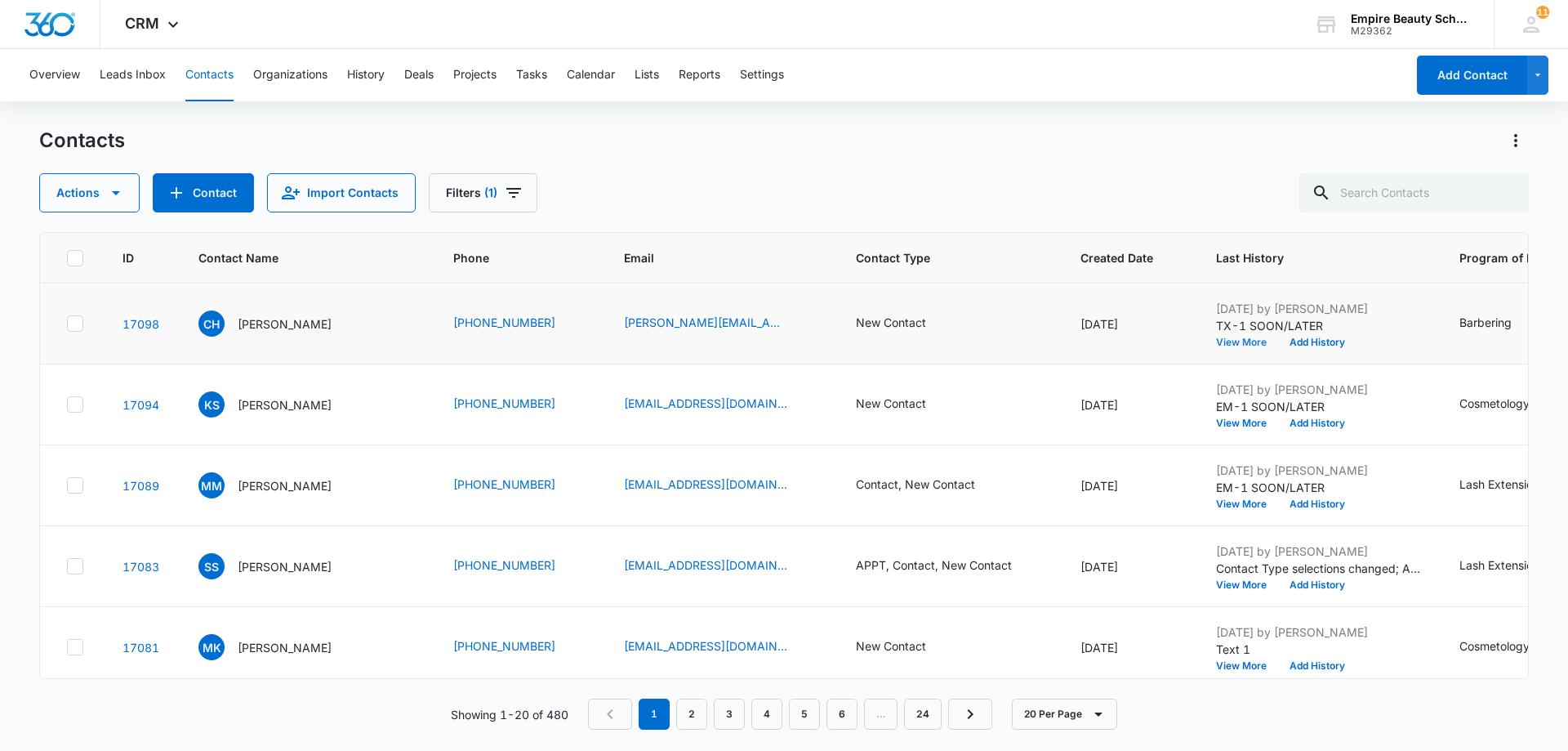
click at [1216, 340] on button "View More" at bounding box center [1247, 342] width 62 height 10
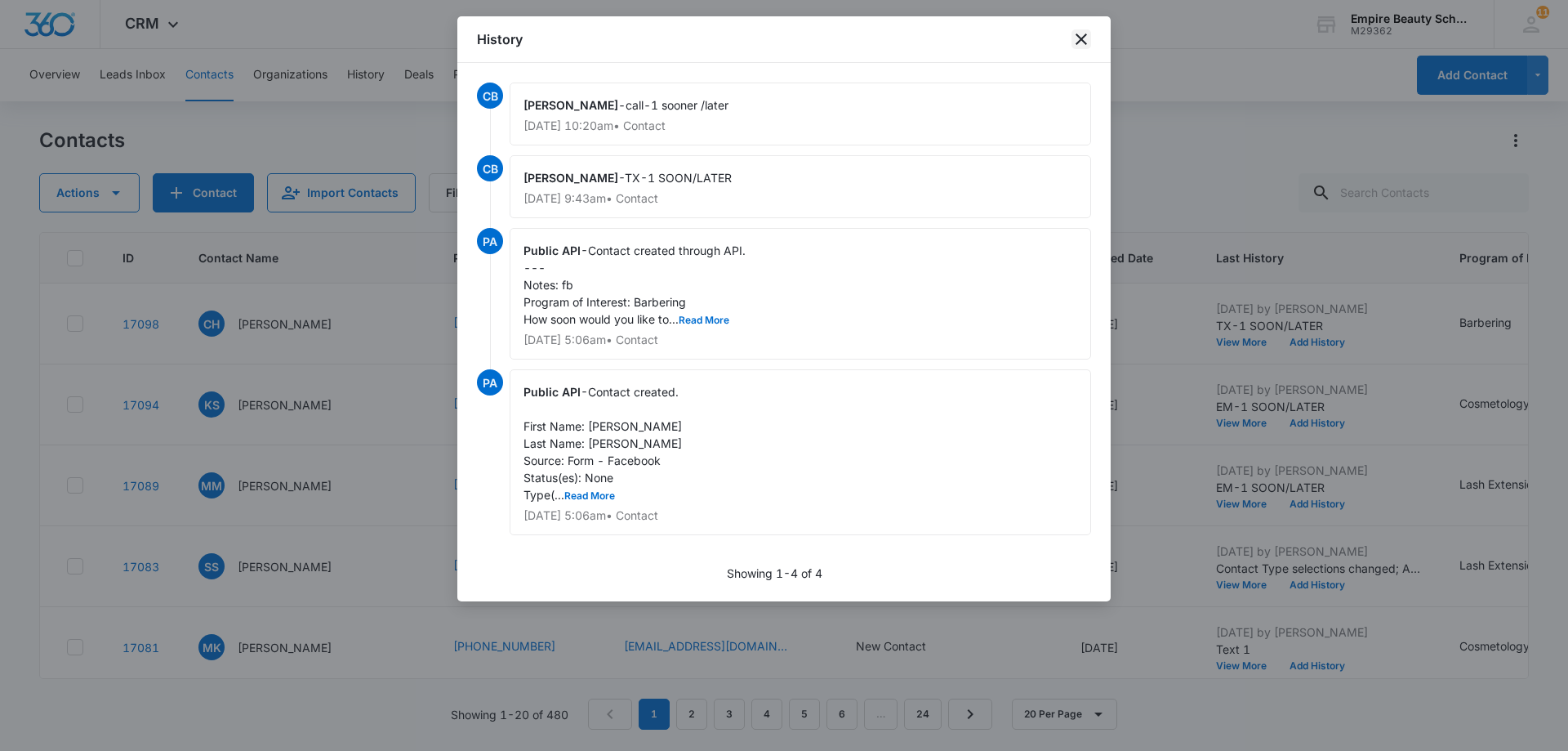
click at [1083, 44] on icon "close" at bounding box center [1080, 38] width 19 height 19
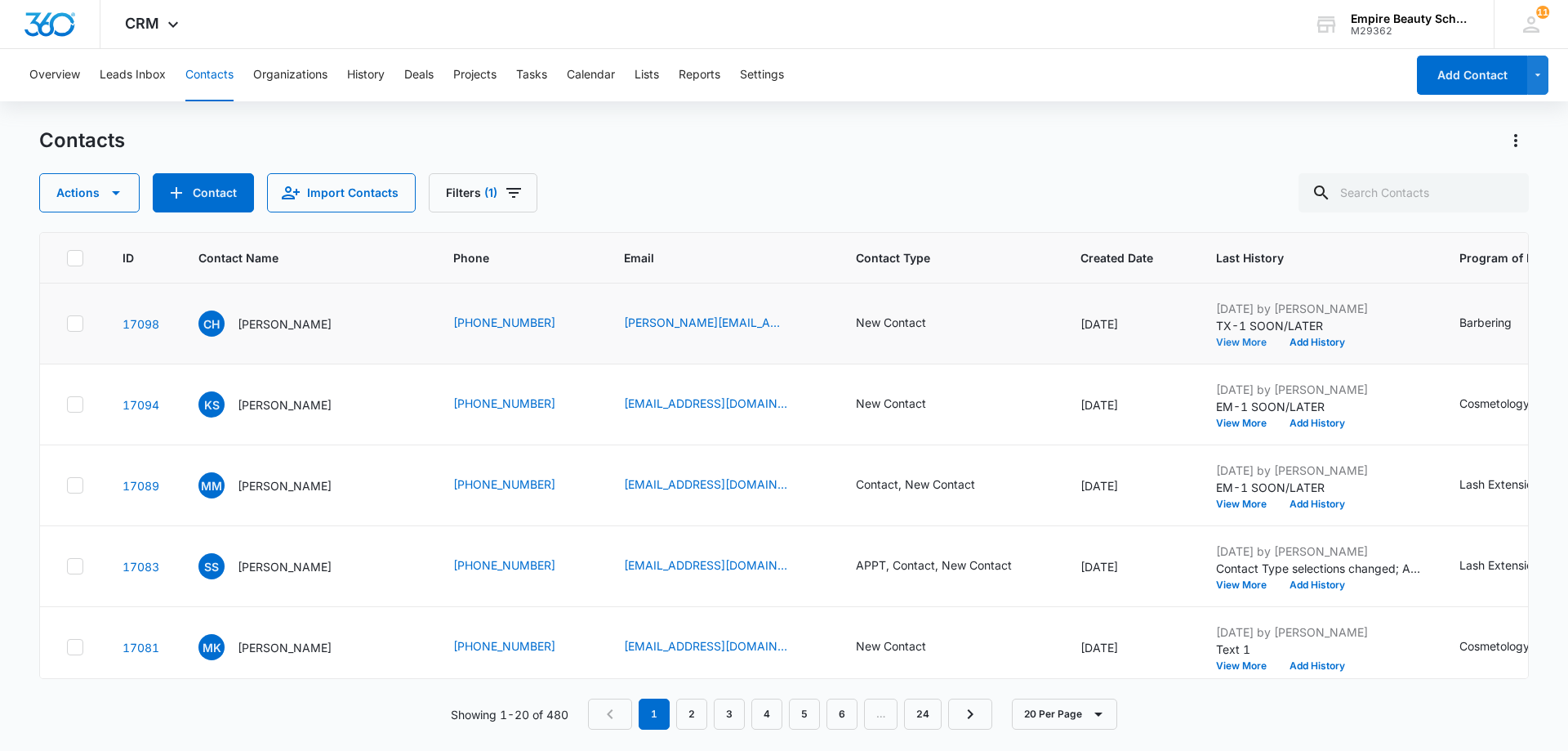
click at [1216, 341] on button "View More" at bounding box center [1247, 342] width 62 height 10
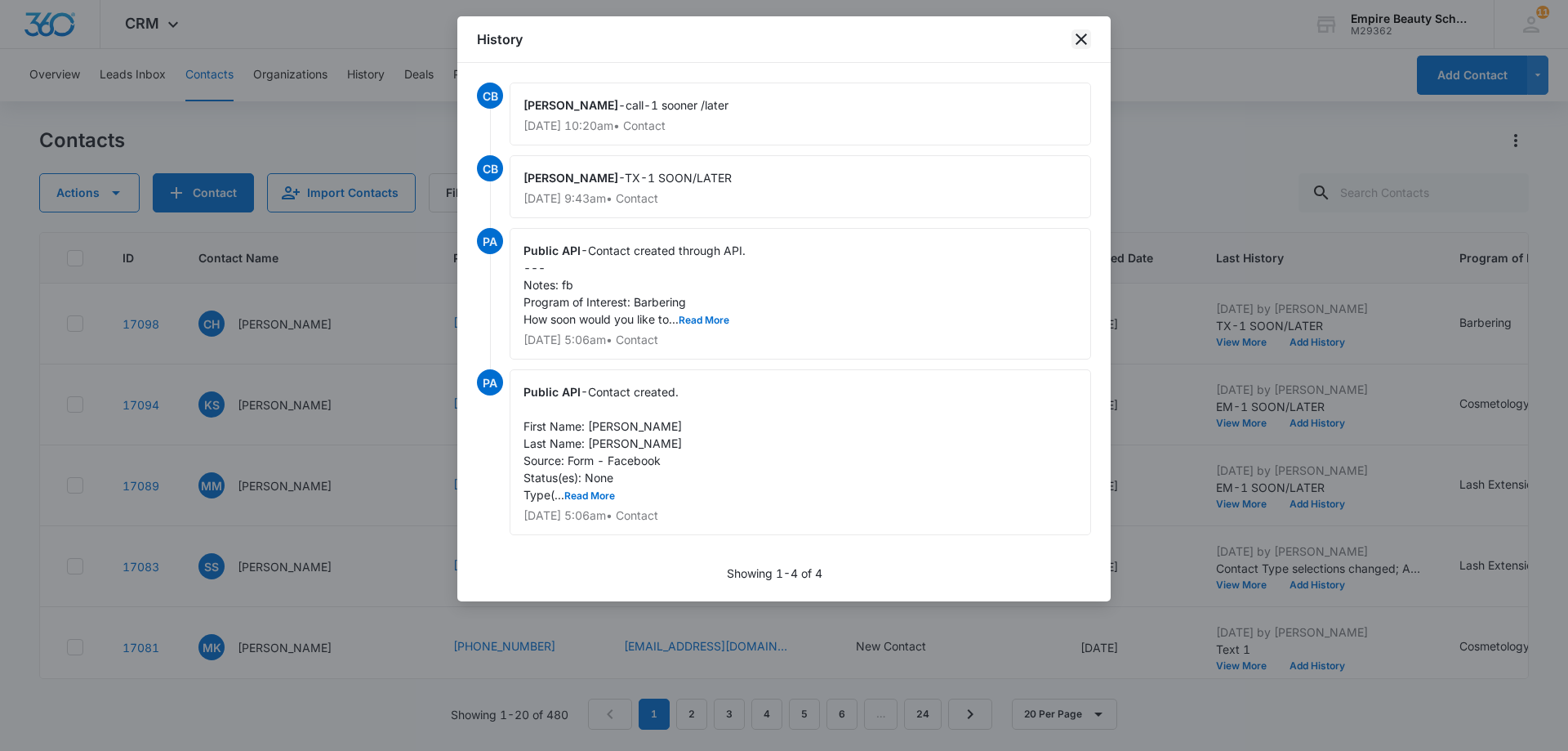
click at [1087, 40] on icon "close" at bounding box center [1080, 38] width 19 height 19
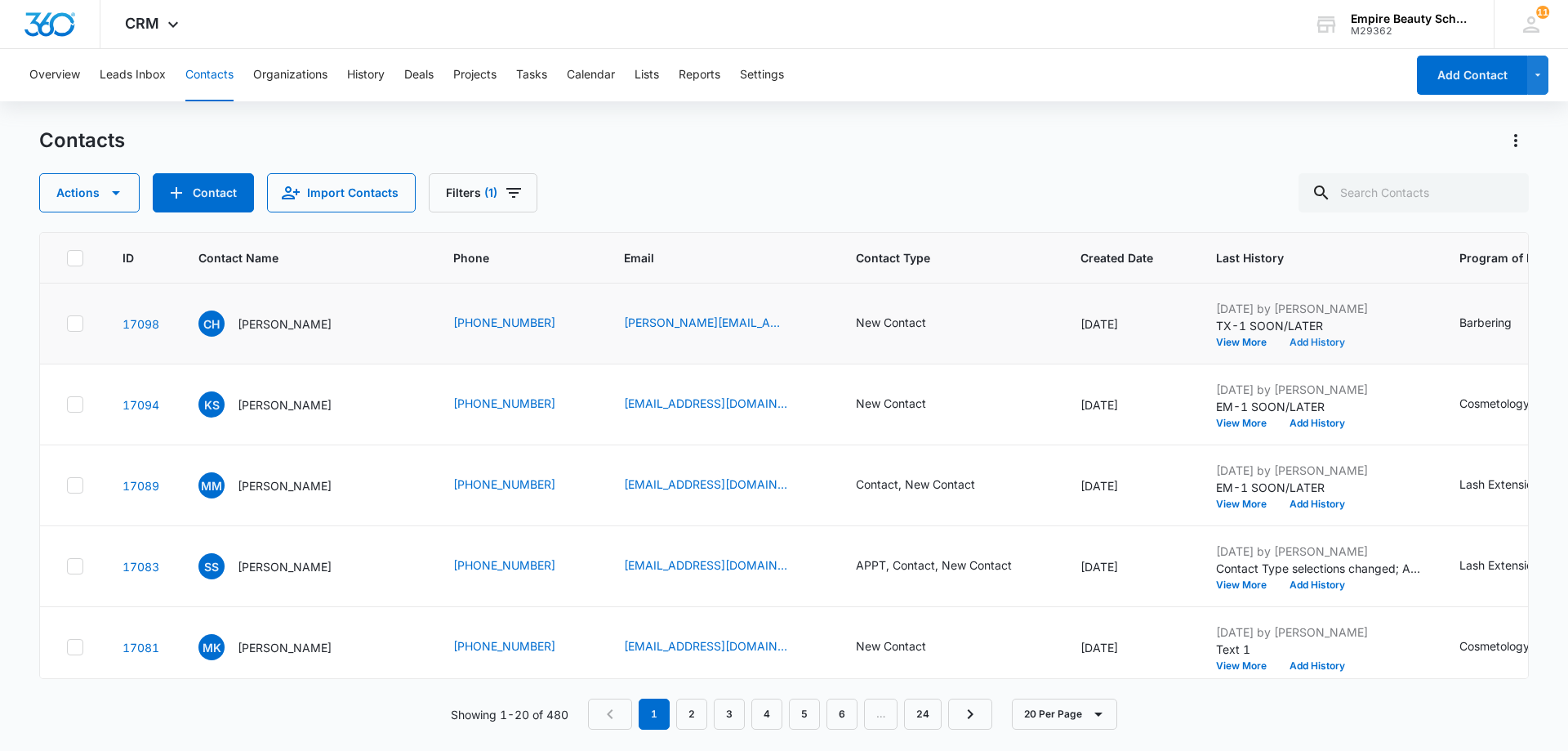
click at [1311, 336] on div "[DATE] by [PERSON_NAME][GEOGRAPHIC_DATA] [GEOGRAPHIC_DATA]-1 SOON/LATER View Mo…" at bounding box center [1317, 324] width 204 height 48
click at [1311, 343] on button "Add History" at bounding box center [1317, 342] width 79 height 10
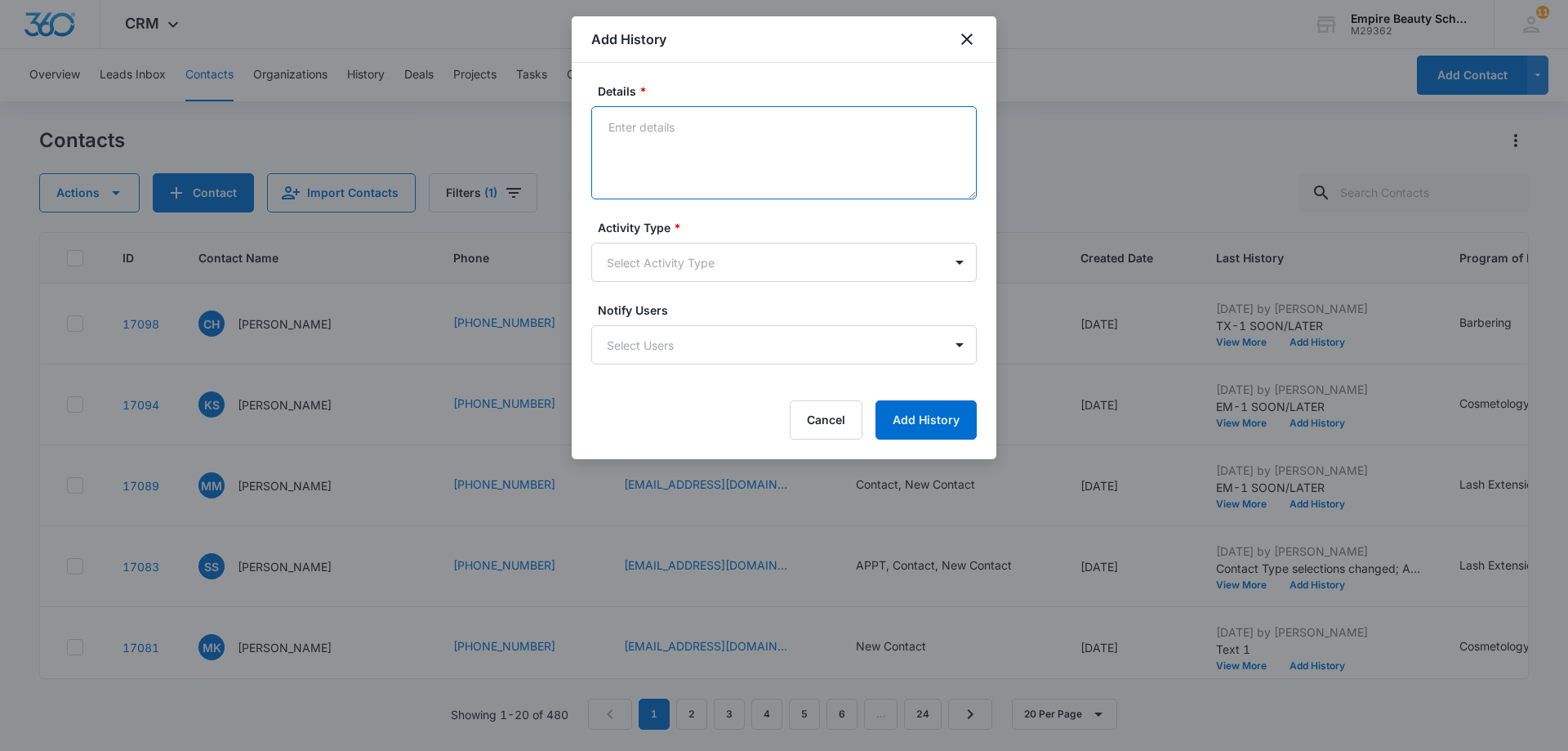
click at [642, 133] on textarea "Details *" at bounding box center [783, 153] width 385 height 93
type textarea "Em-1 sooner/later"
click at [958, 263] on body "CRM Apps Forms CRM Email Shop Payments POS Files Brand Settings AI Assistant Em…" at bounding box center [784, 375] width 1568 height 751
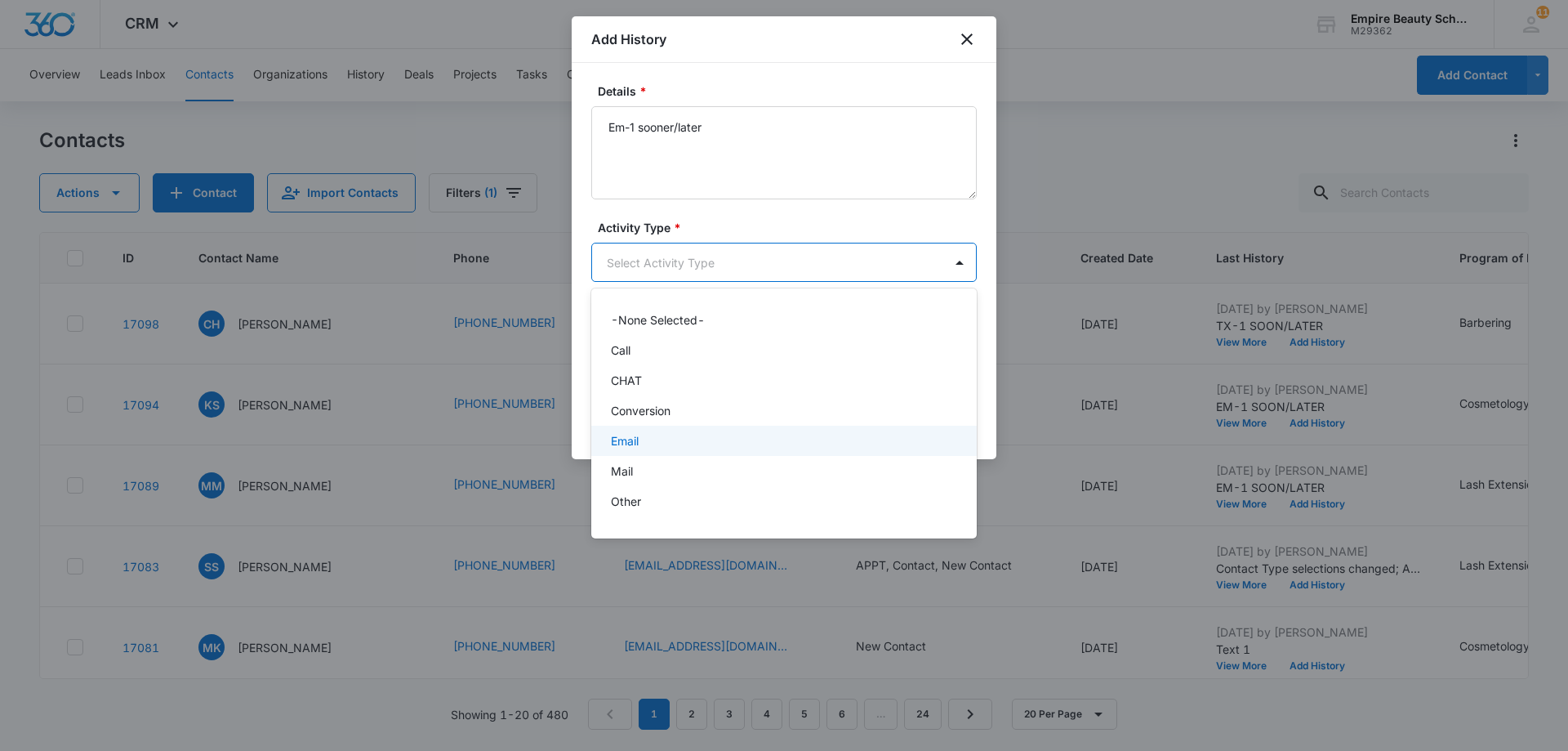
click at [855, 431] on div "Email" at bounding box center [783, 440] width 385 height 30
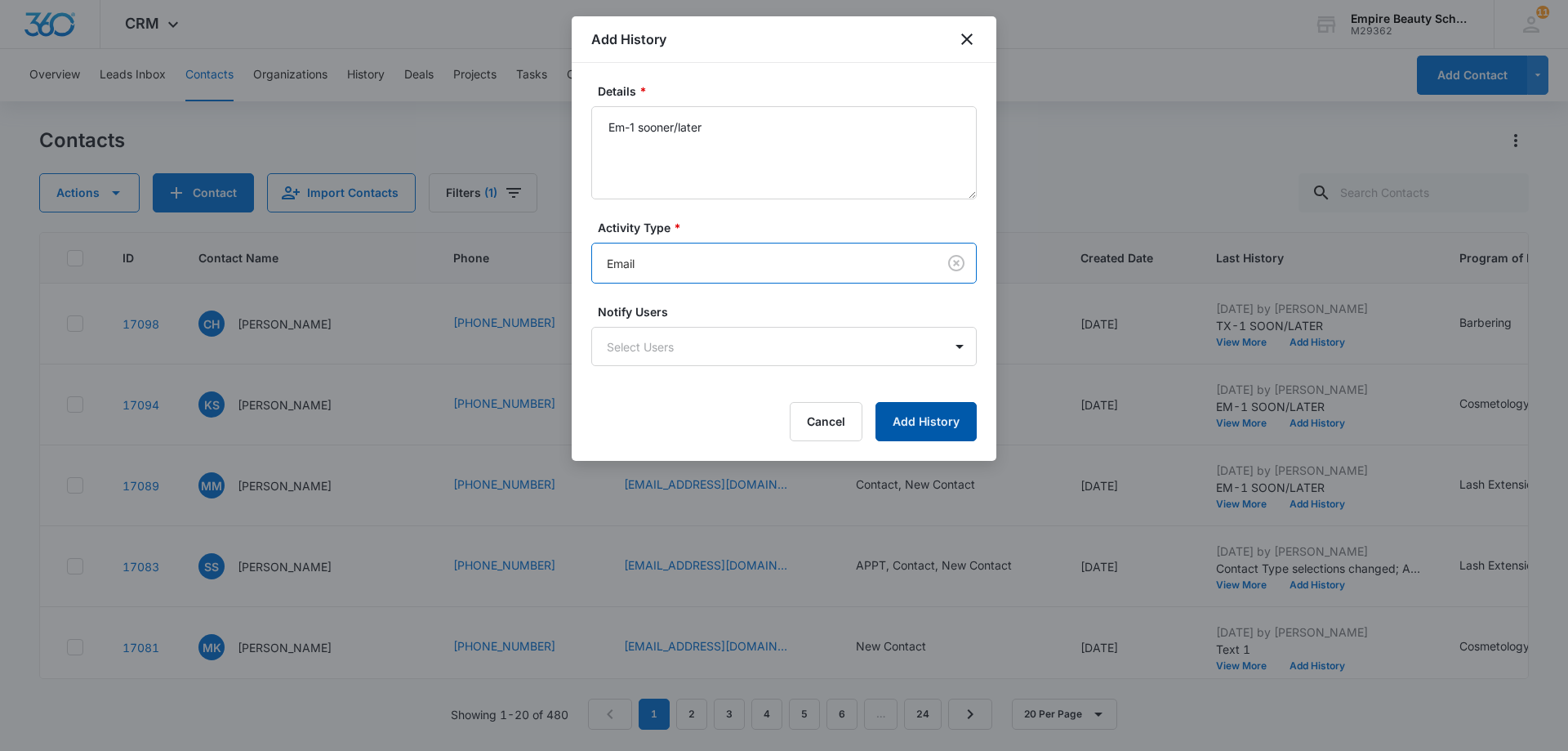
click at [935, 419] on button "Add History" at bounding box center [926, 421] width 102 height 39
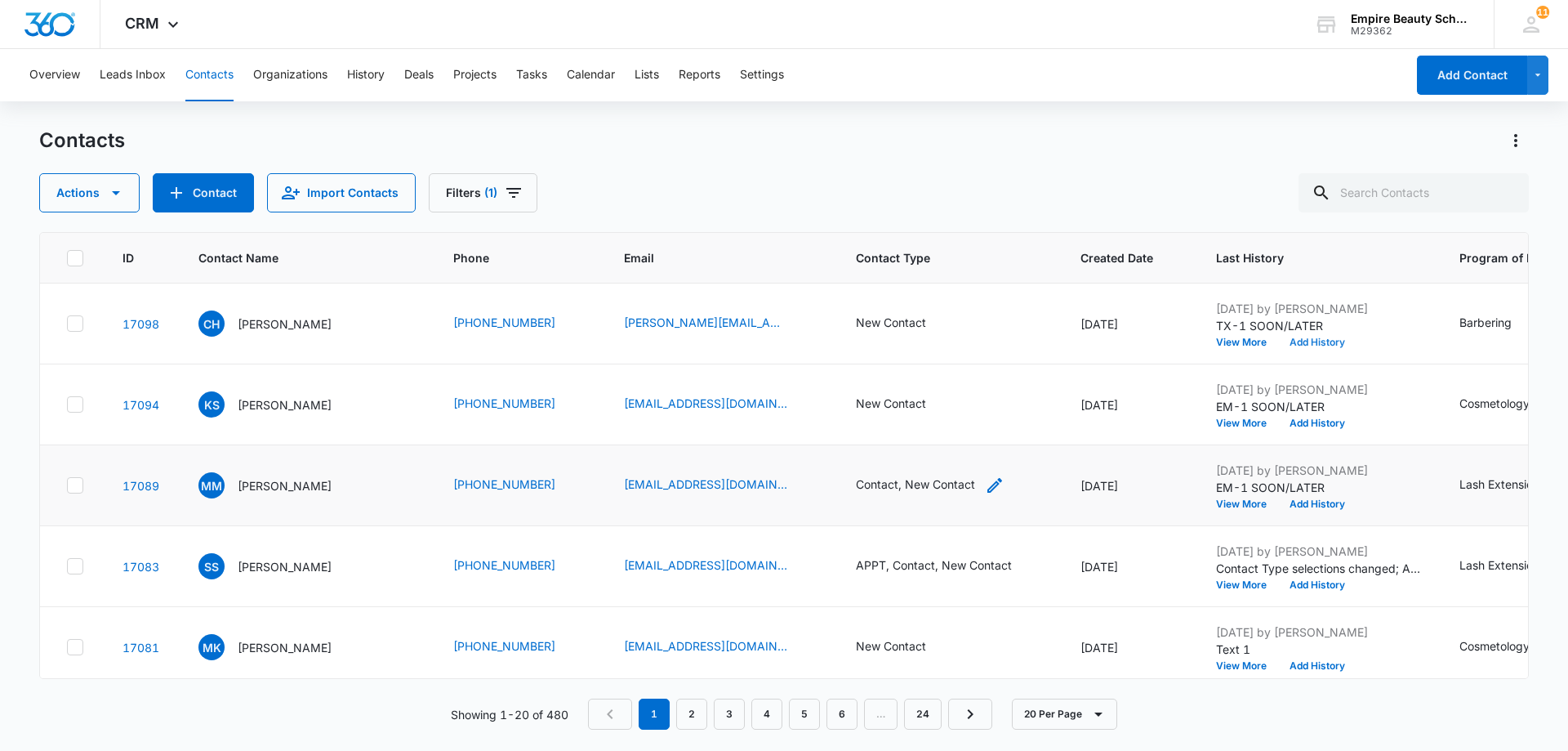
scroll to position [81, 0]
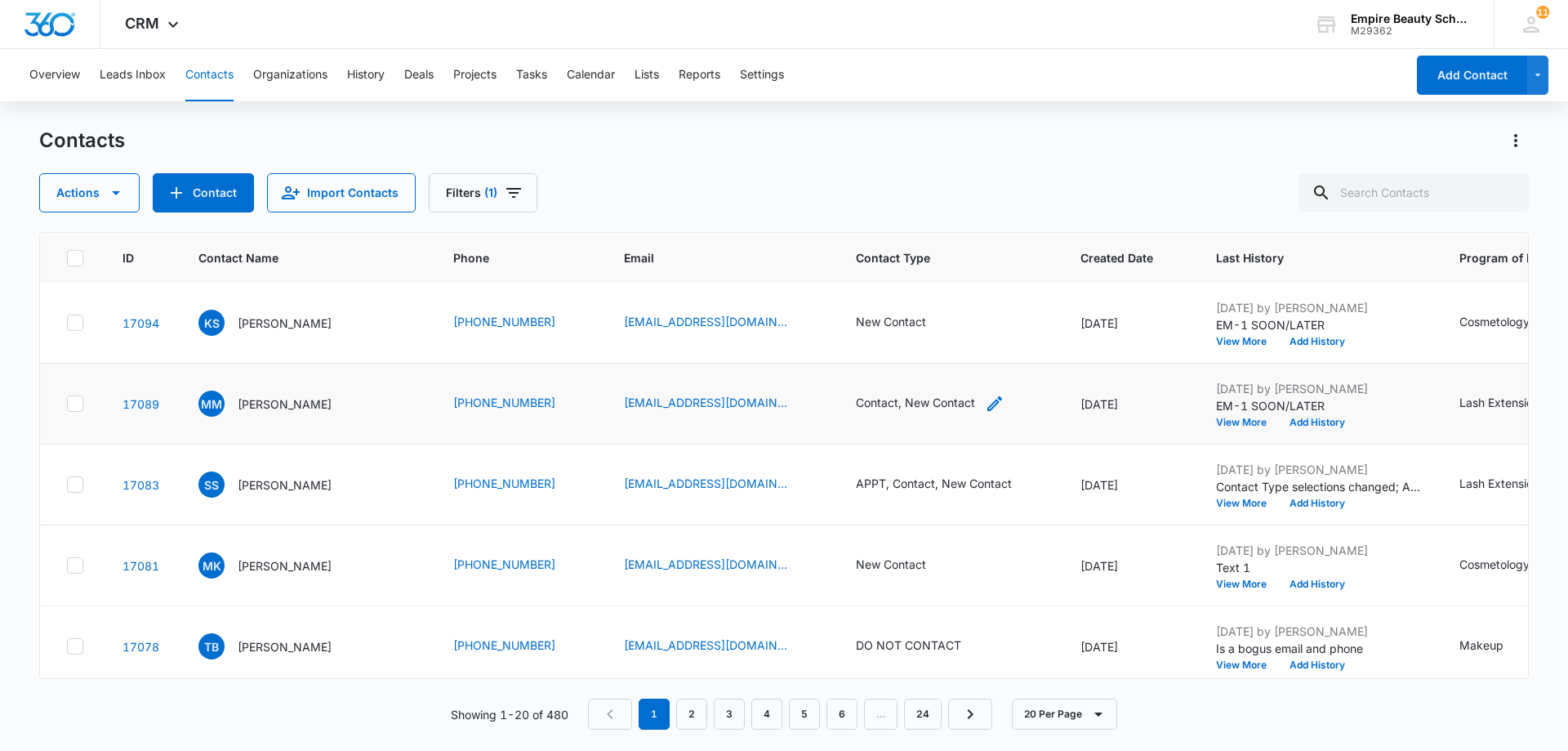
click at [957, 407] on div "Contact, New Contact" at bounding box center [916, 402] width 119 height 17
click at [1020, 294] on div at bounding box center [1026, 298] width 27 height 27
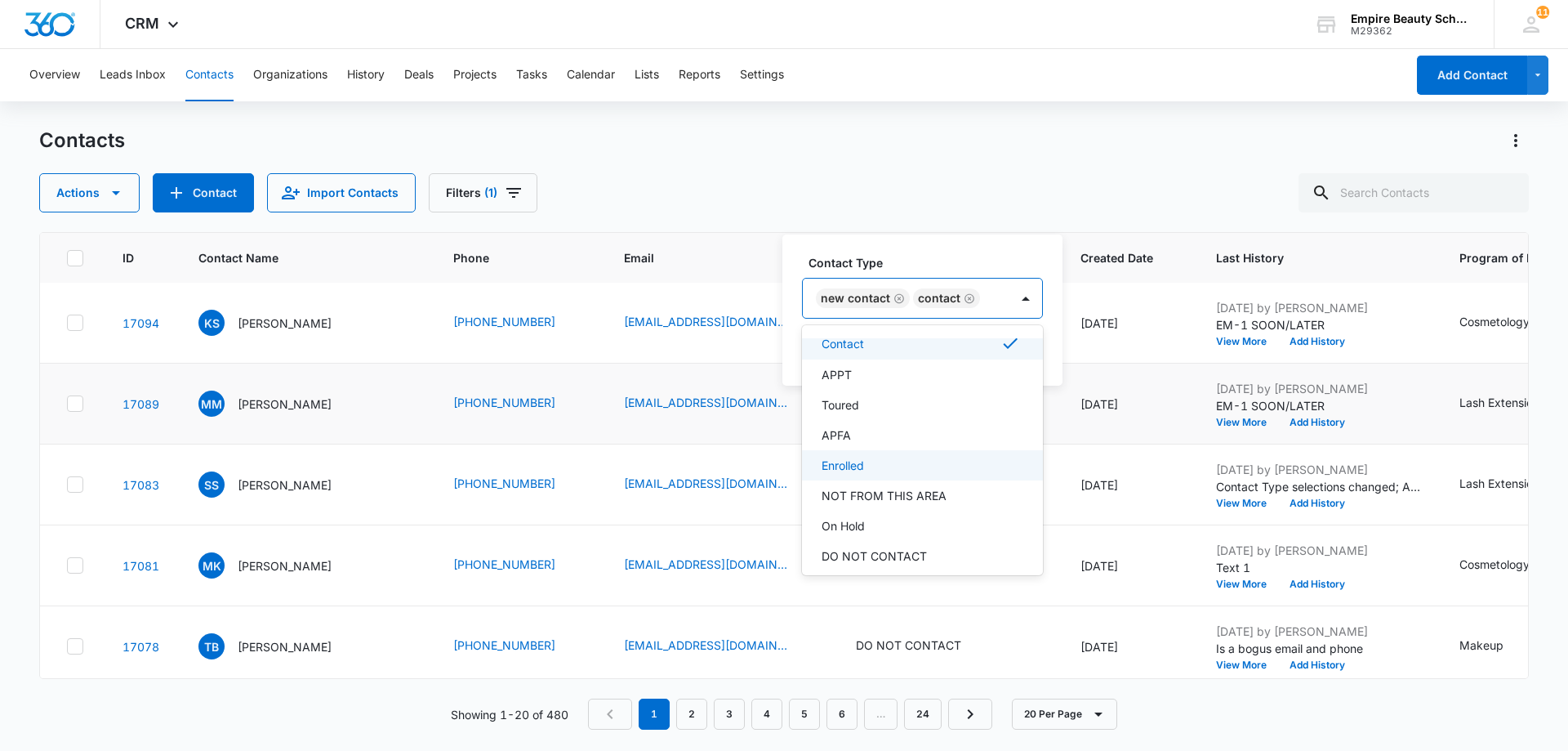
scroll to position [27, 0]
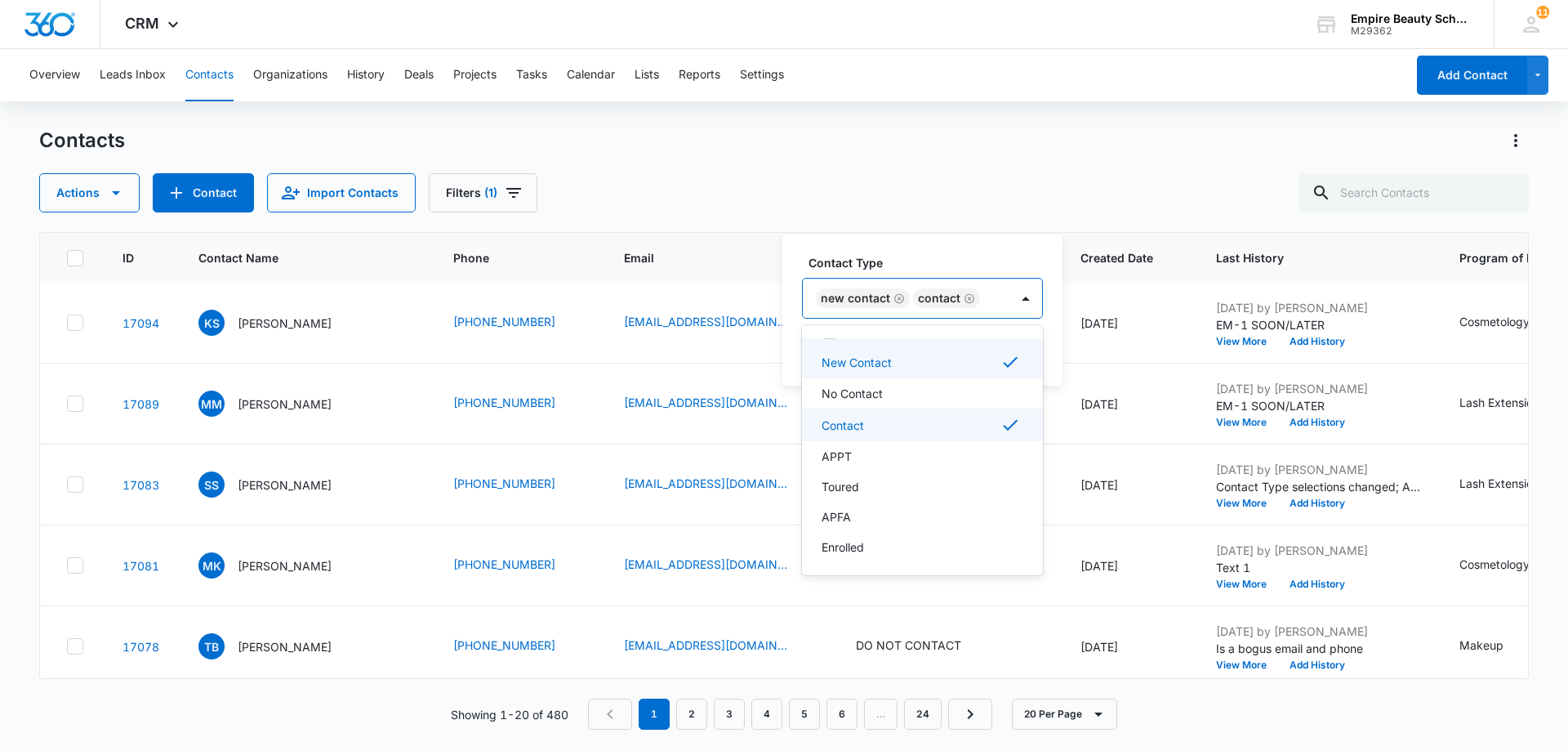
click at [1008, 233] on th "Contact Type" at bounding box center [949, 257] width 225 height 50
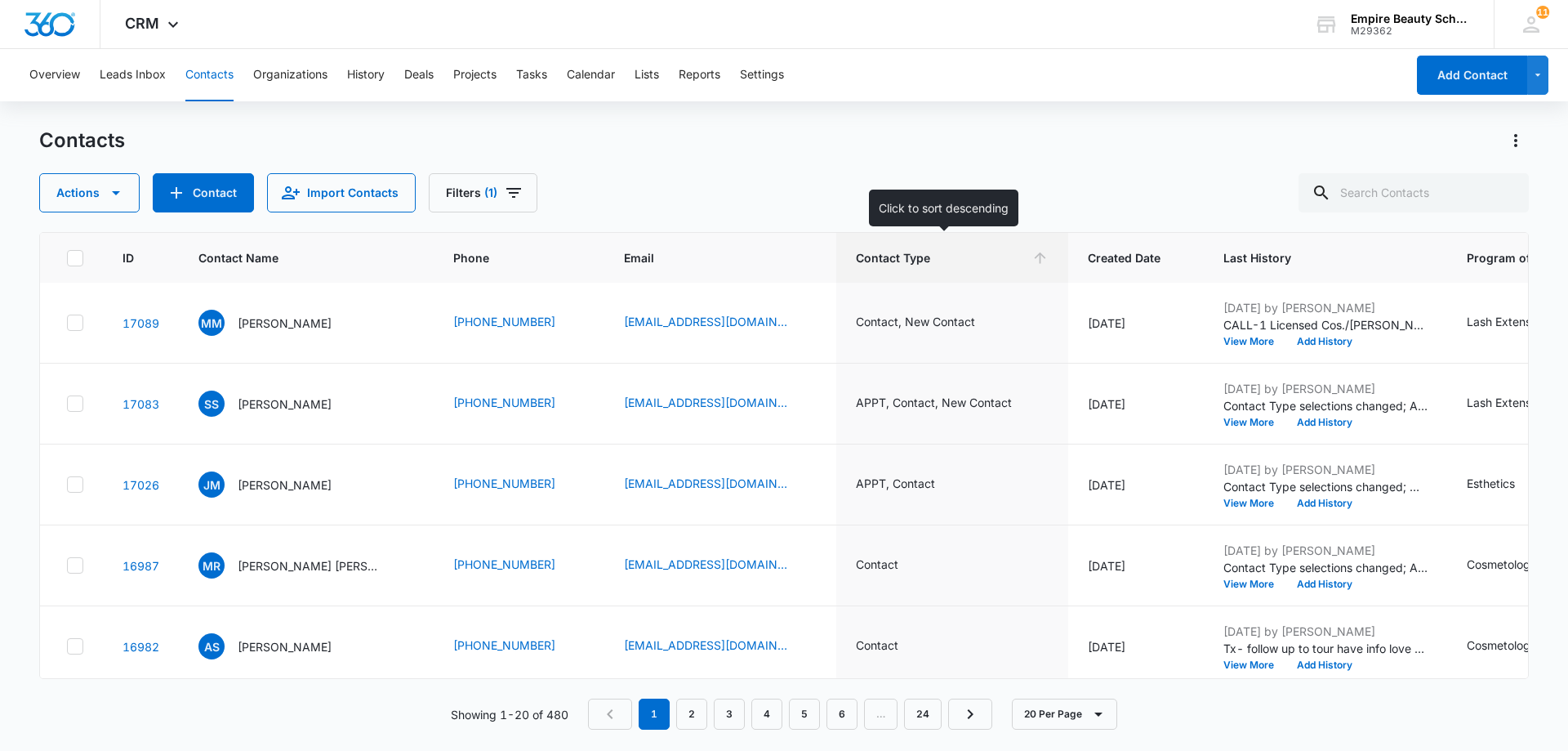
scroll to position [0, 0]
click at [1008, 233] on th "Contact Type" at bounding box center [952, 257] width 232 height 50
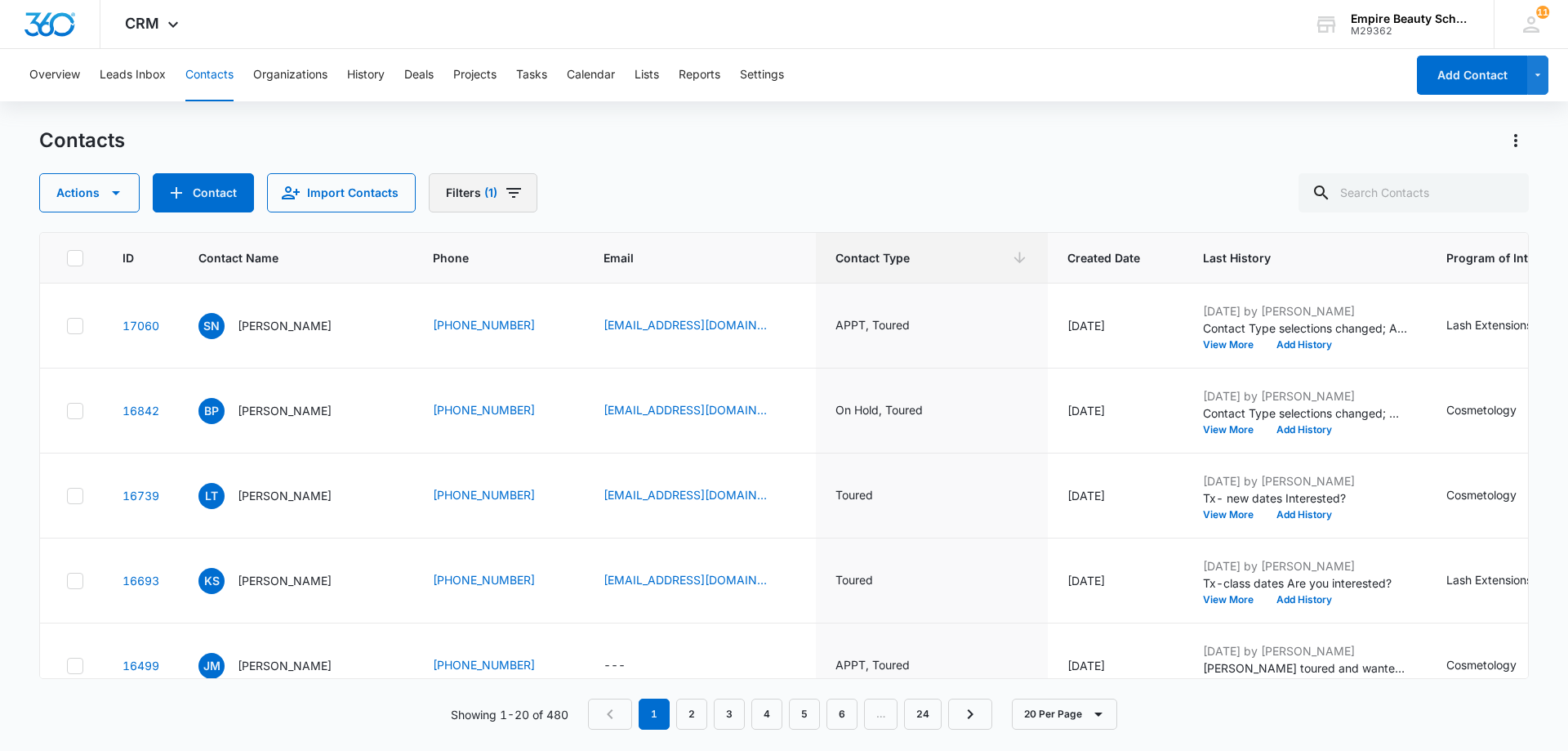
click at [504, 187] on icon "Filters" at bounding box center [513, 192] width 19 height 19
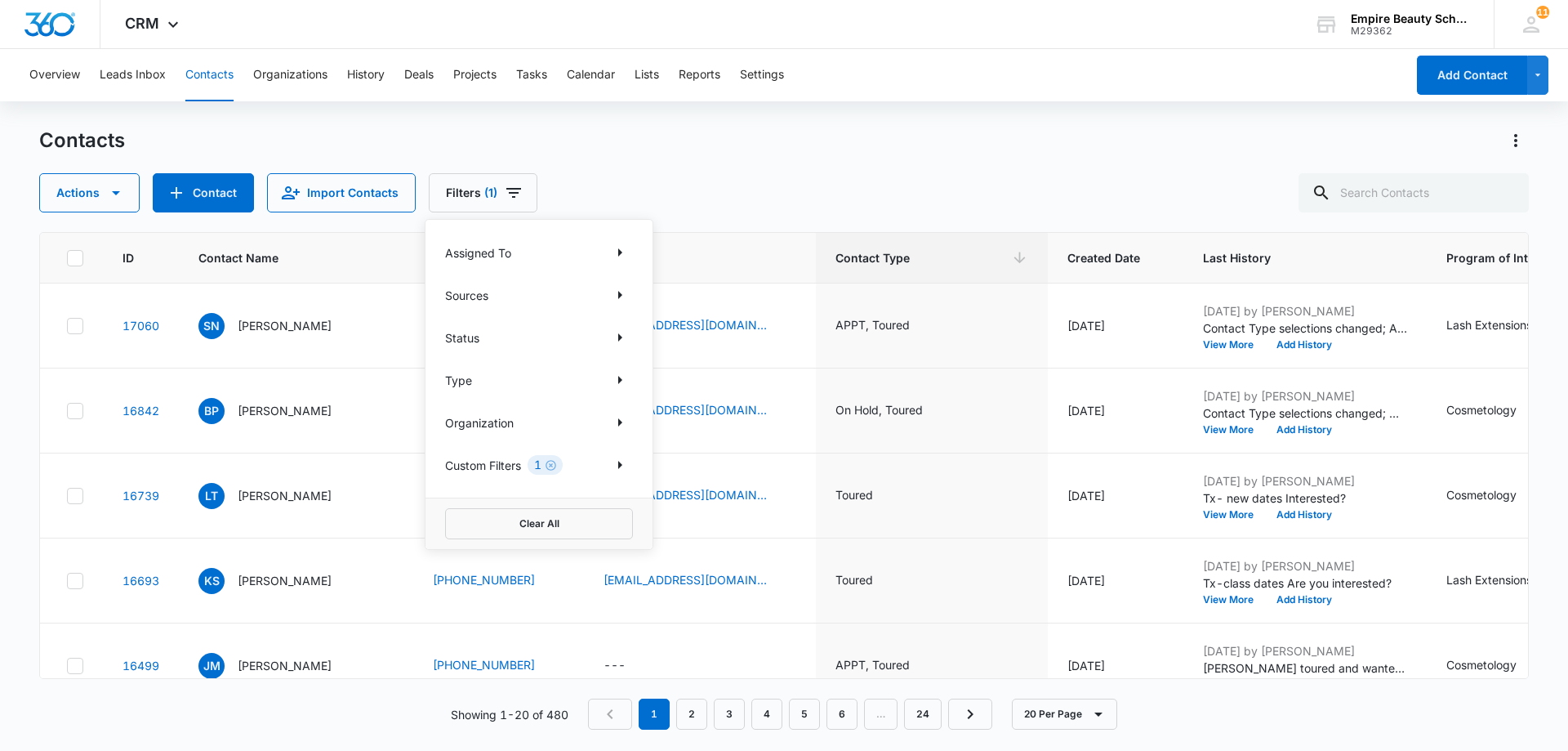
click at [515, 462] on p "Custom Filters" at bounding box center [483, 465] width 76 height 17
click at [623, 461] on icon "Show Custom Filters filters" at bounding box center [619, 464] width 19 height 19
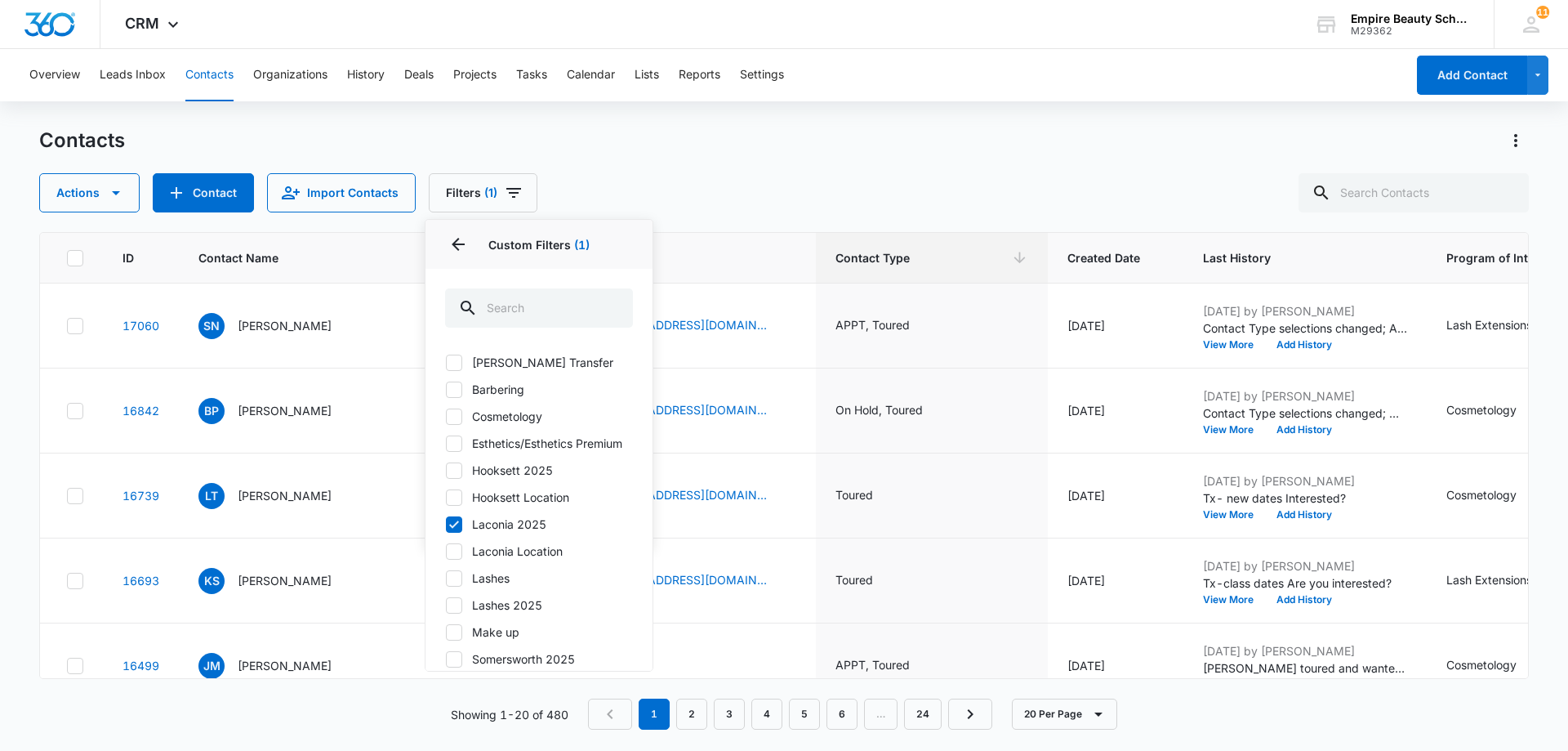
click at [490, 532] on label "Laconia 2025" at bounding box center [539, 523] width 188 height 17
click at [446, 524] on input "Laconia 2025" at bounding box center [446, 523] width 1 height 1
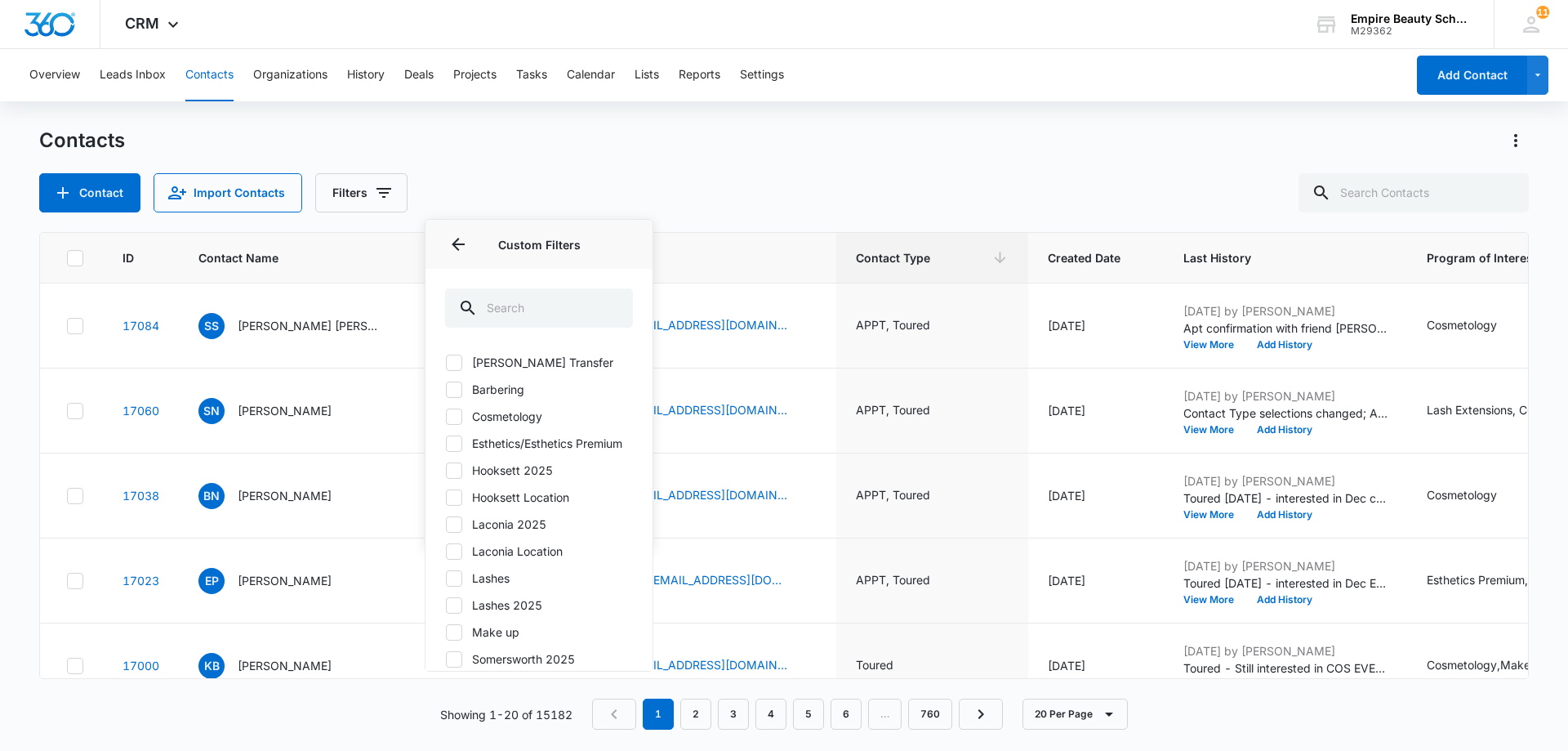
click at [456, 531] on icon at bounding box center [454, 524] width 15 height 15
click at [446, 524] on input "Laconia 2025" at bounding box center [446, 523] width 1 height 1
checkbox input "true"
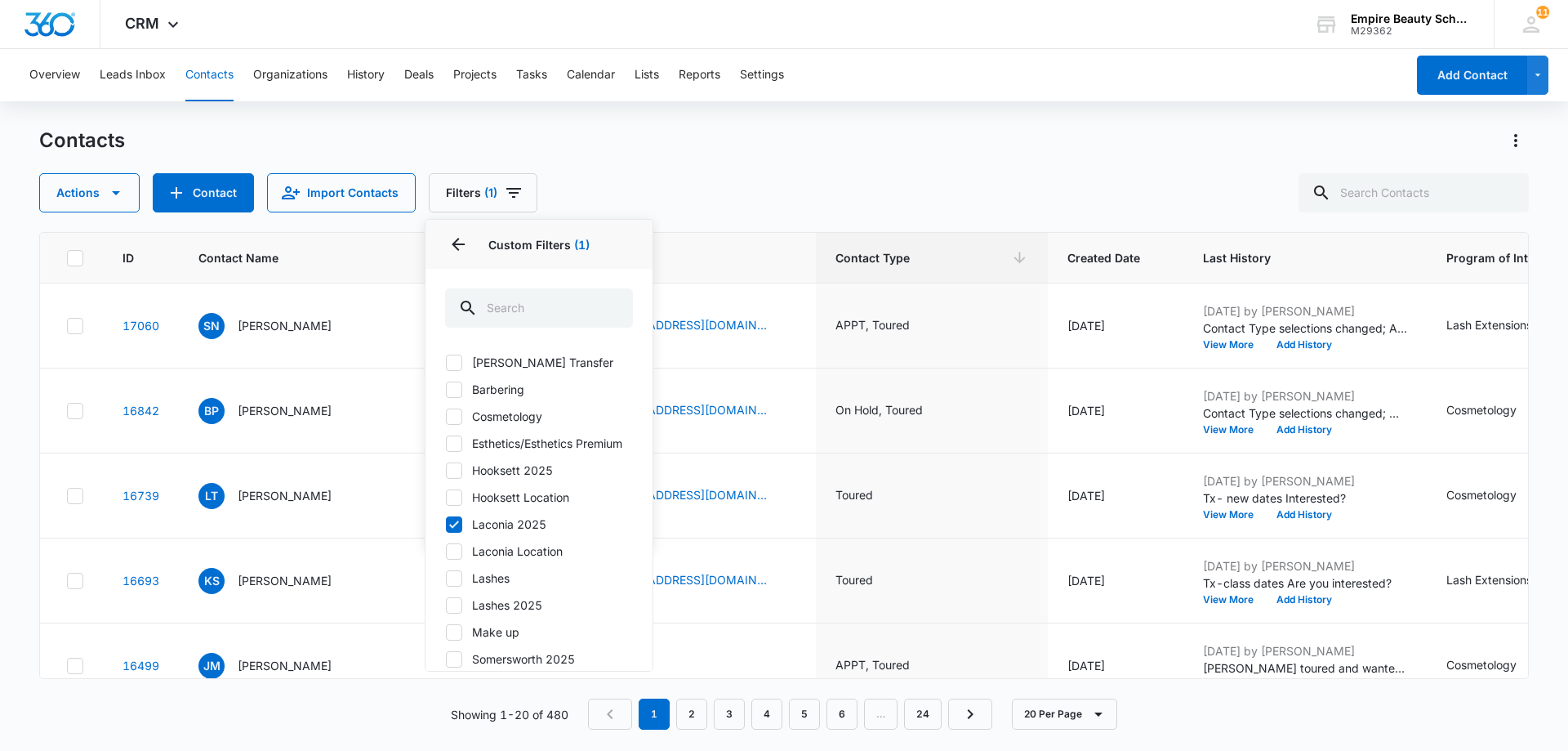
click at [861, 79] on div "Overview Leads Inbox Contacts Organizations History Deals Projects Tasks Calend…" at bounding box center [712, 75] width 1386 height 52
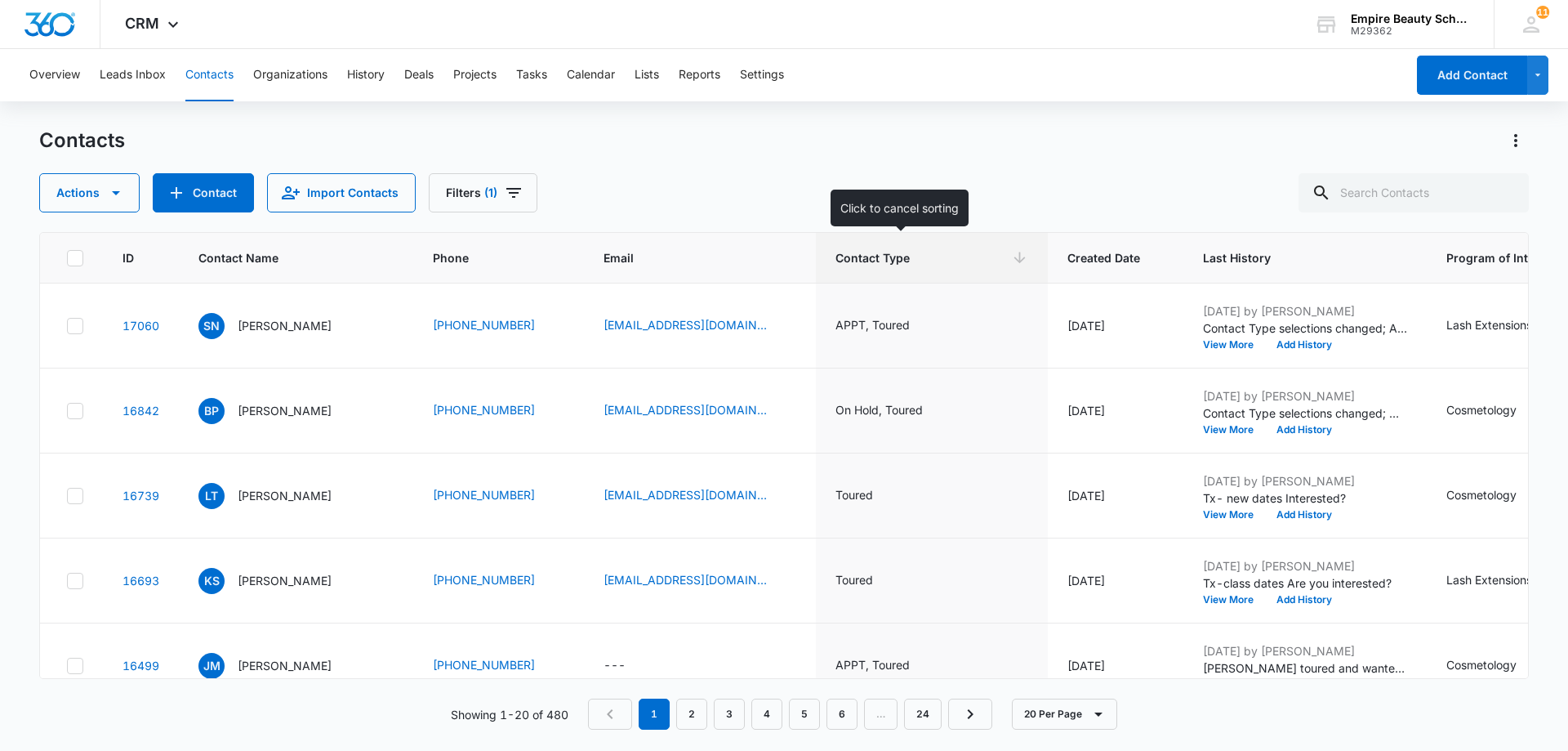
click at [1015, 255] on icon at bounding box center [1020, 258] width 11 height 11
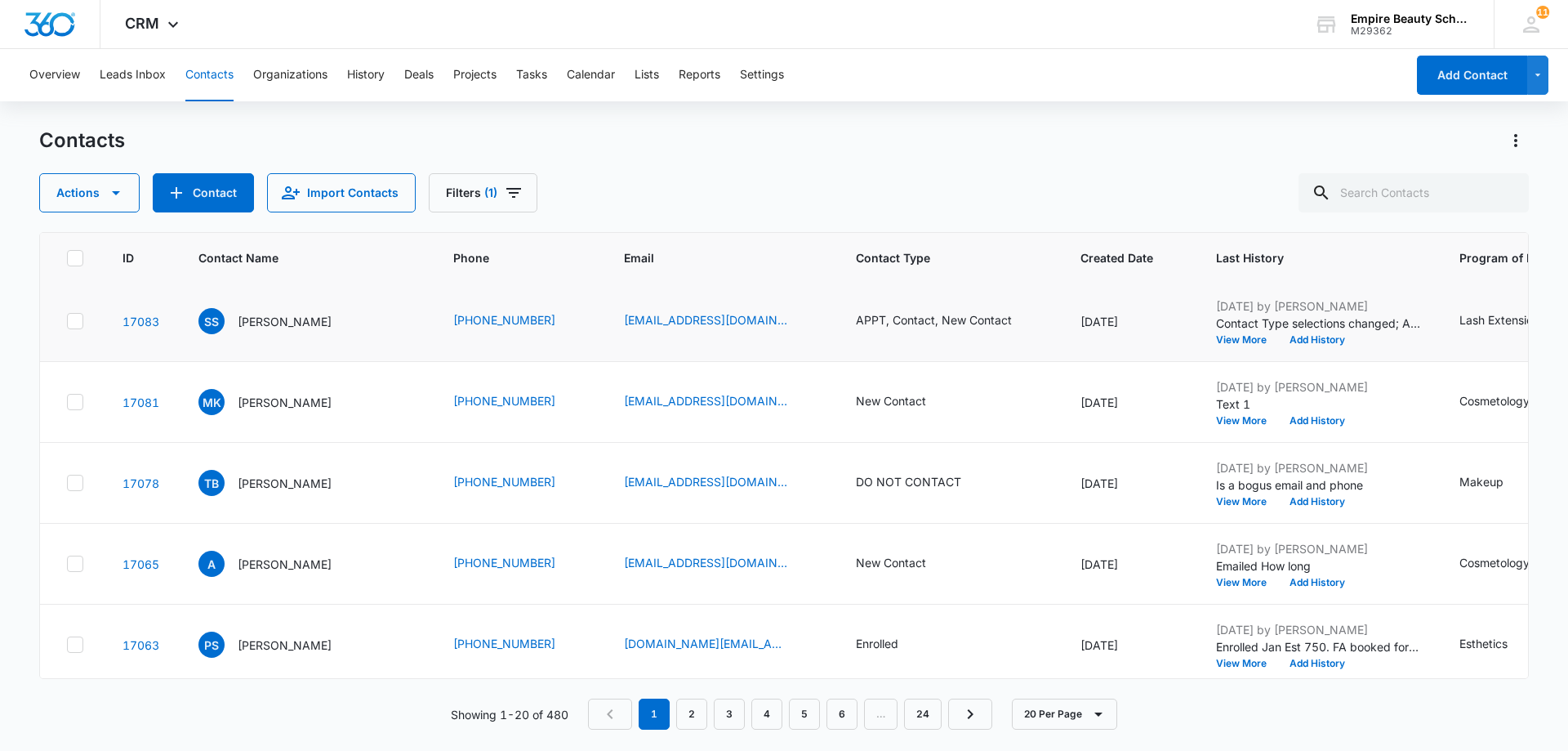
scroll to position [327, 0]
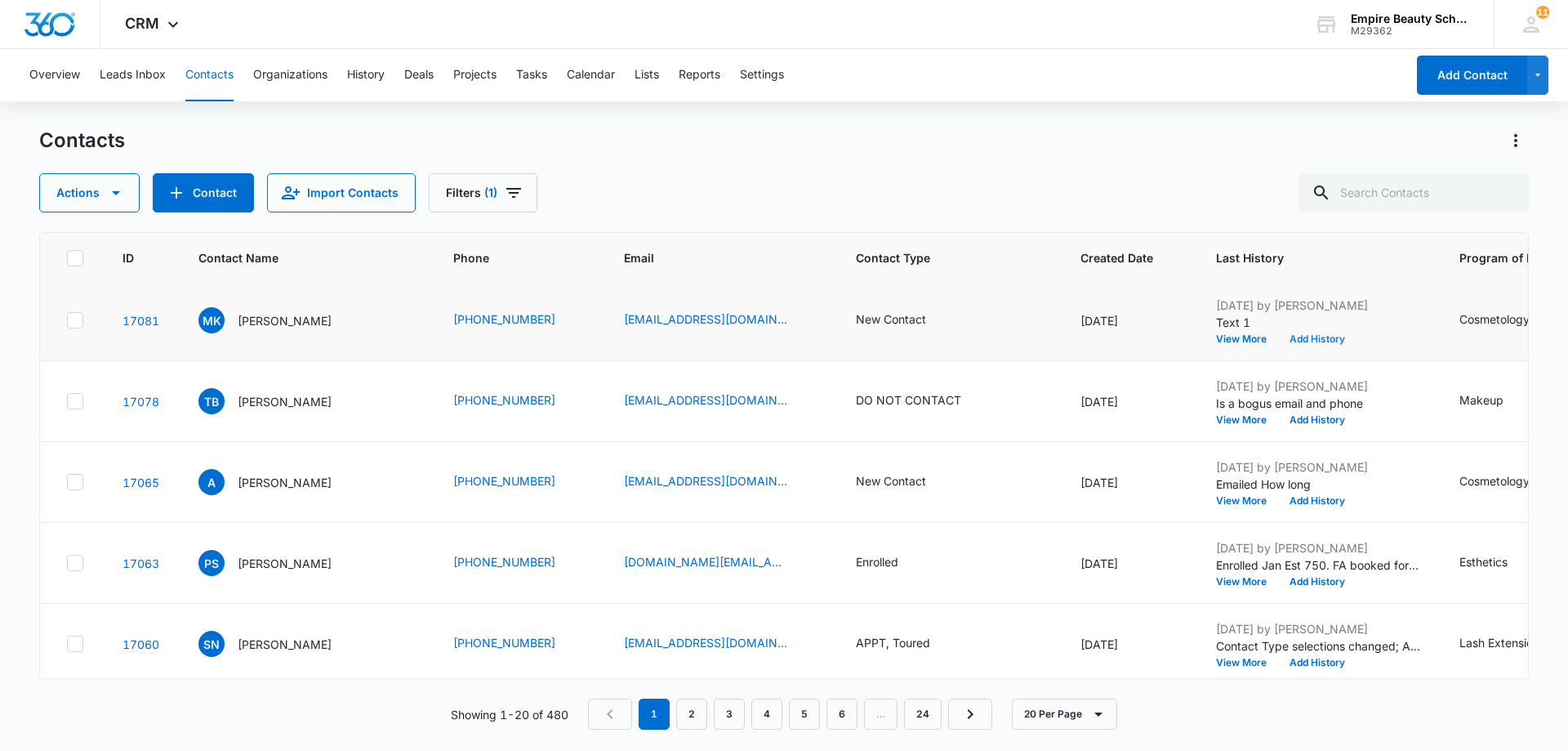
click at [1316, 335] on button "Add History" at bounding box center [1317, 338] width 79 height 10
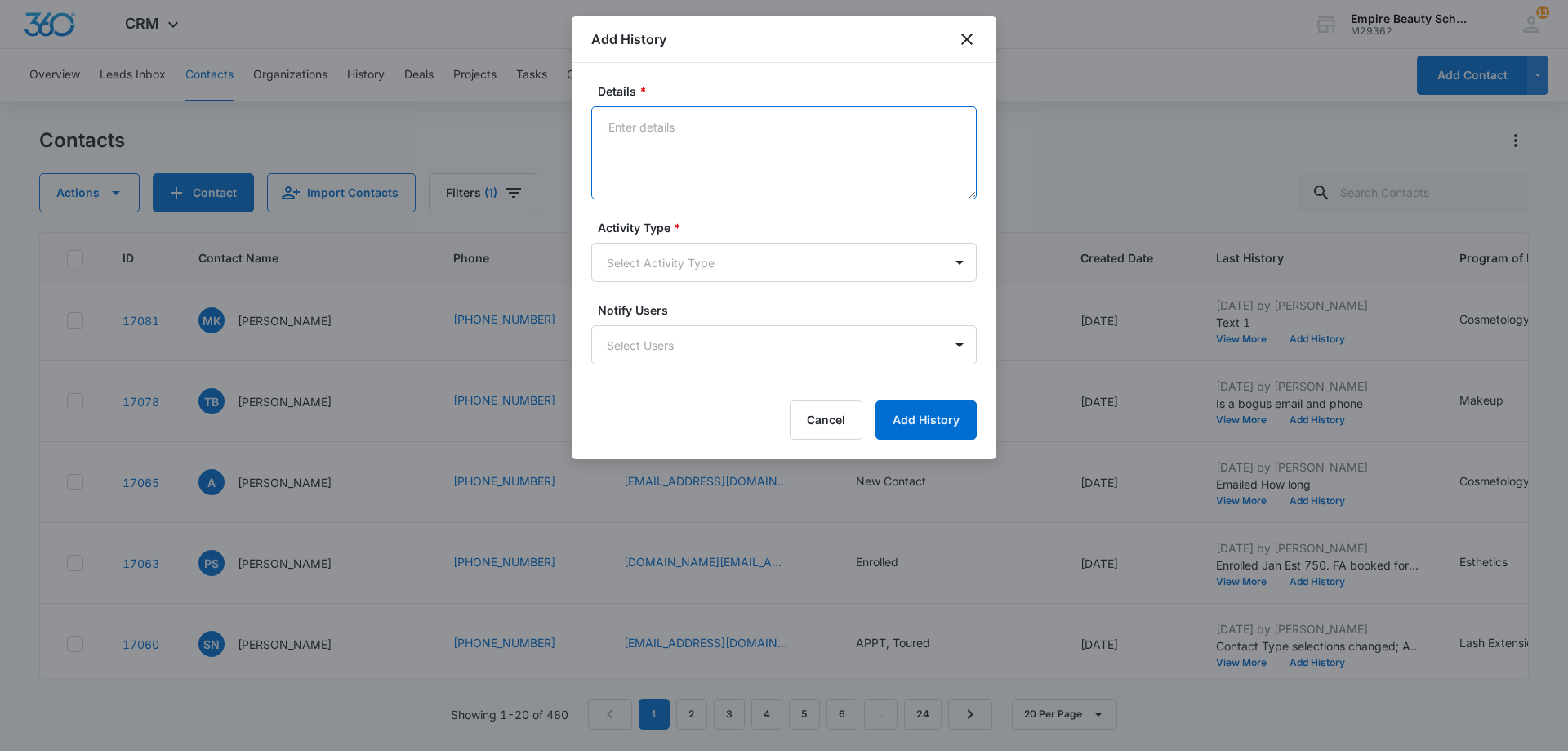
click at [624, 122] on textarea "Details *" at bounding box center [783, 153] width 385 height 93
type textarea "Call-1 Hung up when I said who I was!!"
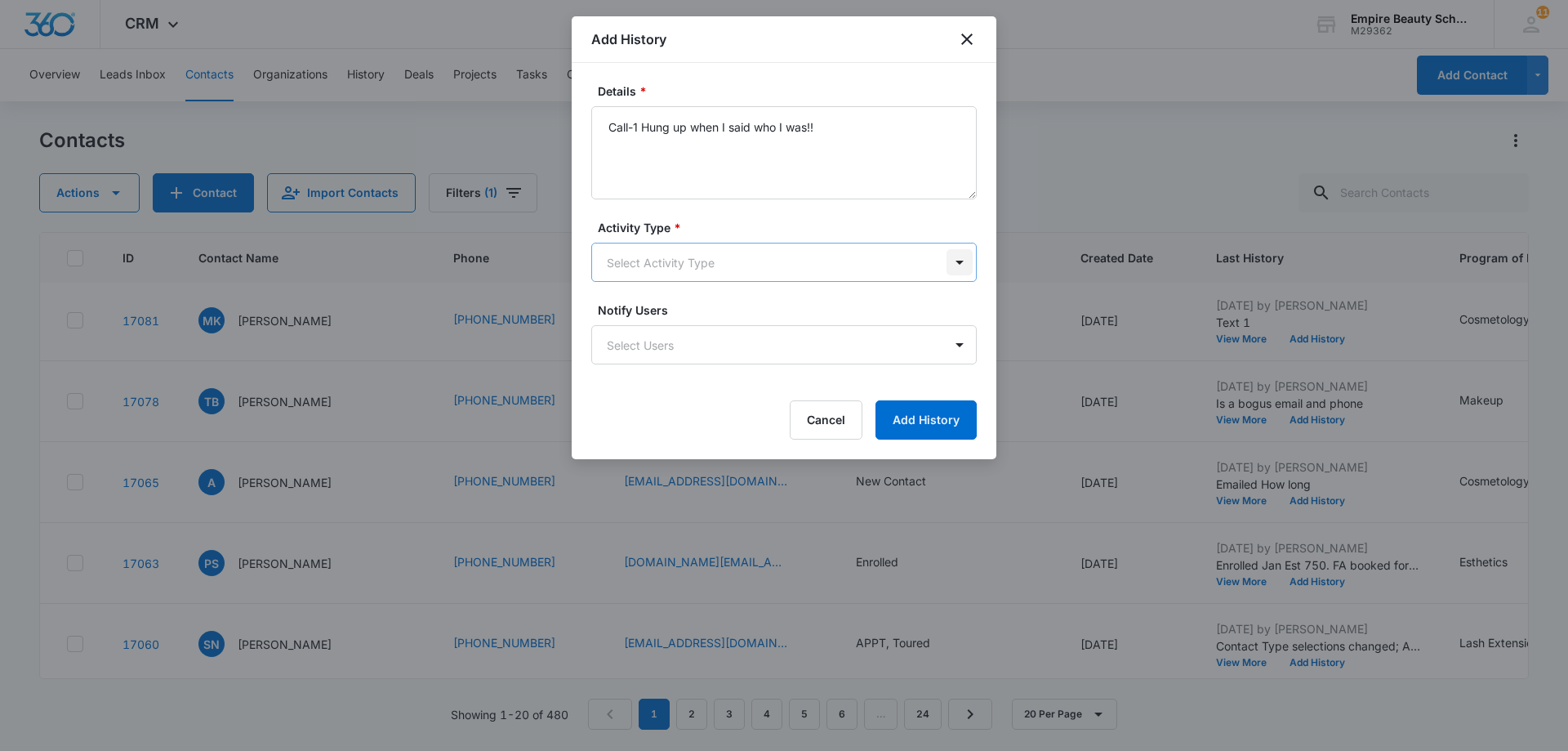
click at [963, 267] on body "CRM Apps Forms CRM Email Shop Payments POS Files Brand Settings AI Assistant Em…" at bounding box center [784, 375] width 1568 height 751
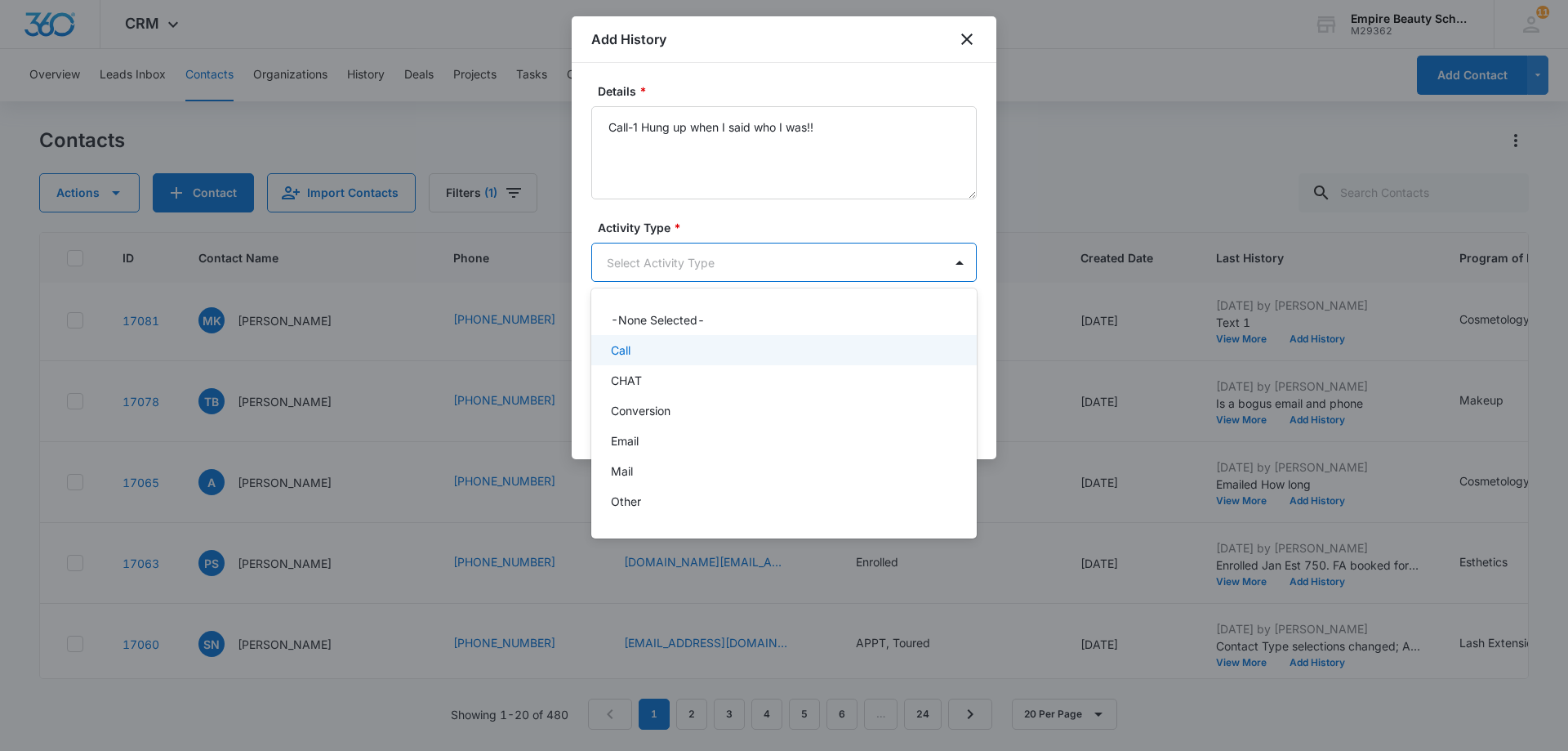
click at [843, 349] on div "Call" at bounding box center [782, 349] width 343 height 17
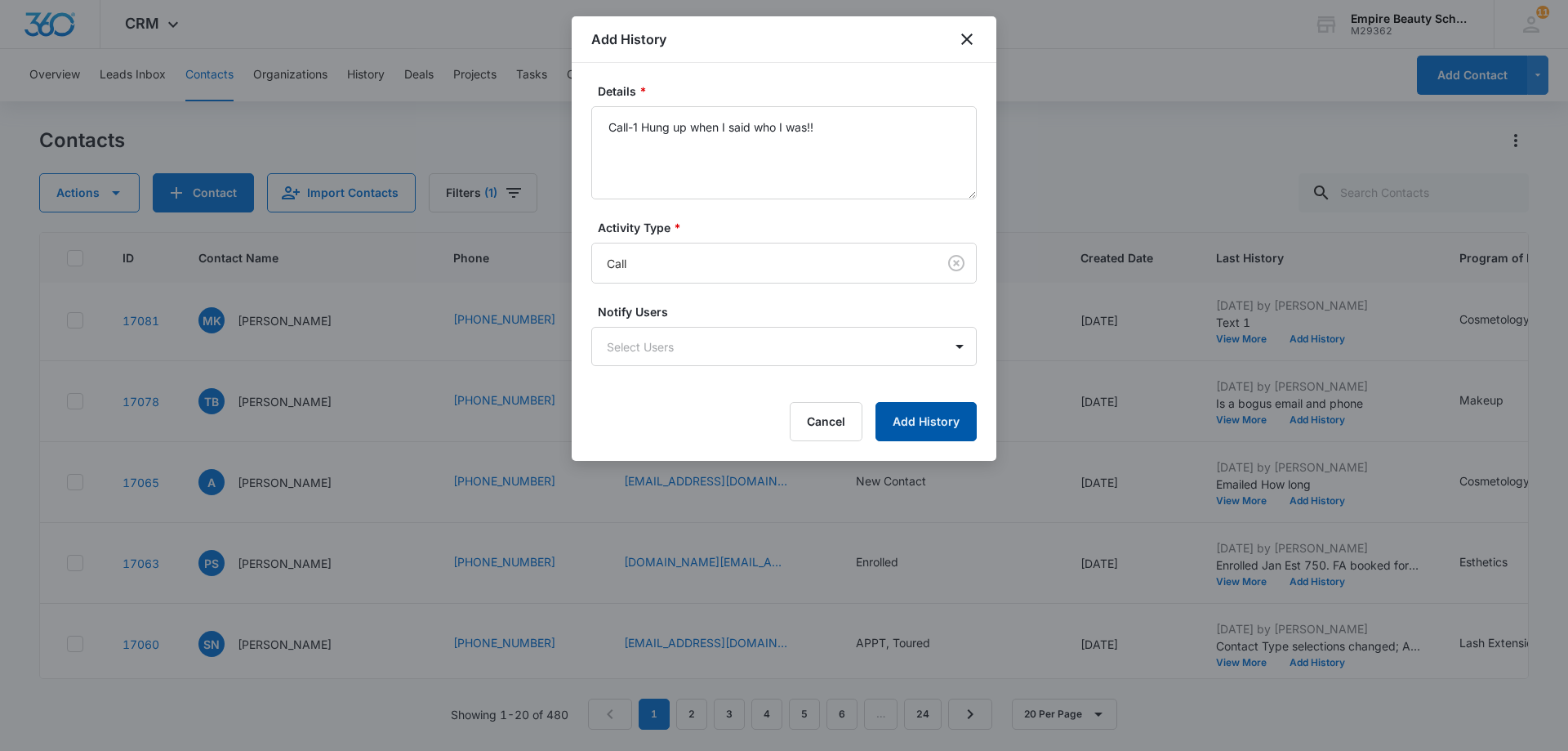
click at [943, 424] on button "Add History" at bounding box center [926, 421] width 102 height 39
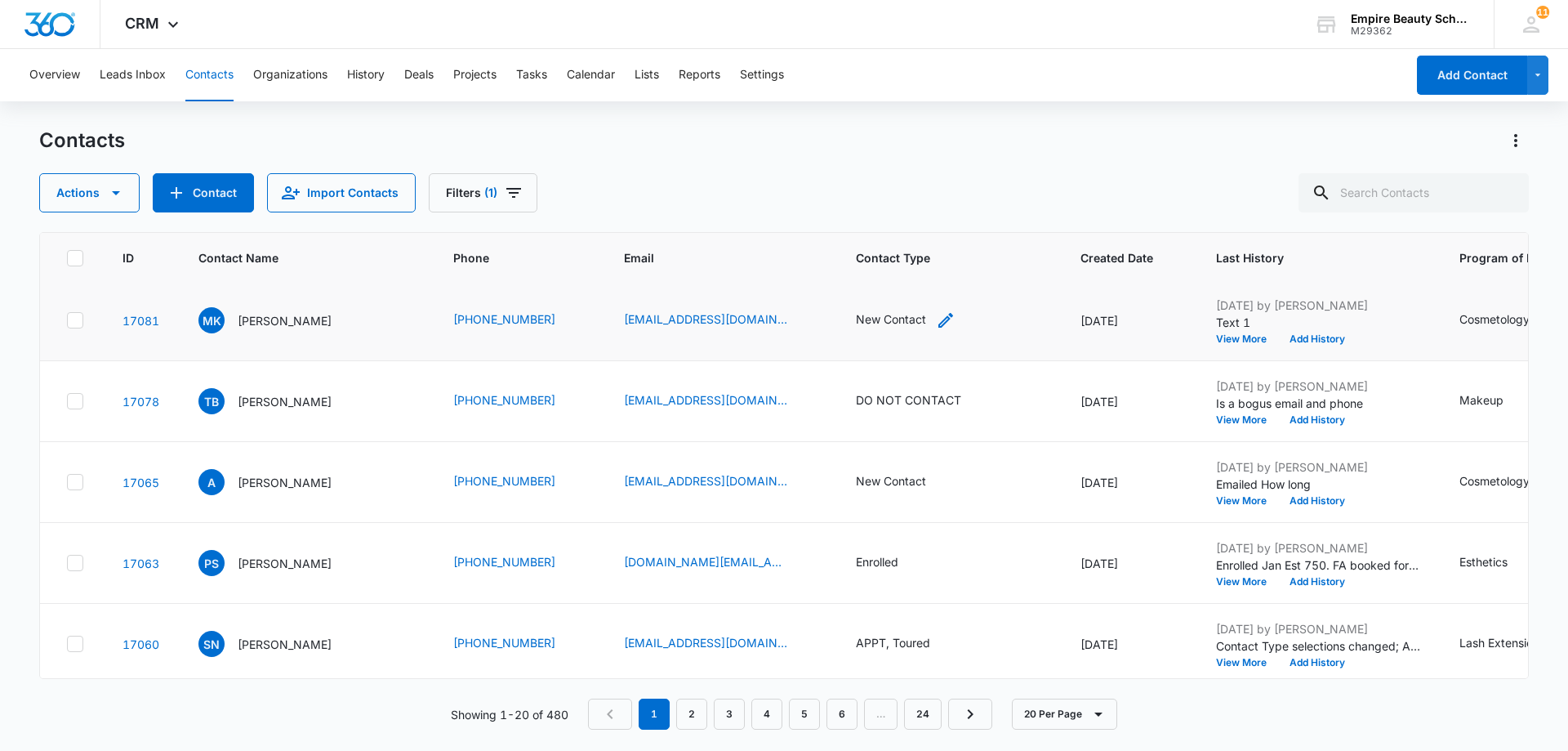
click at [926, 319] on div "New Contact" at bounding box center [906, 319] width 100 height 19
click at [966, 217] on div at bounding box center [966, 215] width 27 height 27
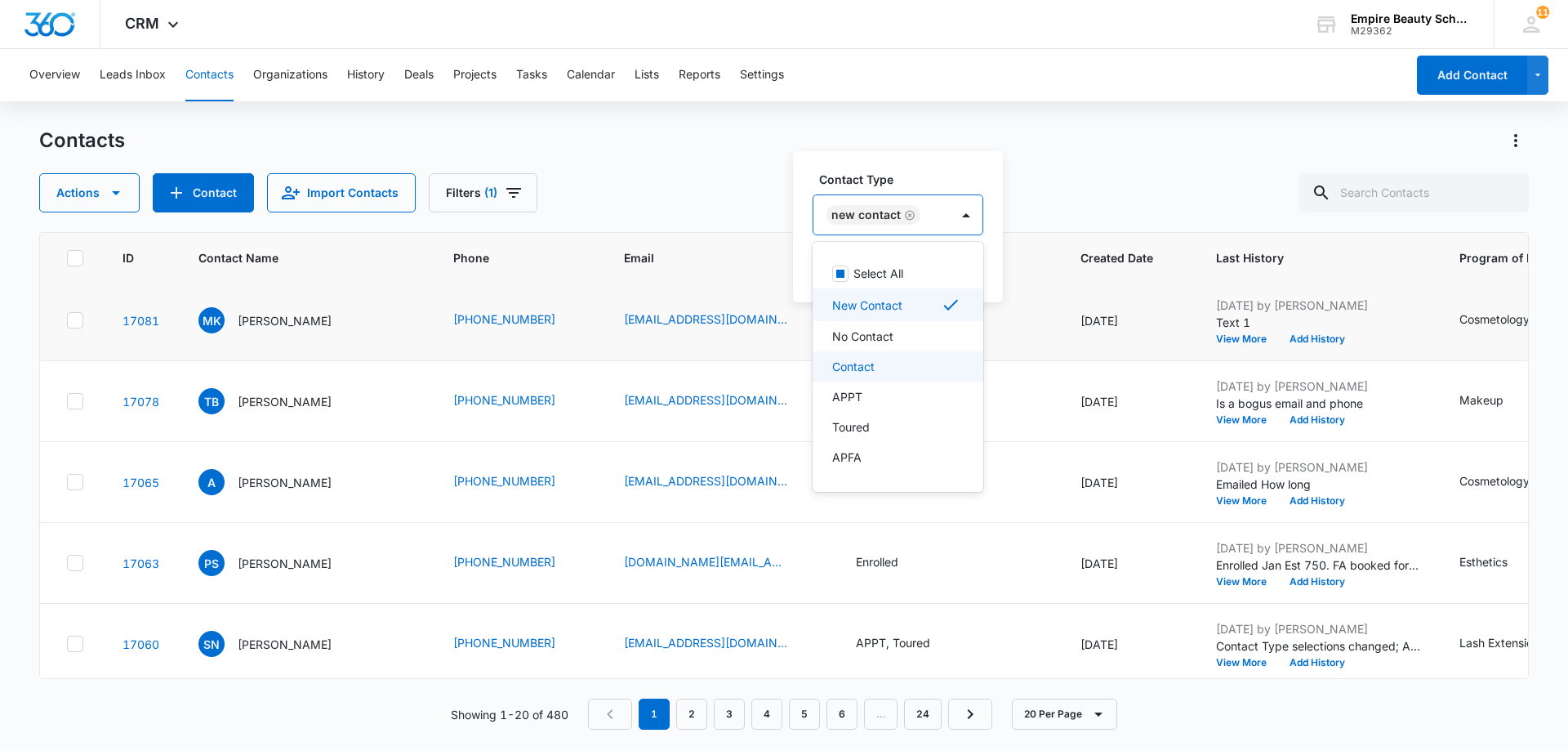
click at [874, 365] on p "Contact" at bounding box center [854, 366] width 42 height 17
click at [1109, 177] on div "Actions Contact Import Contacts Filters (1)" at bounding box center [784, 192] width 1490 height 39
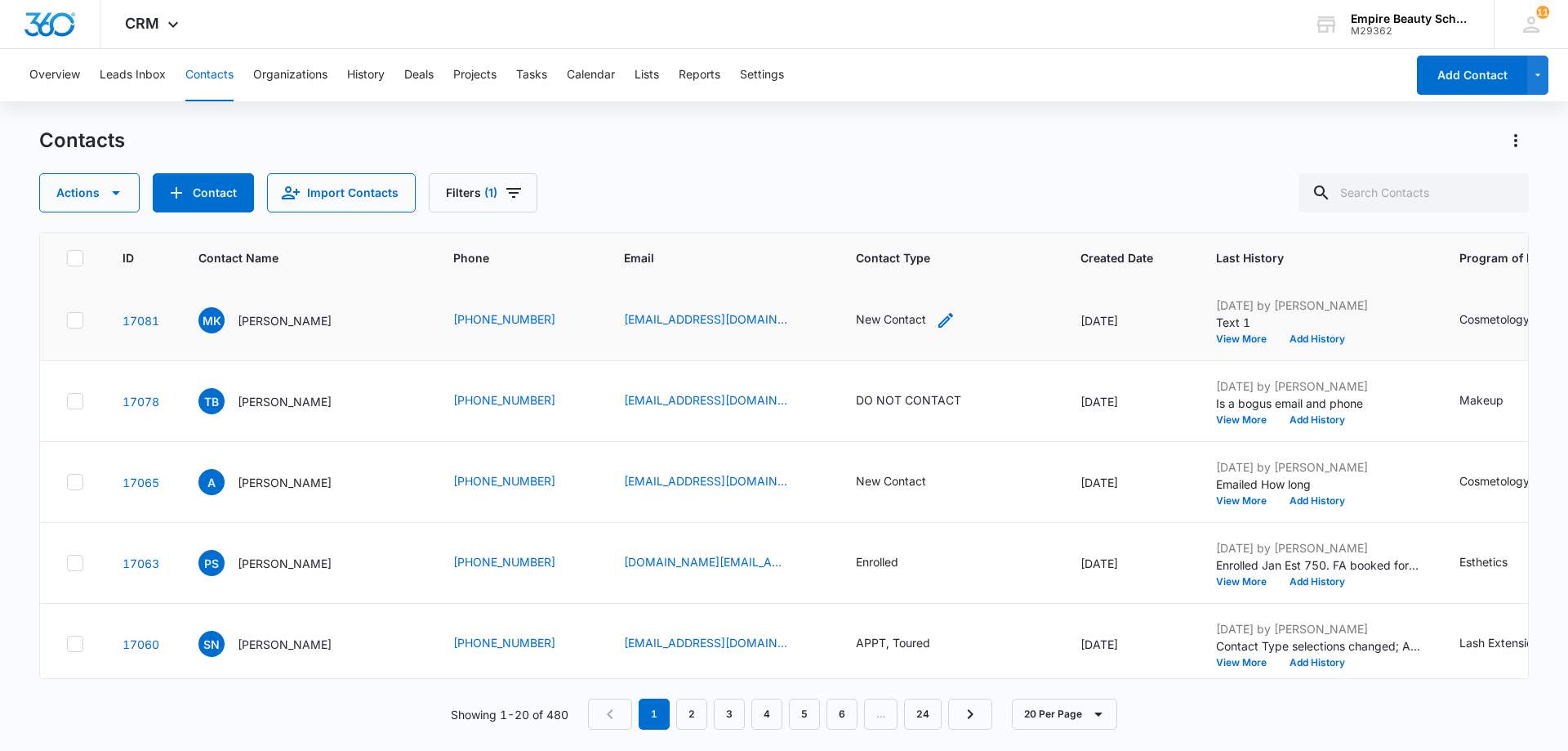
click at [897, 322] on div "New Contact" at bounding box center [891, 318] width 70 height 17
click at [940, 215] on icon "Remove Contact" at bounding box center [945, 214] width 10 height 10
click at [1010, 204] on div "Actions Contact Import Contacts Filters (1)" at bounding box center [784, 192] width 1490 height 39
click at [1236, 339] on button "View More" at bounding box center [1247, 338] width 62 height 10
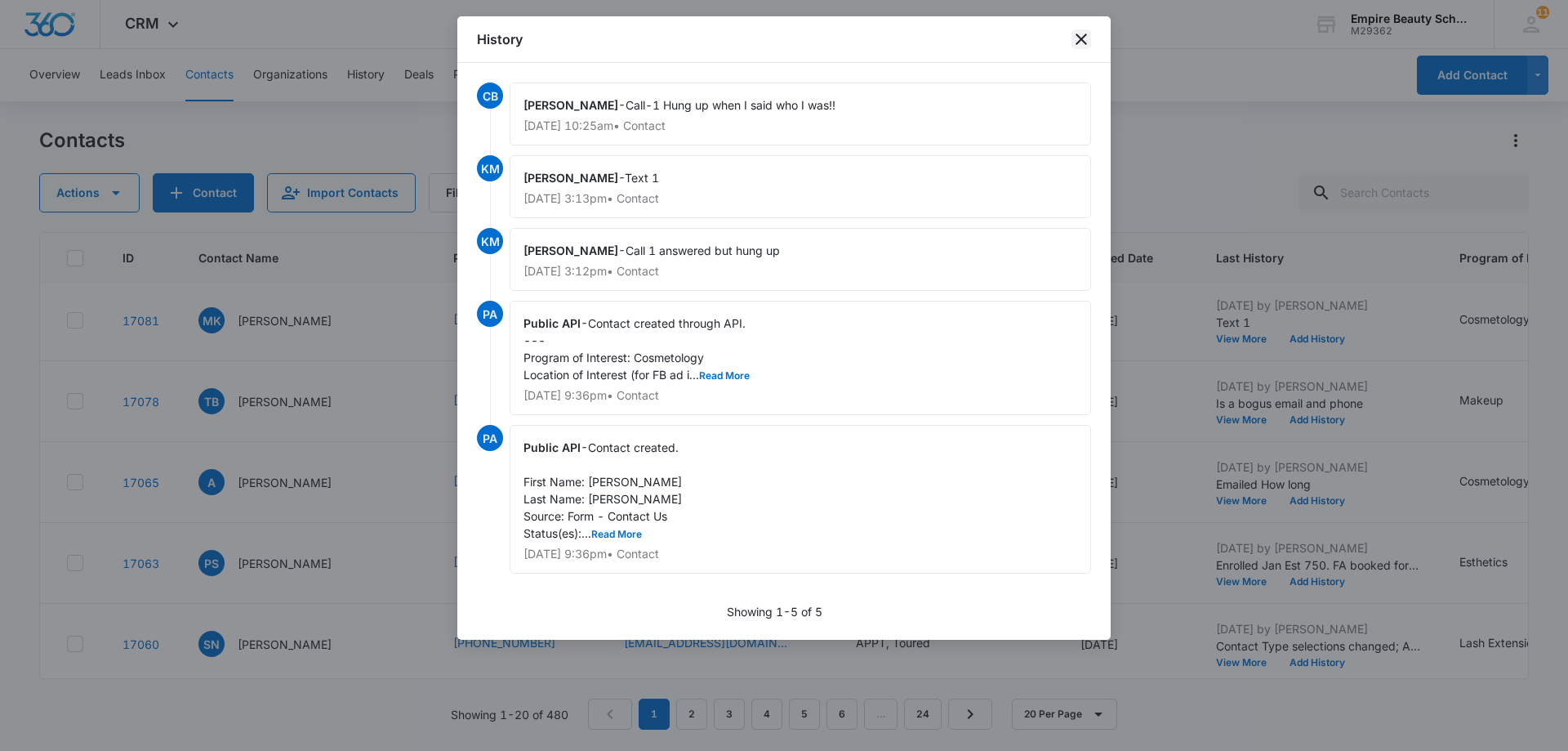
click at [1079, 36] on icon "close" at bounding box center [1081, 39] width 11 height 11
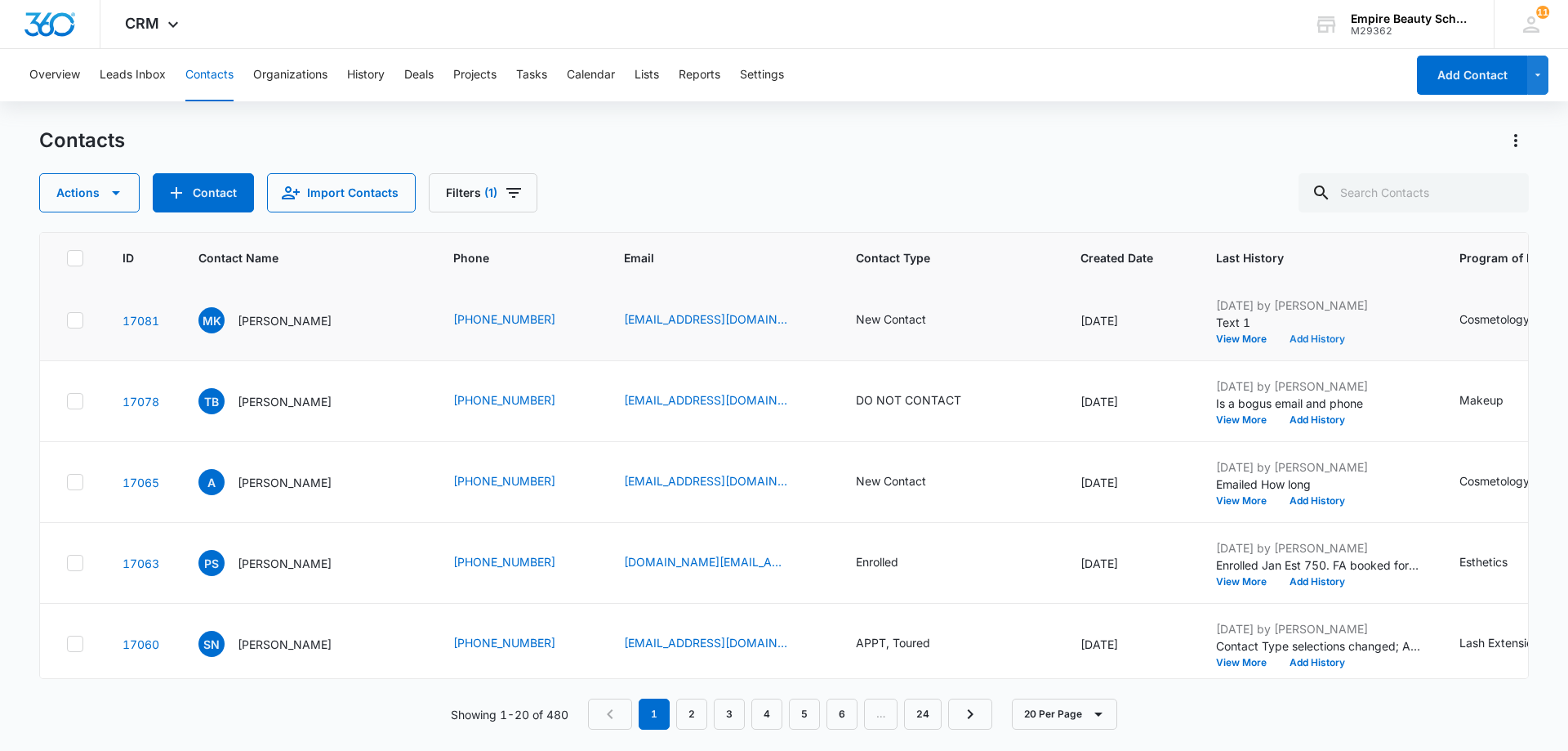
click at [1306, 339] on button "Add History" at bounding box center [1317, 338] width 79 height 10
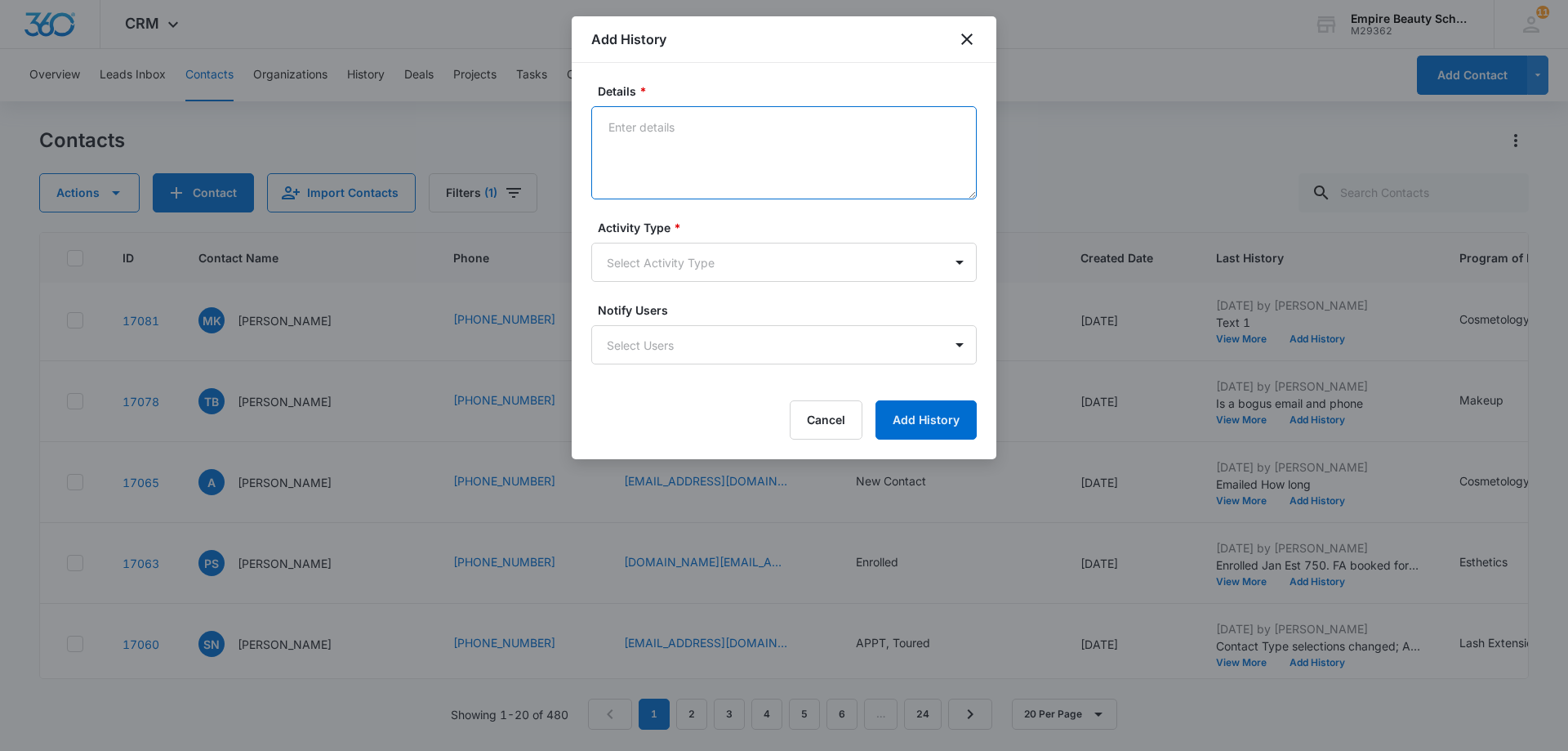
click at [608, 115] on textarea "Details *" at bounding box center [783, 153] width 385 height 93
type textarea "TX-2"
click at [961, 268] on body "CRM Apps Forms CRM Email Shop Payments POS Files Brand Settings AI Assistant Em…" at bounding box center [784, 375] width 1568 height 751
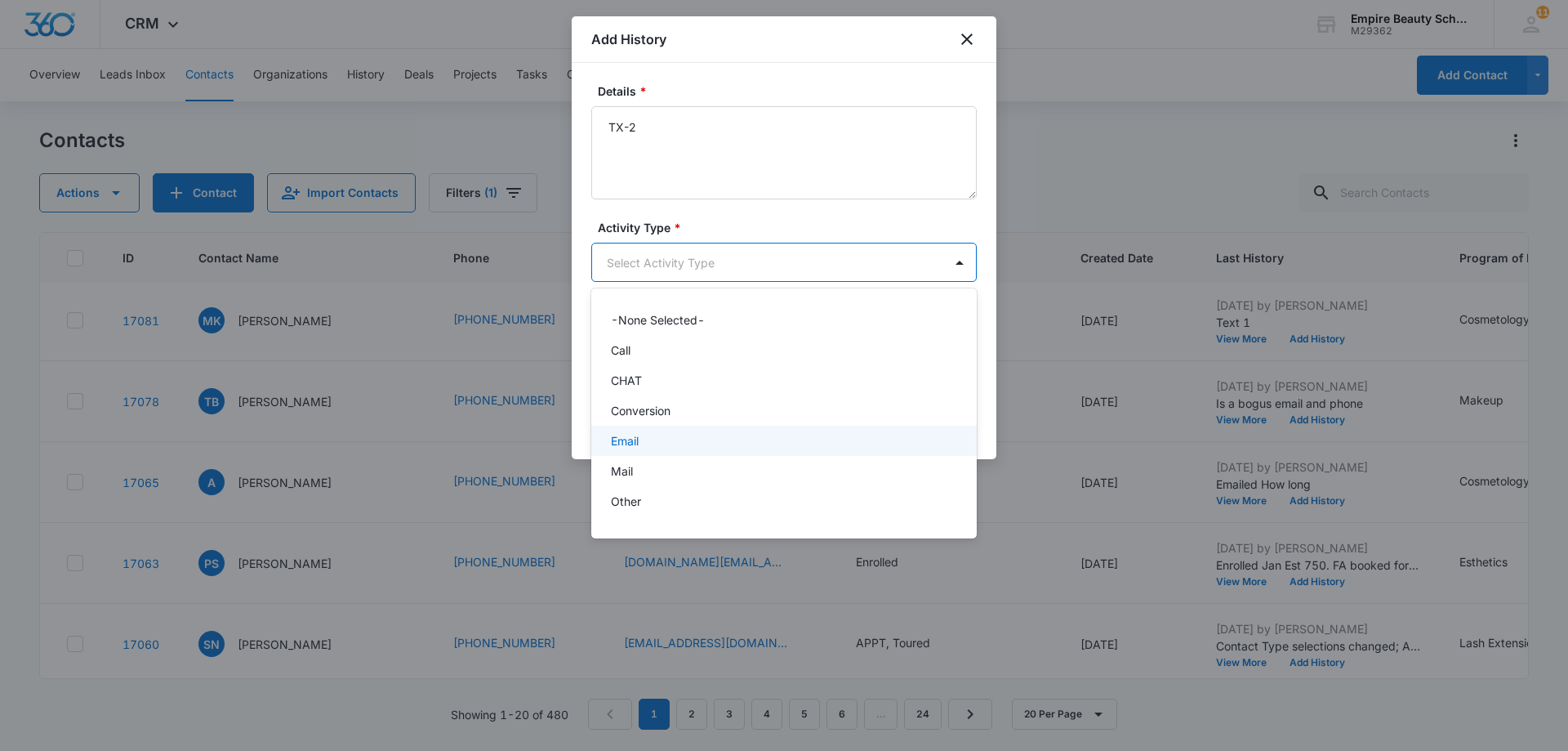
scroll to position [85, 0]
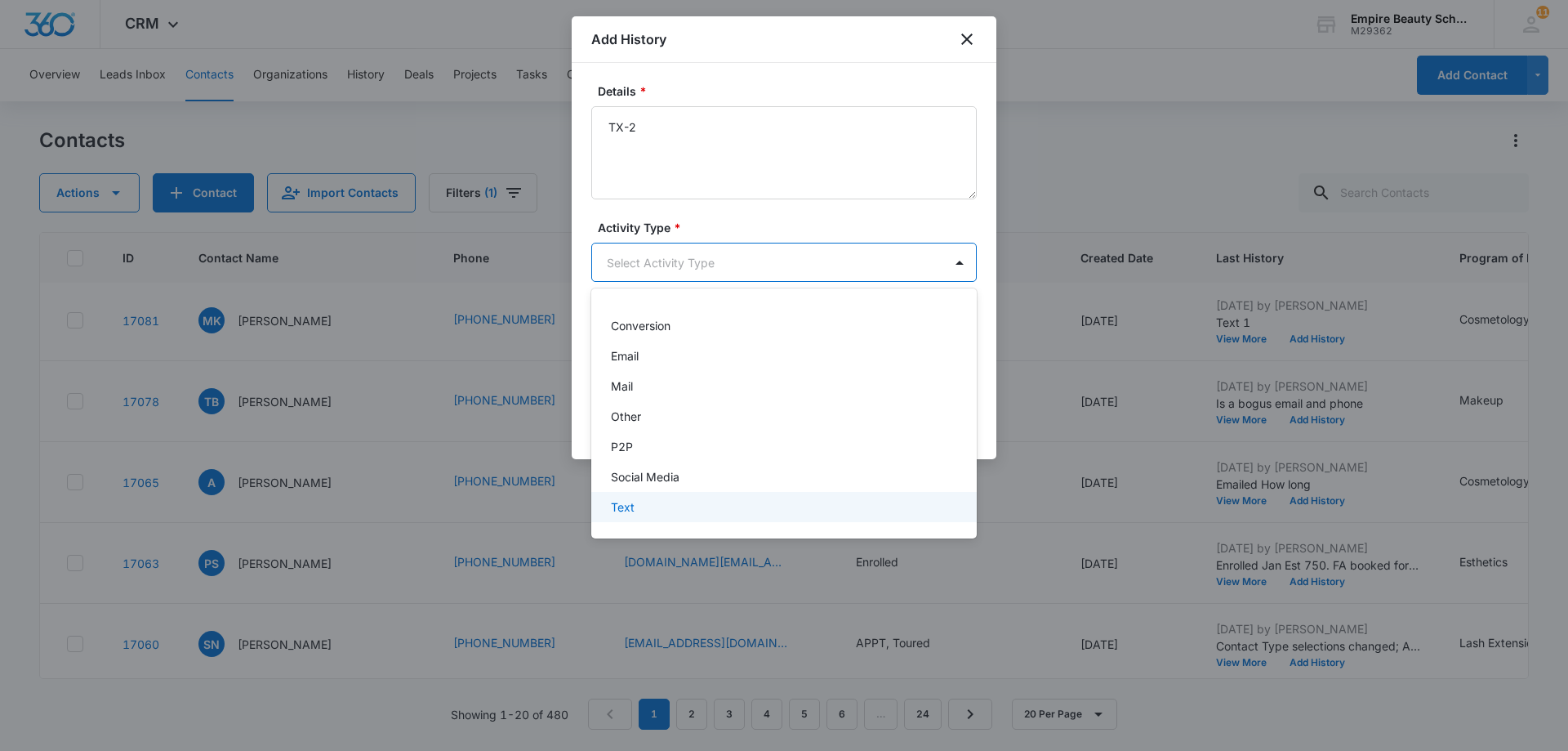
click at [808, 505] on div "Text" at bounding box center [782, 507] width 343 height 17
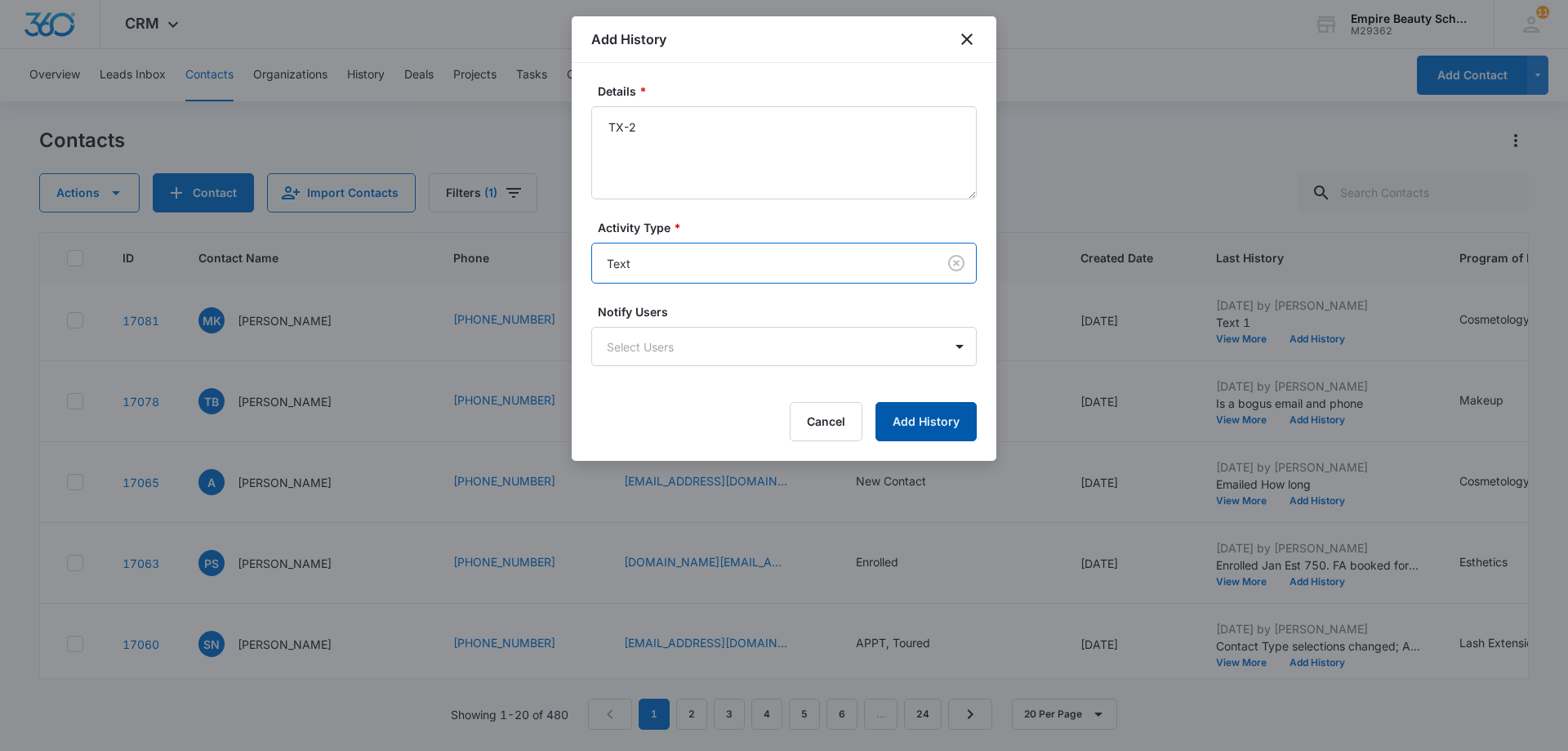
click at [943, 416] on button "Add History" at bounding box center [926, 421] width 102 height 39
